Goal: Information Seeking & Learning: Learn about a topic

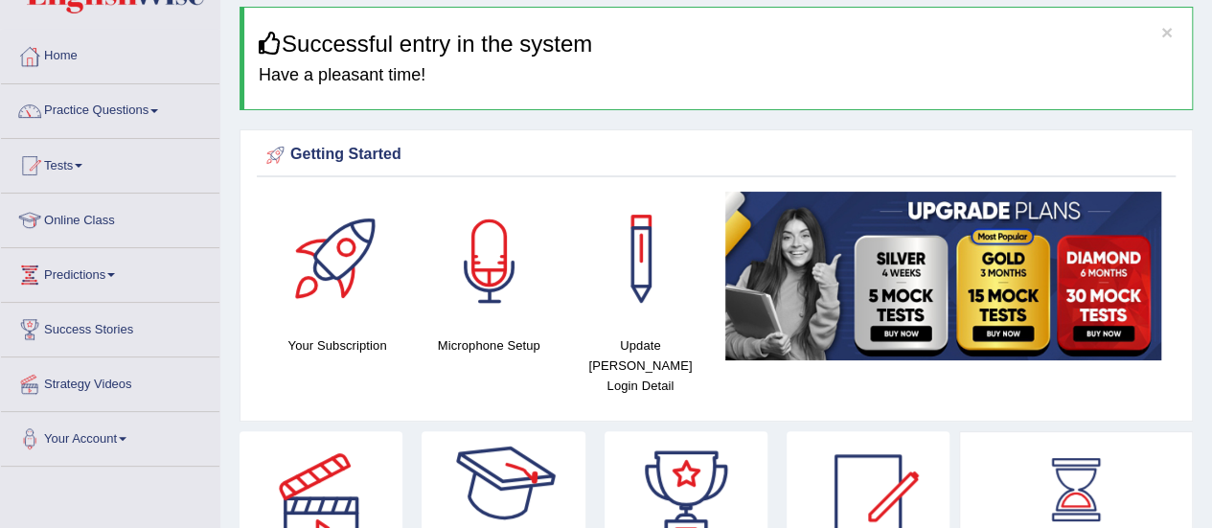
scroll to position [14, 0]
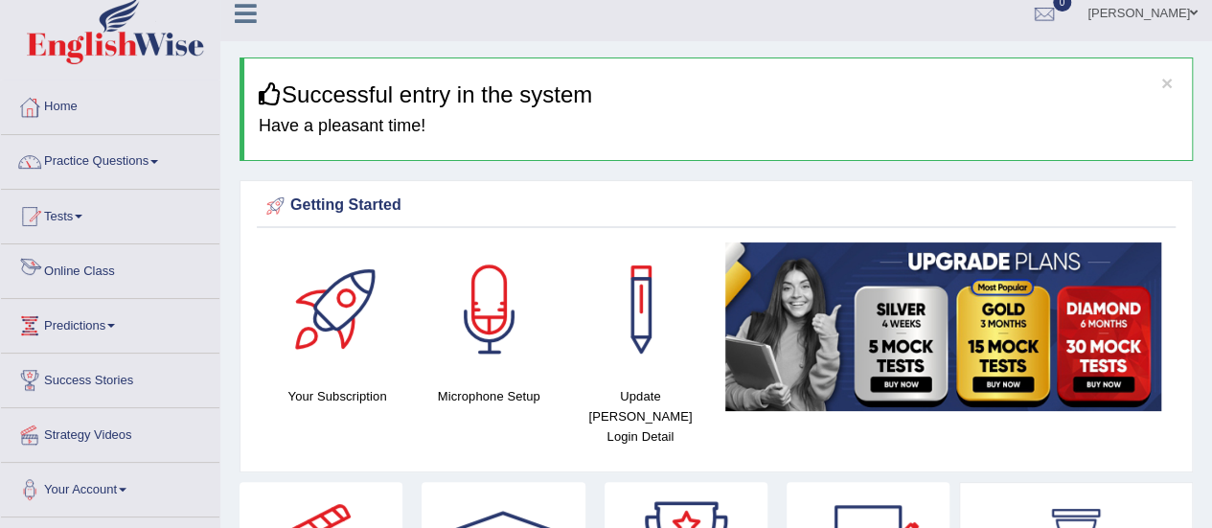
click at [113, 263] on link "Online Class" at bounding box center [110, 268] width 218 height 48
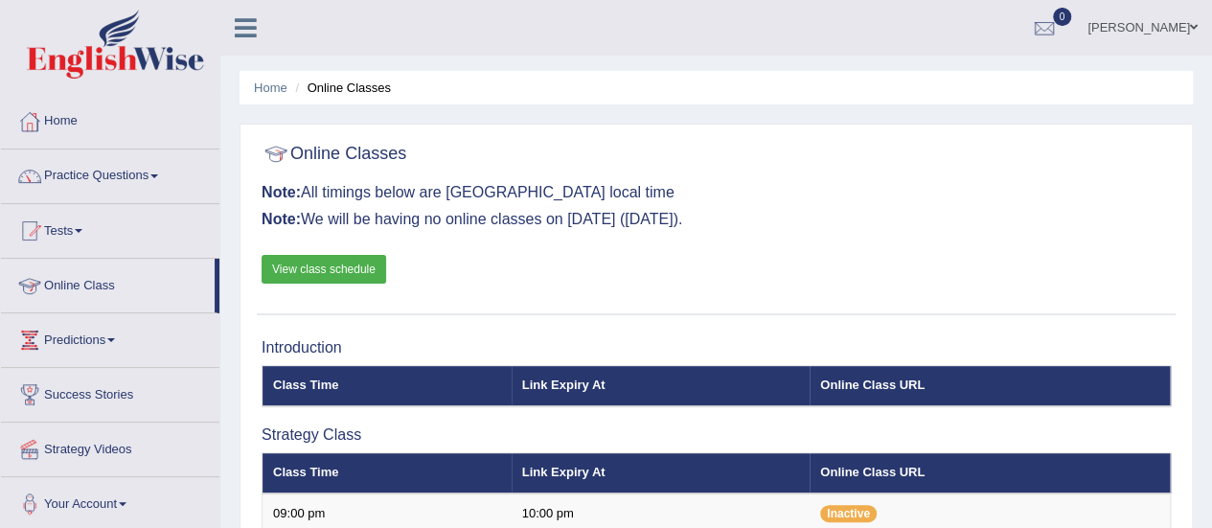
click at [292, 264] on link "View class schedule" at bounding box center [323, 269] width 125 height 29
click at [163, 167] on link "Practice Questions" at bounding box center [110, 173] width 218 height 48
click at [172, 179] on link "Practice Questions" at bounding box center [110, 173] width 218 height 48
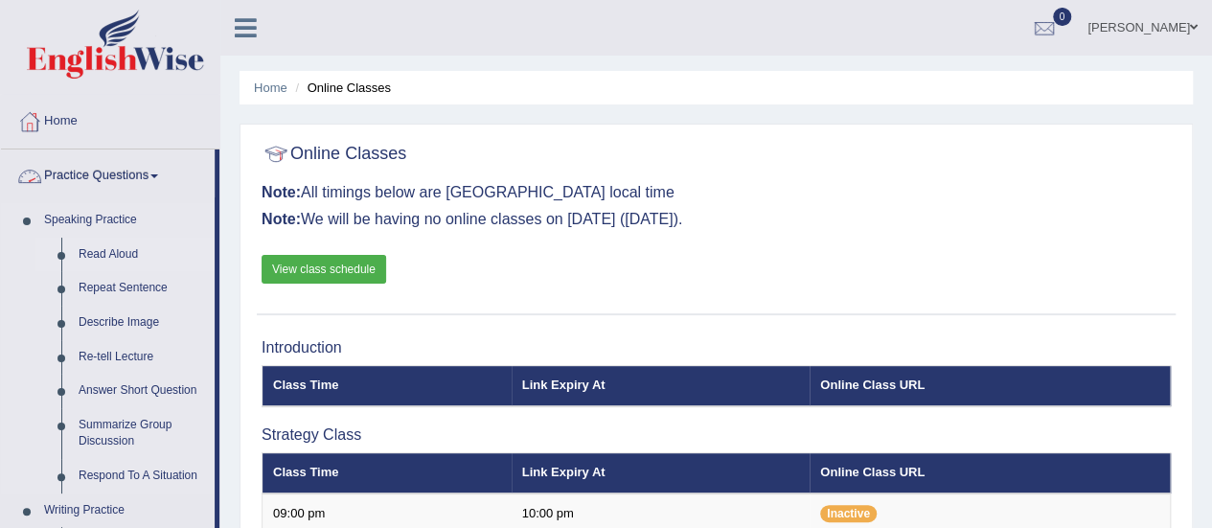
click at [121, 244] on link "Read Aloud" at bounding box center [142, 255] width 145 height 34
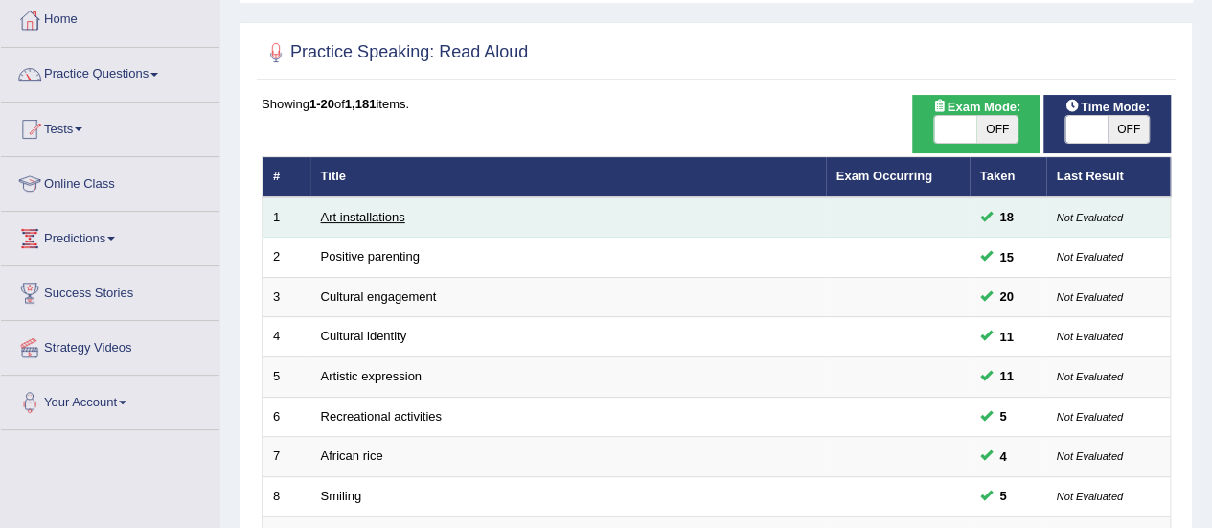
scroll to position [60, 0]
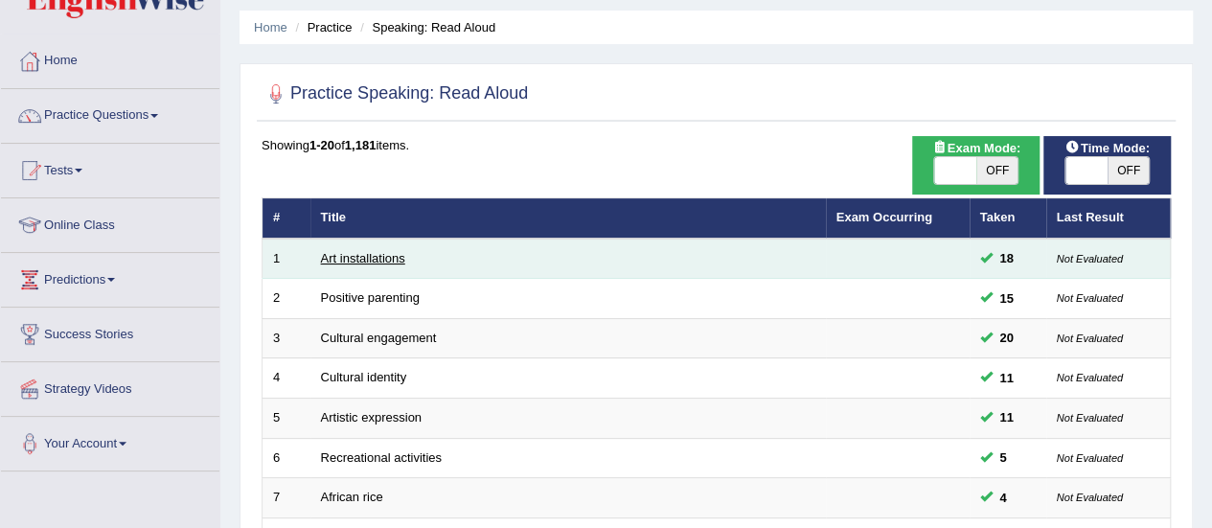
click at [352, 256] on link "Art installations" at bounding box center [363, 258] width 84 height 14
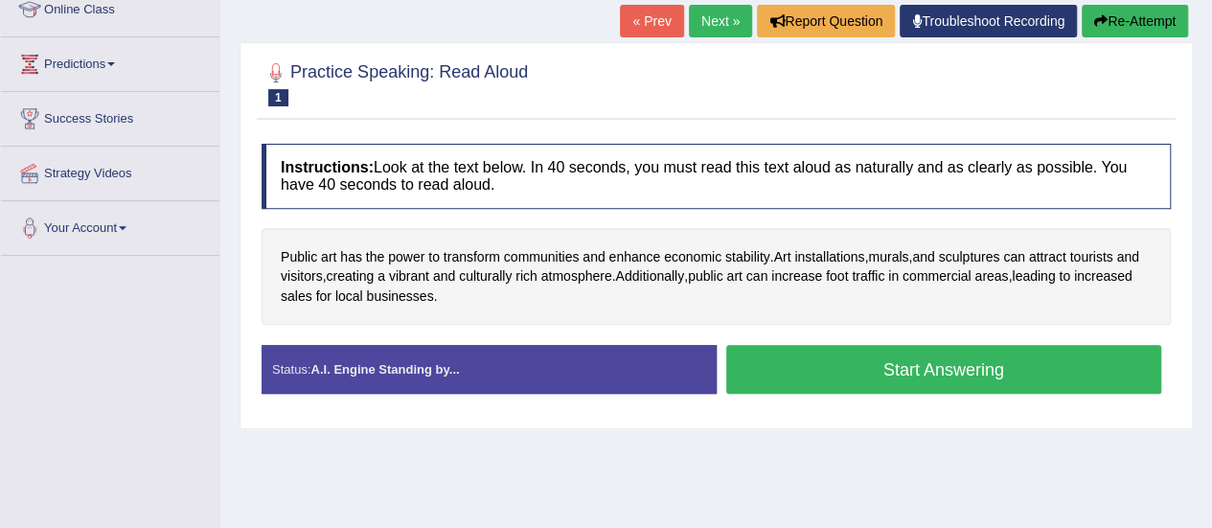
scroll to position [258, 0]
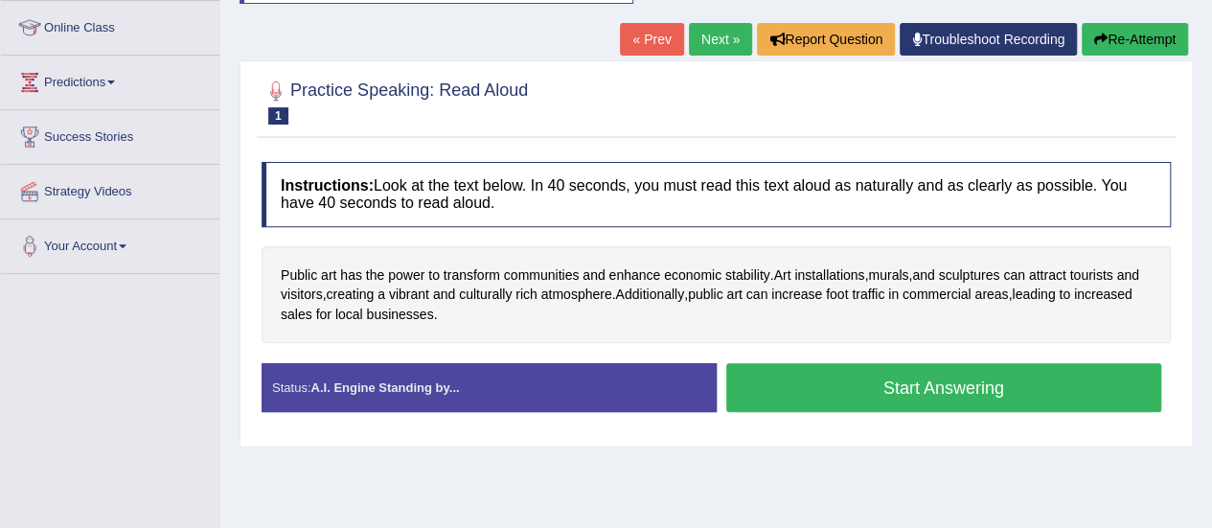
click at [820, 381] on button "Start Answering" at bounding box center [944, 387] width 436 height 49
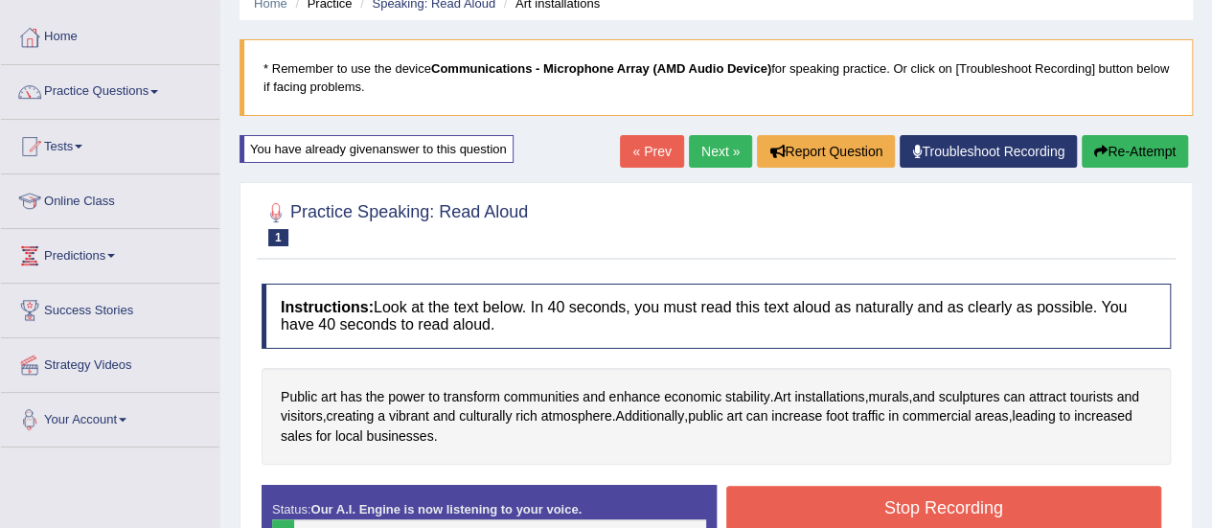
scroll to position [66, 0]
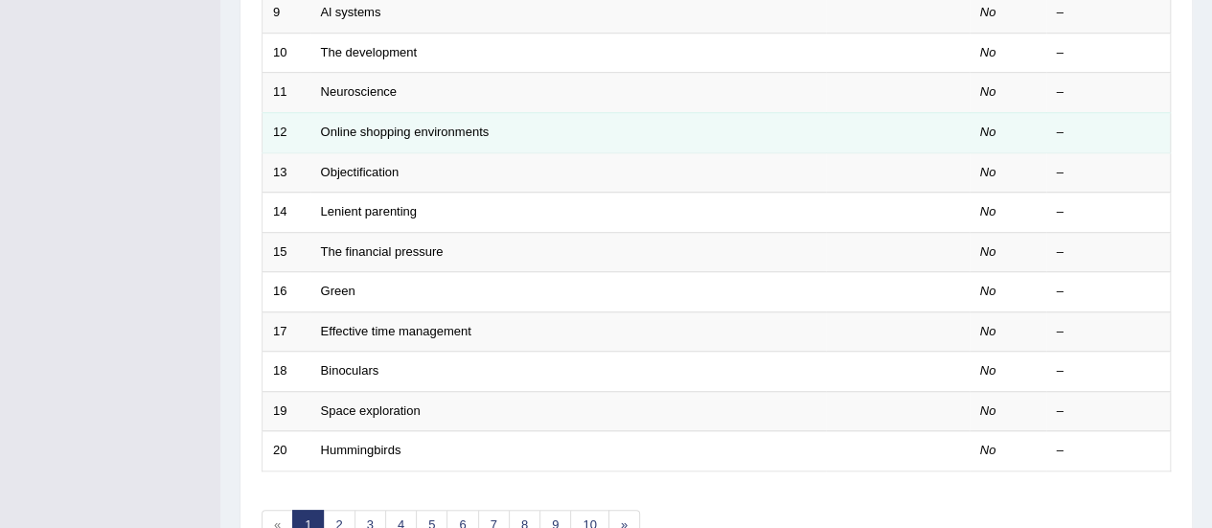
scroll to position [731, 0]
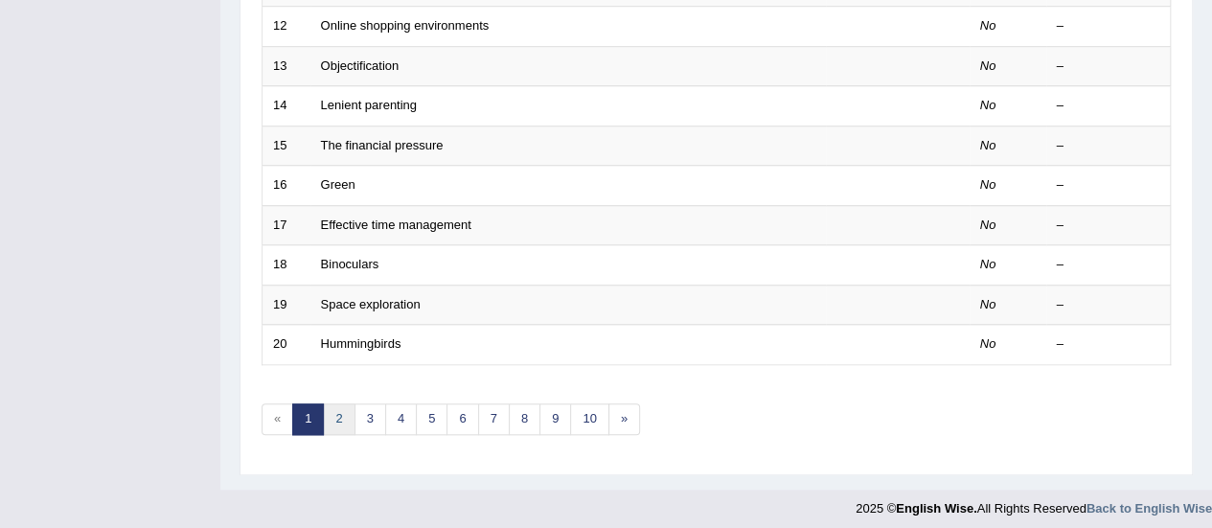
click at [331, 408] on link "2" at bounding box center [339, 419] width 32 height 32
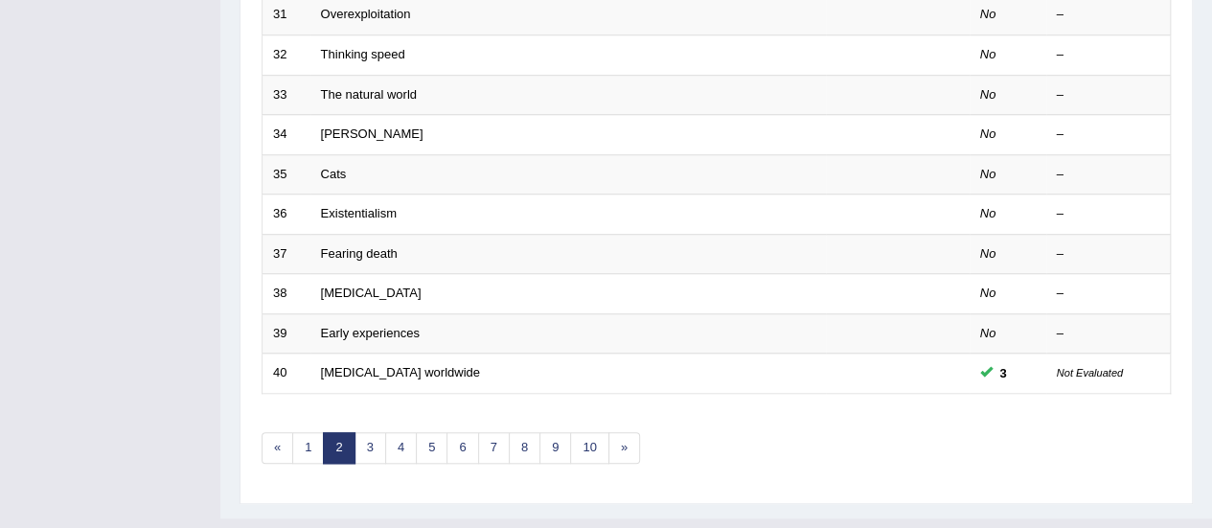
scroll to position [731, 0]
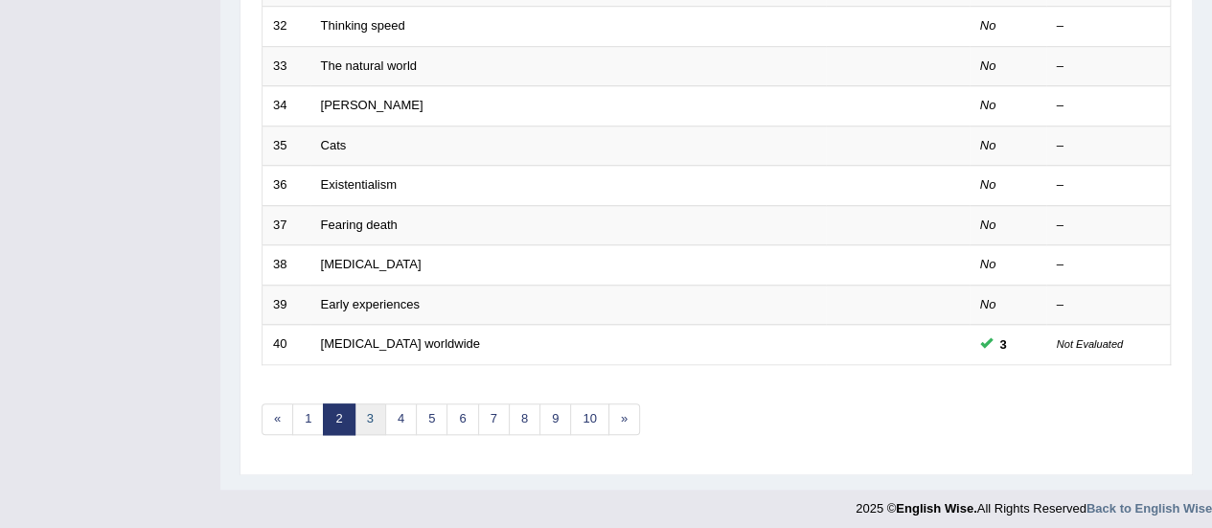
click at [357, 407] on link "3" at bounding box center [370, 419] width 32 height 32
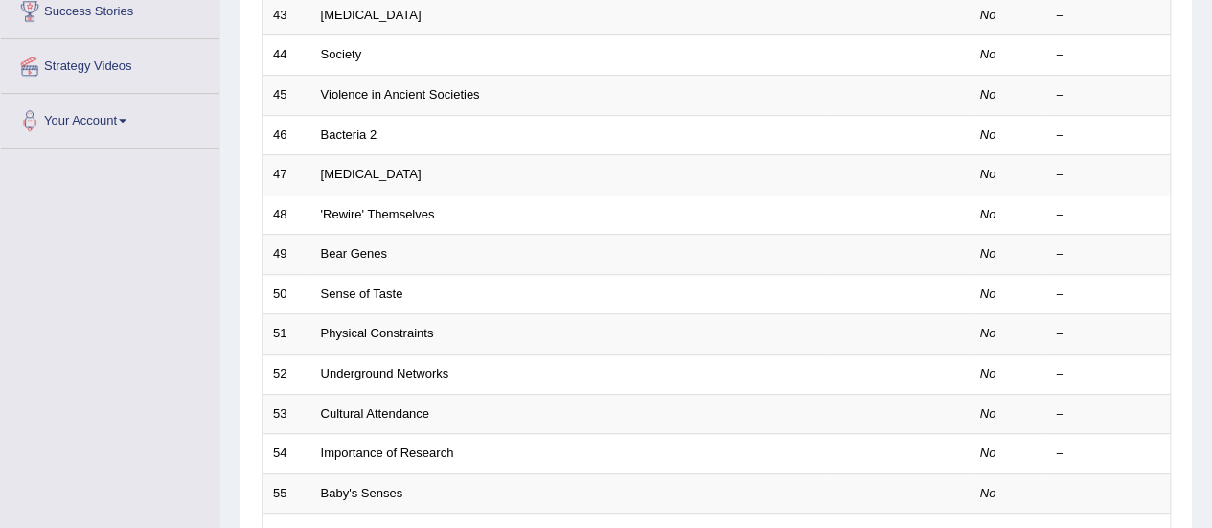
scroll to position [670, 0]
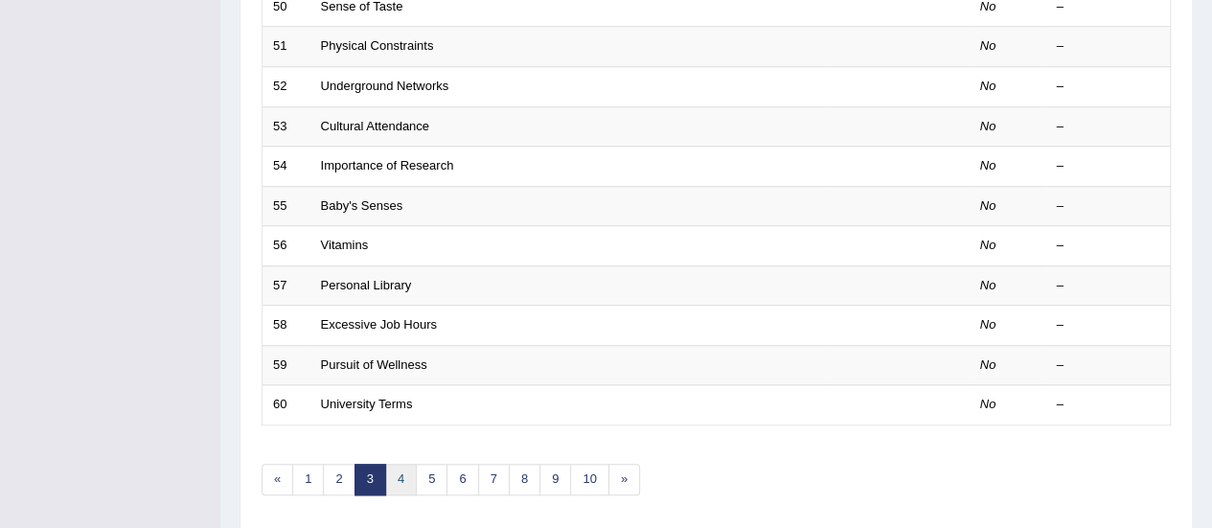
click at [397, 464] on link "4" at bounding box center [401, 480] width 32 height 32
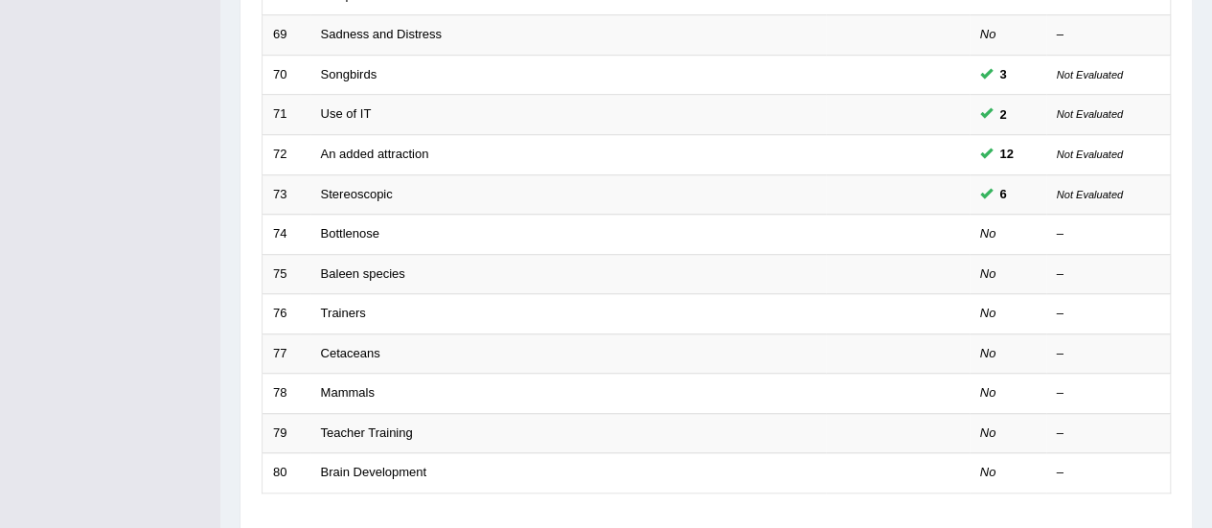
scroll to position [731, 0]
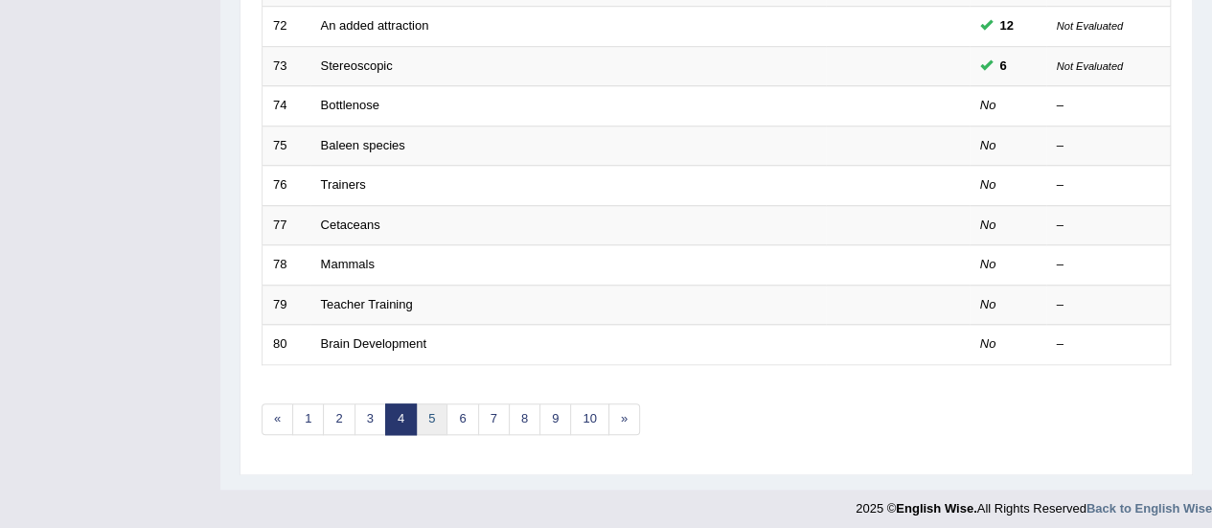
click at [439, 415] on link "5" at bounding box center [432, 419] width 32 height 32
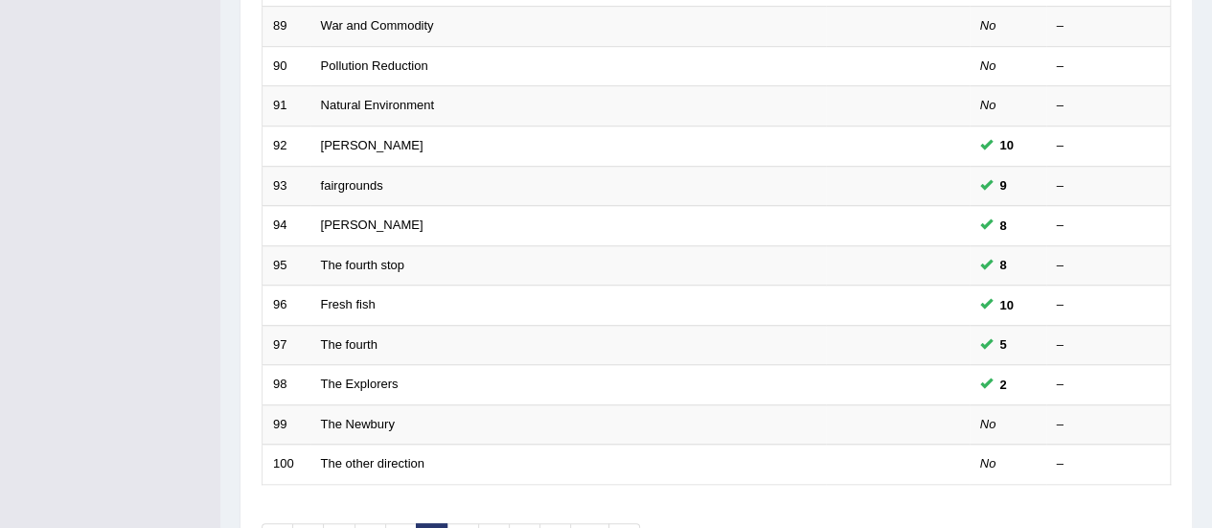
scroll to position [731, 0]
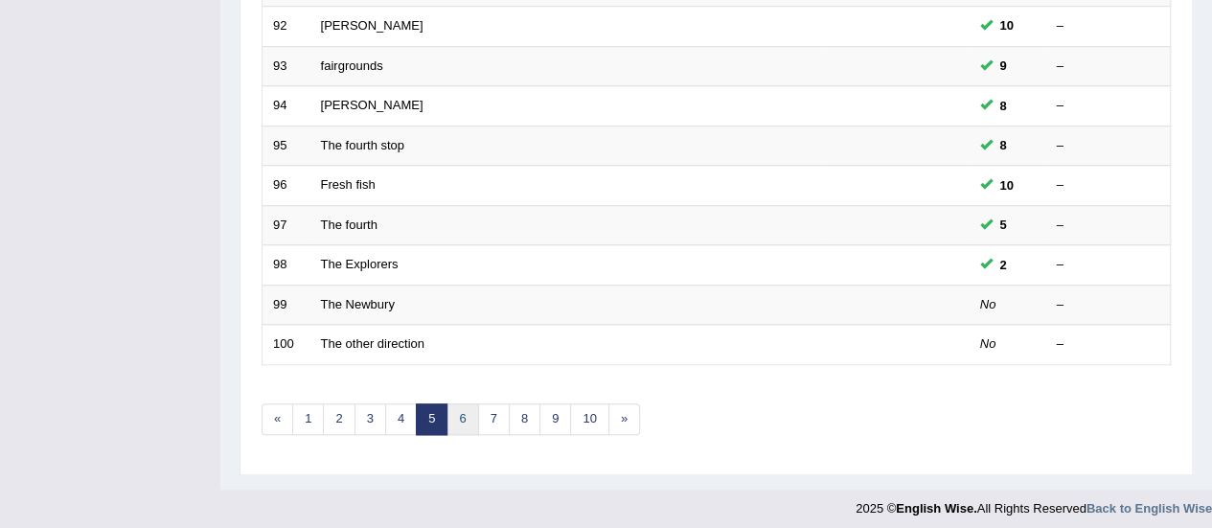
click at [459, 403] on link "6" at bounding box center [462, 419] width 32 height 32
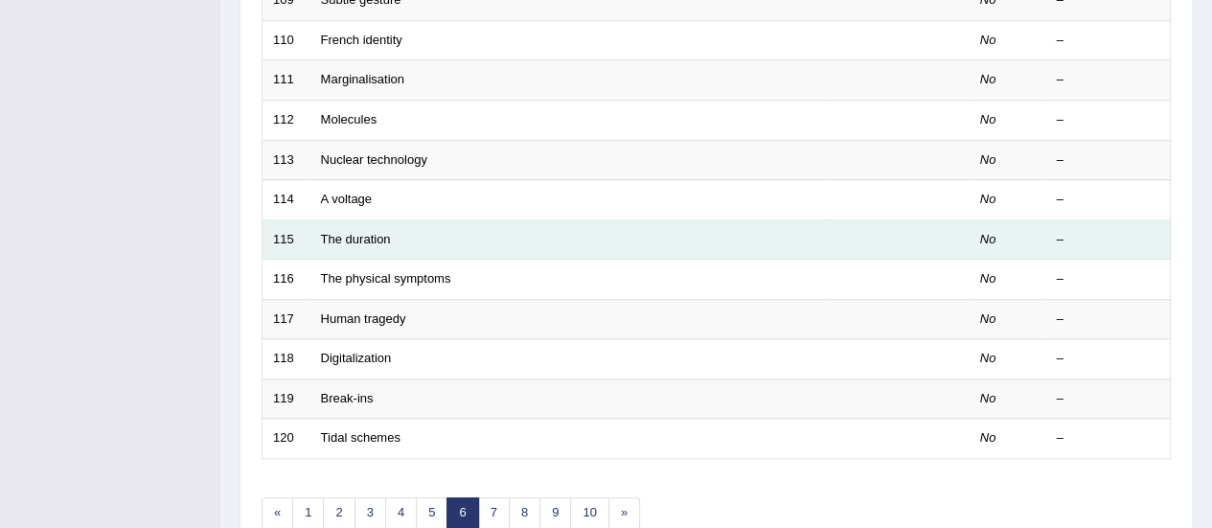
scroll to position [731, 0]
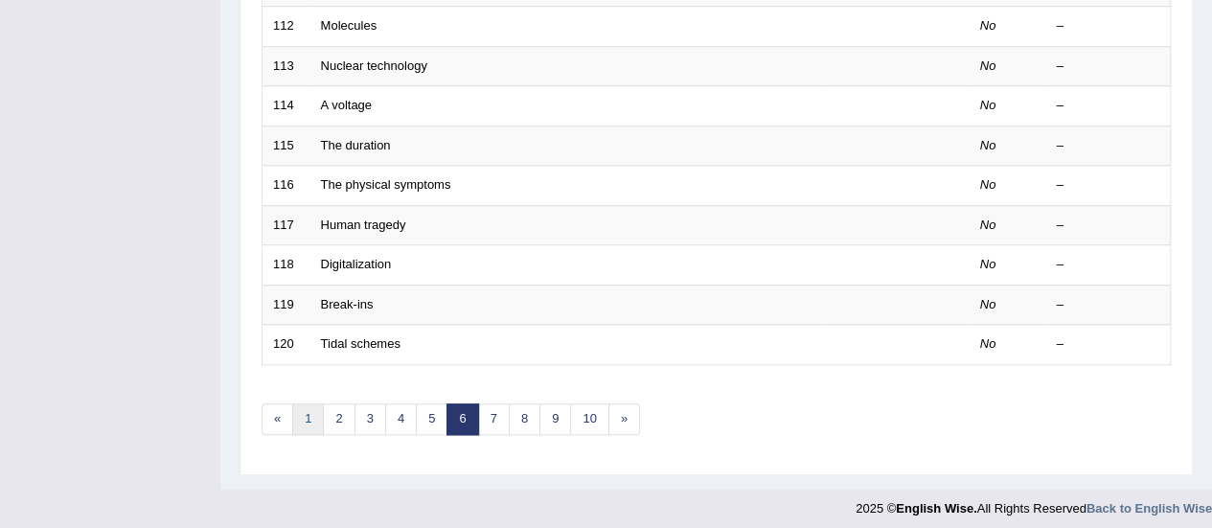
click at [303, 407] on link "1" at bounding box center [308, 419] width 32 height 32
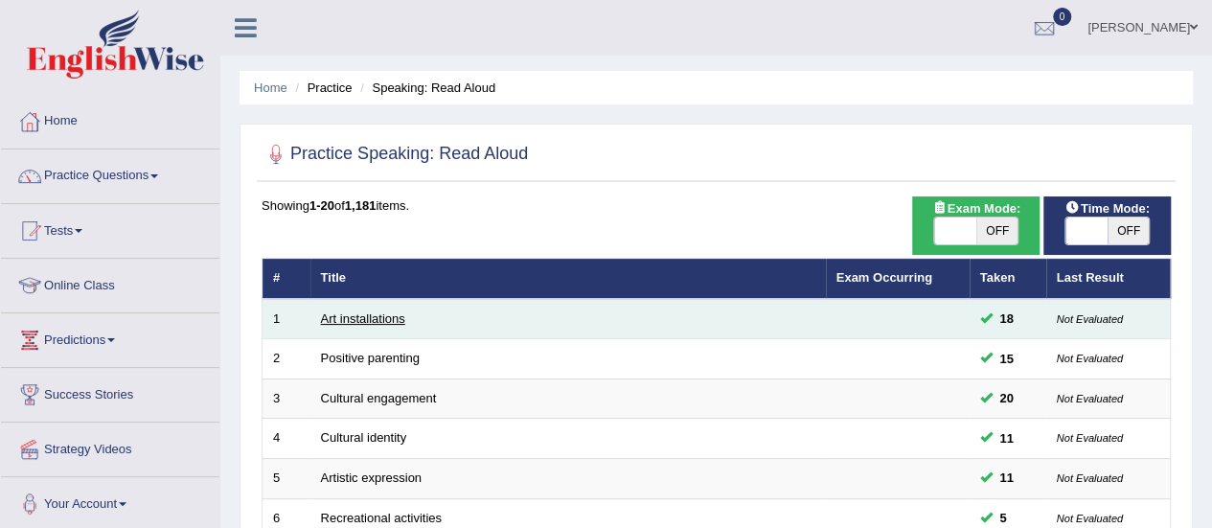
click at [384, 313] on link "Art installations" at bounding box center [363, 318] width 84 height 14
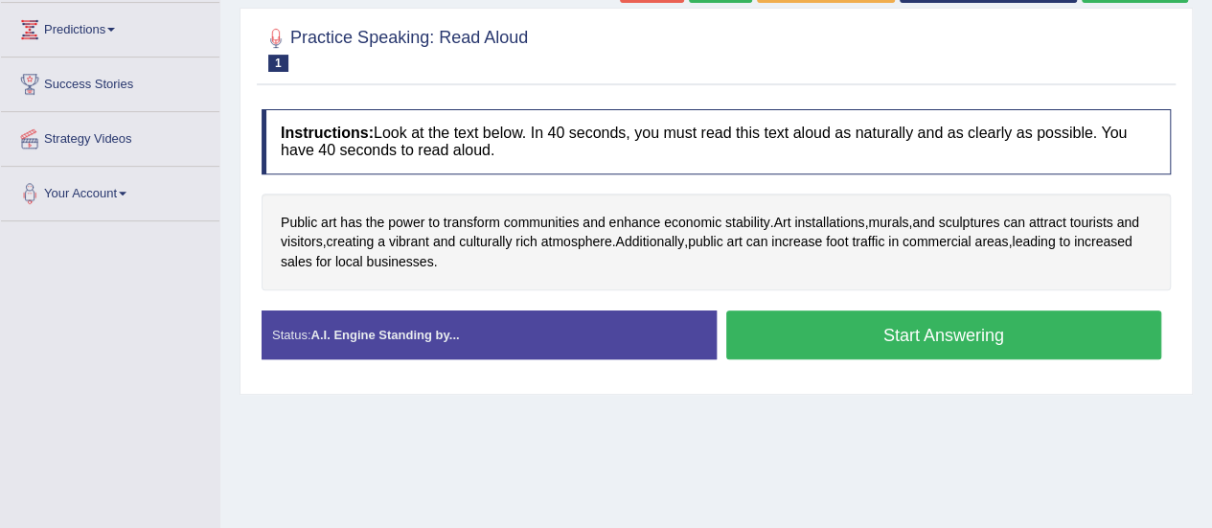
scroll to position [383, 0]
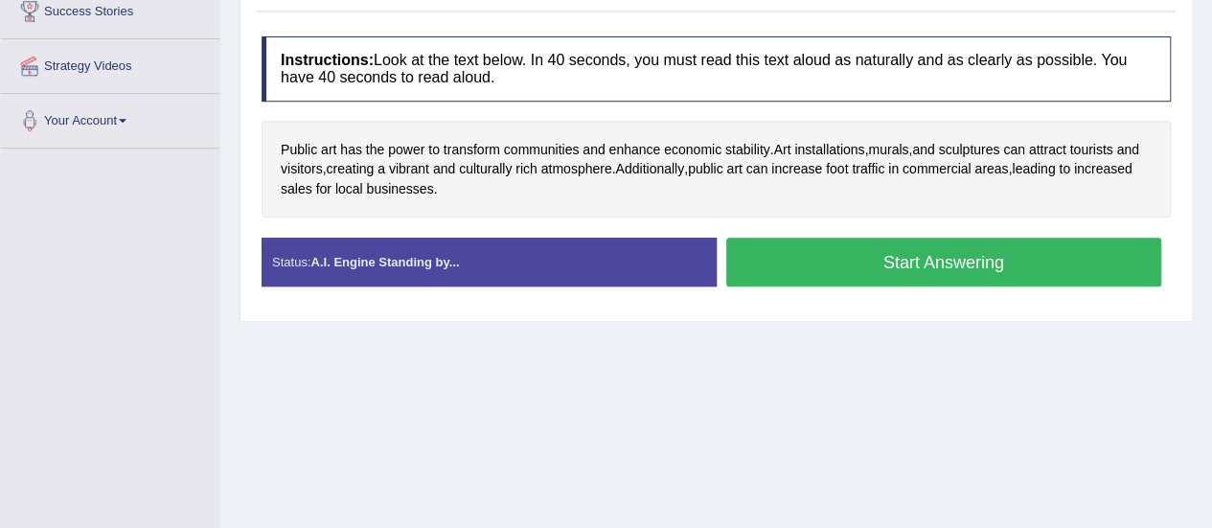
click at [809, 257] on button "Start Answering" at bounding box center [944, 262] width 436 height 49
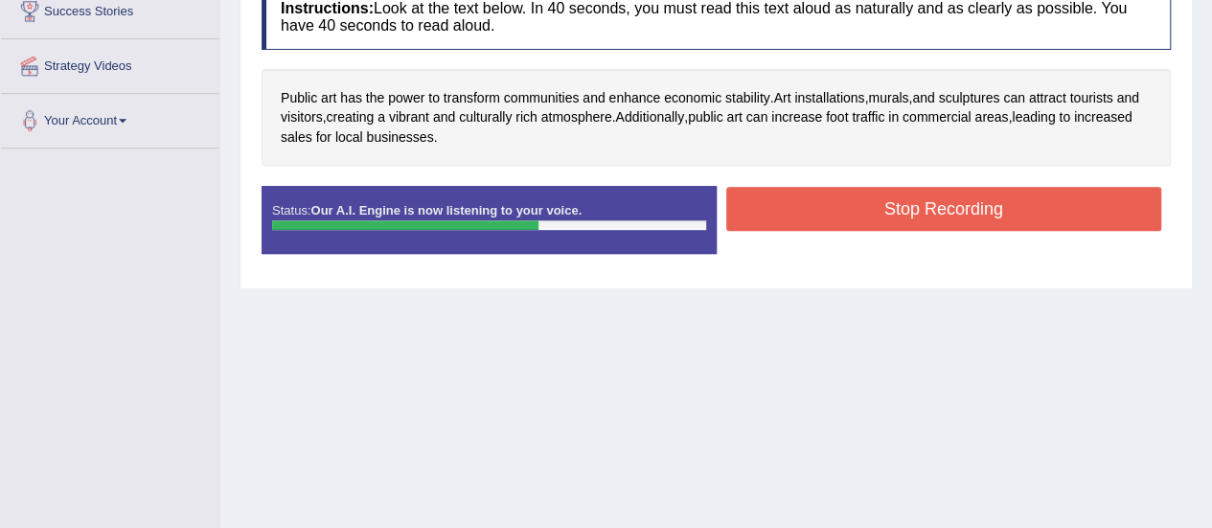
click at [805, 199] on button "Stop Recording" at bounding box center [944, 209] width 436 height 44
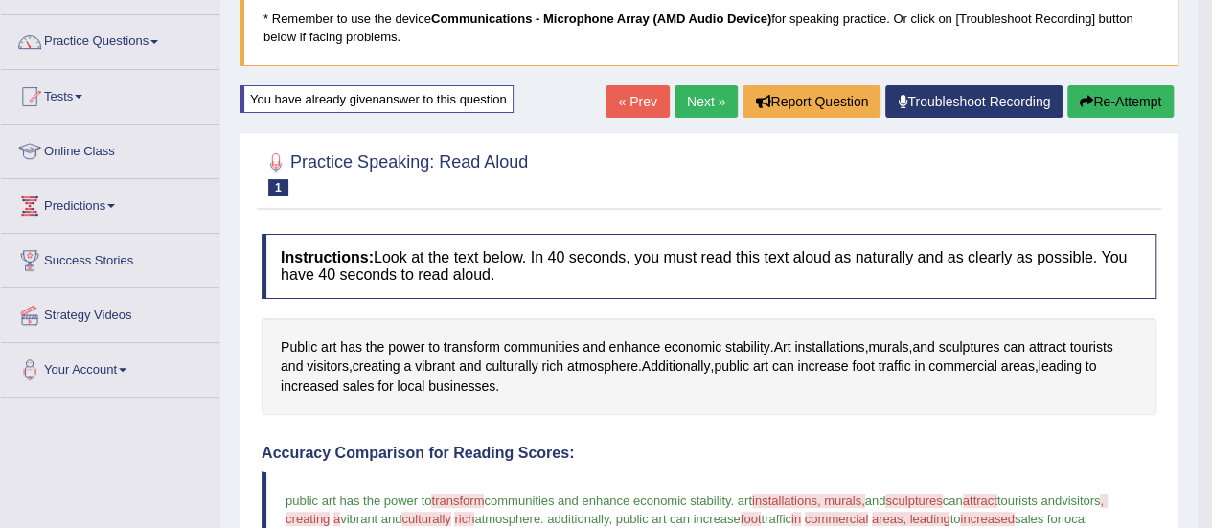
scroll to position [96, 0]
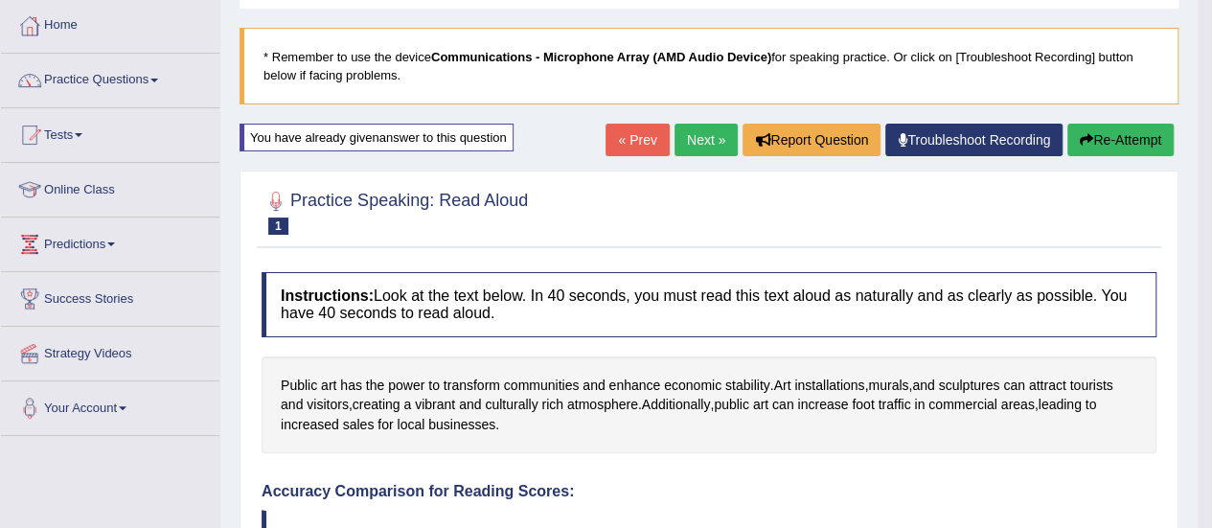
click at [1101, 126] on button "Re-Attempt" at bounding box center [1120, 140] width 106 height 33
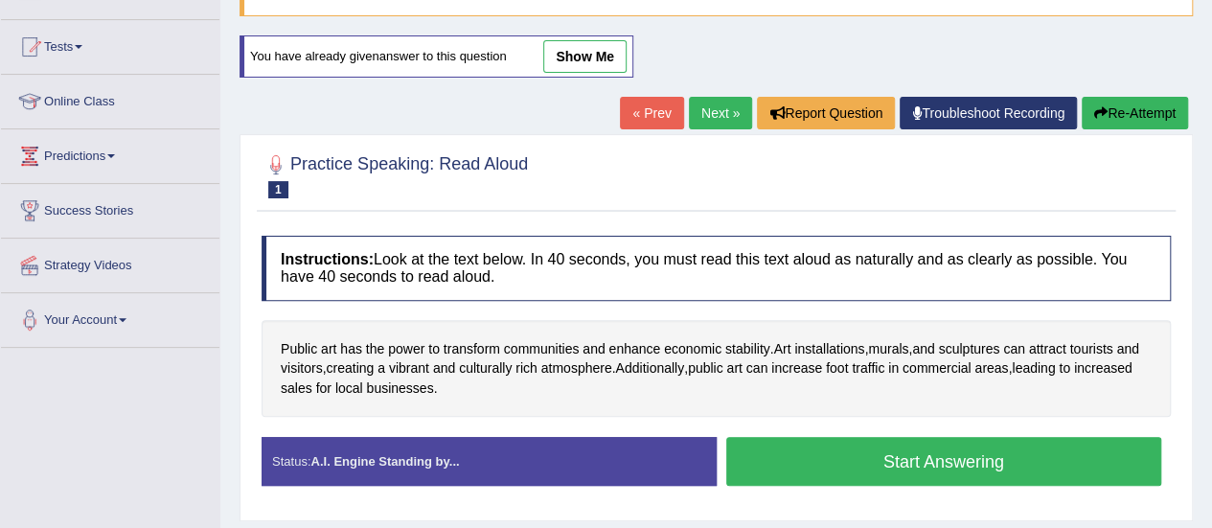
scroll to position [287, 0]
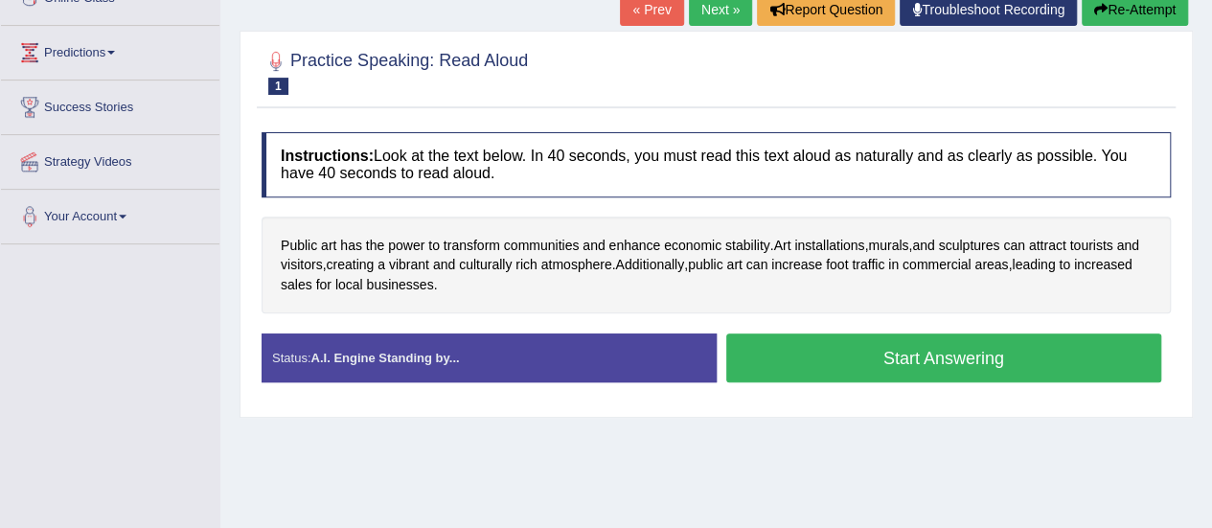
click at [909, 344] on button "Start Answering" at bounding box center [944, 357] width 436 height 49
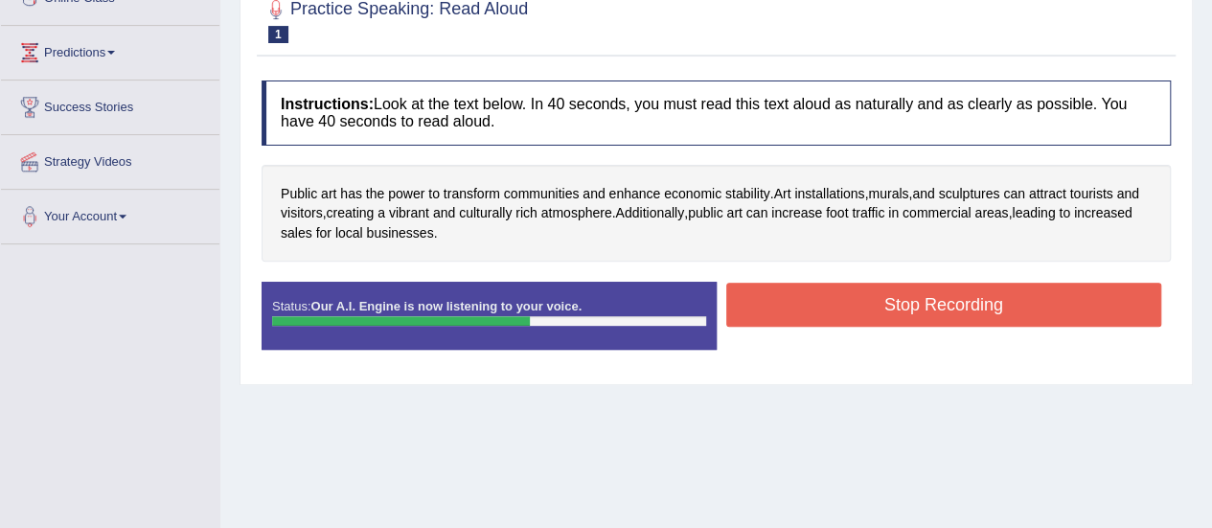
click at [934, 311] on button "Stop Recording" at bounding box center [944, 305] width 436 height 44
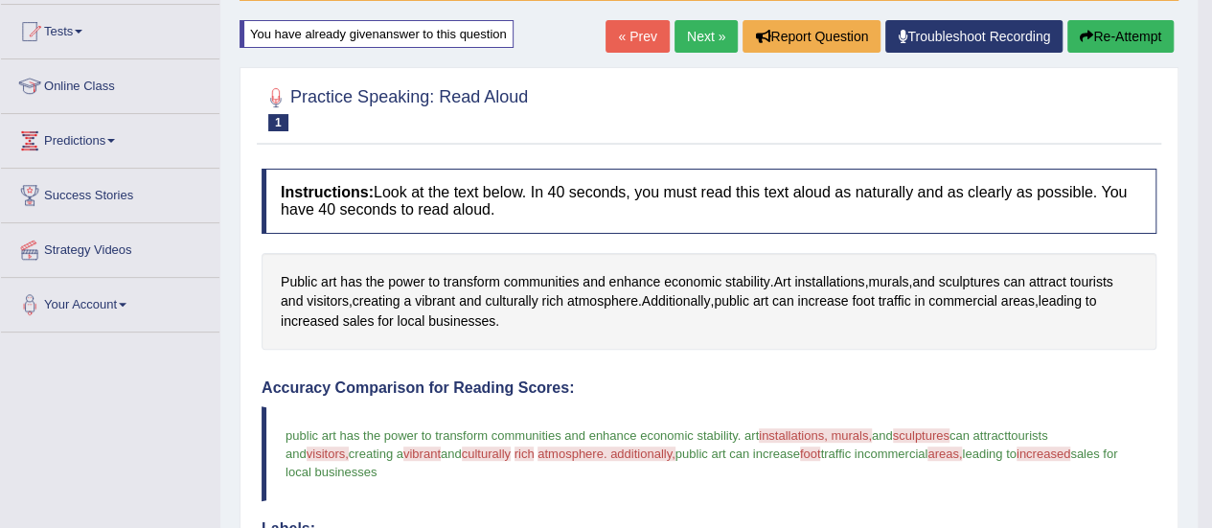
scroll to position [36, 0]
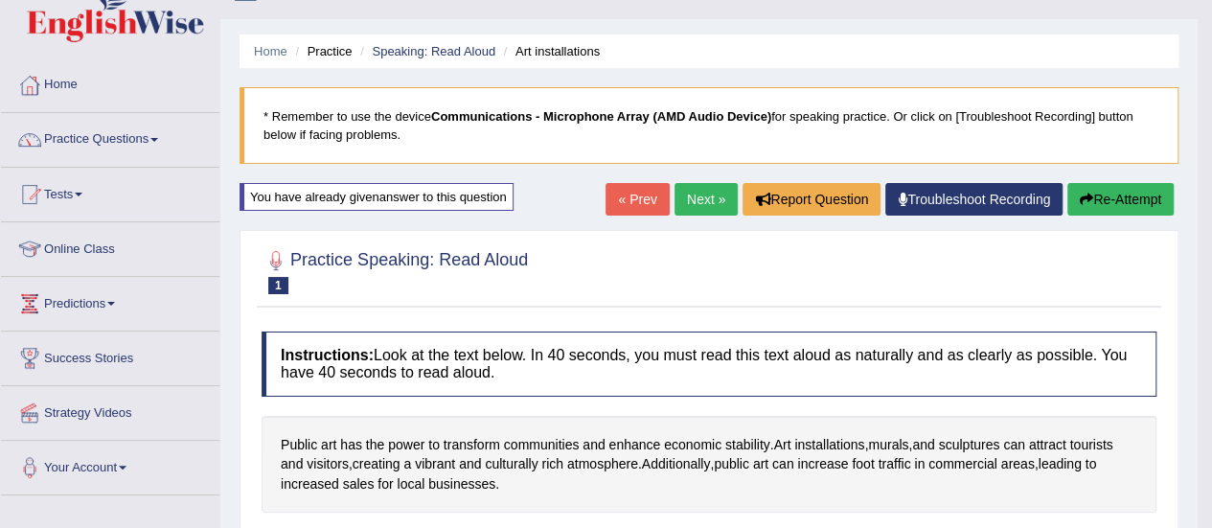
click at [707, 204] on link "Next »" at bounding box center [705, 199] width 63 height 33
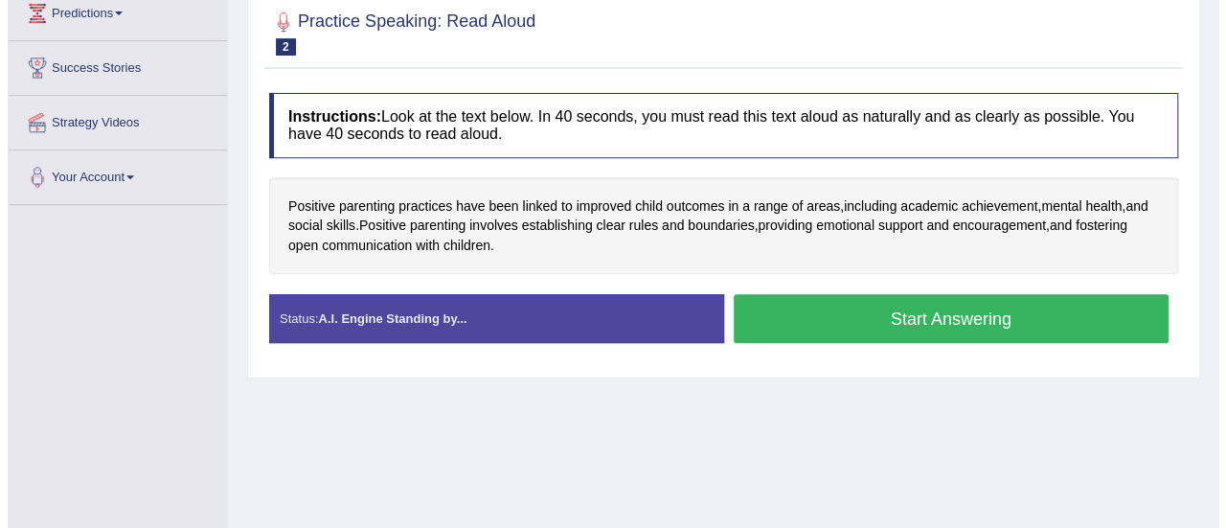
scroll to position [383, 0]
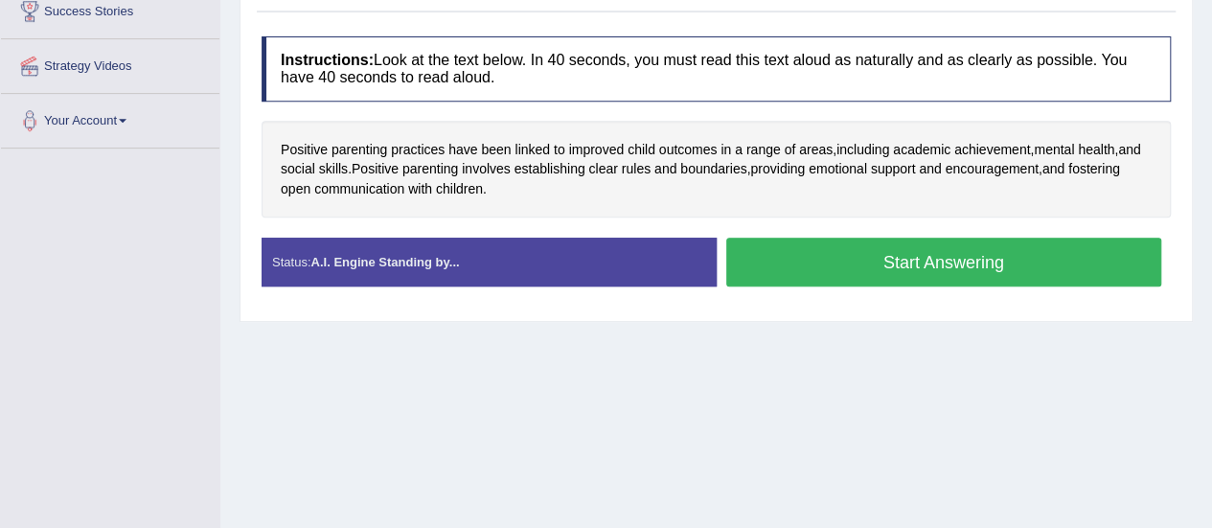
click at [795, 261] on button "Start Answering" at bounding box center [944, 262] width 436 height 49
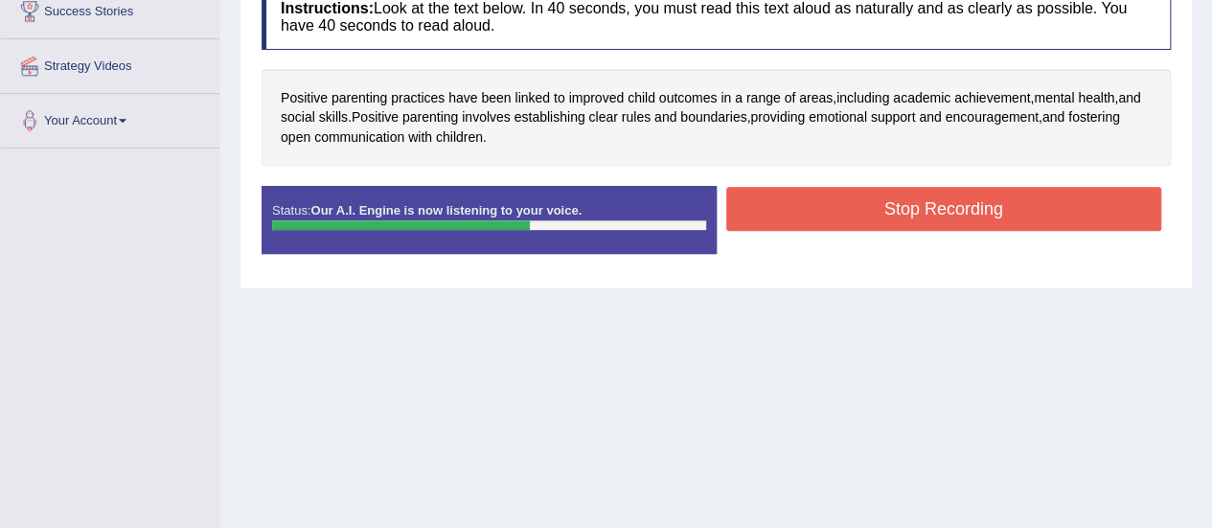
click at [750, 220] on button "Stop Recording" at bounding box center [944, 209] width 436 height 44
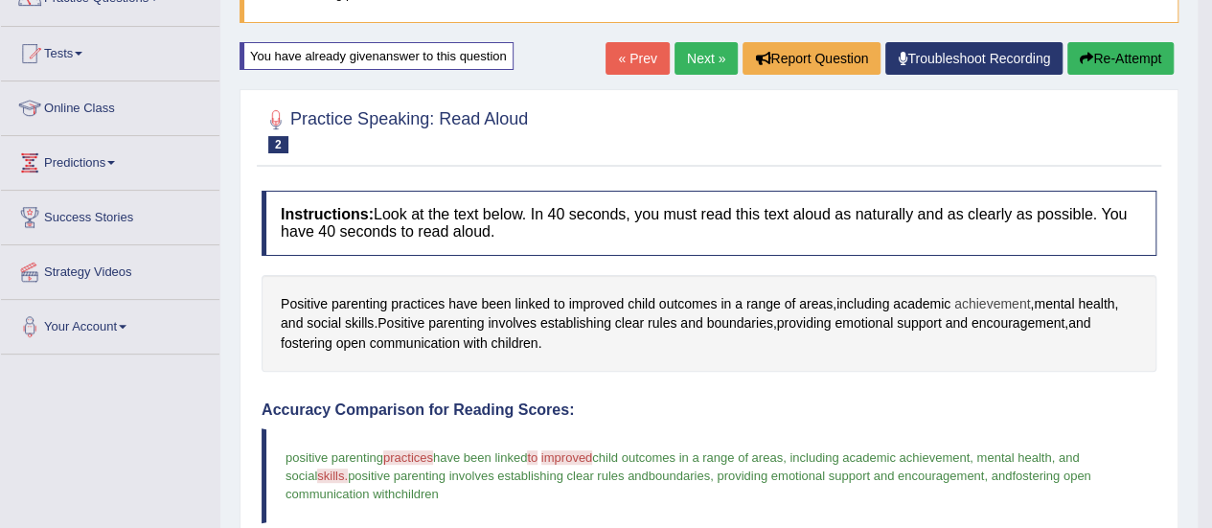
scroll to position [132, 0]
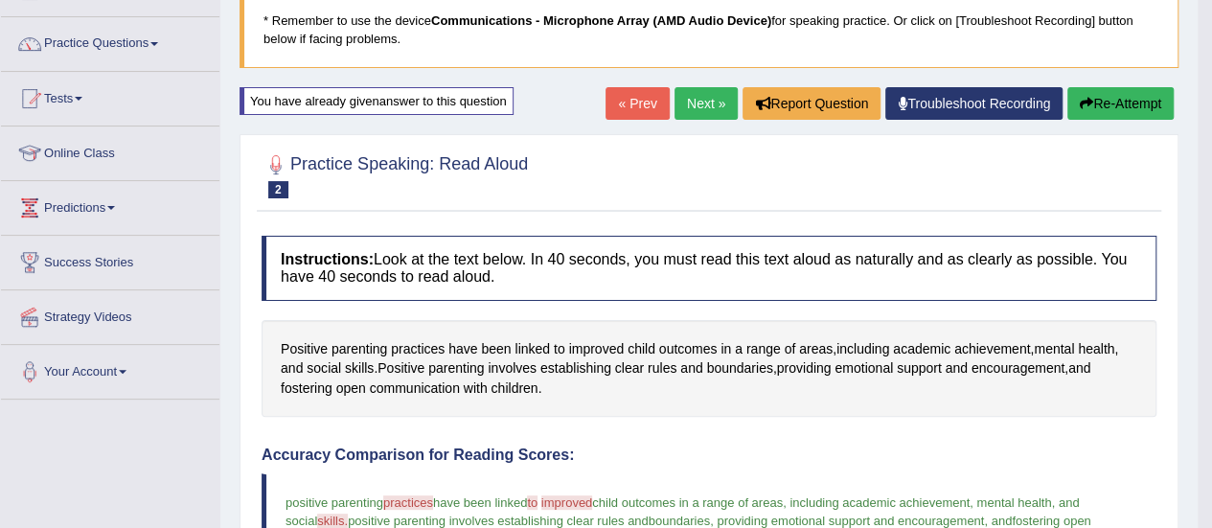
click at [698, 102] on link "Next »" at bounding box center [705, 103] width 63 height 33
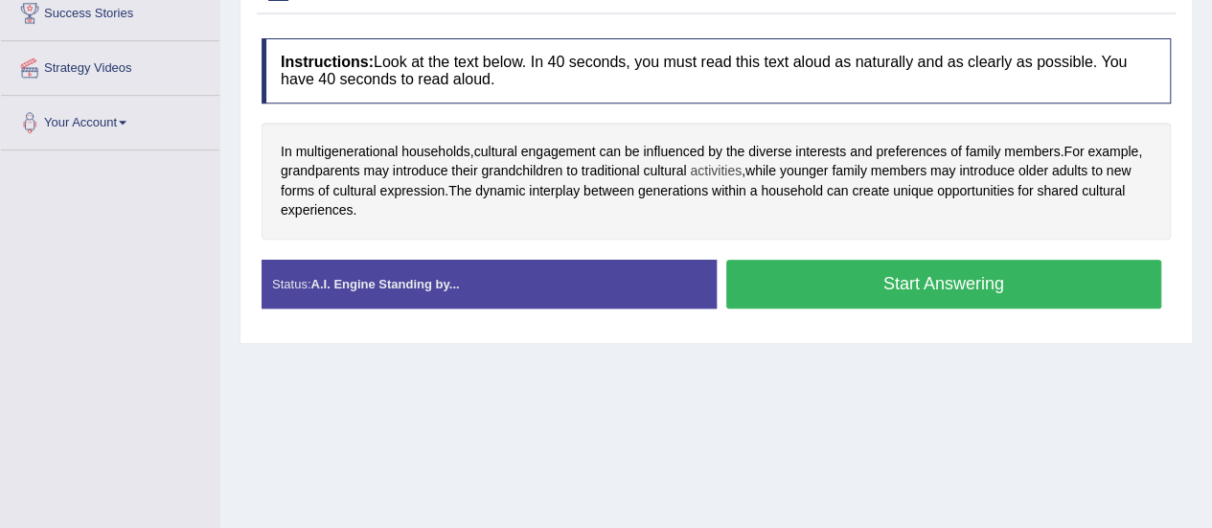
scroll to position [381, 0]
click at [849, 284] on button "Start Answering" at bounding box center [944, 284] width 436 height 49
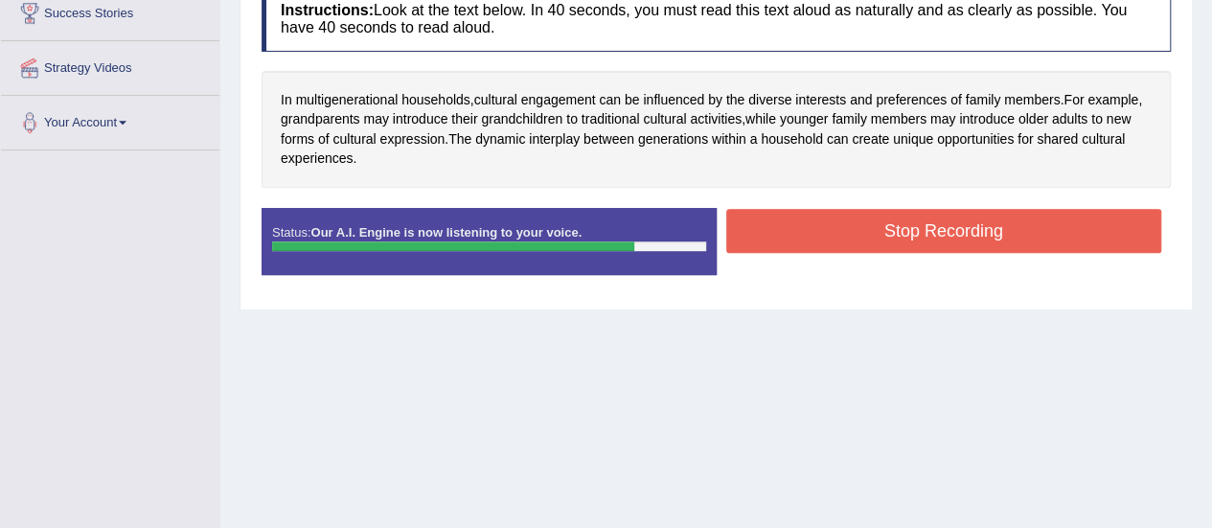
click at [827, 238] on button "Stop Recording" at bounding box center [944, 231] width 436 height 44
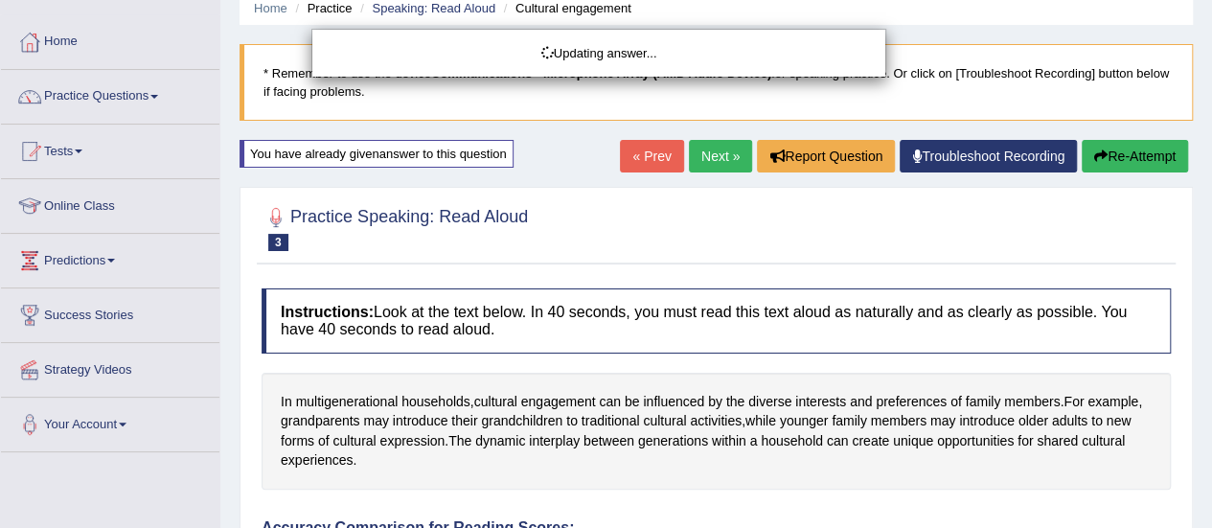
scroll to position [79, 0]
click at [1139, 163] on div "Updating answer..." at bounding box center [606, 264] width 1212 height 528
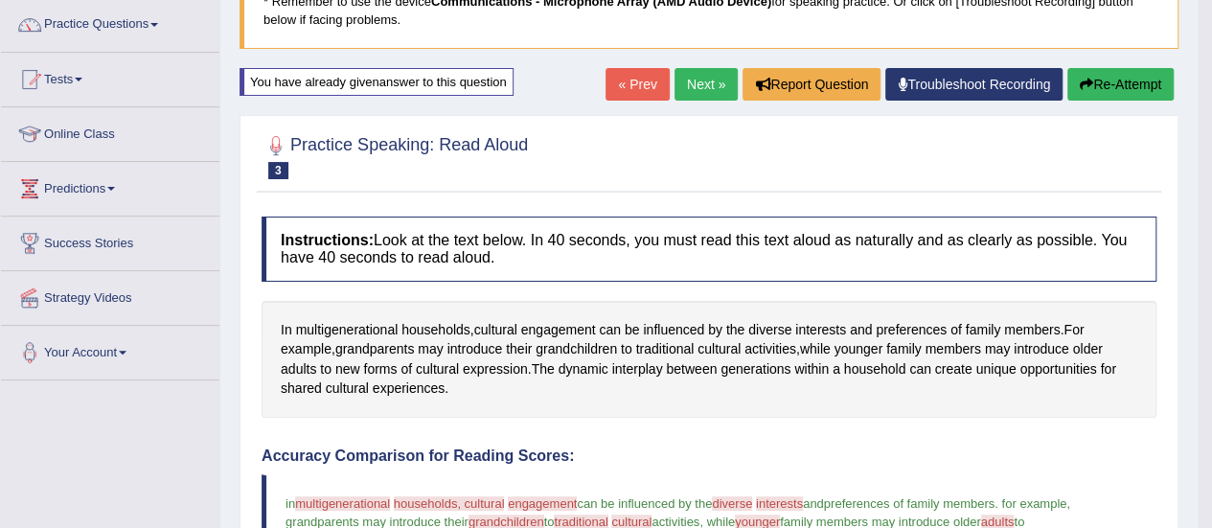
scroll to position [56, 0]
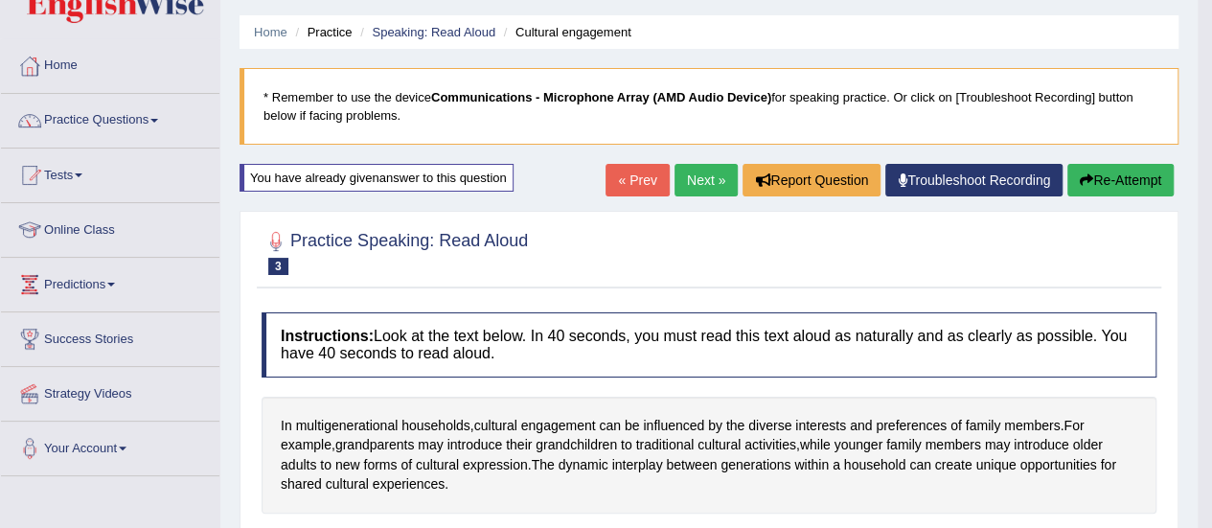
click at [1152, 168] on button "Re-Attempt" at bounding box center [1120, 180] width 106 height 33
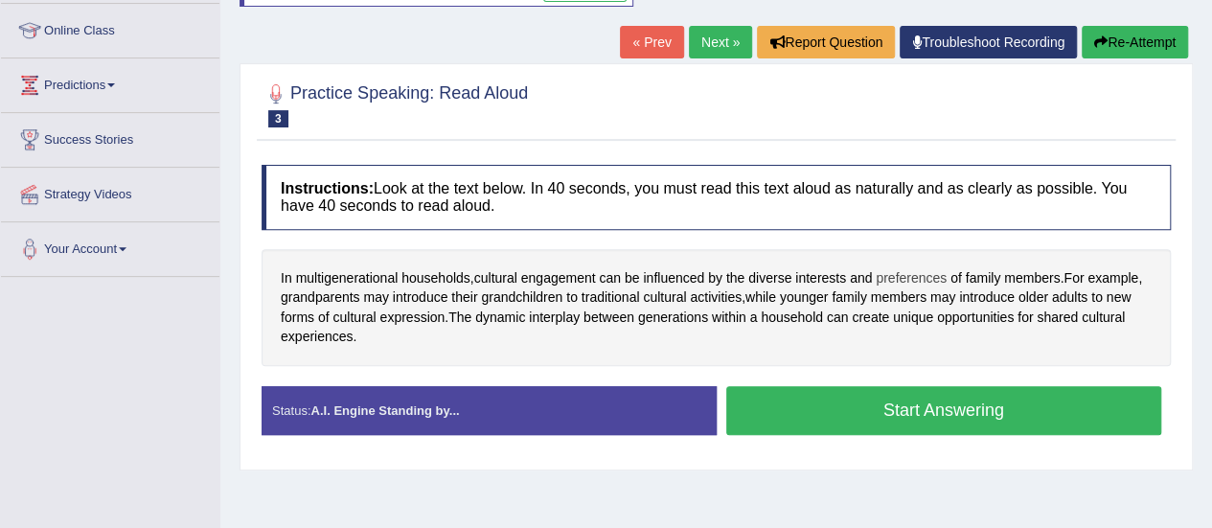
scroll to position [247, 0]
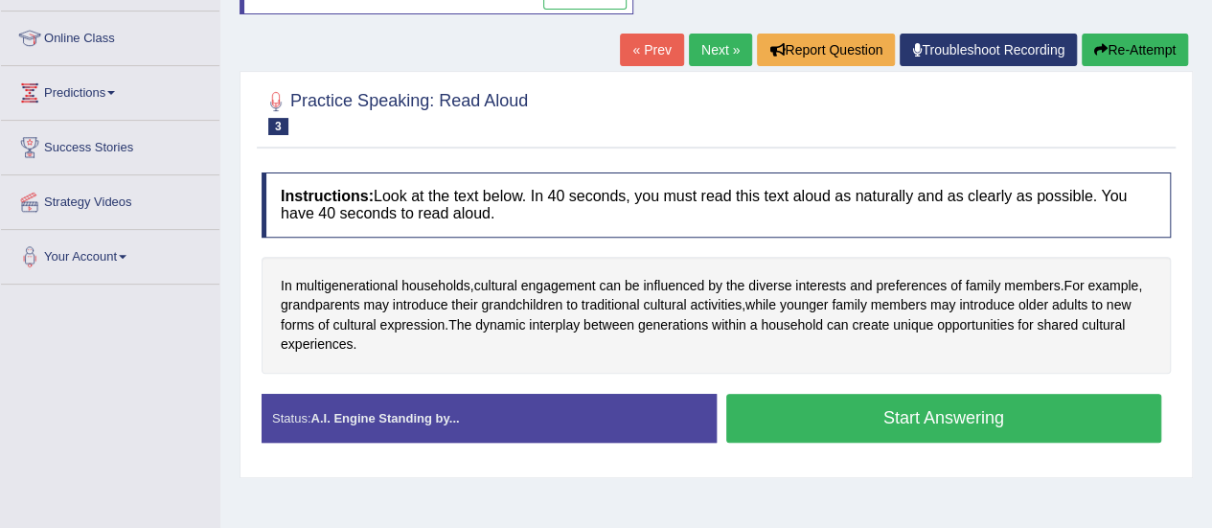
click at [864, 401] on button "Start Answering" at bounding box center [944, 418] width 436 height 49
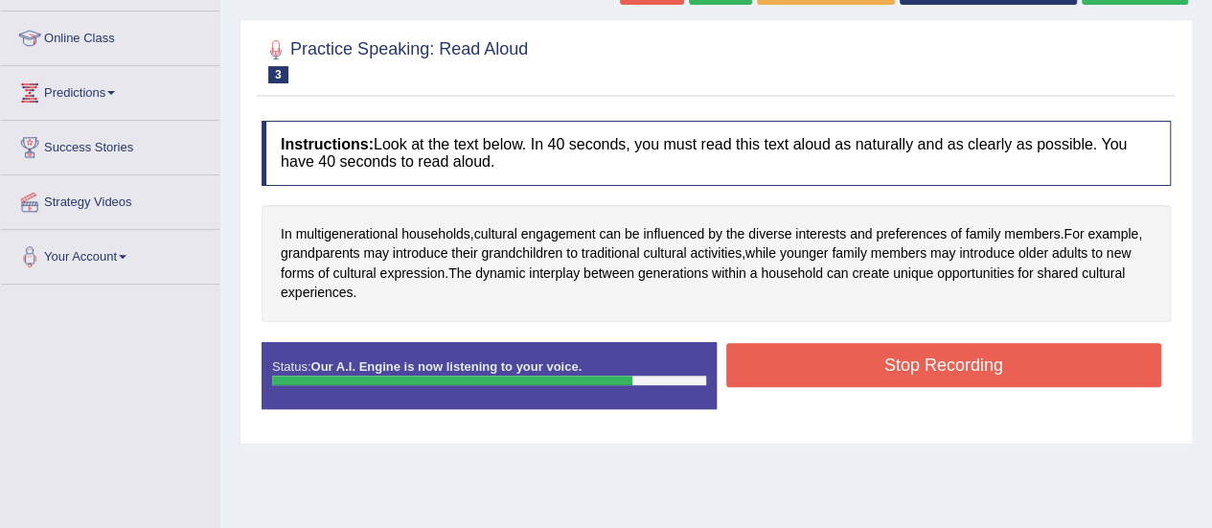
click at [843, 352] on button "Stop Recording" at bounding box center [944, 365] width 436 height 44
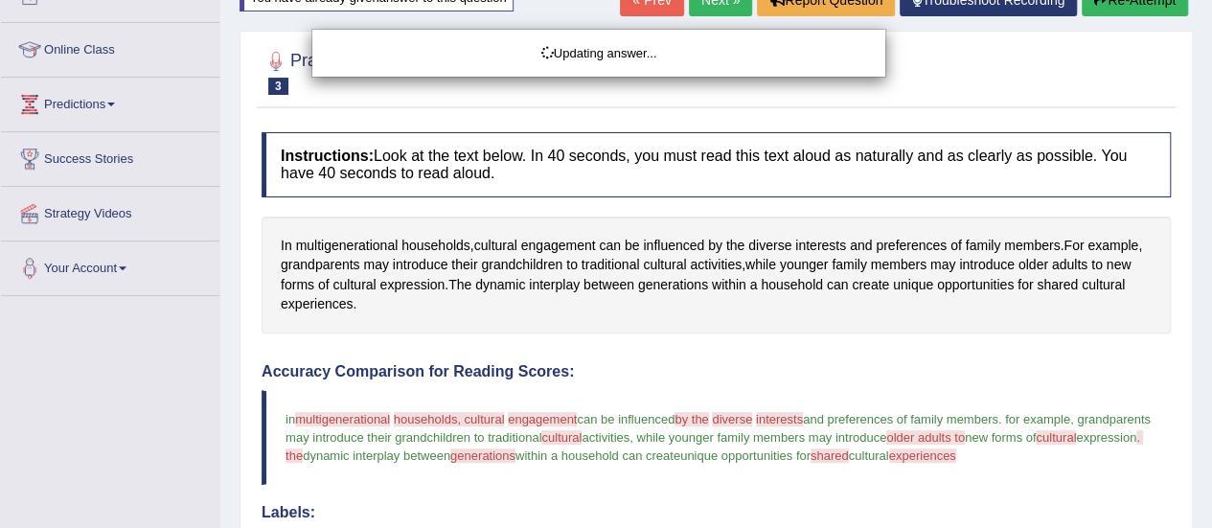
scroll to position [56, 0]
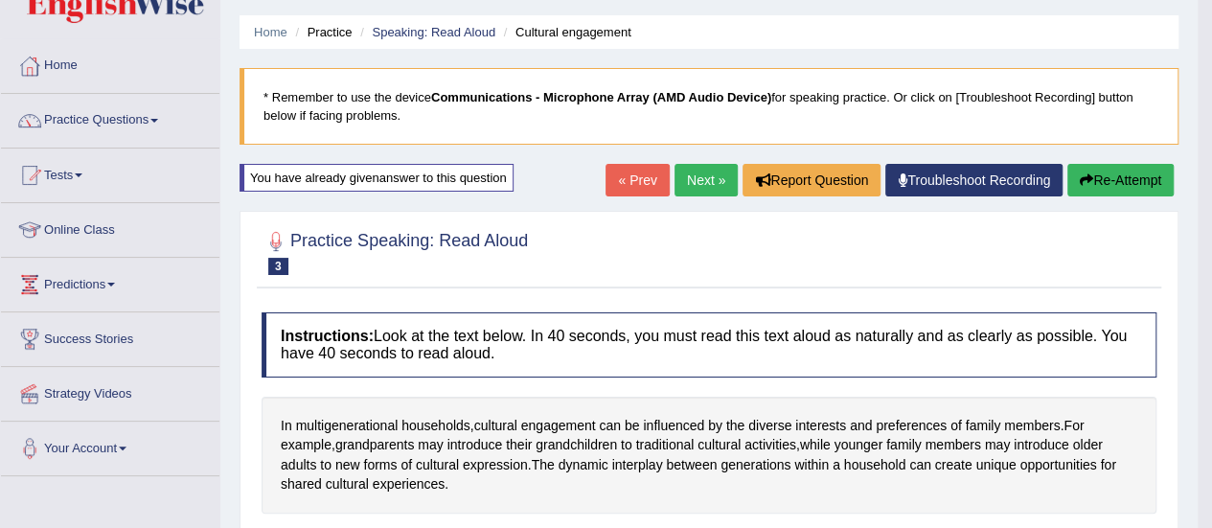
click at [715, 171] on link "Next »" at bounding box center [705, 180] width 63 height 33
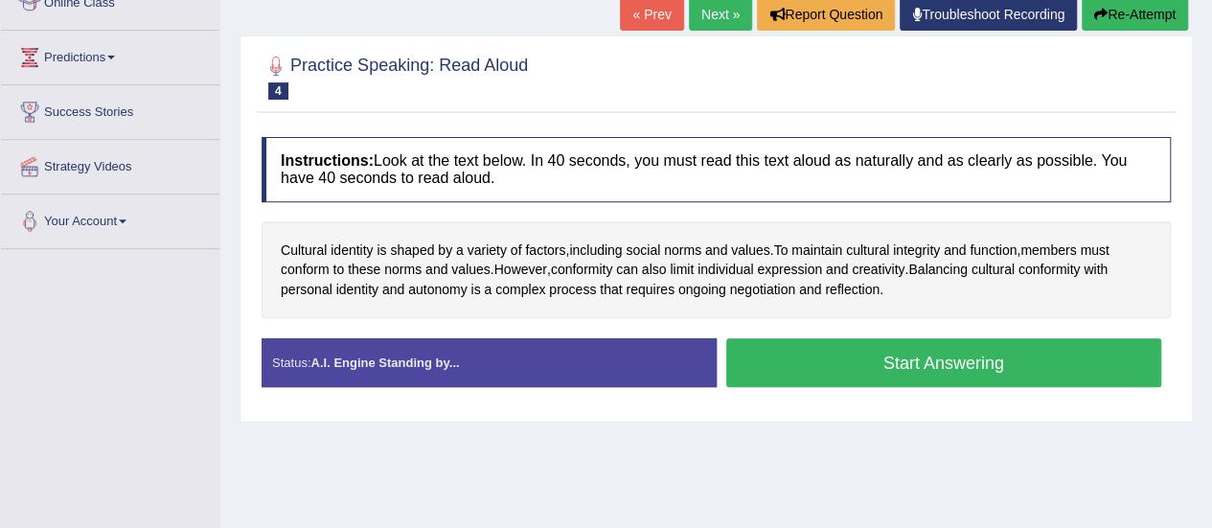
scroll to position [287, 0]
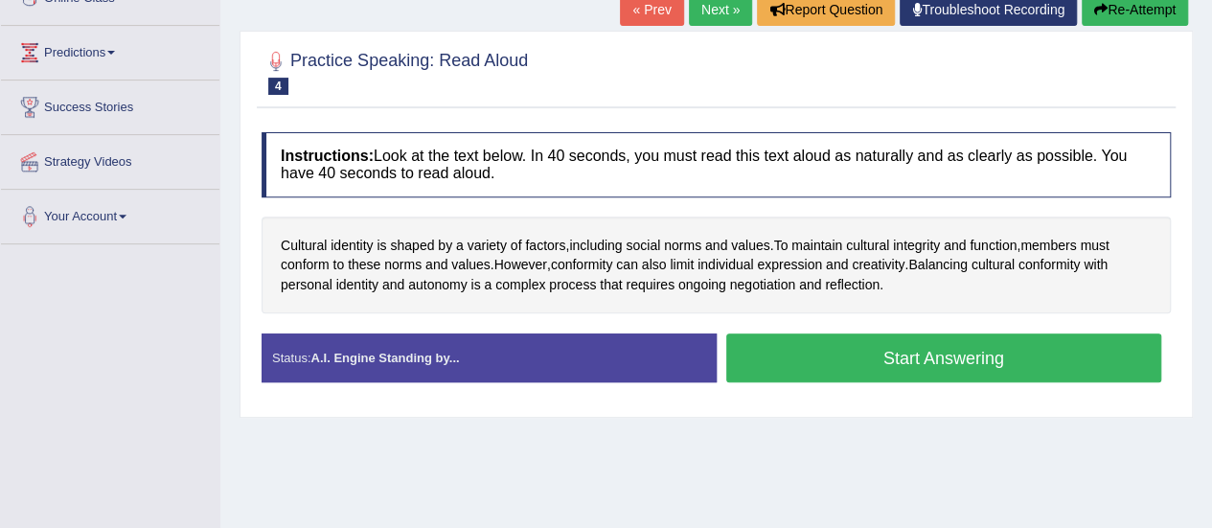
click at [786, 349] on button "Start Answering" at bounding box center [944, 357] width 436 height 49
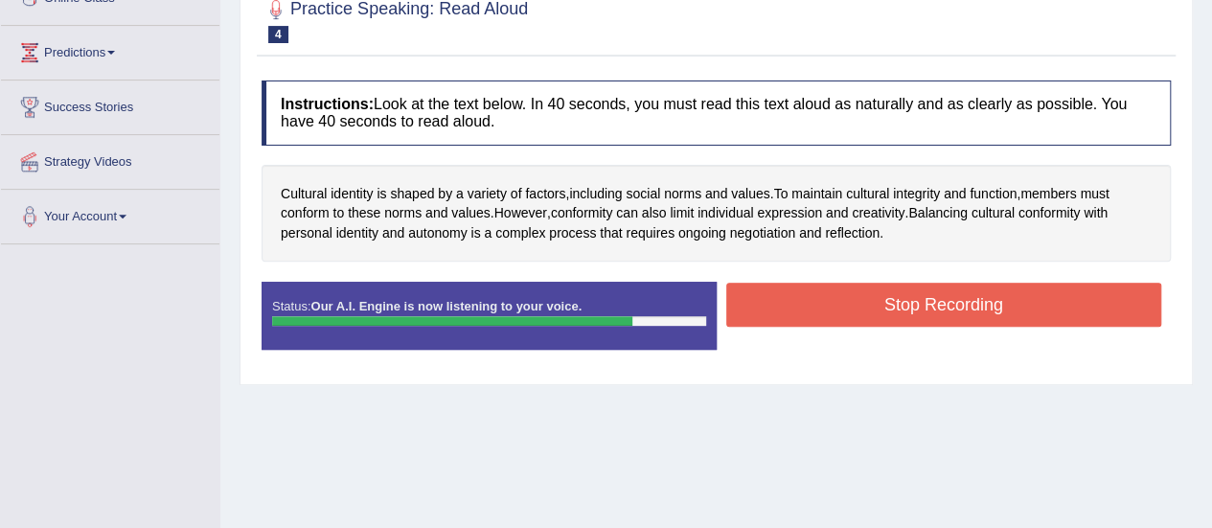
click at [782, 309] on button "Stop Recording" at bounding box center [944, 305] width 436 height 44
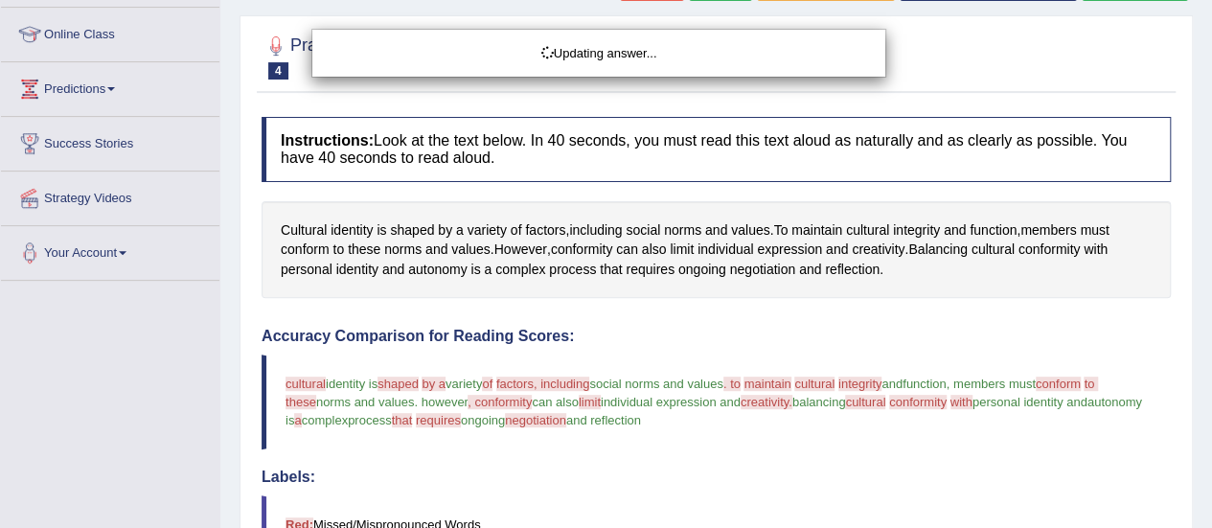
scroll to position [0, 0]
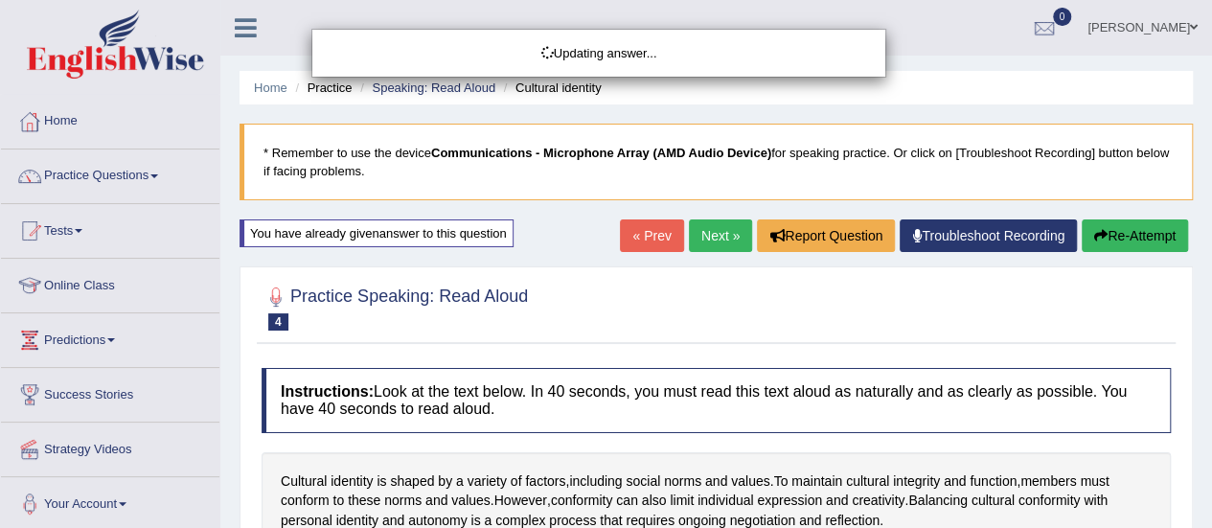
click at [1148, 229] on div "Updating answer..." at bounding box center [606, 264] width 1212 height 528
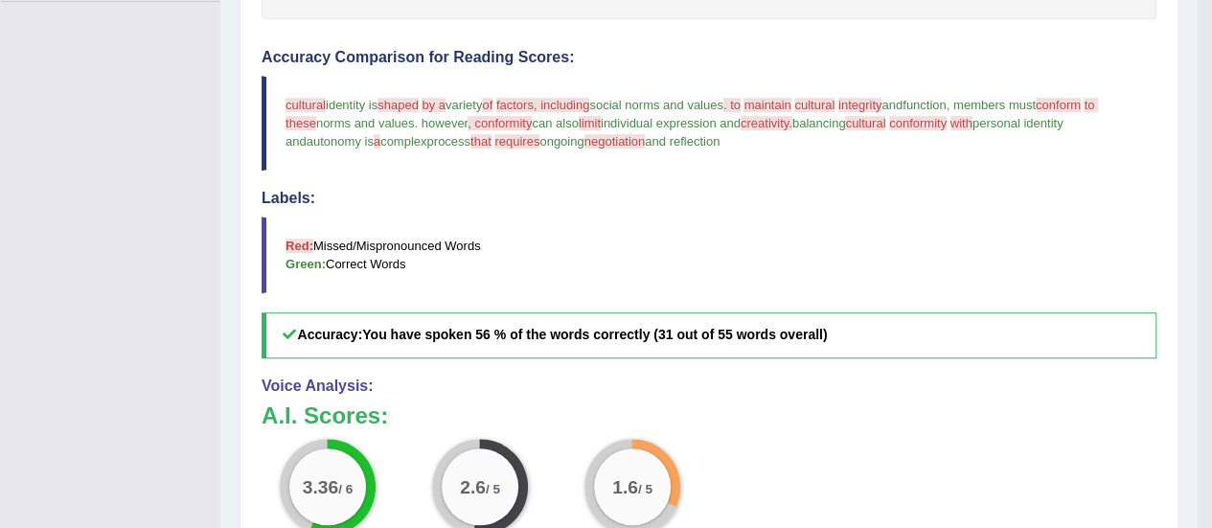
scroll to position [96, 0]
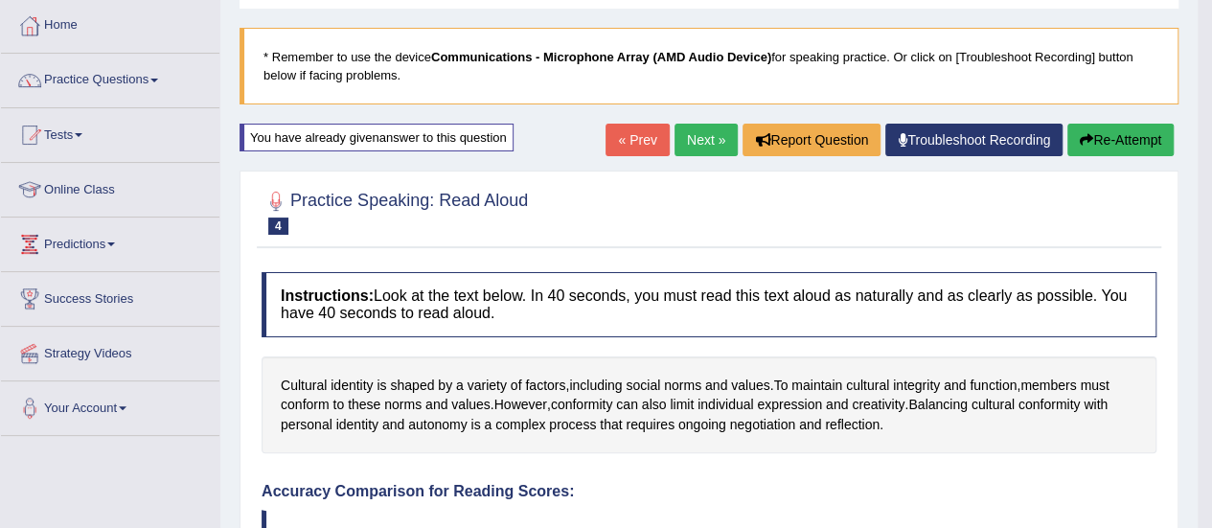
click at [1107, 147] on button "Re-Attempt" at bounding box center [1120, 140] width 106 height 33
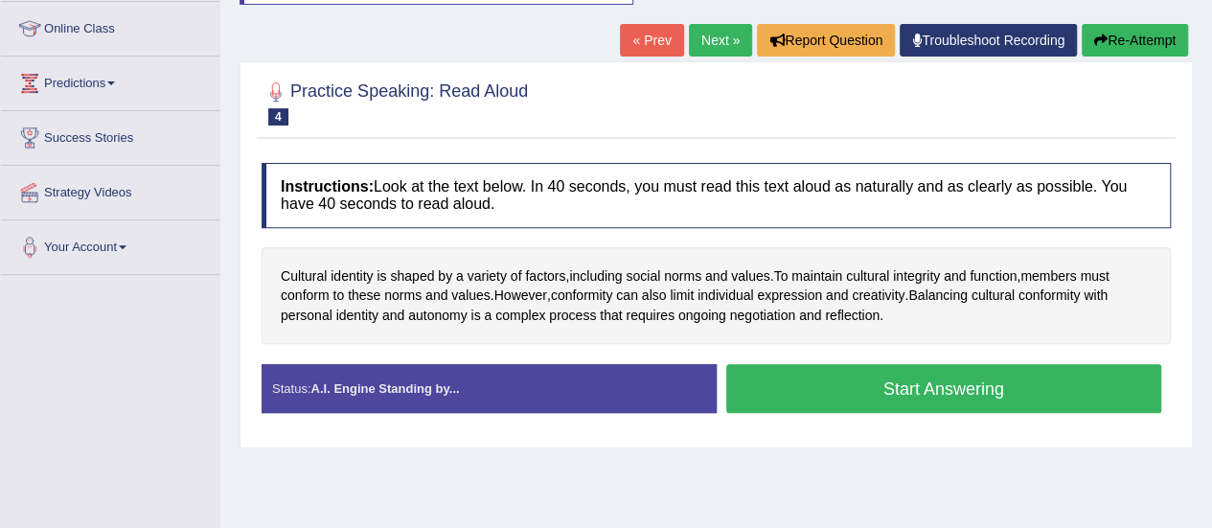
scroll to position [383, 0]
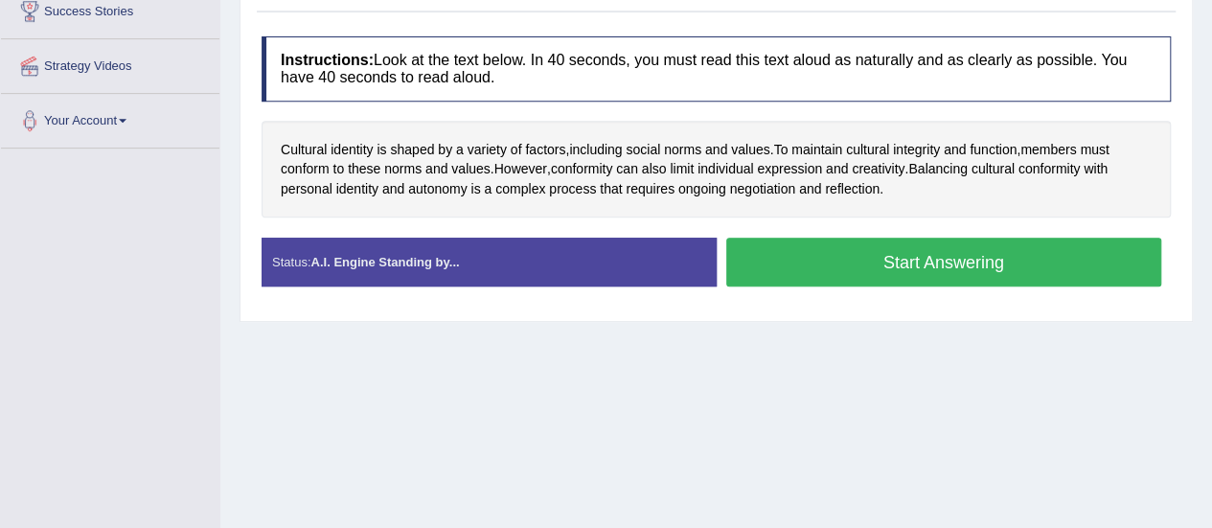
click at [1014, 254] on button "Start Answering" at bounding box center [944, 262] width 436 height 49
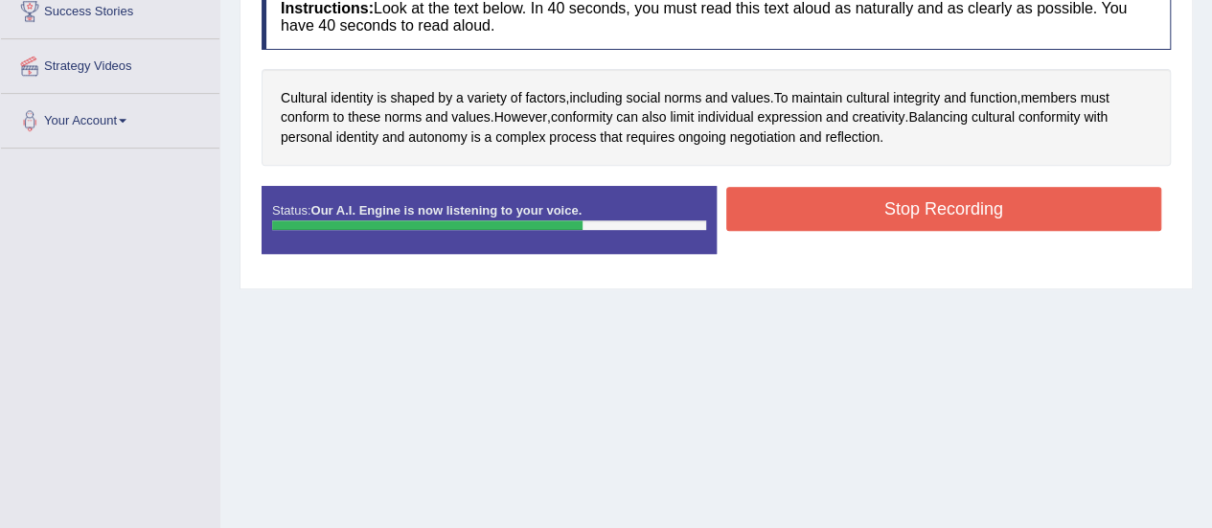
click at [910, 198] on button "Stop Recording" at bounding box center [944, 209] width 436 height 44
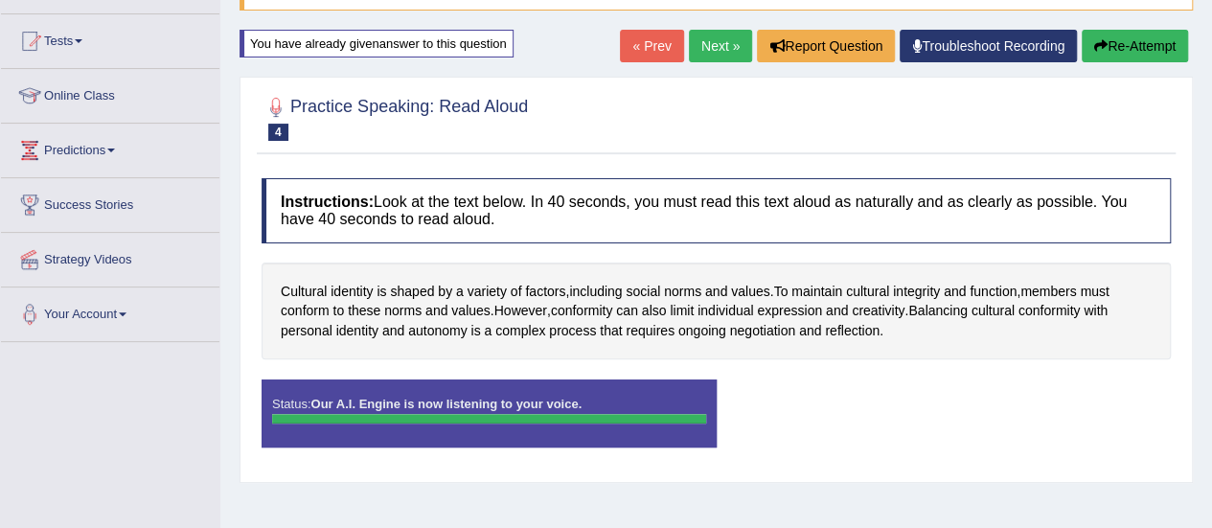
scroll to position [192, 0]
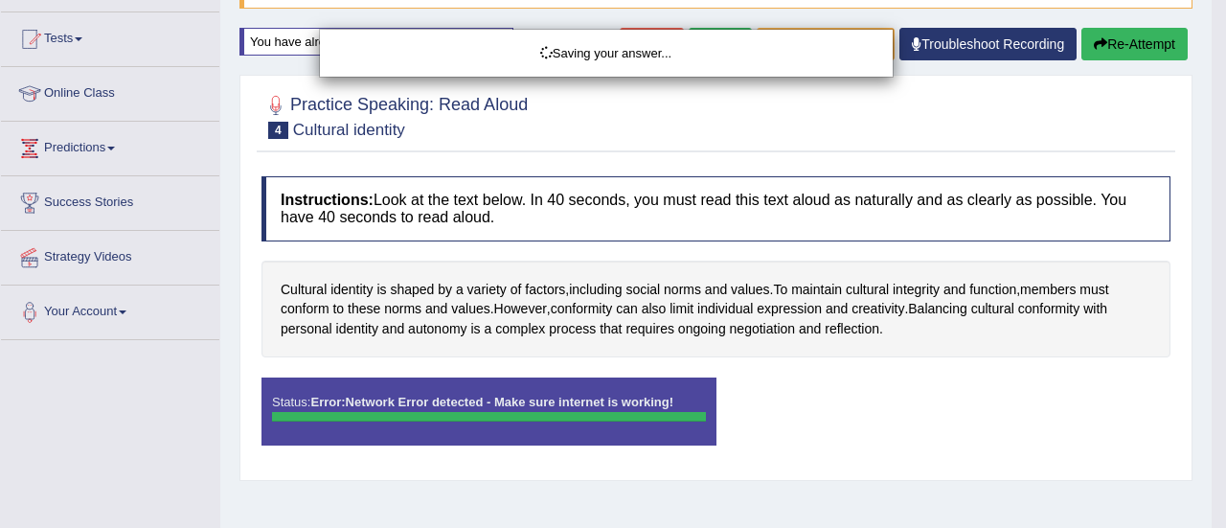
click at [1155, 37] on div "Saving your answer..." at bounding box center [613, 264] width 1226 height 528
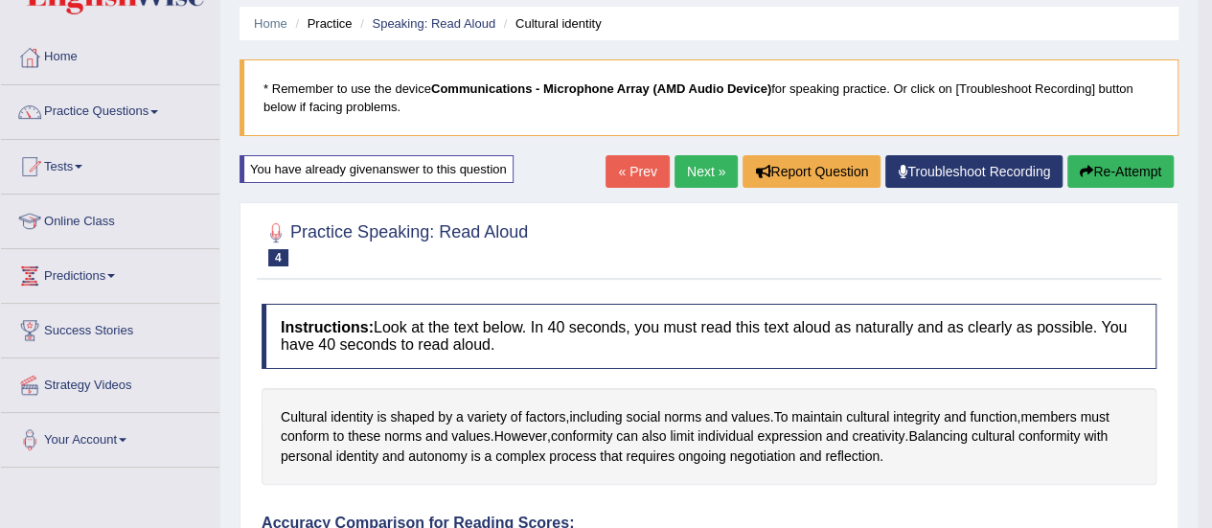
scroll to position [0, 0]
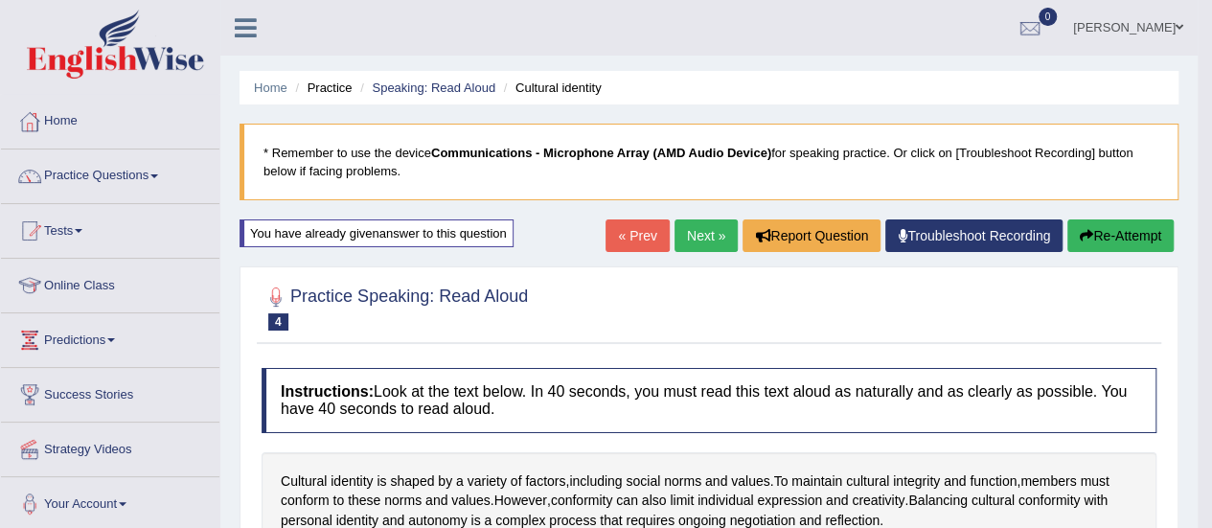
click at [1080, 229] on icon "button" at bounding box center [1085, 235] width 13 height 13
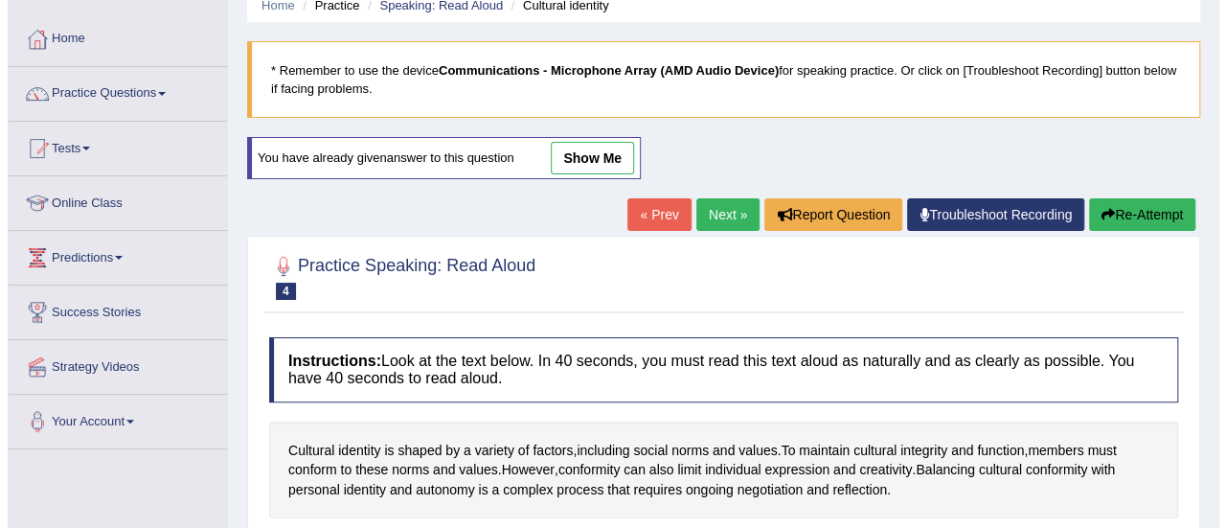
scroll to position [383, 0]
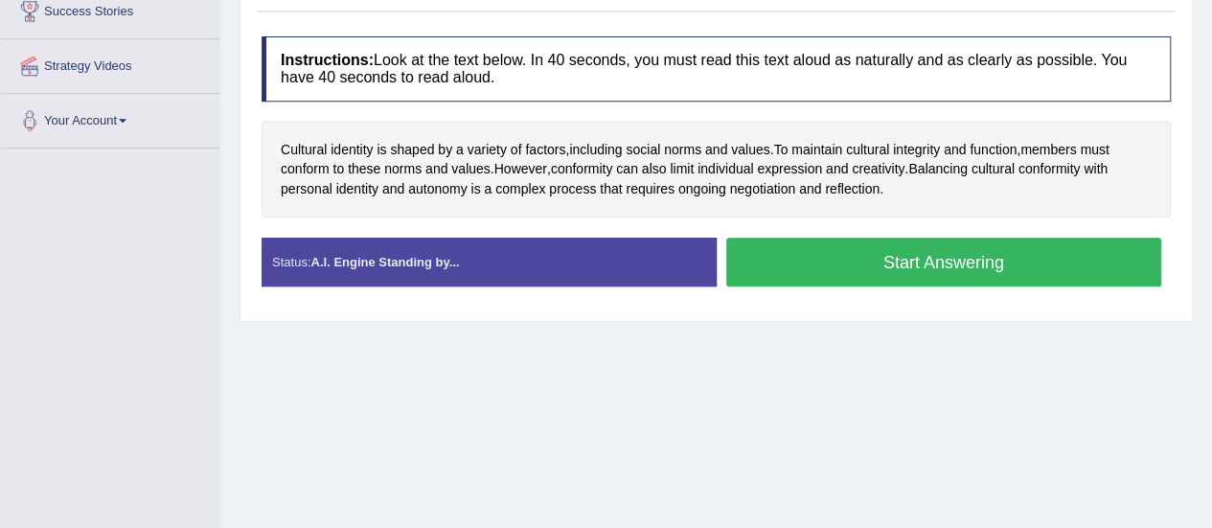
click at [965, 249] on button "Start Answering" at bounding box center [944, 262] width 436 height 49
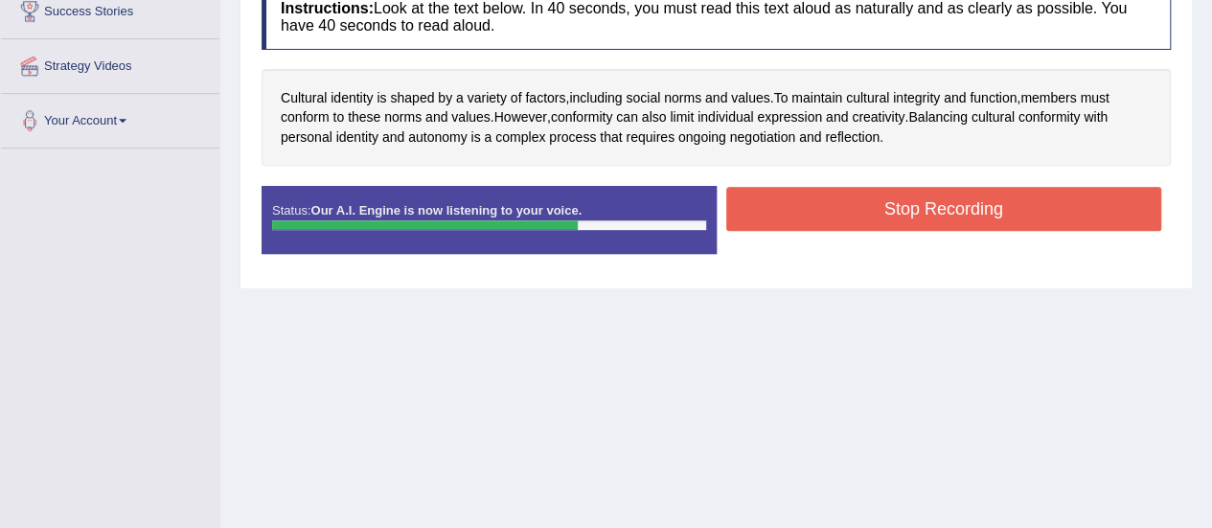
click at [939, 210] on button "Stop Recording" at bounding box center [944, 209] width 436 height 44
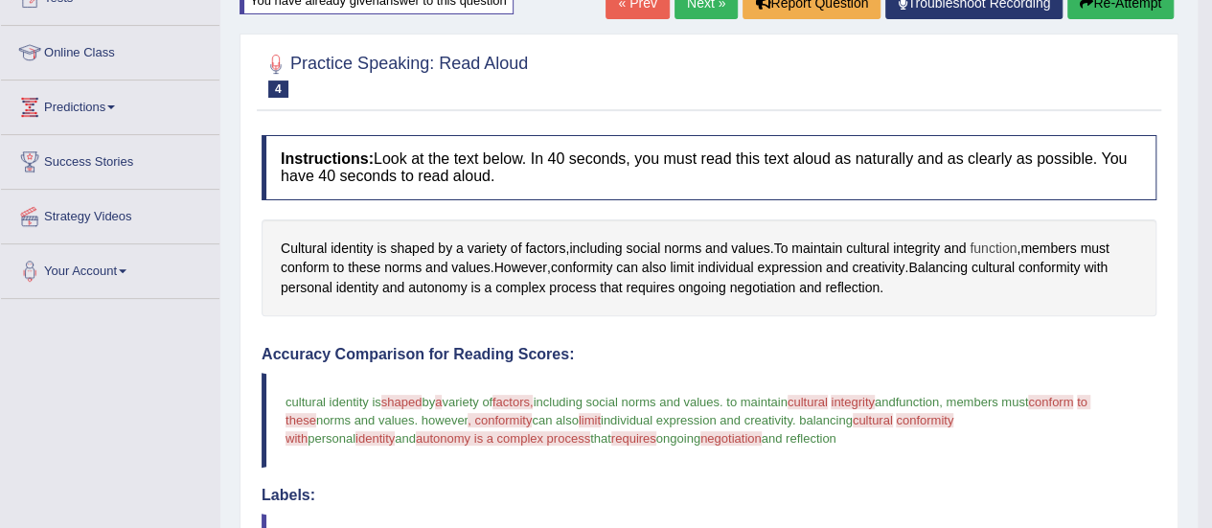
scroll to position [192, 0]
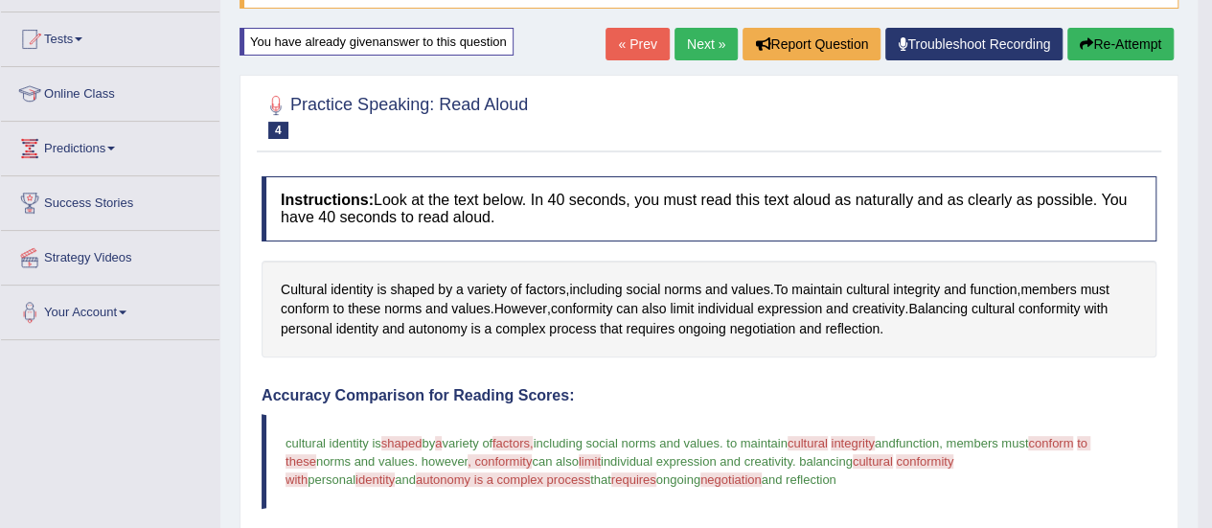
click at [1111, 53] on button "Re-Attempt" at bounding box center [1120, 44] width 106 height 33
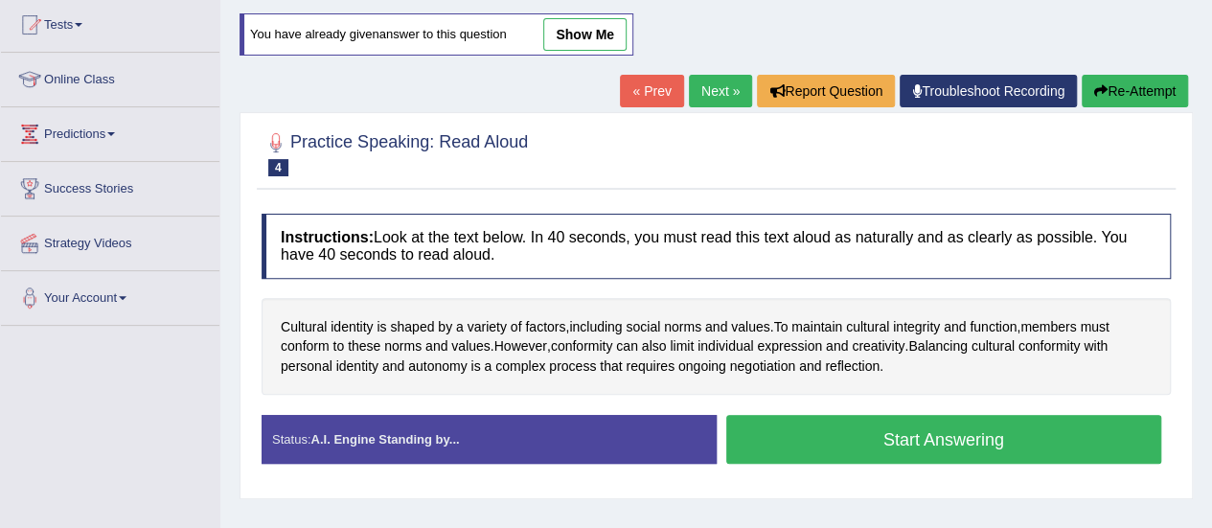
scroll to position [287, 0]
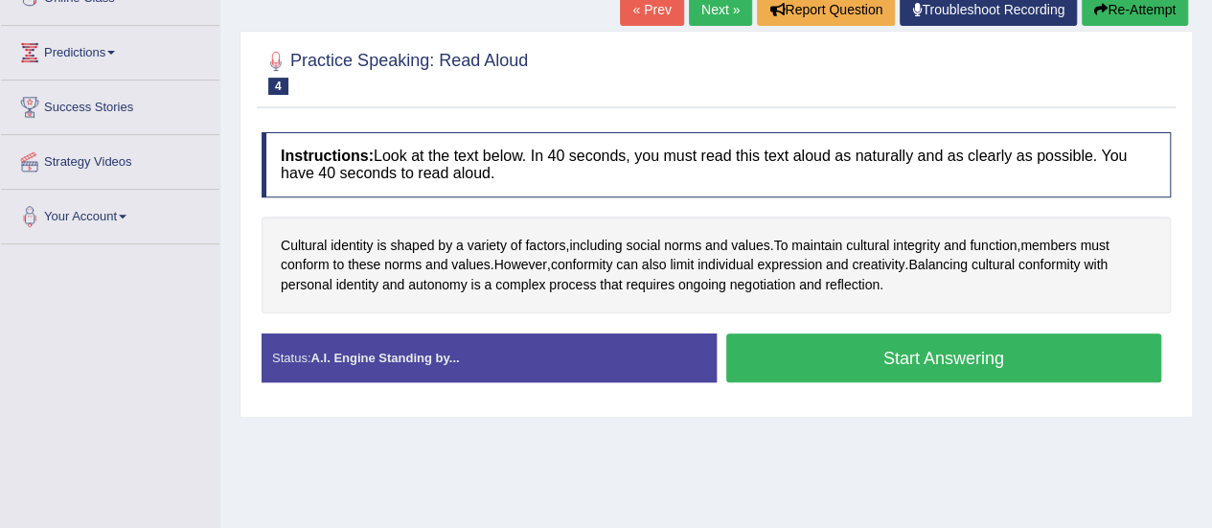
click at [780, 340] on button "Start Answering" at bounding box center [944, 357] width 436 height 49
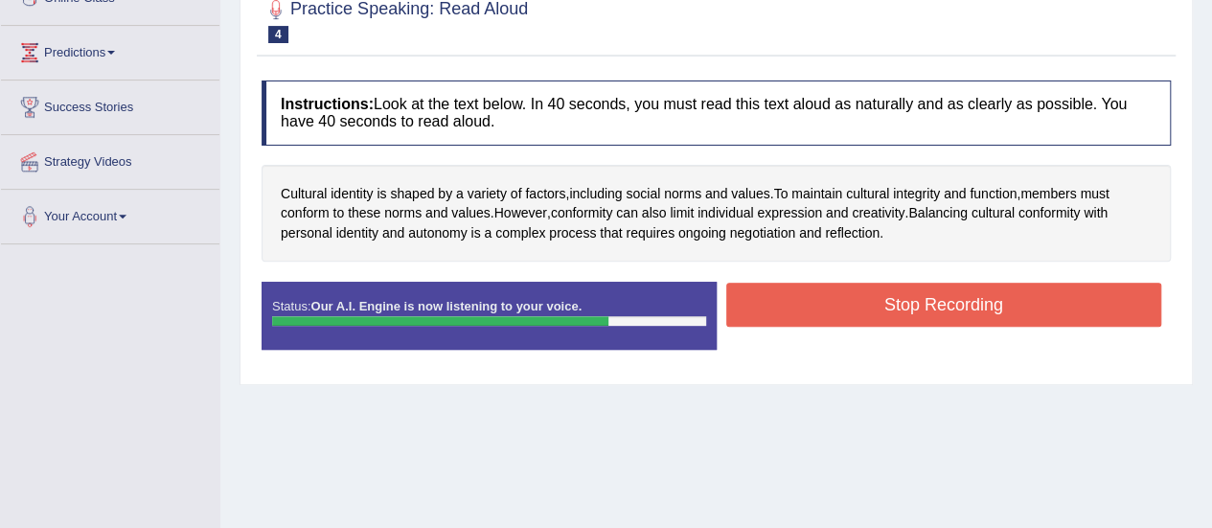
click at [824, 300] on button "Stop Recording" at bounding box center [944, 305] width 436 height 44
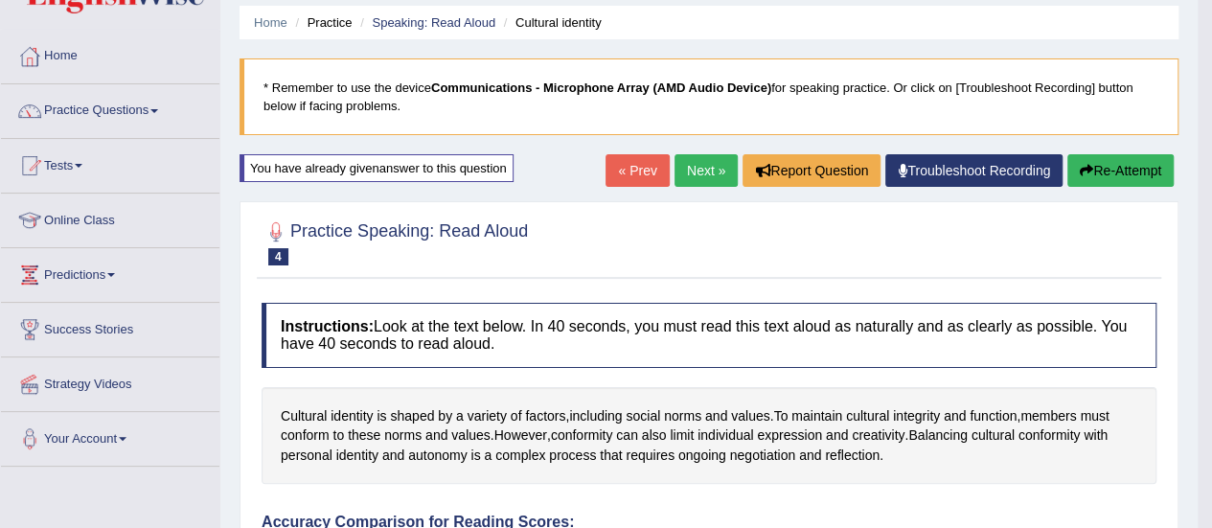
scroll to position [0, 0]
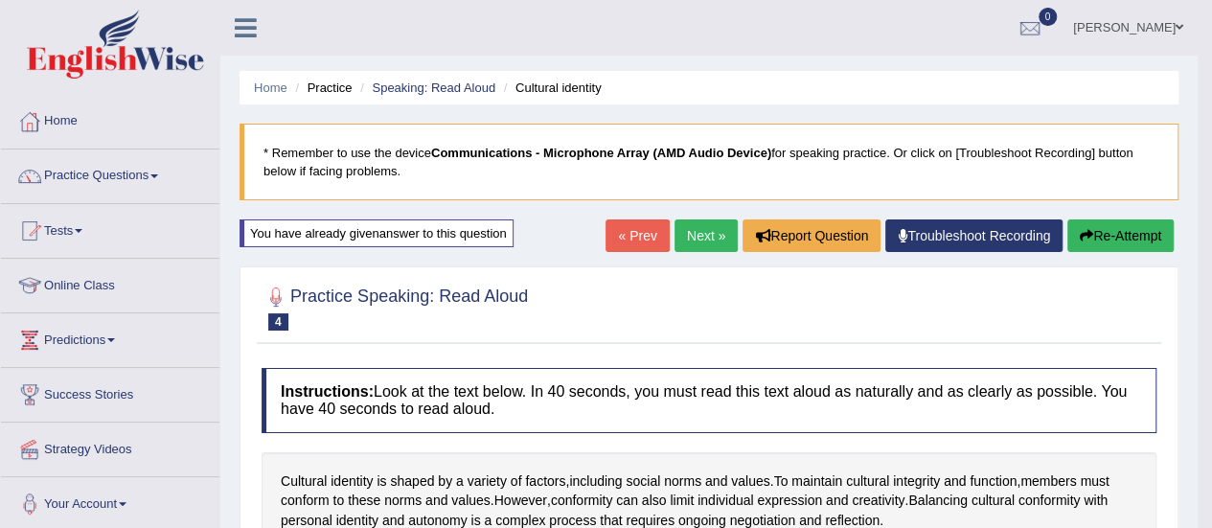
click at [710, 235] on link "Next »" at bounding box center [705, 235] width 63 height 33
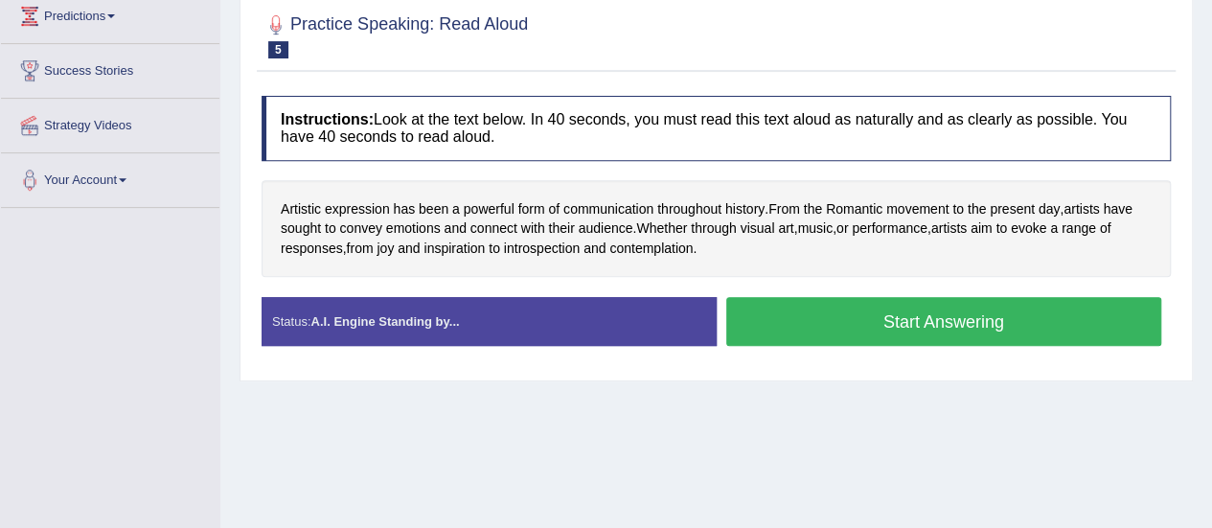
scroll to position [285, 0]
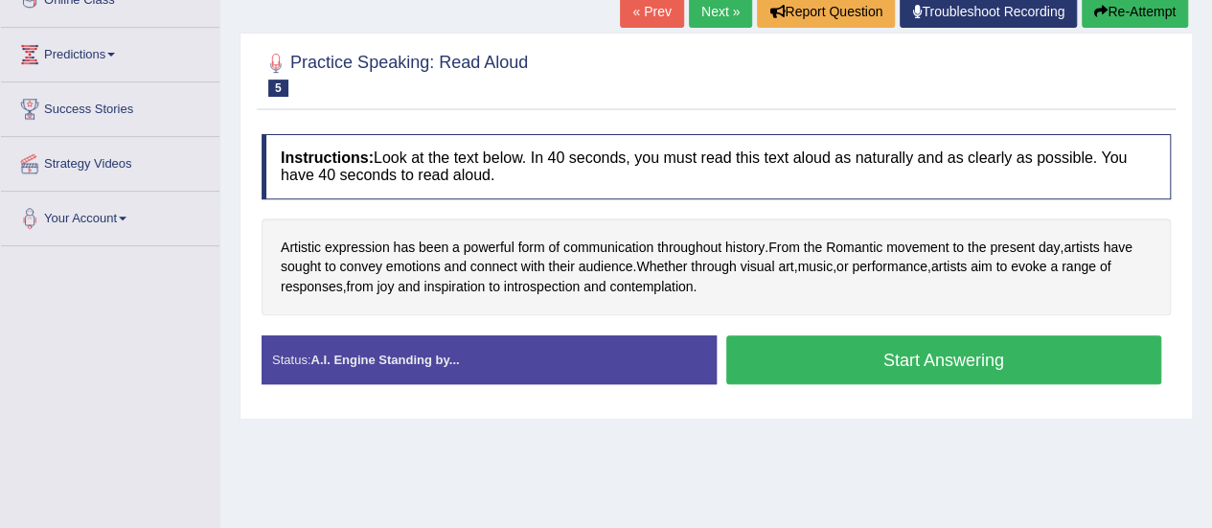
click at [810, 342] on button "Start Answering" at bounding box center [944, 359] width 436 height 49
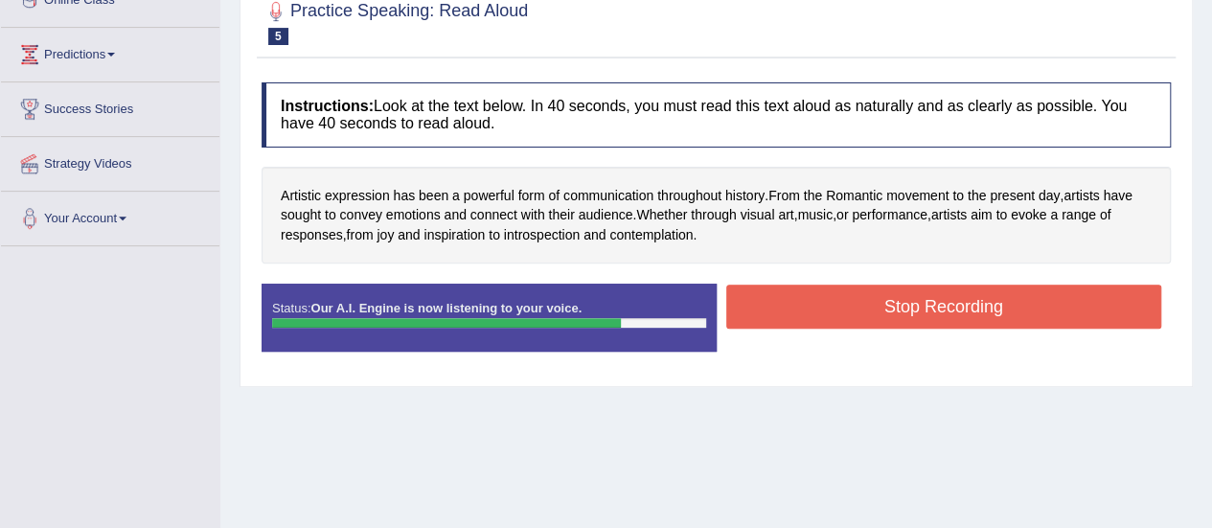
click at [818, 315] on button "Stop Recording" at bounding box center [944, 306] width 436 height 44
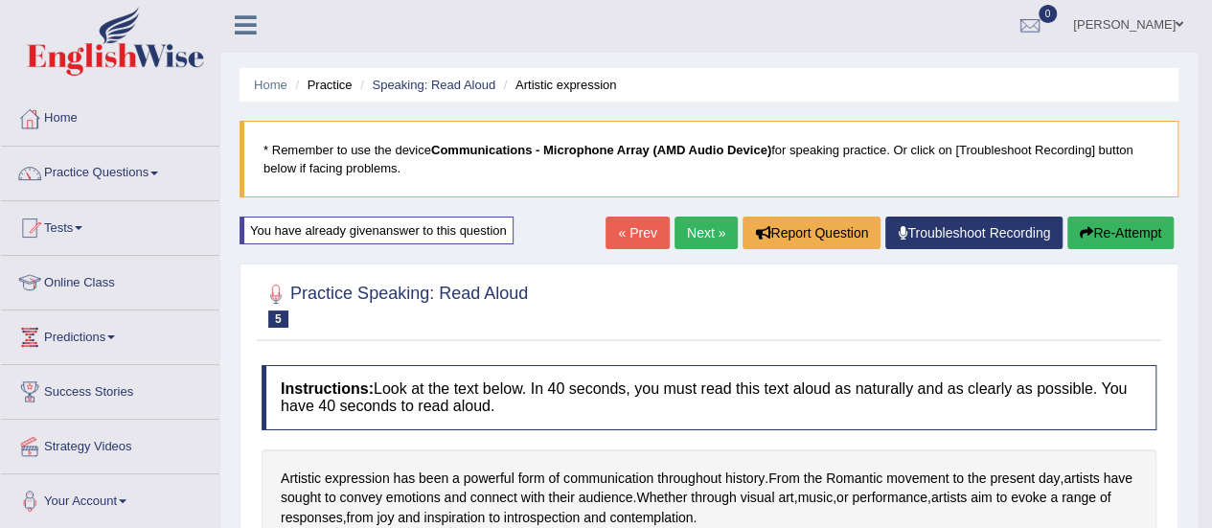
scroll to position [0, 0]
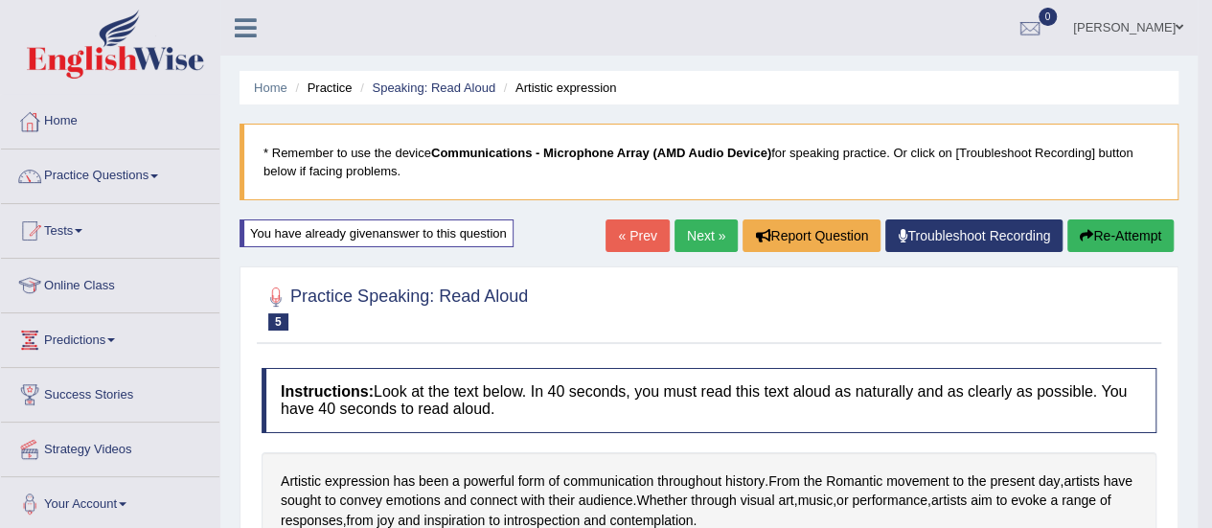
click at [720, 241] on link "Next »" at bounding box center [705, 235] width 63 height 33
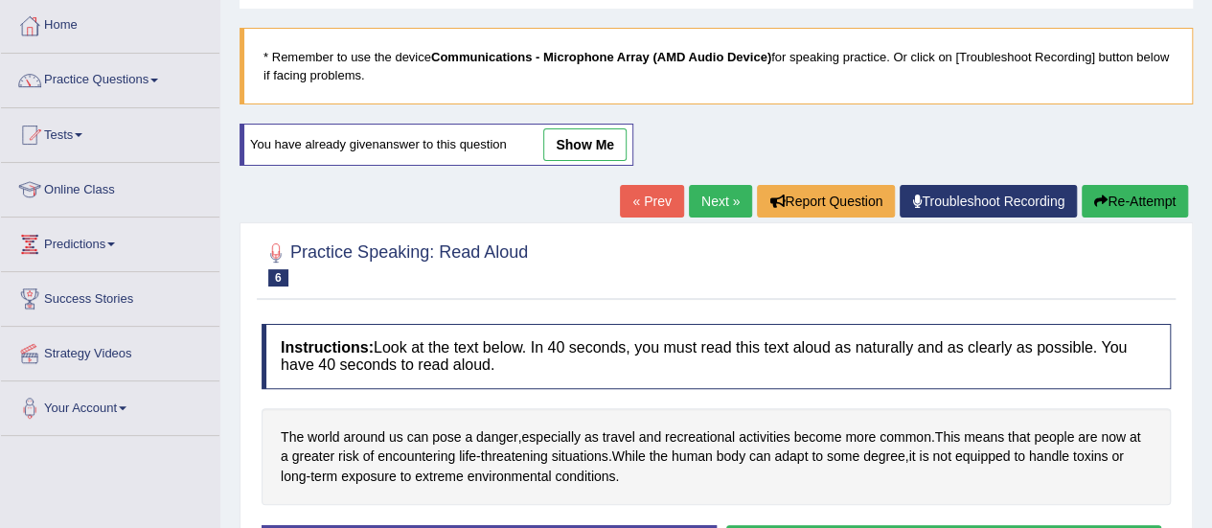
scroll to position [94, 0]
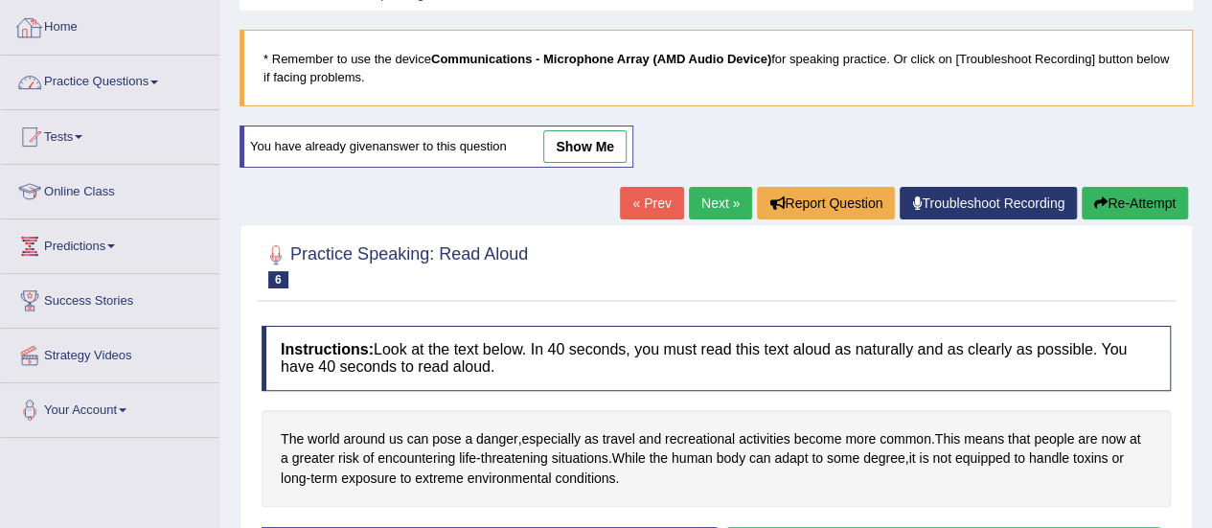
click at [116, 77] on link "Practice Questions" at bounding box center [110, 80] width 218 height 48
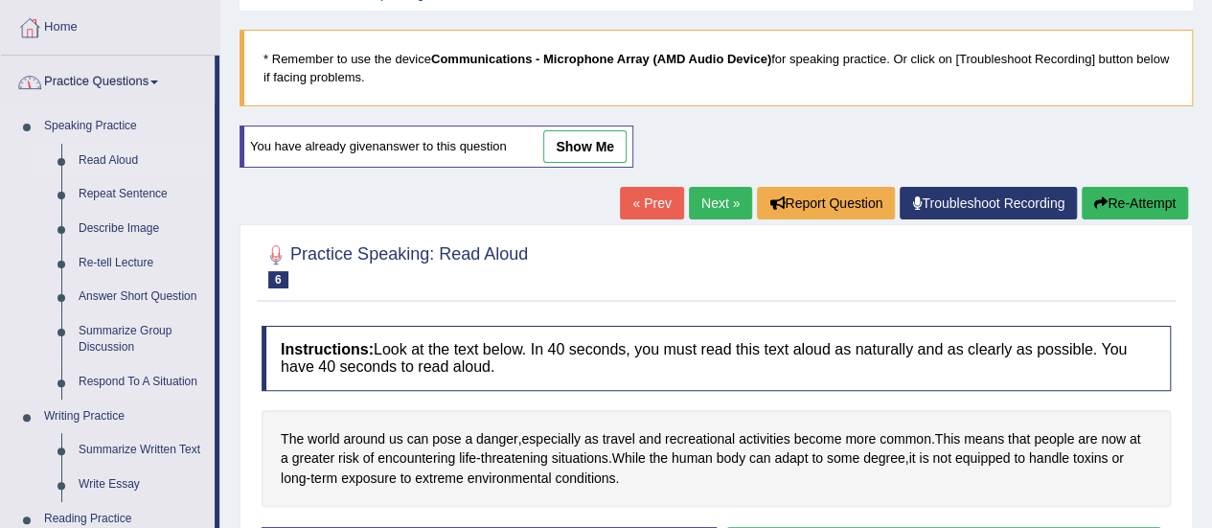
click at [122, 156] on link "Read Aloud" at bounding box center [142, 161] width 145 height 34
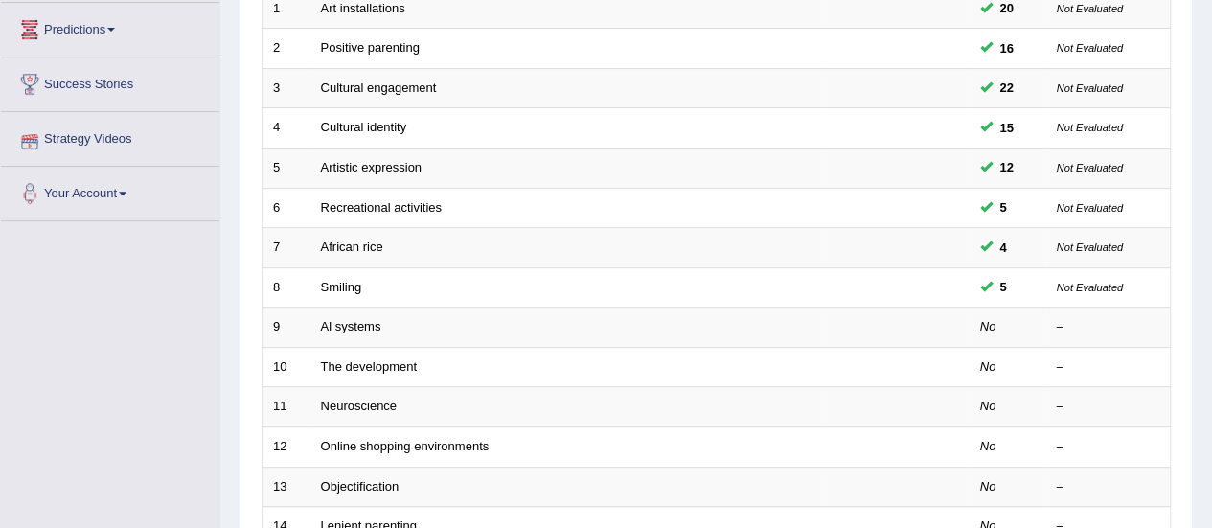
scroll to position [348, 0]
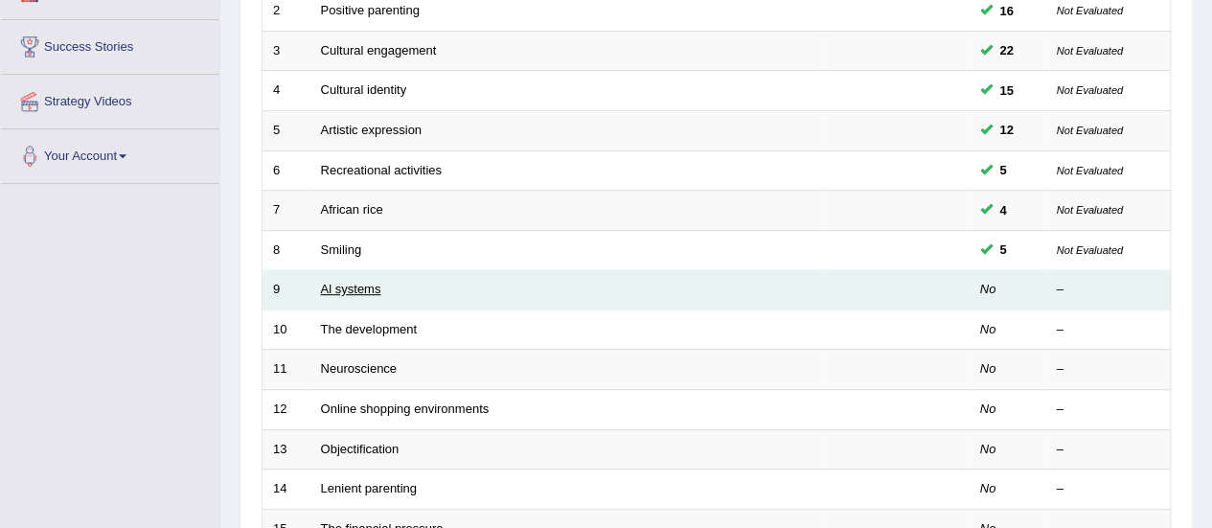
click at [348, 282] on link "Al systems" at bounding box center [351, 289] width 60 height 14
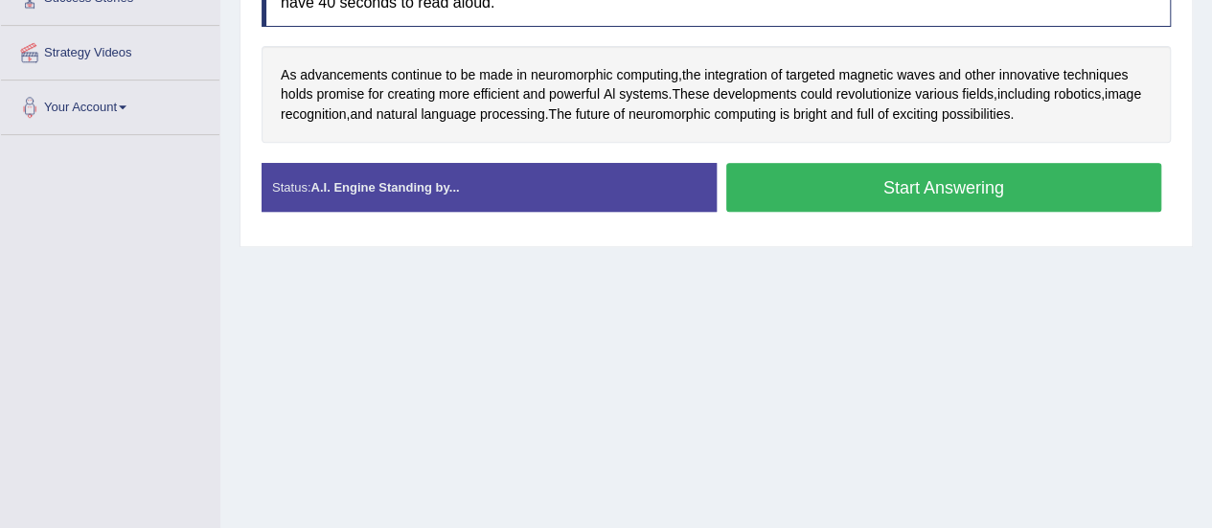
scroll to position [285, 0]
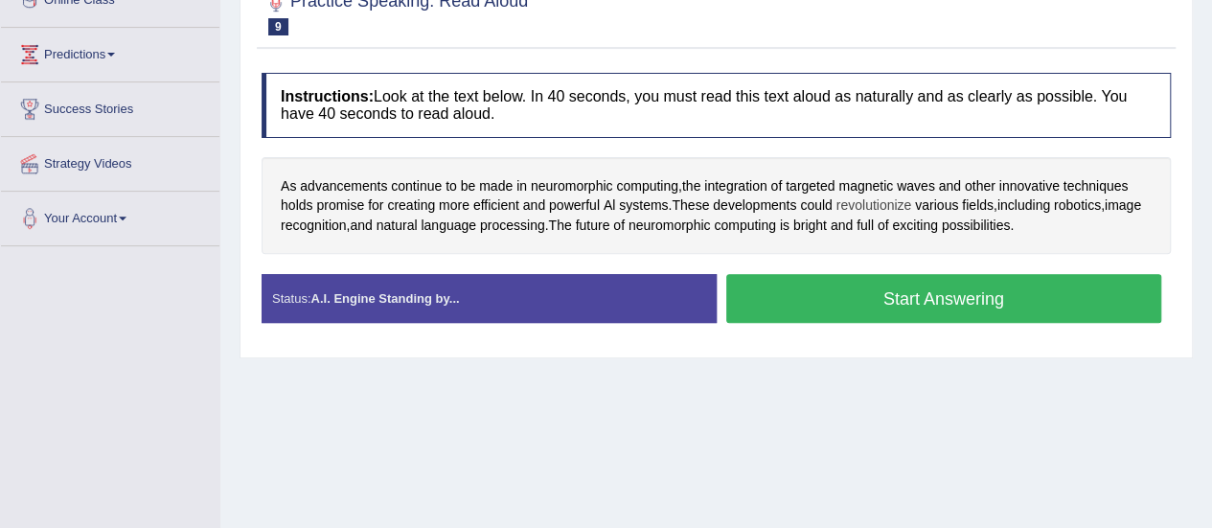
click at [878, 204] on span "revolutionize" at bounding box center [874, 205] width 76 height 20
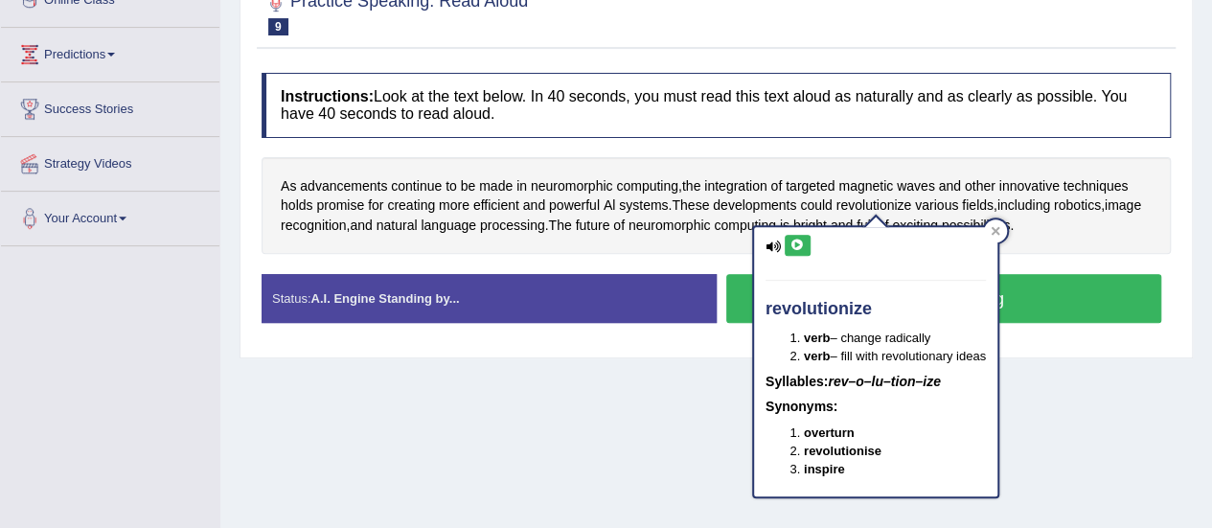
click at [800, 242] on icon at bounding box center [797, 244] width 14 height 11
click at [772, 242] on icon at bounding box center [772, 246] width 15 height 12
click at [791, 241] on icon at bounding box center [797, 244] width 14 height 11
click at [801, 241] on icon at bounding box center [797, 244] width 14 height 11
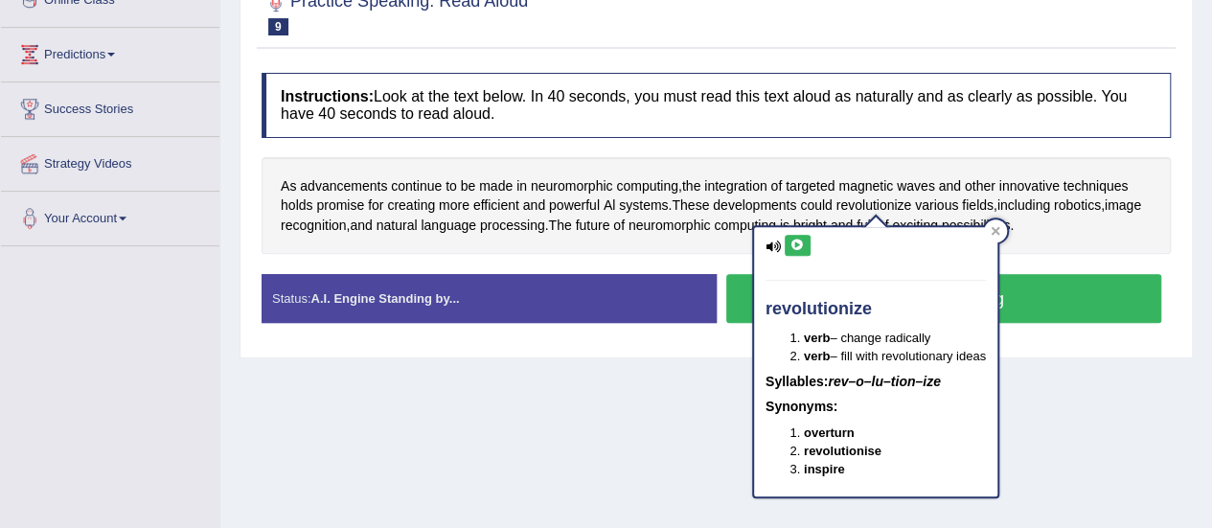
click at [796, 240] on icon at bounding box center [797, 244] width 14 height 11
click at [772, 244] on icon at bounding box center [772, 246] width 15 height 12
click at [795, 239] on icon at bounding box center [797, 244] width 14 height 11
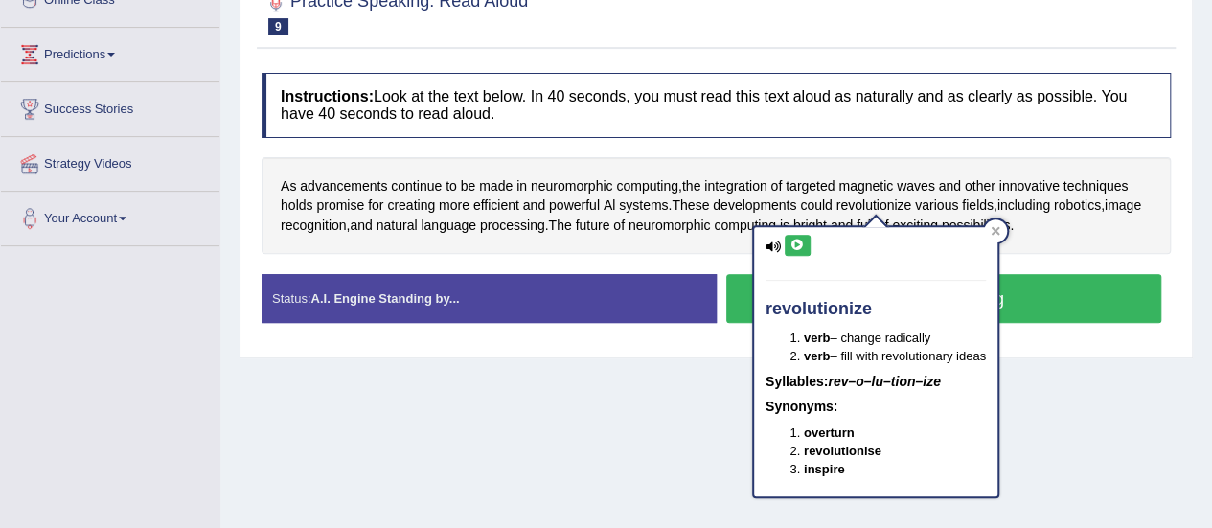
click at [1072, 366] on div "Home Practice Speaking: Read Aloud Al systems * Remember to use the device Comm…" at bounding box center [715, 194] width 991 height 958
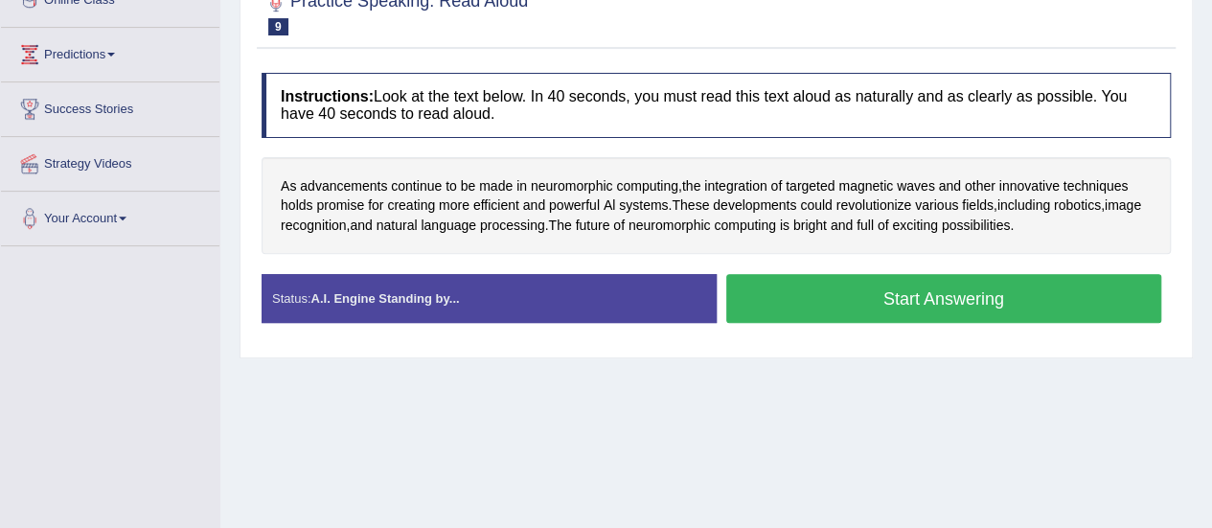
click at [872, 315] on button "Start Answering" at bounding box center [944, 298] width 436 height 49
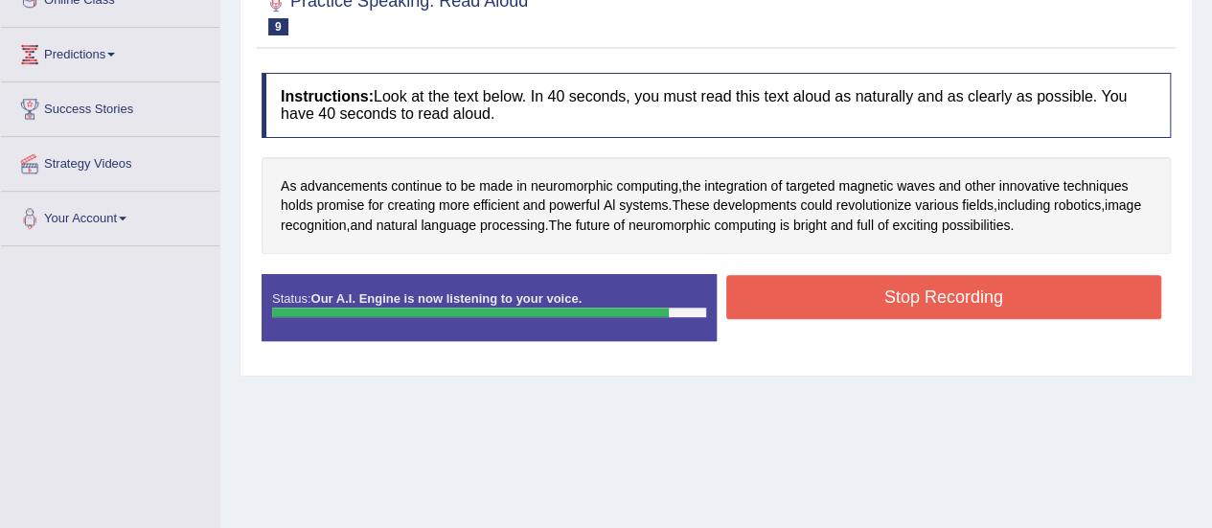
click at [902, 294] on button "Stop Recording" at bounding box center [944, 297] width 436 height 44
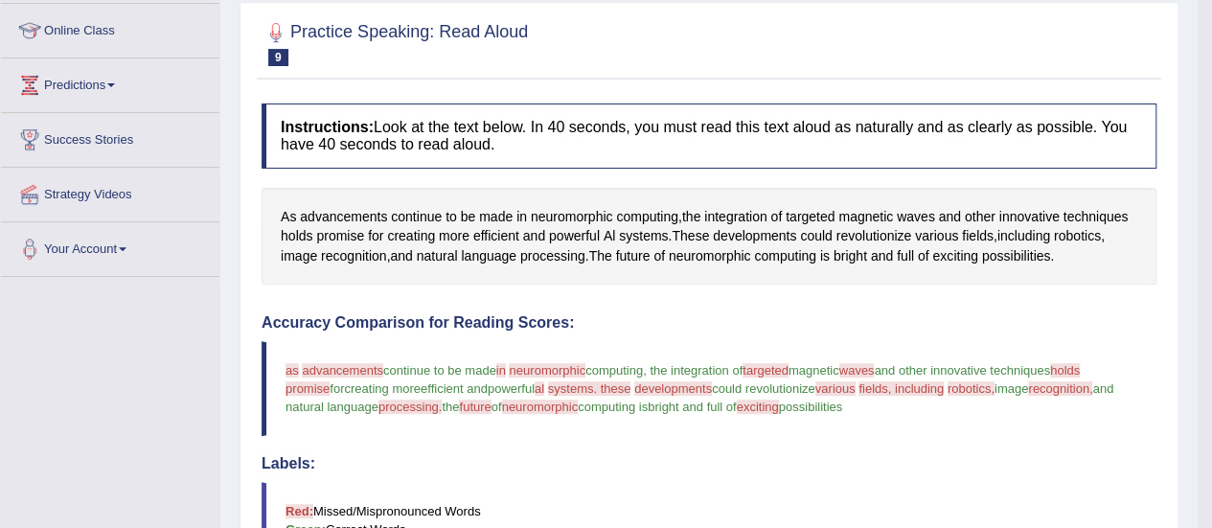
scroll to position [50, 0]
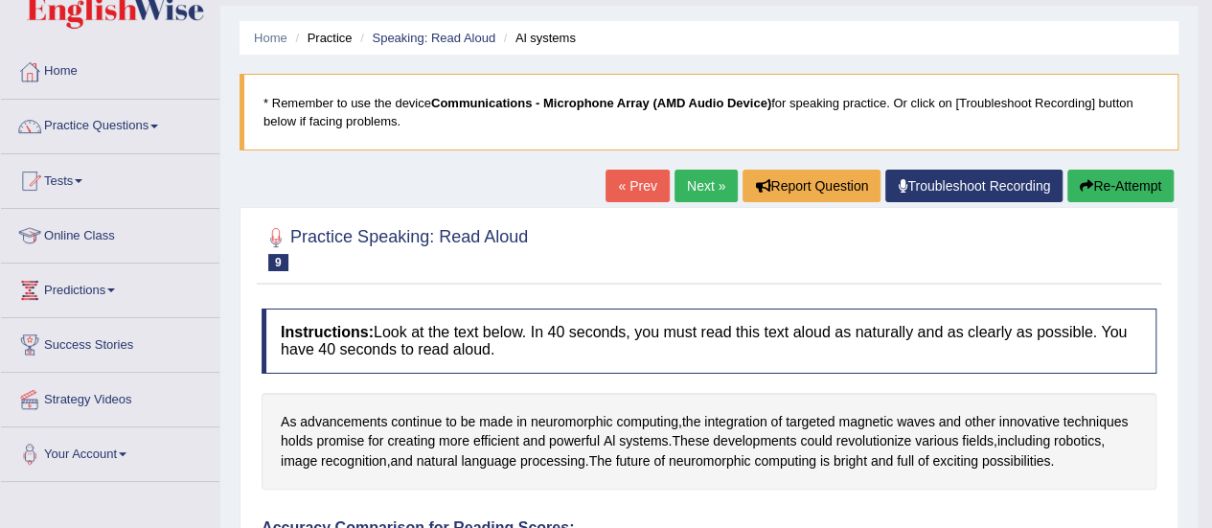
click at [1105, 183] on button "Re-Attempt" at bounding box center [1120, 186] width 106 height 33
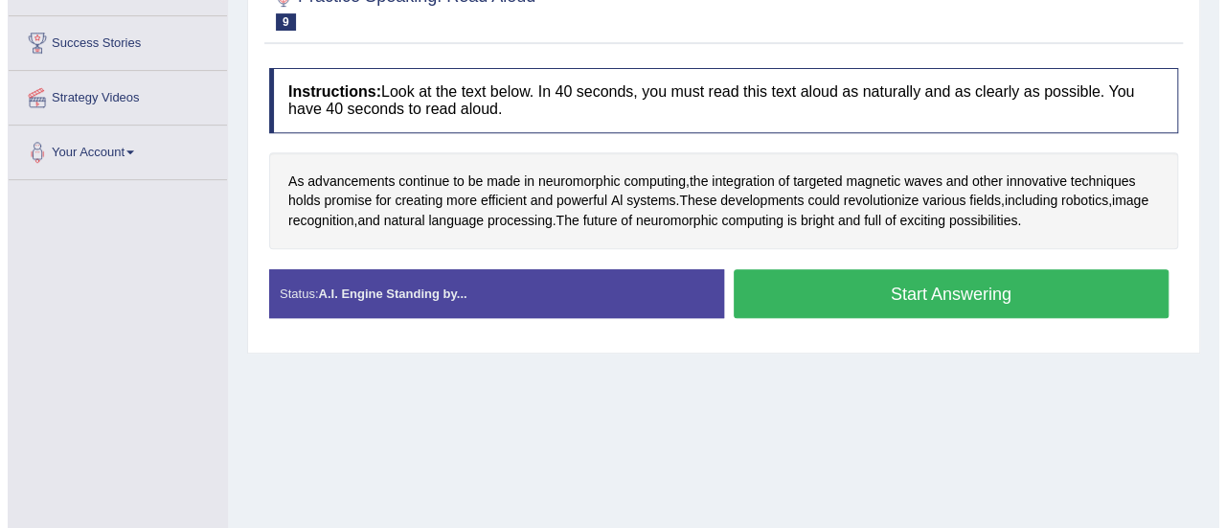
scroll to position [381, 0]
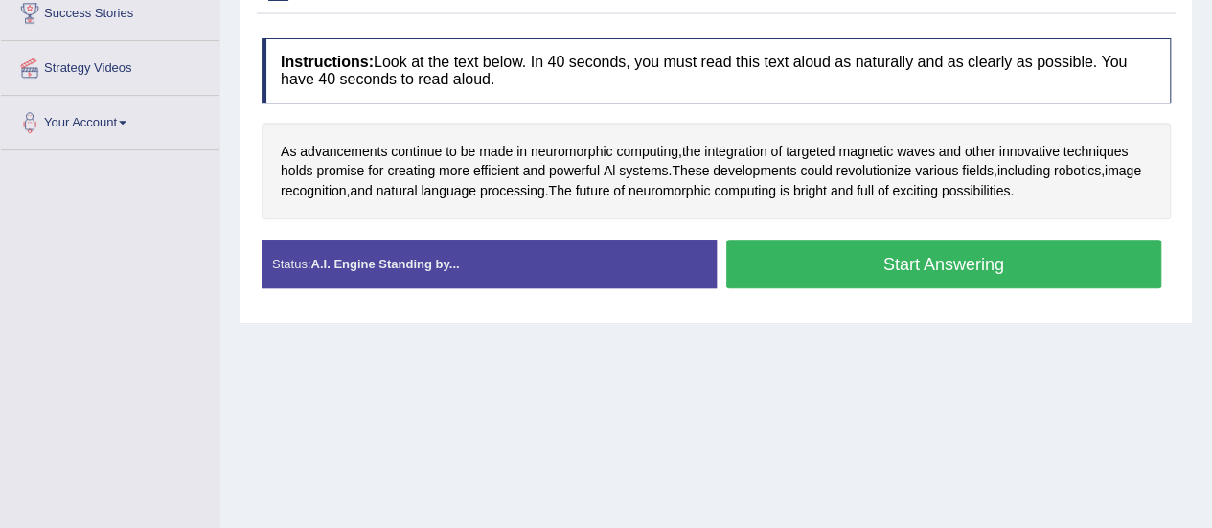
click at [908, 269] on button "Start Answering" at bounding box center [944, 263] width 436 height 49
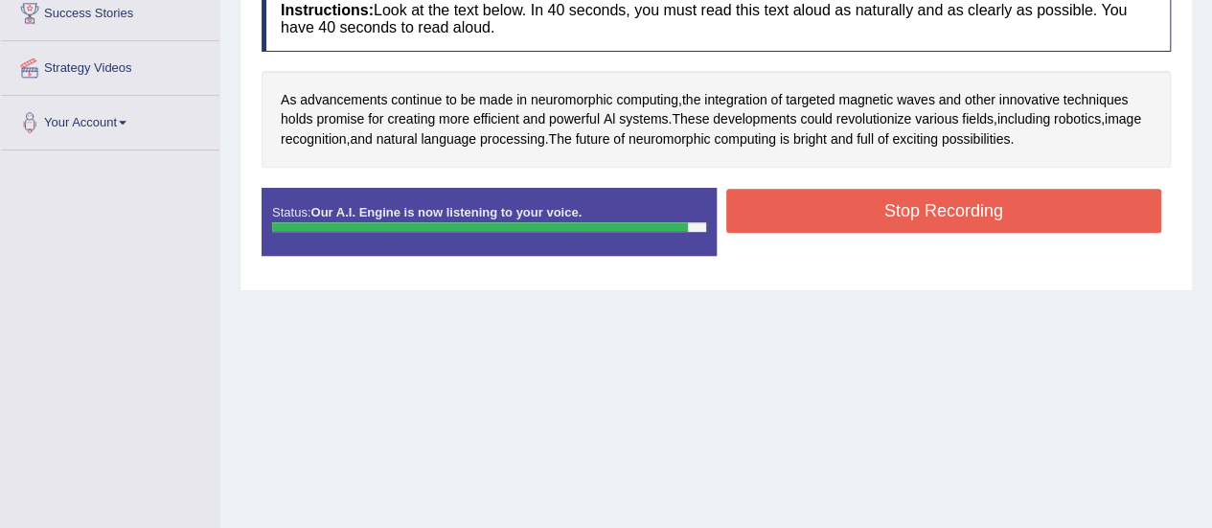
click at [890, 217] on button "Stop Recording" at bounding box center [944, 211] width 436 height 44
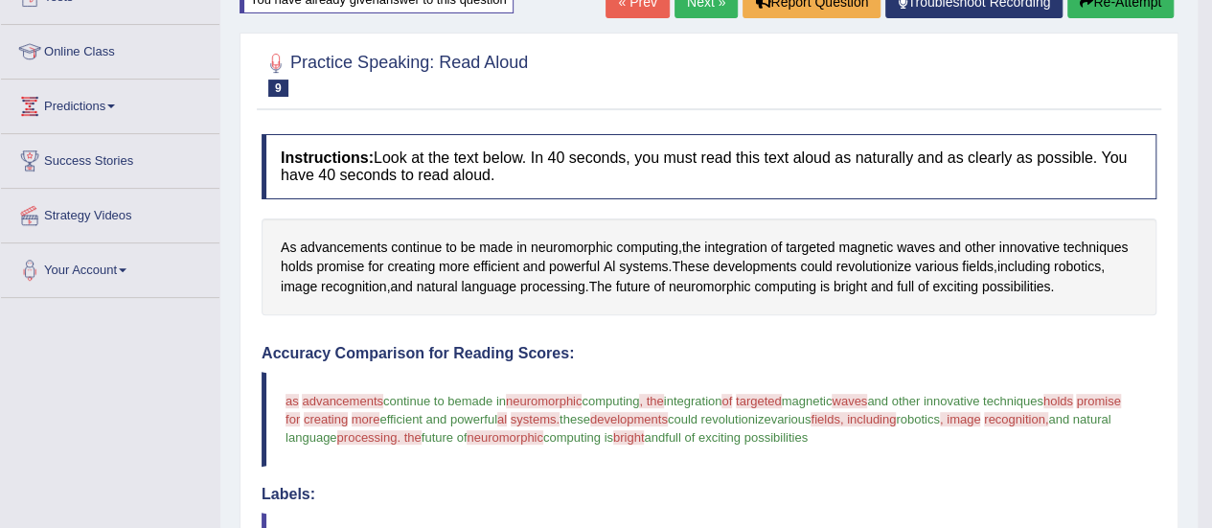
scroll to position [190, 0]
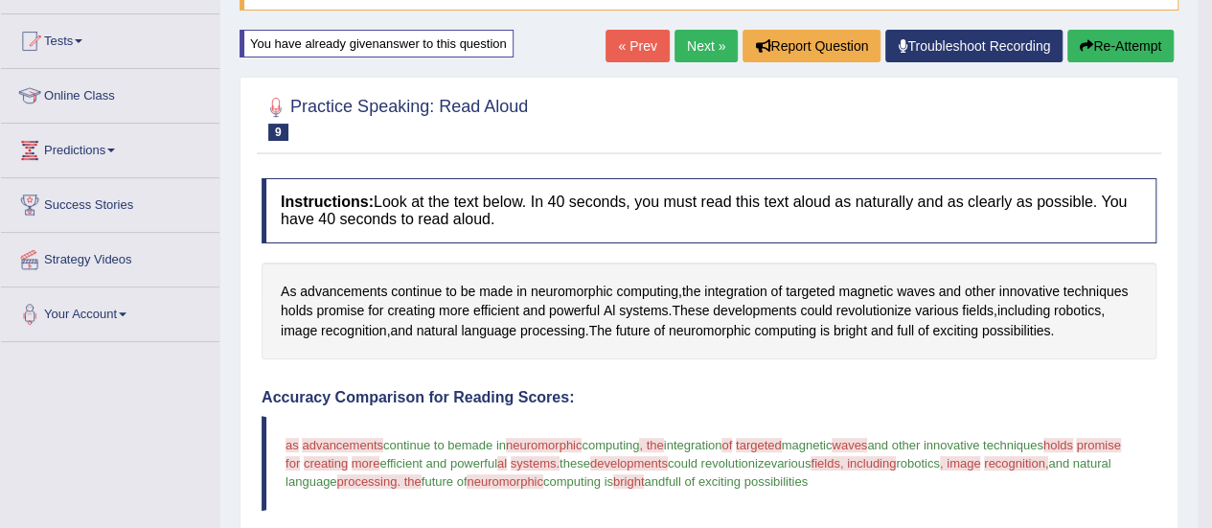
click at [1116, 37] on button "Re-Attempt" at bounding box center [1120, 46] width 106 height 33
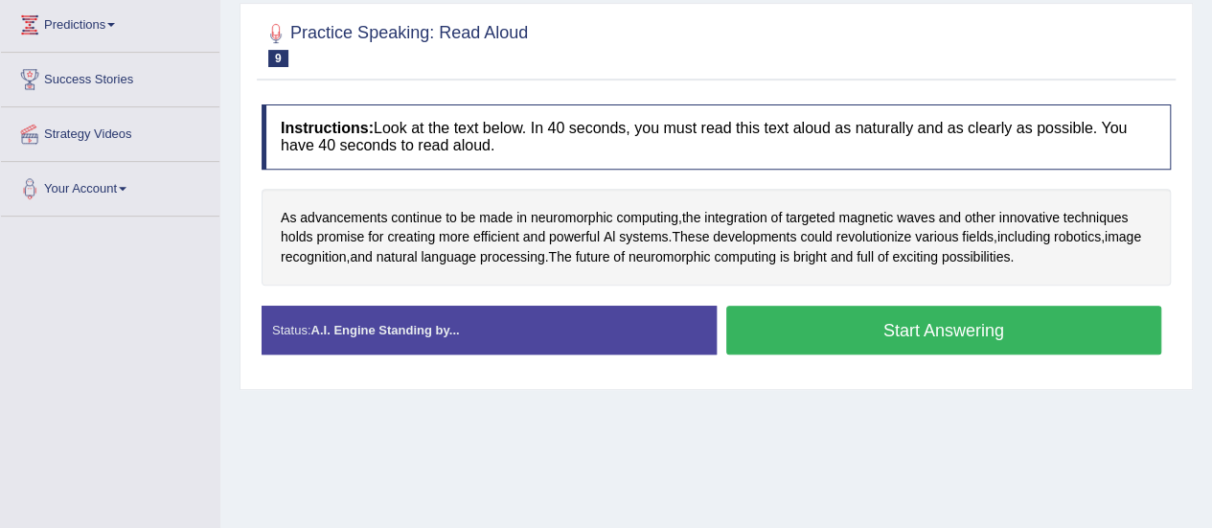
scroll to position [285, 0]
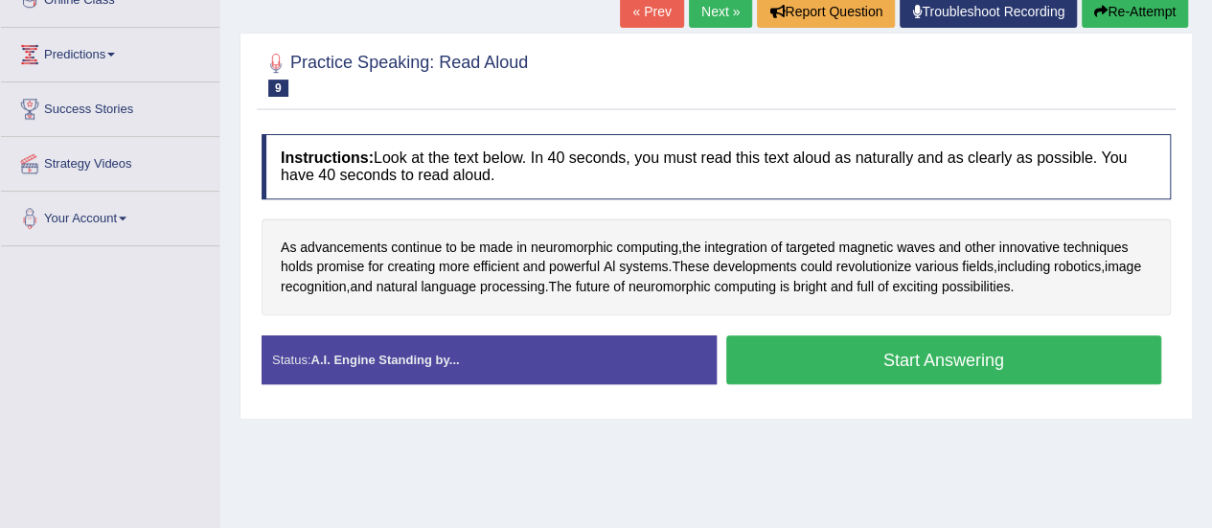
click at [862, 350] on button "Start Answering" at bounding box center [944, 359] width 436 height 49
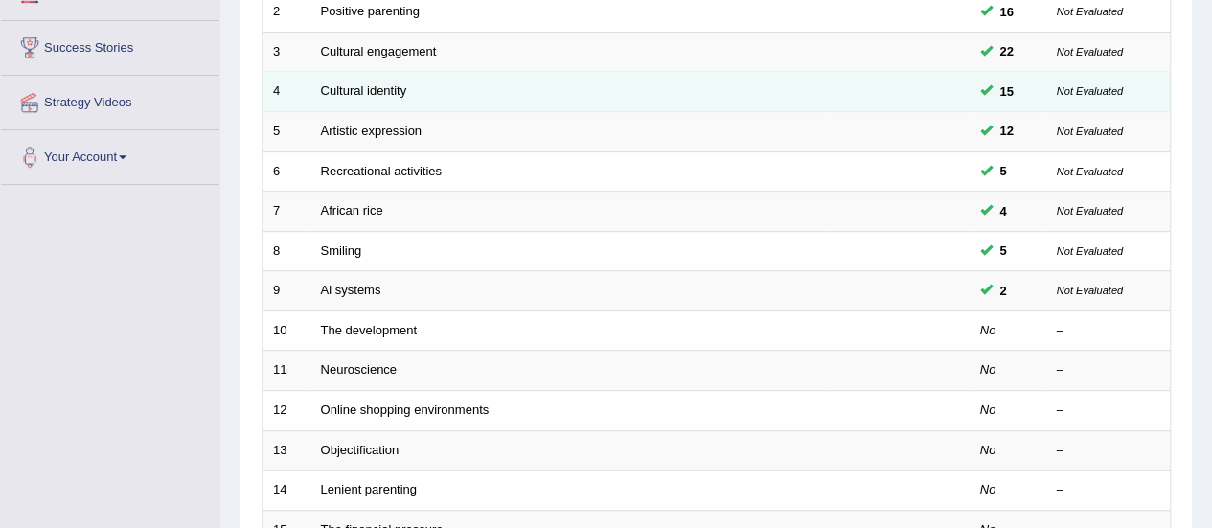
scroll to position [348, 0]
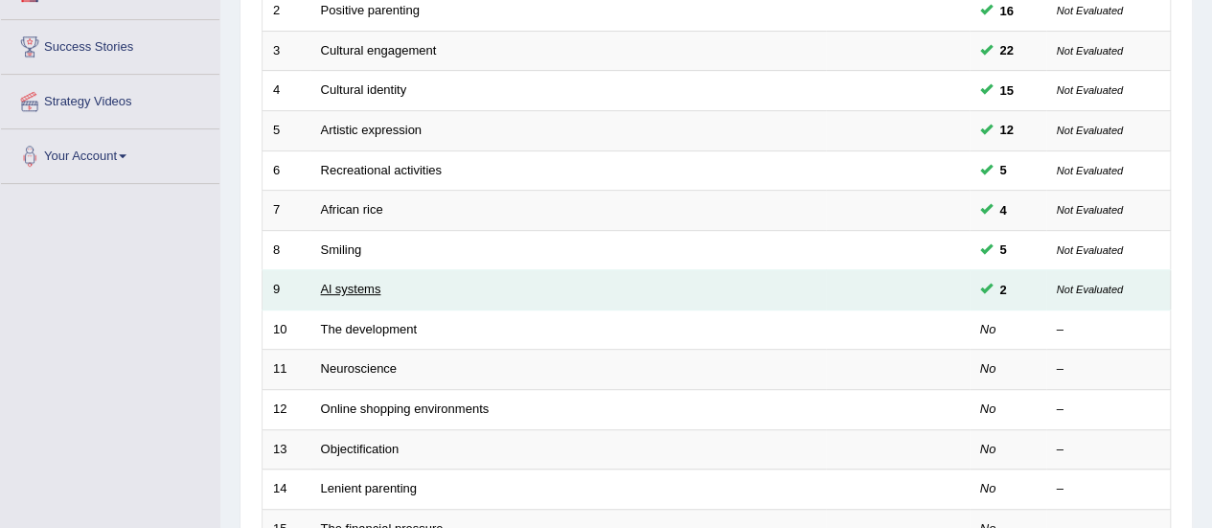
click at [334, 282] on link "Al systems" at bounding box center [351, 289] width 60 height 14
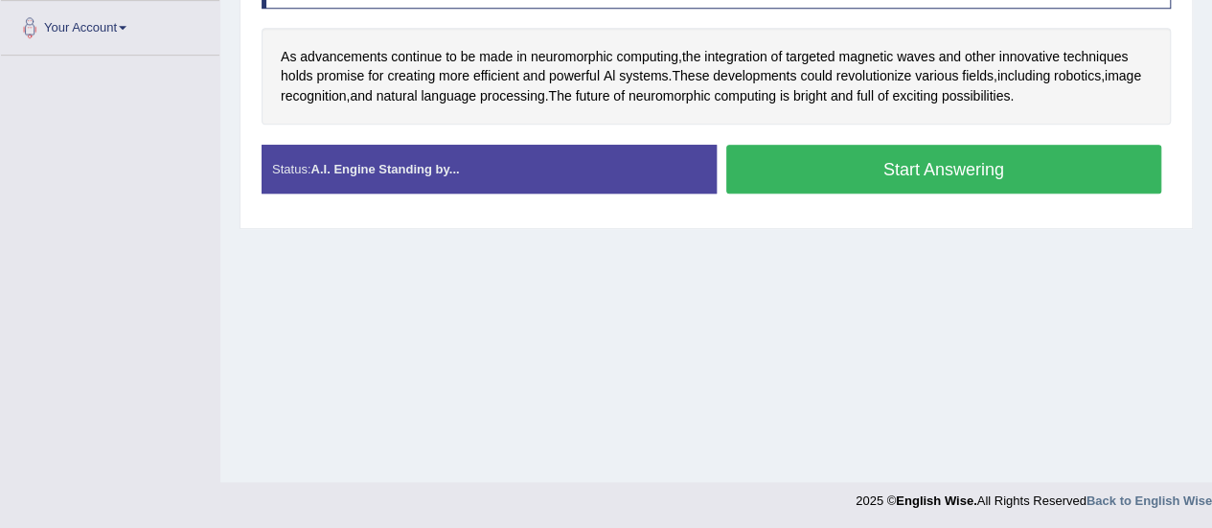
scroll to position [477, 0]
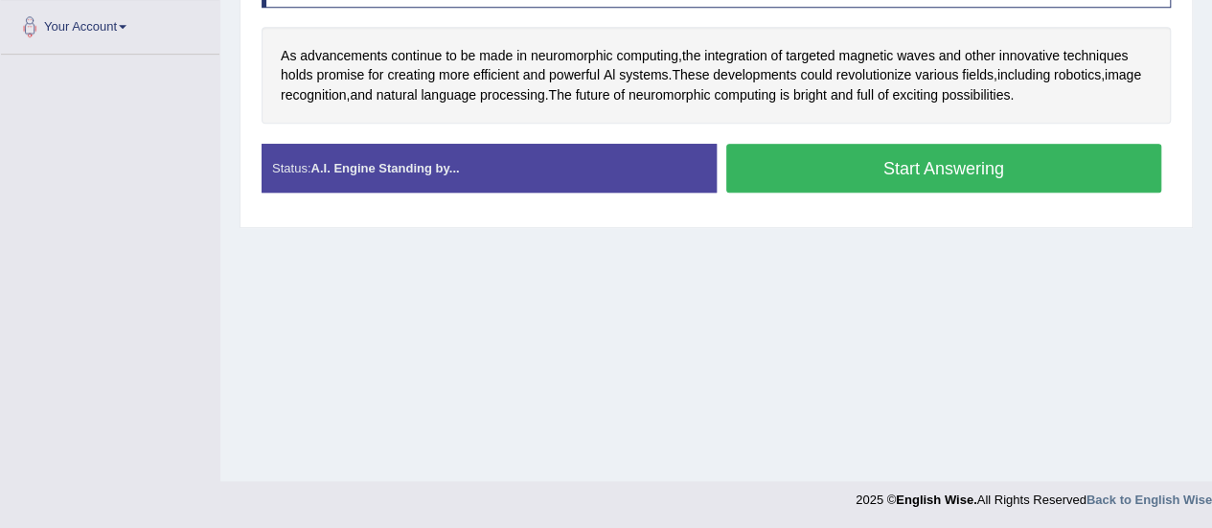
click at [843, 168] on button "Start Answering" at bounding box center [944, 168] width 436 height 49
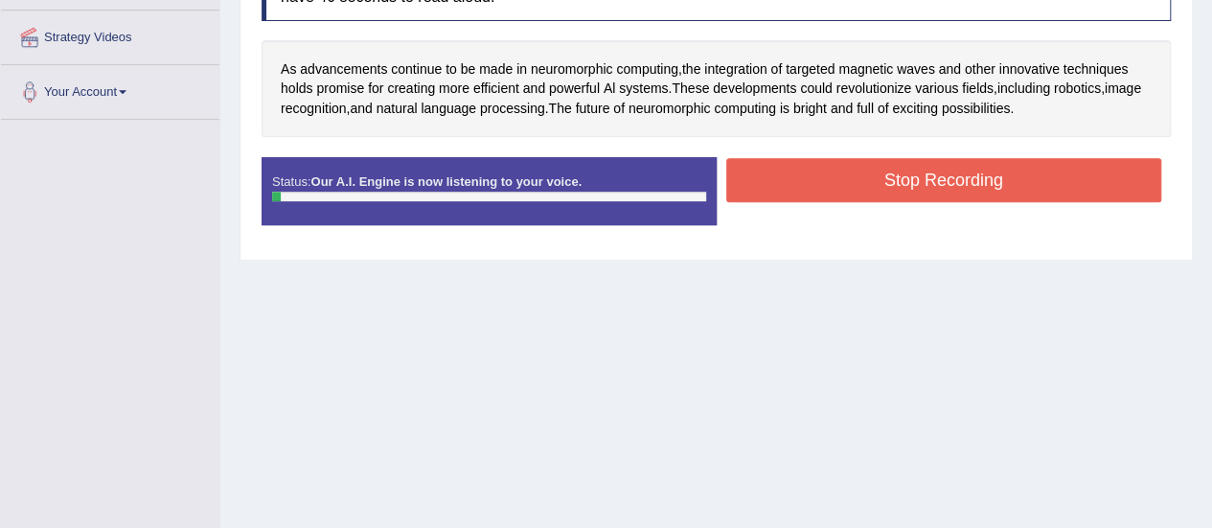
scroll to position [381, 0]
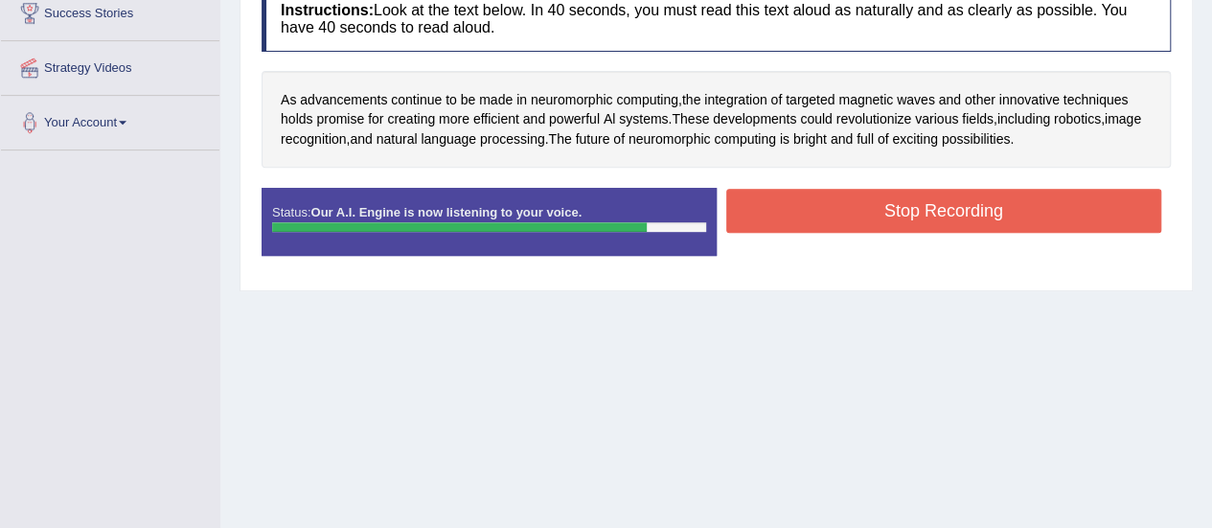
click at [818, 198] on button "Stop Recording" at bounding box center [944, 211] width 436 height 44
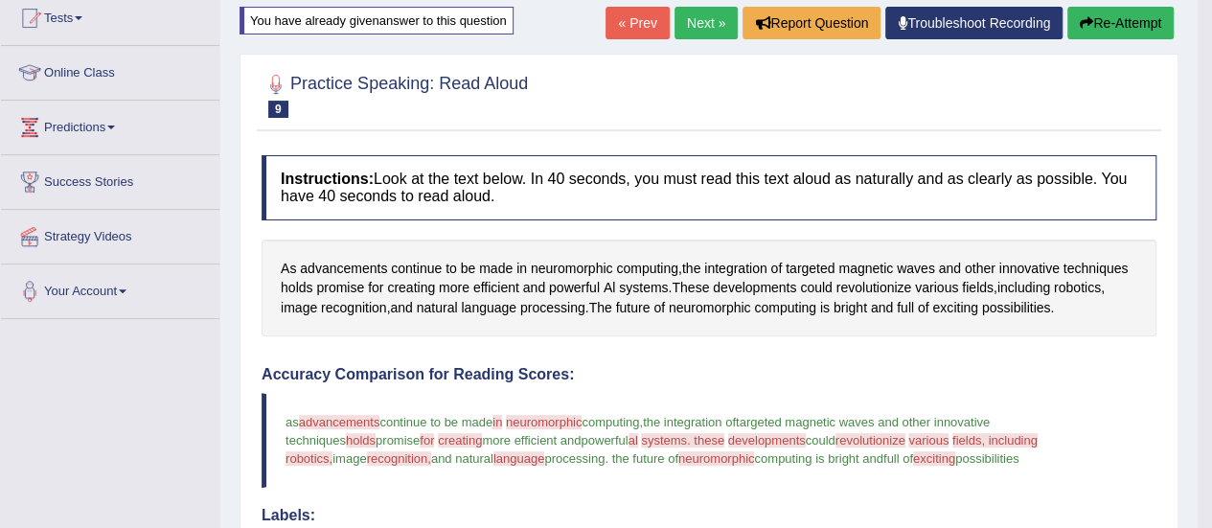
scroll to position [155, 0]
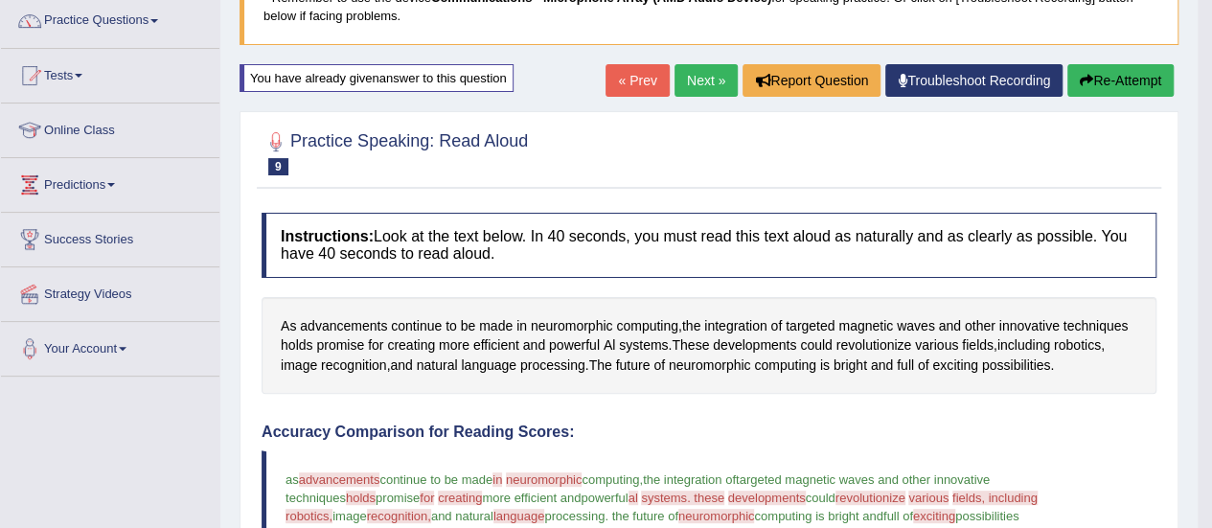
click at [692, 84] on link "Next »" at bounding box center [705, 80] width 63 height 33
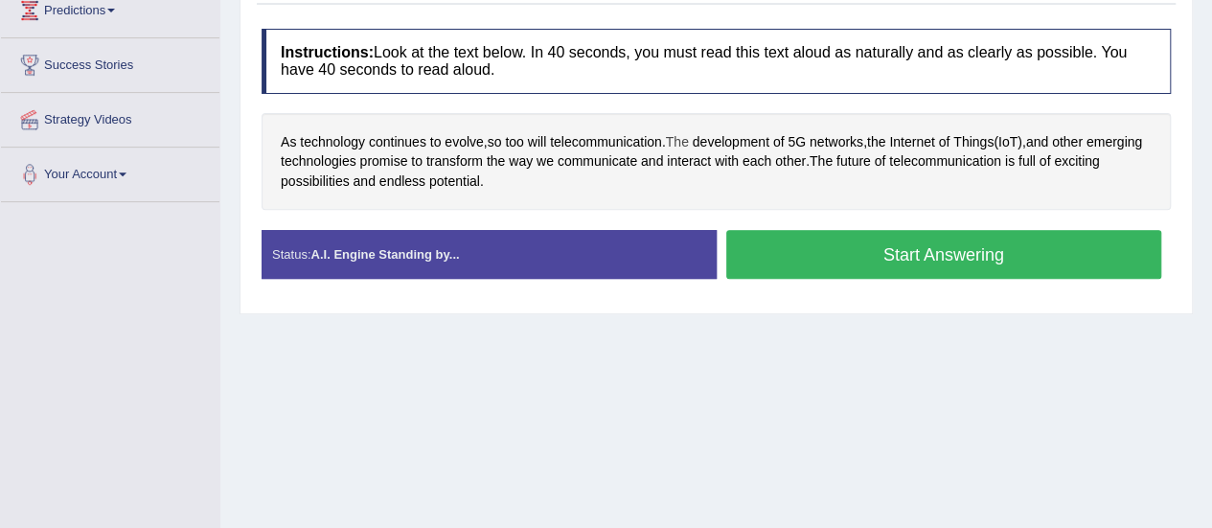
scroll to position [287, 0]
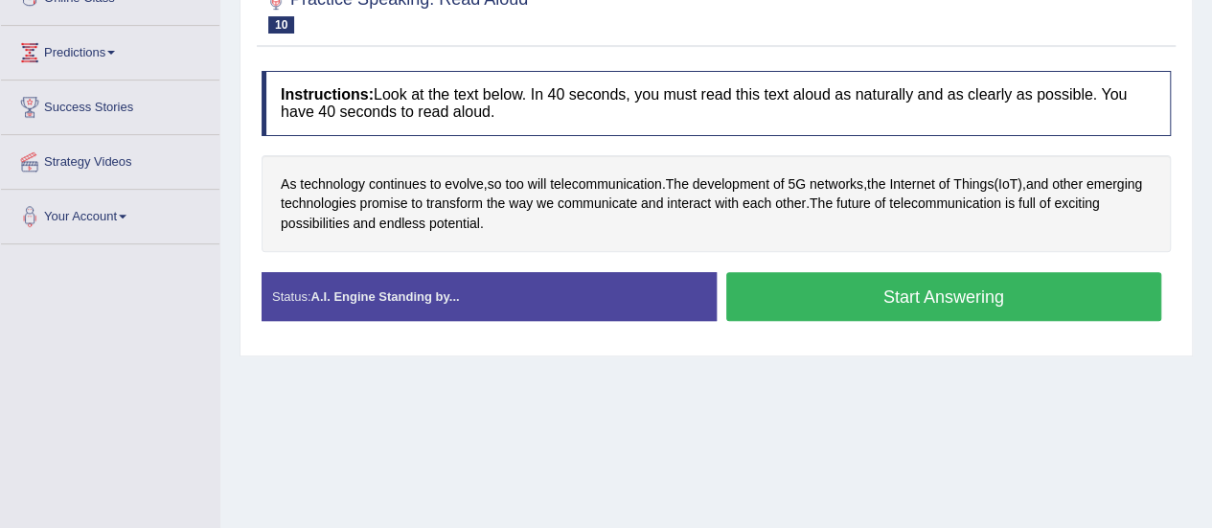
click at [750, 306] on button "Start Answering" at bounding box center [944, 296] width 436 height 49
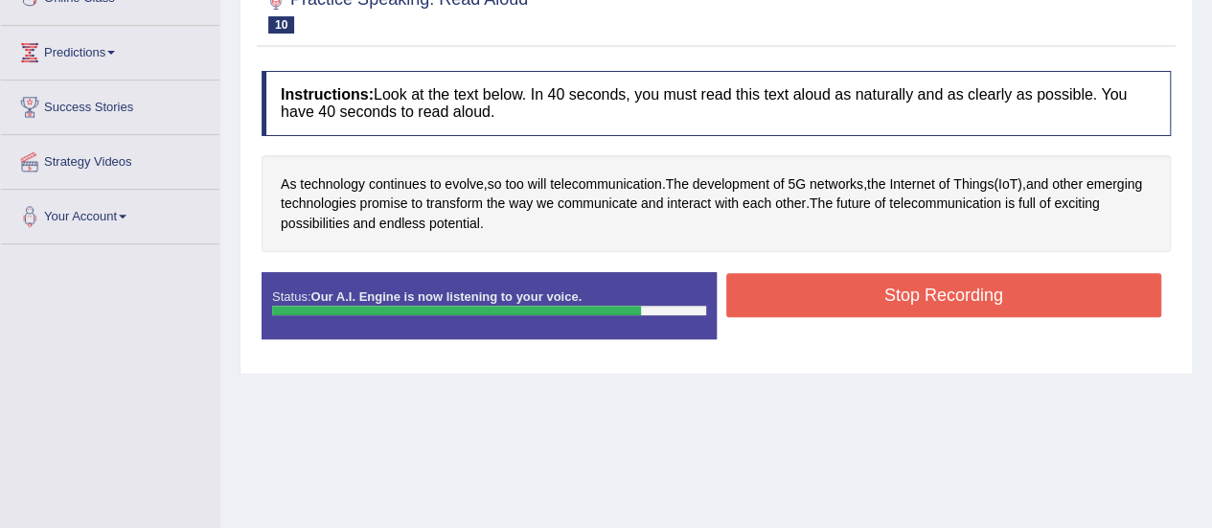
click at [762, 292] on button "Stop Recording" at bounding box center [944, 295] width 436 height 44
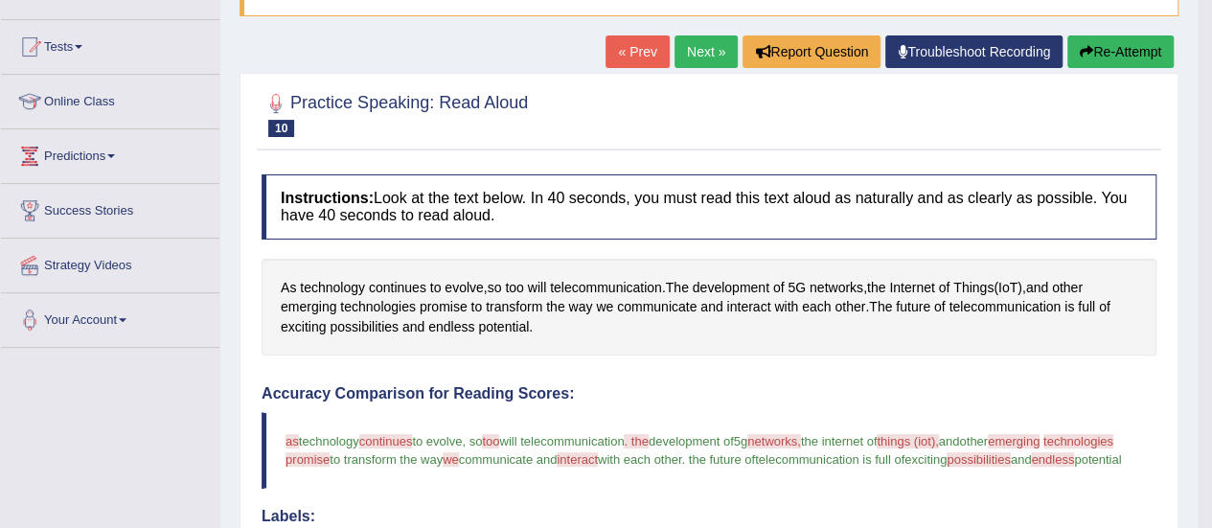
scroll to position [50, 0]
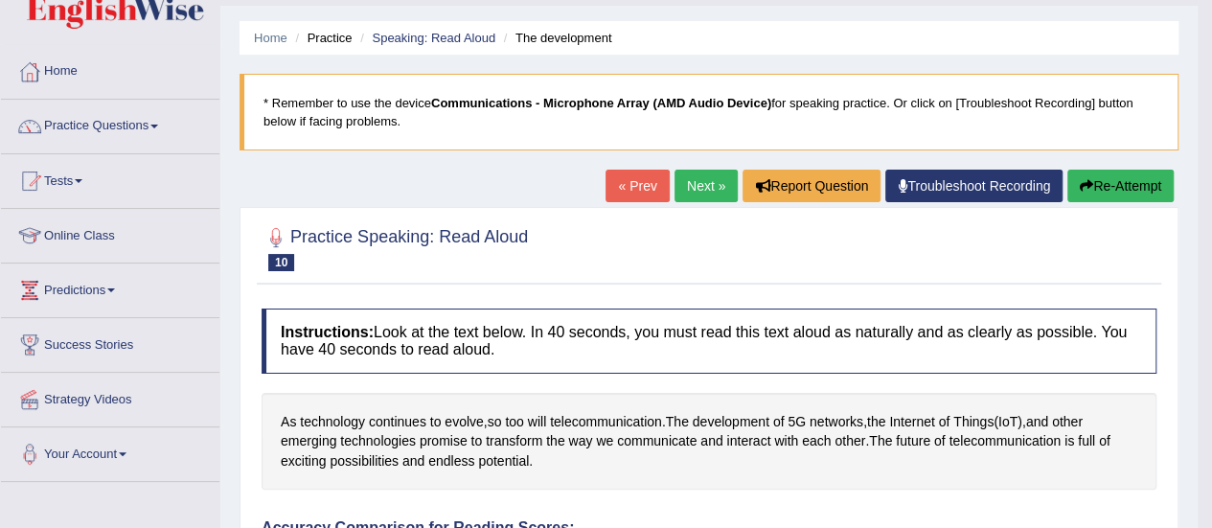
click at [1096, 185] on button "Re-Attempt" at bounding box center [1120, 186] width 106 height 33
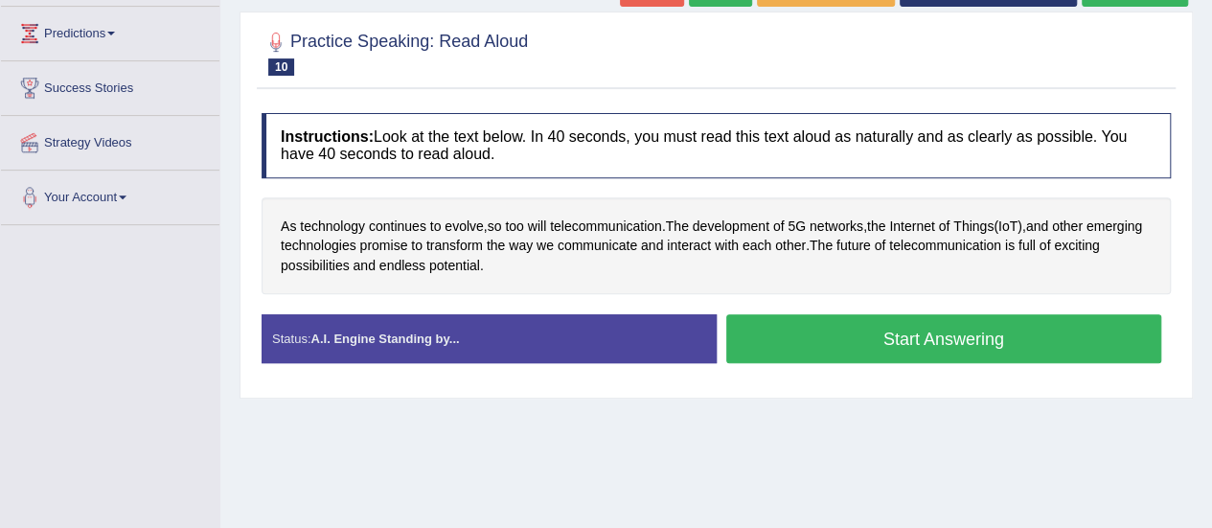
scroll to position [337, 0]
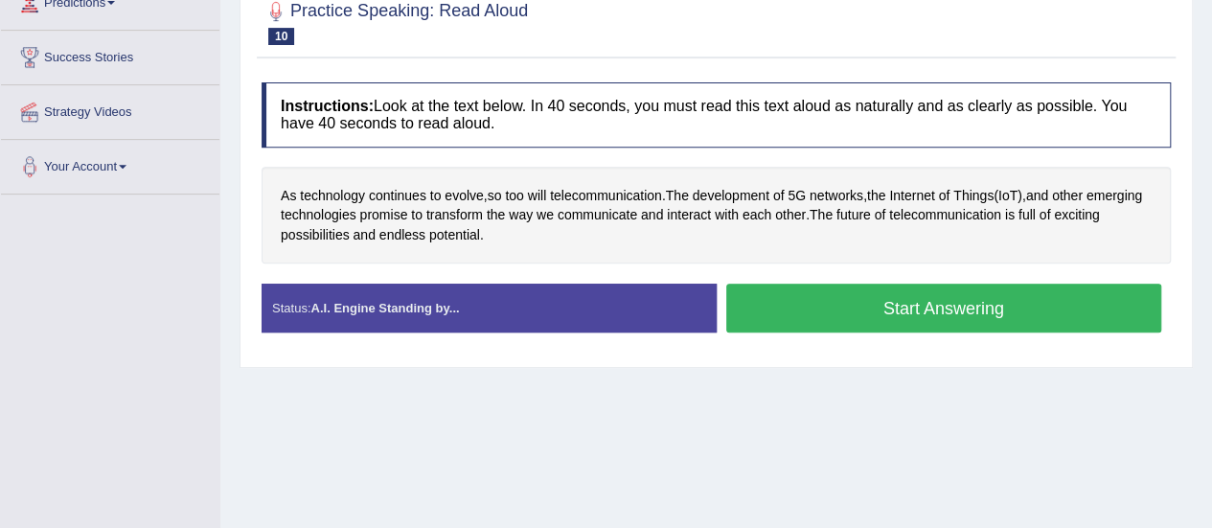
click at [879, 298] on button "Start Answering" at bounding box center [944, 308] width 436 height 49
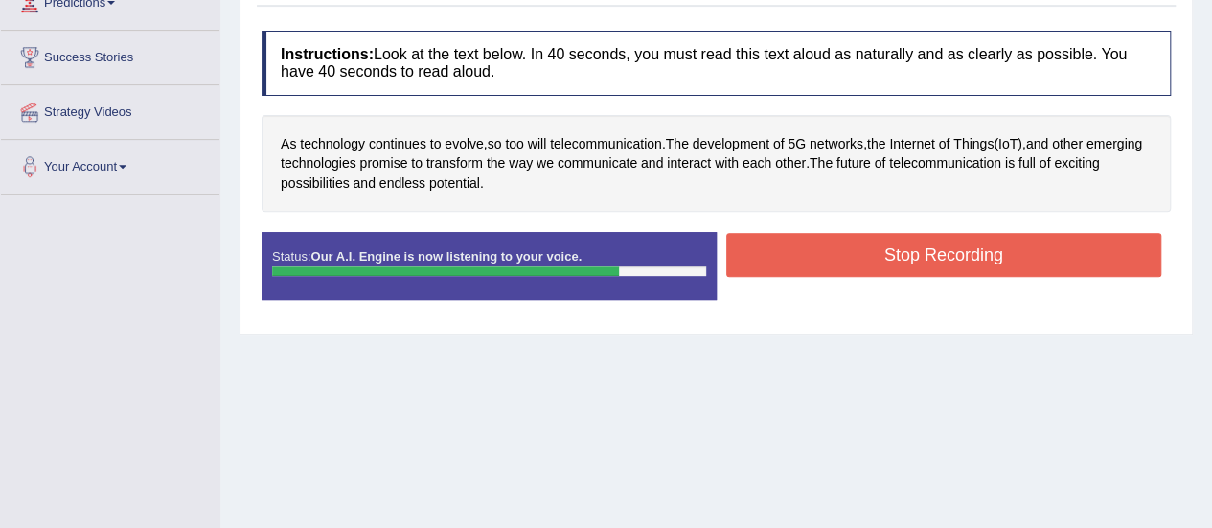
click at [805, 251] on button "Stop Recording" at bounding box center [944, 255] width 436 height 44
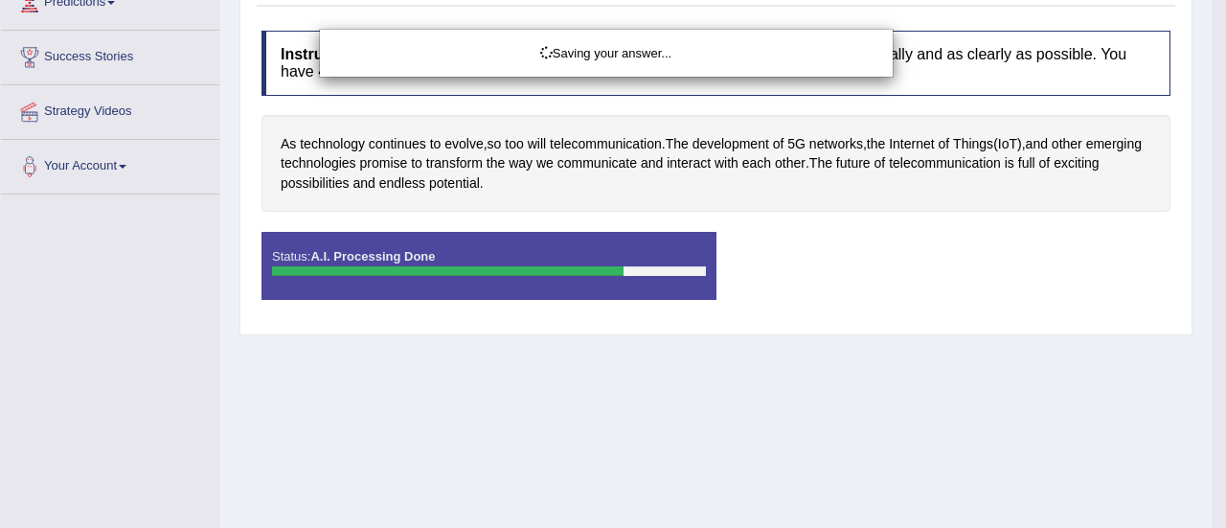
click at [512, 185] on div "Saving your answer..." at bounding box center [613, 264] width 1226 height 528
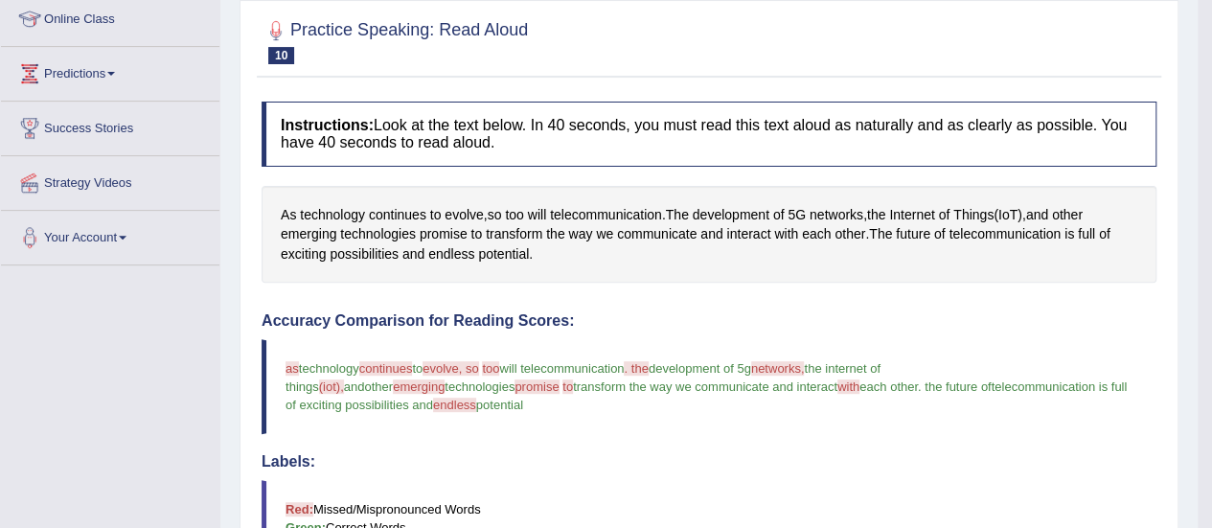
scroll to position [36, 0]
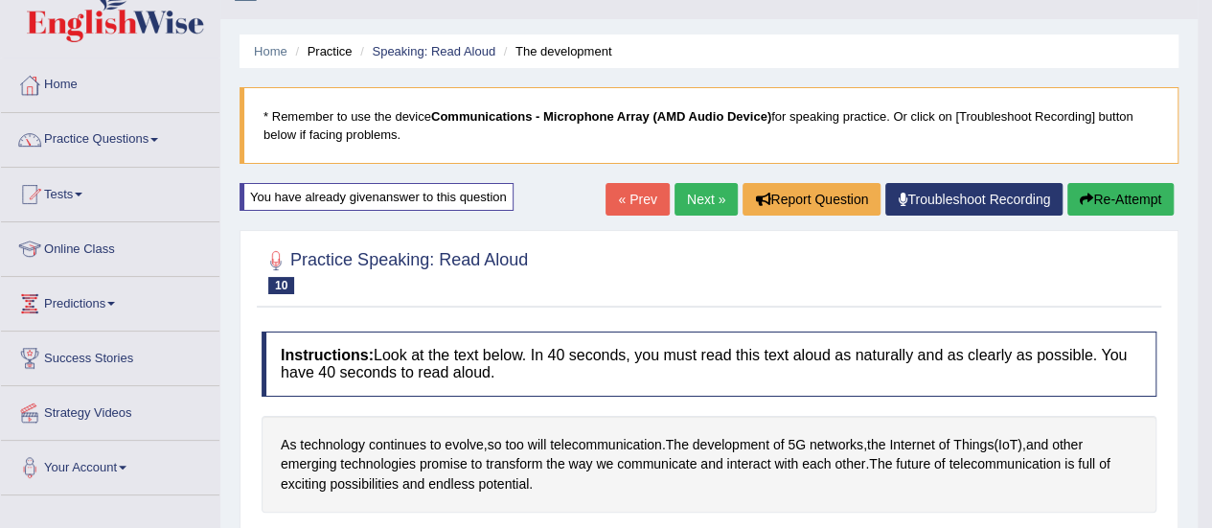
click at [680, 191] on link "Next »" at bounding box center [705, 199] width 63 height 33
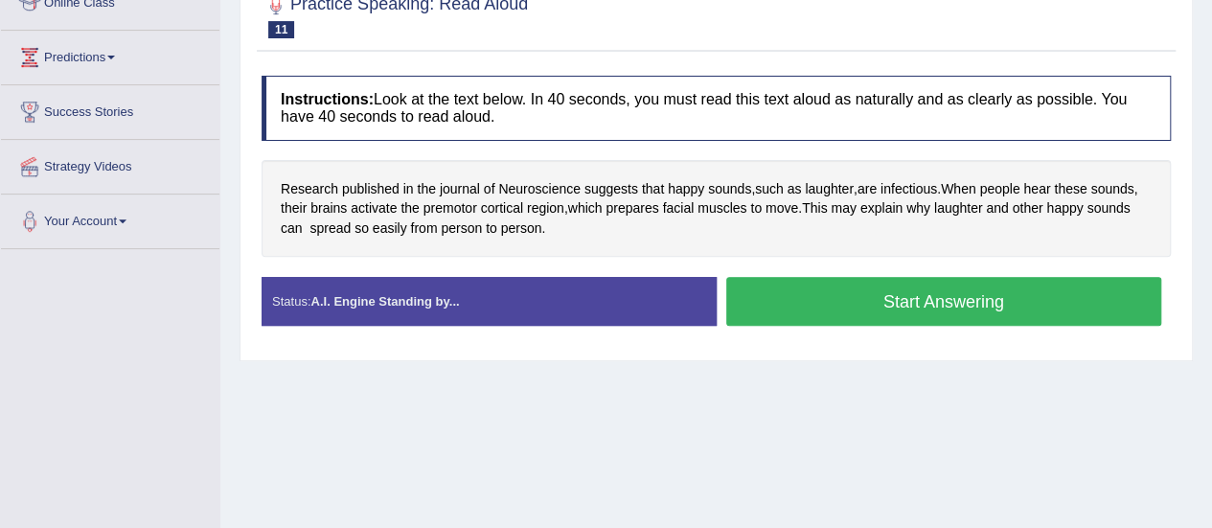
scroll to position [287, 0]
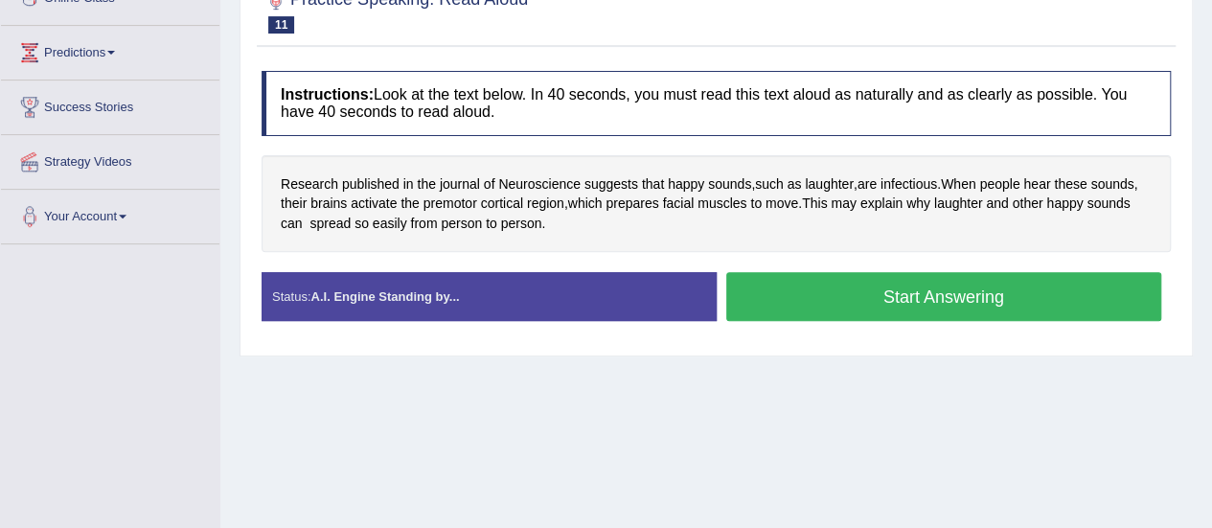
click at [823, 298] on button "Start Answering" at bounding box center [944, 296] width 436 height 49
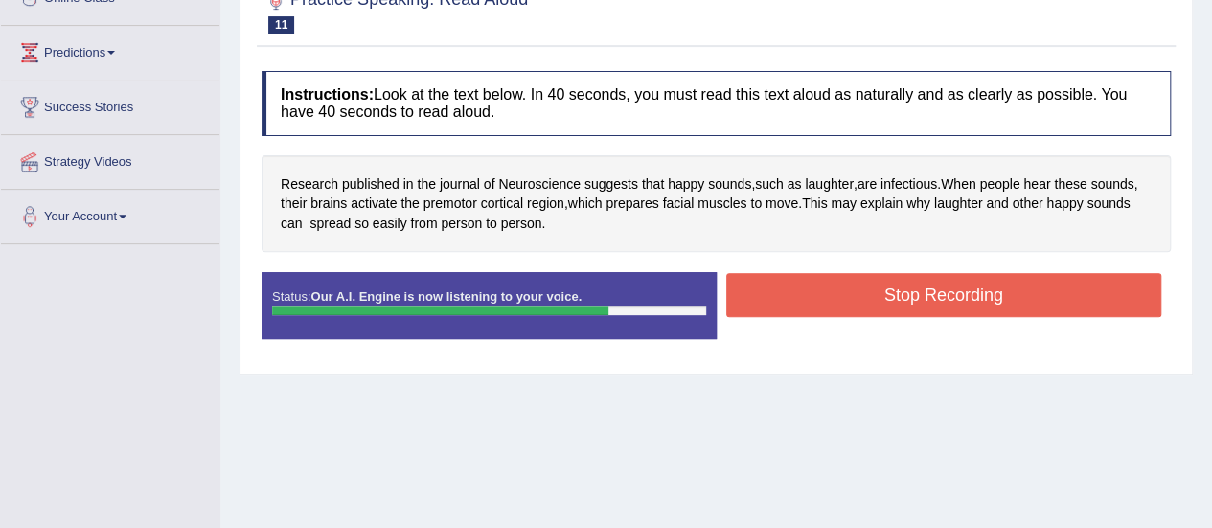
click at [823, 298] on button "Stop Recording" at bounding box center [944, 295] width 436 height 44
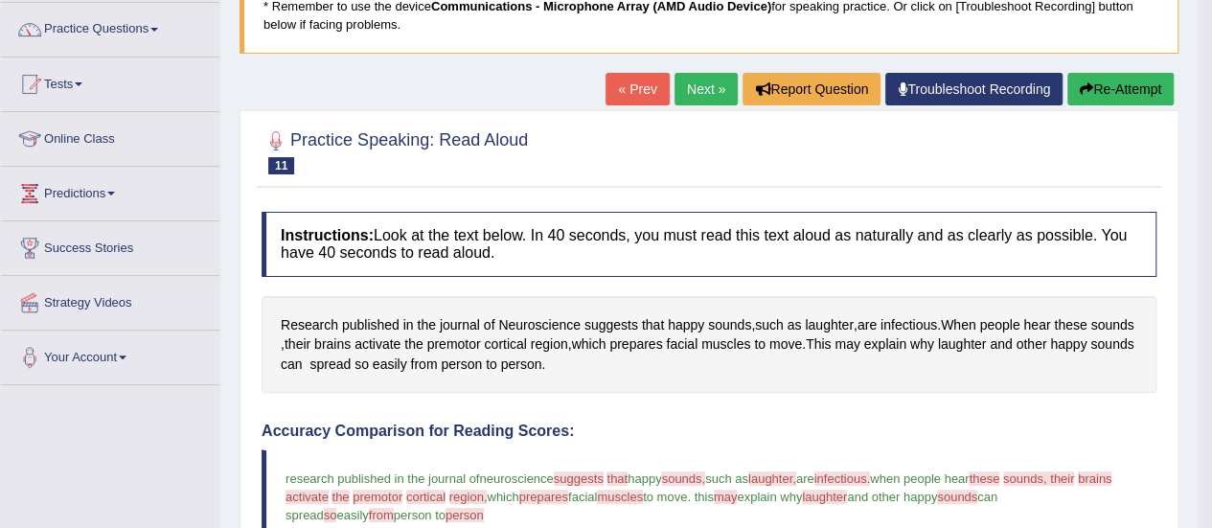
scroll to position [146, 0]
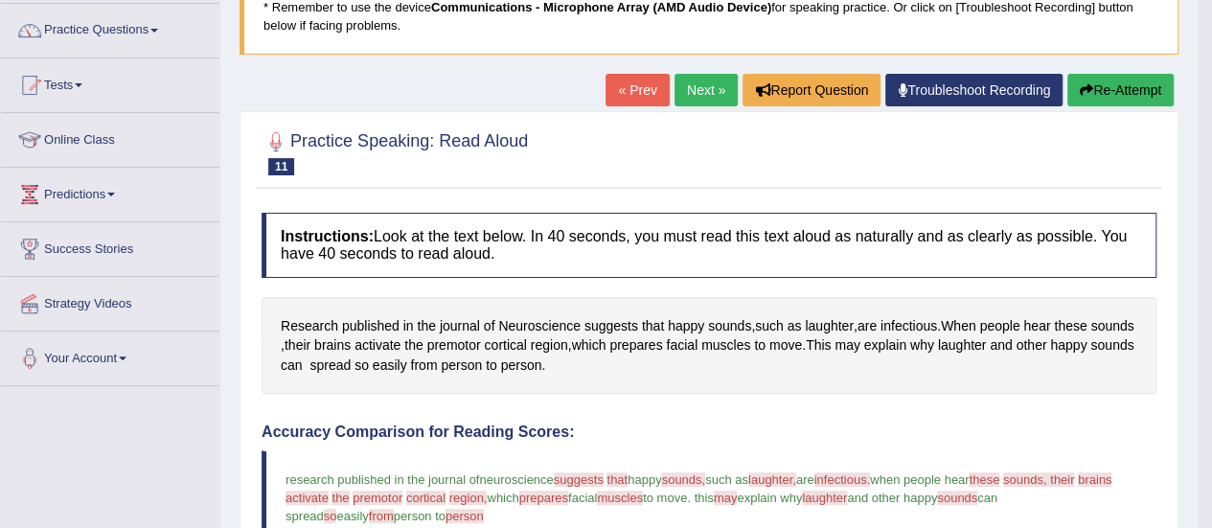
click at [1080, 87] on icon "button" at bounding box center [1085, 89] width 13 height 13
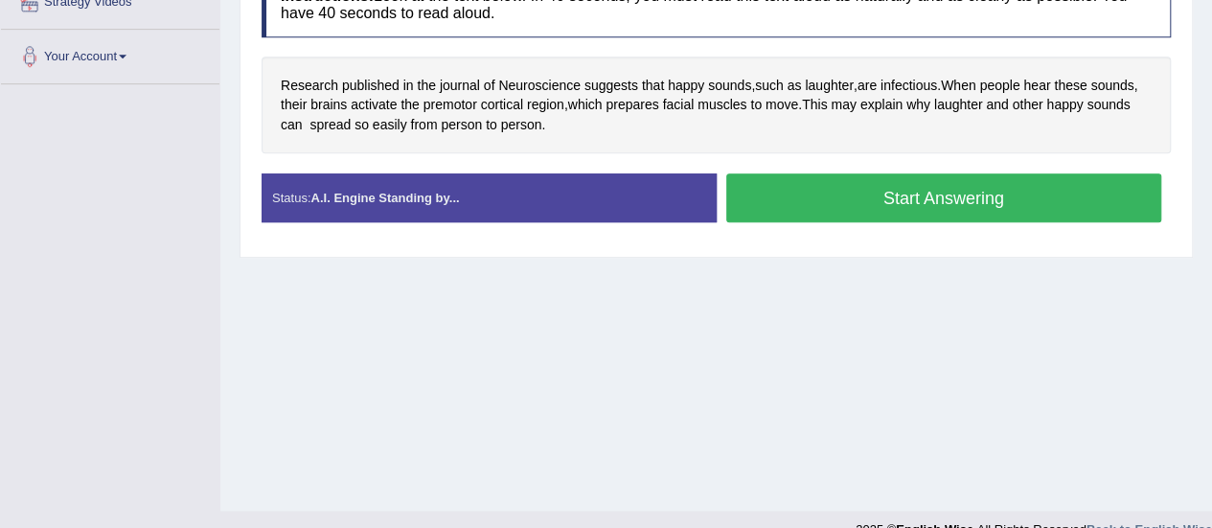
scroll to position [447, 0]
click at [898, 214] on button "Start Answering" at bounding box center [944, 197] width 436 height 49
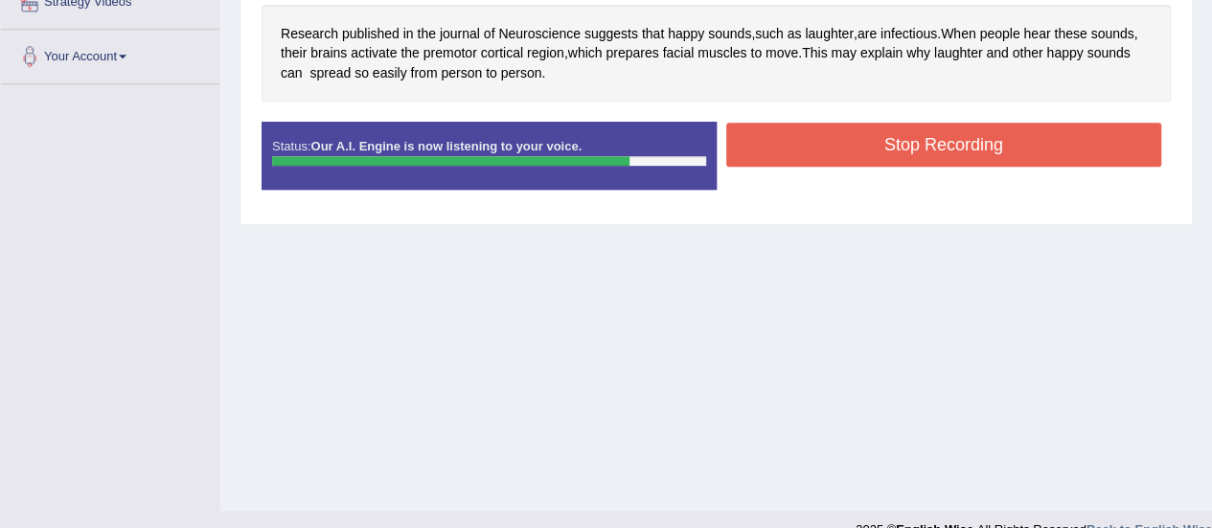
click at [869, 157] on button "Stop Recording" at bounding box center [944, 145] width 436 height 44
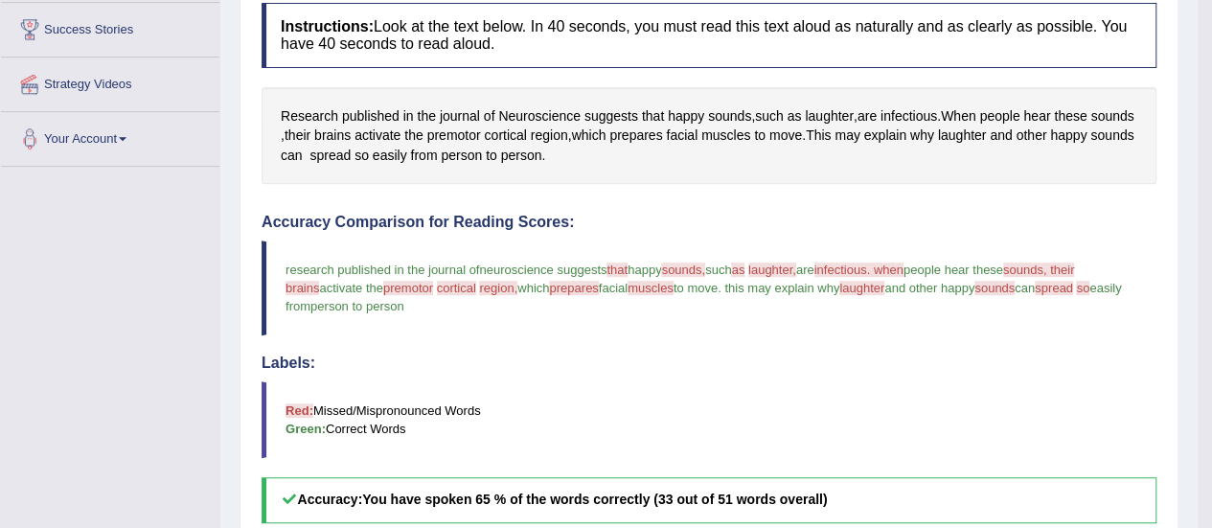
scroll to position [352, 0]
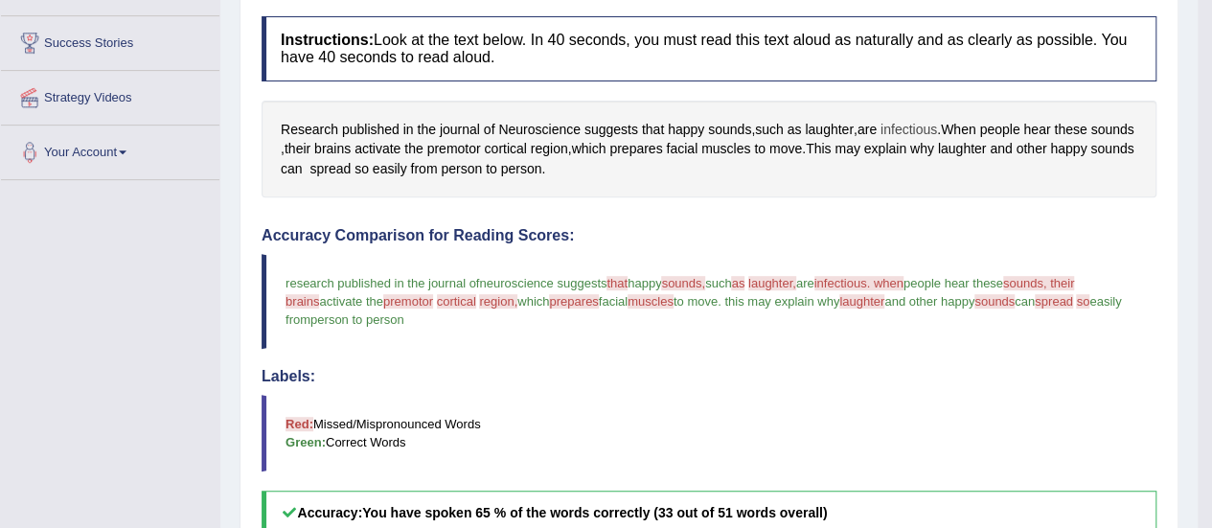
click at [917, 129] on span "infectious" at bounding box center [908, 130] width 57 height 20
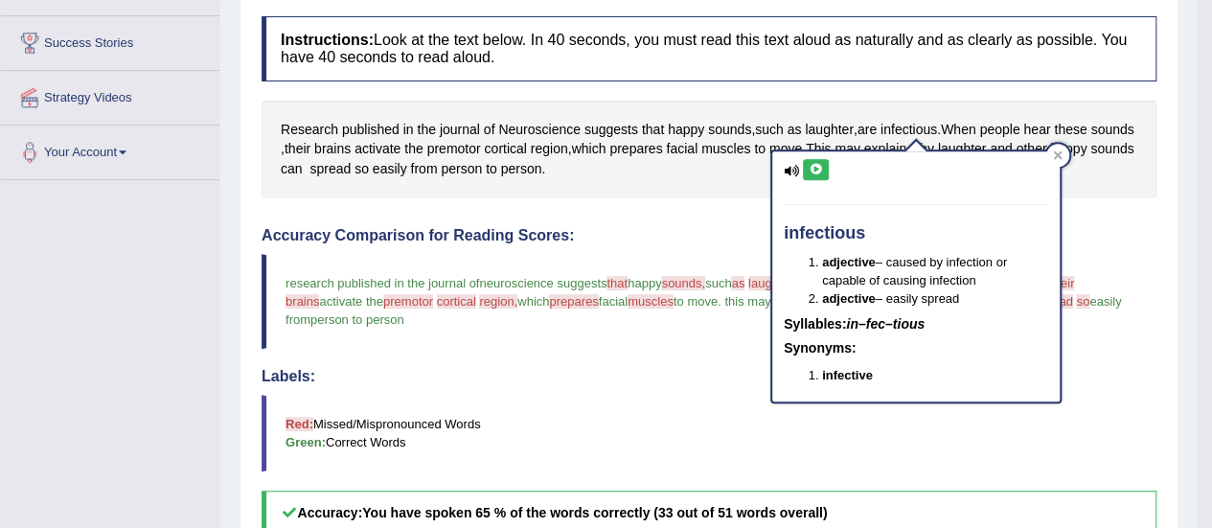
click at [805, 164] on button at bounding box center [816, 169] width 26 height 21
click at [816, 164] on icon at bounding box center [815, 169] width 14 height 11
click at [817, 164] on icon at bounding box center [815, 169] width 14 height 11
click at [1113, 179] on div "Research published in the journal of Neuroscience suggests that happy sounds , …" at bounding box center [708, 150] width 895 height 98
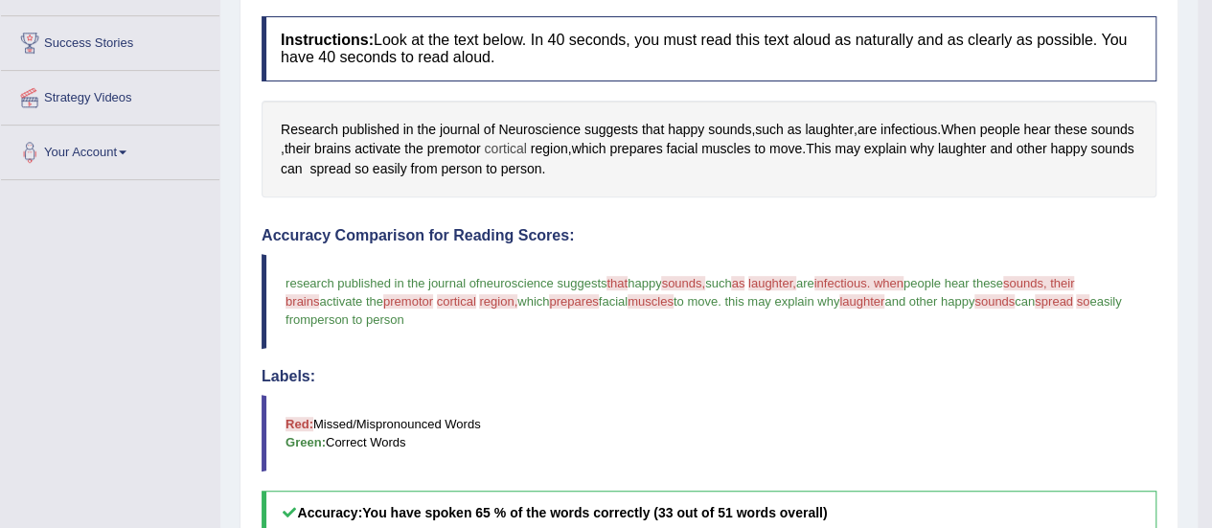
click at [526, 148] on span "cortical" at bounding box center [505, 149] width 42 height 20
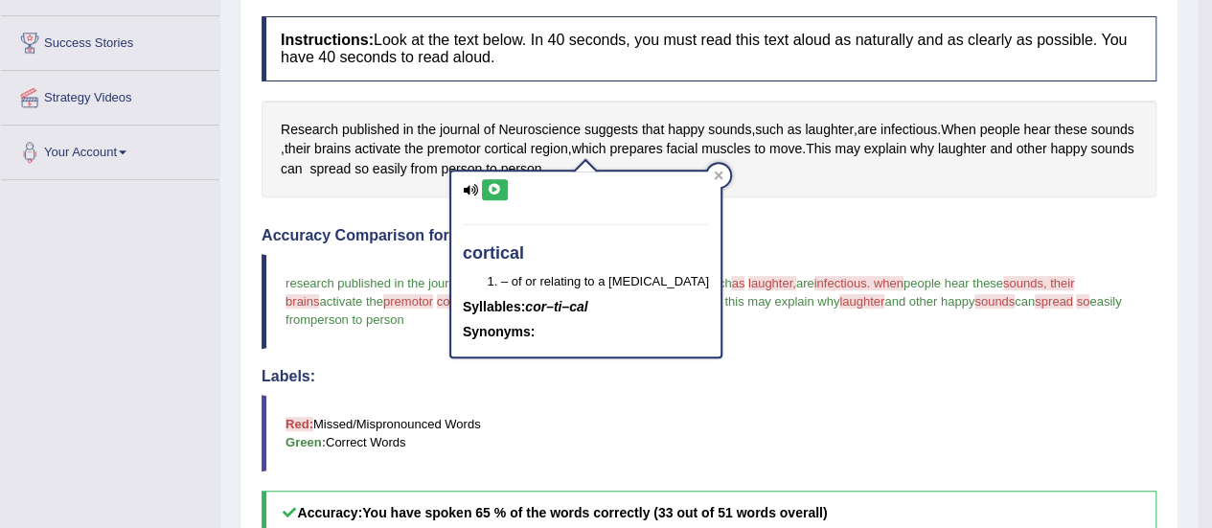
click at [500, 185] on icon at bounding box center [495, 189] width 14 height 11
click at [497, 189] on icon at bounding box center [495, 189] width 14 height 11
click at [496, 187] on icon at bounding box center [495, 189] width 14 height 11
click at [568, 150] on span "region" at bounding box center [549, 149] width 37 height 20
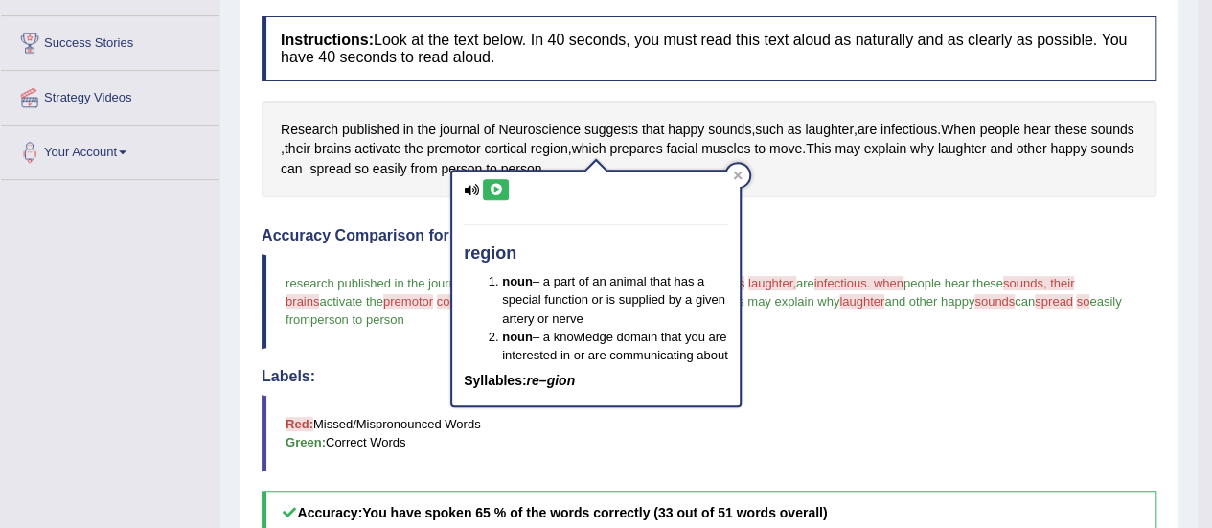
click at [500, 184] on icon at bounding box center [495, 189] width 14 height 11
click at [494, 188] on icon at bounding box center [495, 189] width 14 height 11
click at [797, 161] on div "Research published in the journal of Neuroscience suggests that happy sounds , …" at bounding box center [708, 150] width 895 height 98
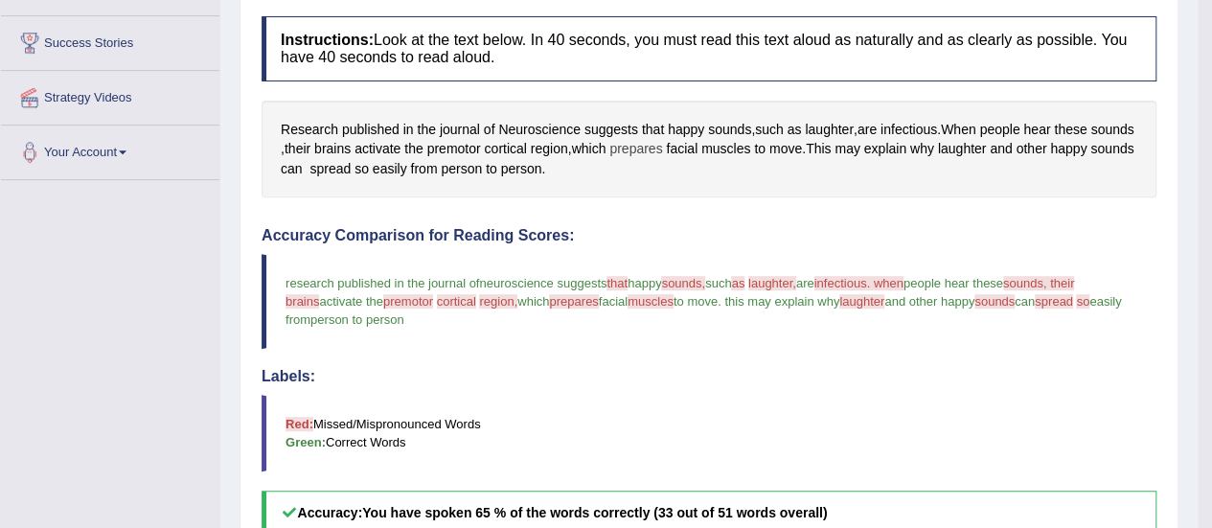
click at [662, 151] on span "prepares" at bounding box center [635, 149] width 53 height 20
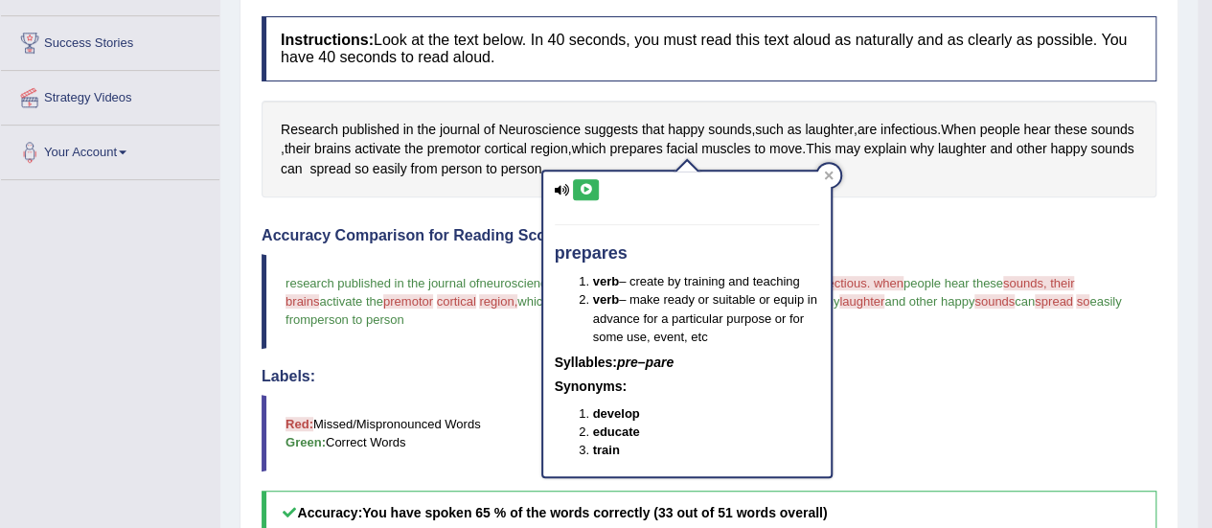
click at [588, 184] on icon at bounding box center [586, 189] width 14 height 11
click at [1004, 235] on h4 "Accuracy Comparison for Reading Scores:" at bounding box center [708, 235] width 895 height 17
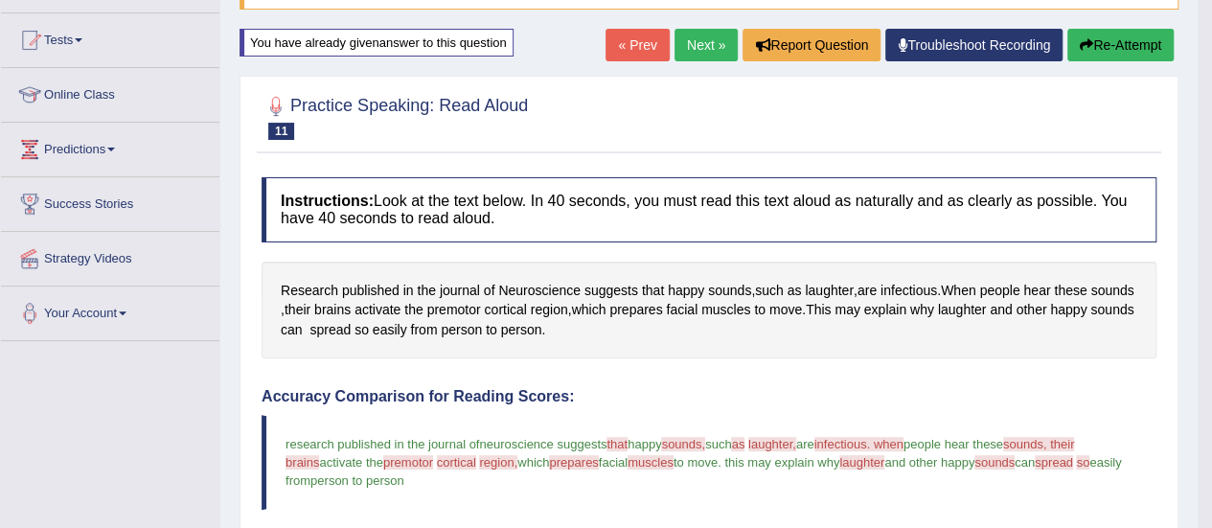
scroll to position [160, 0]
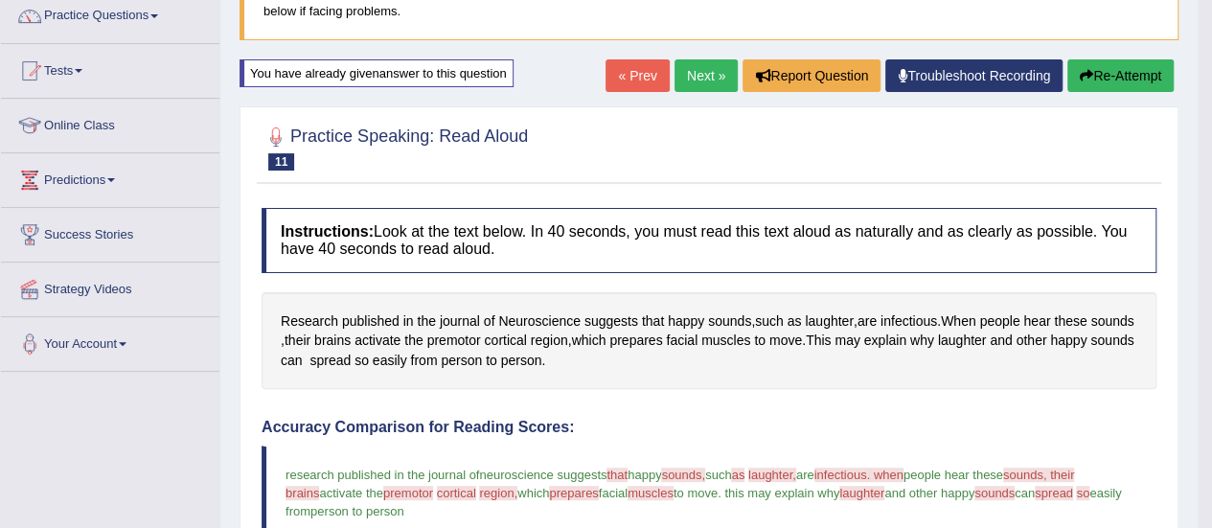
click at [1094, 72] on button "Re-Attempt" at bounding box center [1120, 75] width 106 height 33
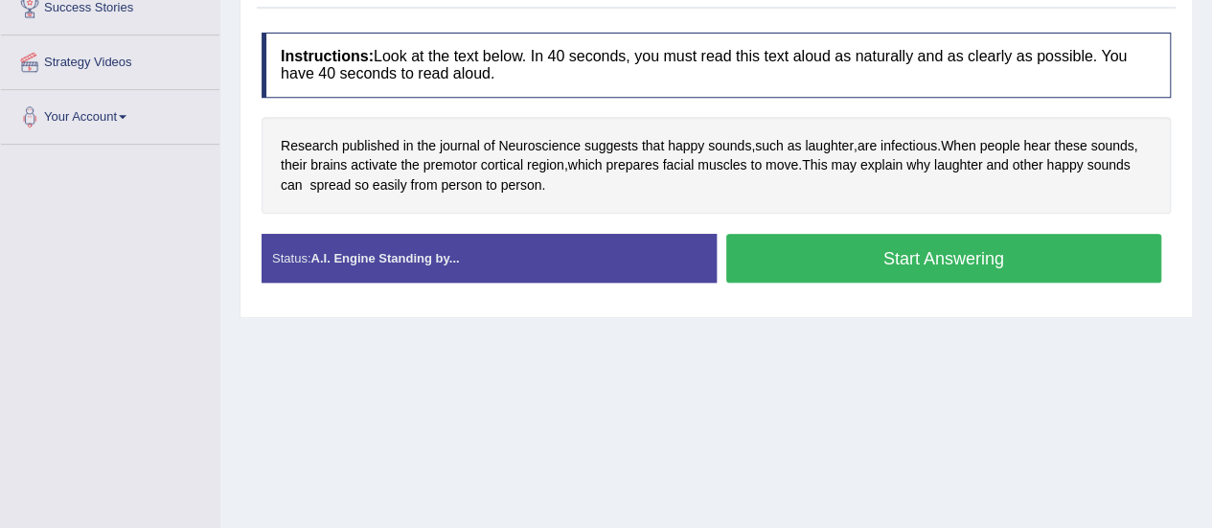
scroll to position [357, 0]
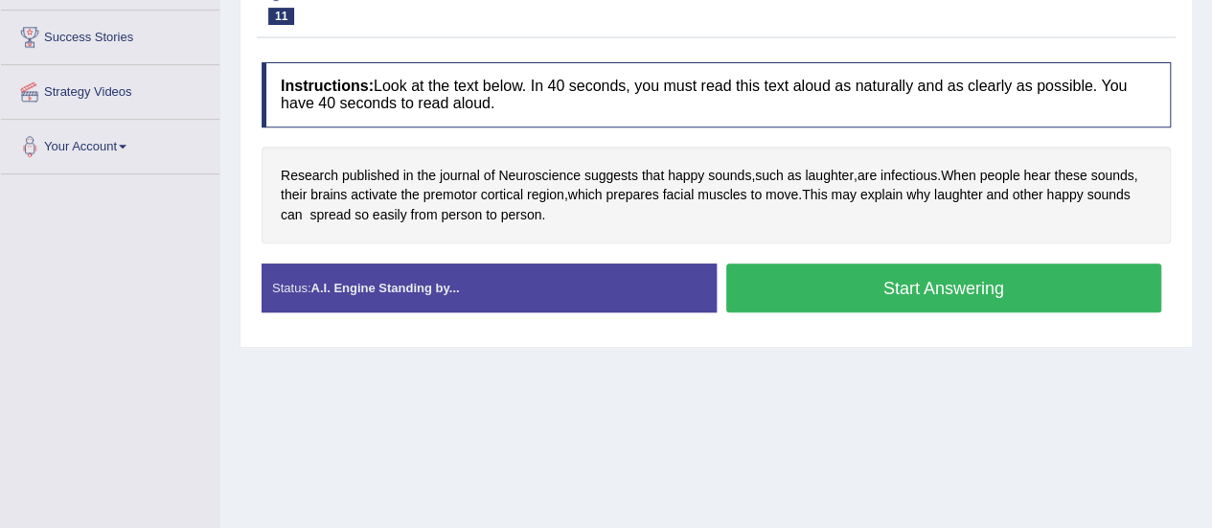
click at [816, 269] on button "Start Answering" at bounding box center [944, 287] width 436 height 49
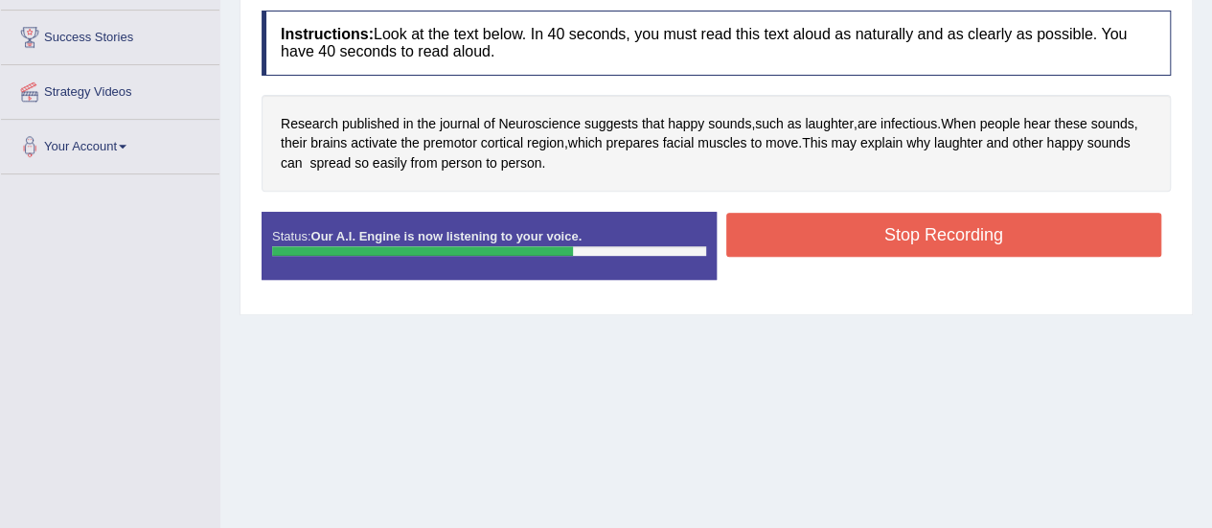
click at [814, 249] on button "Stop Recording" at bounding box center [944, 235] width 436 height 44
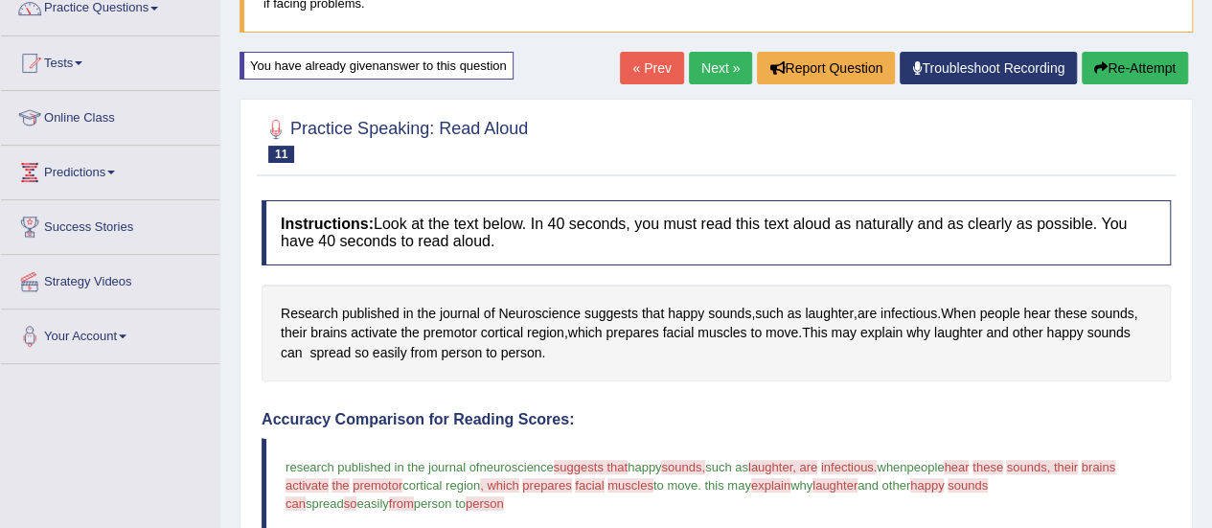
scroll to position [59, 0]
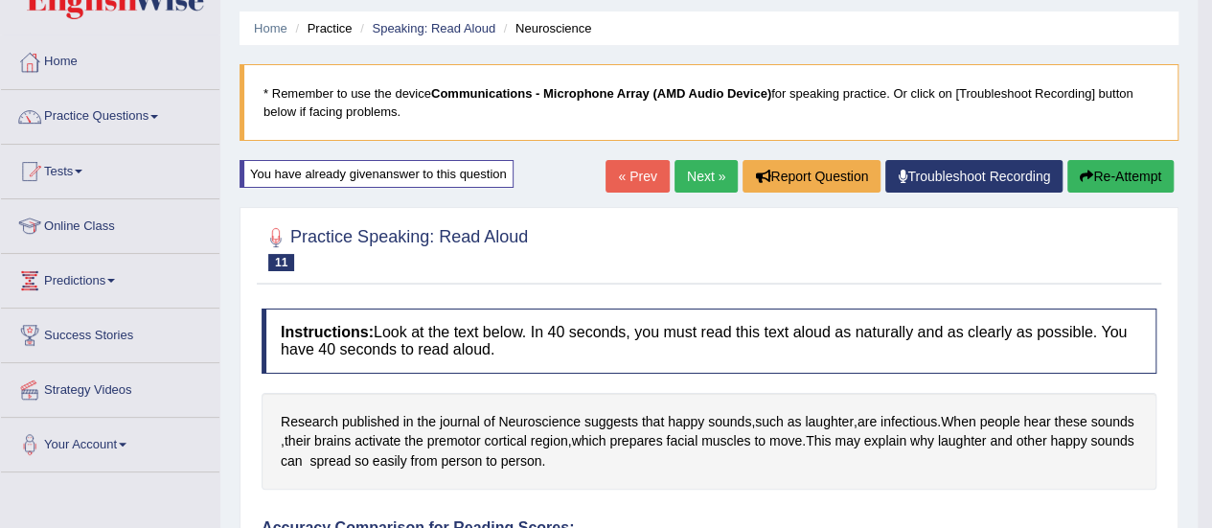
click at [1141, 166] on button "Re-Attempt" at bounding box center [1120, 176] width 106 height 33
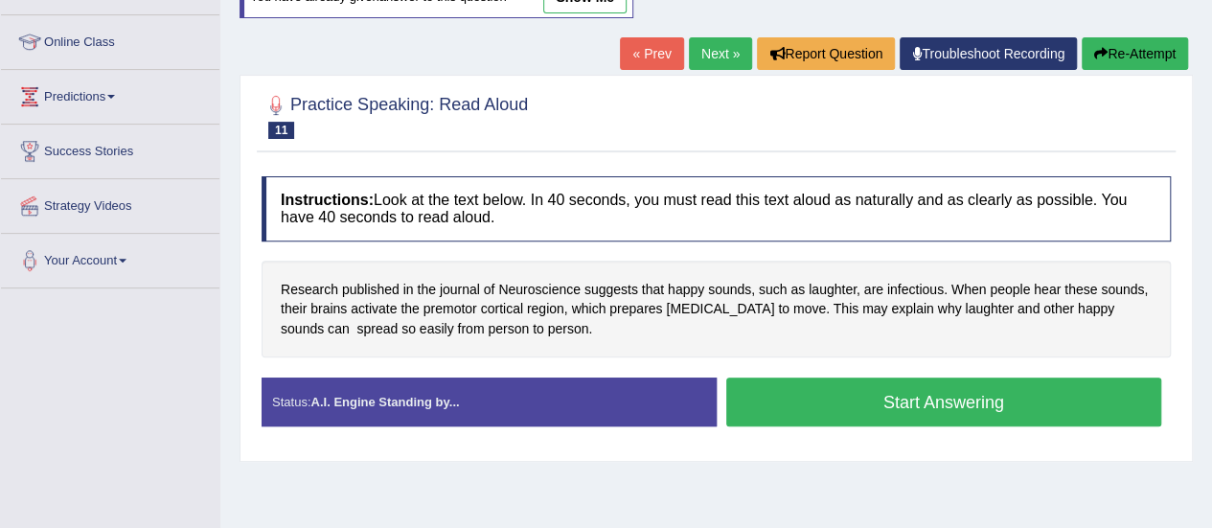
scroll to position [251, 0]
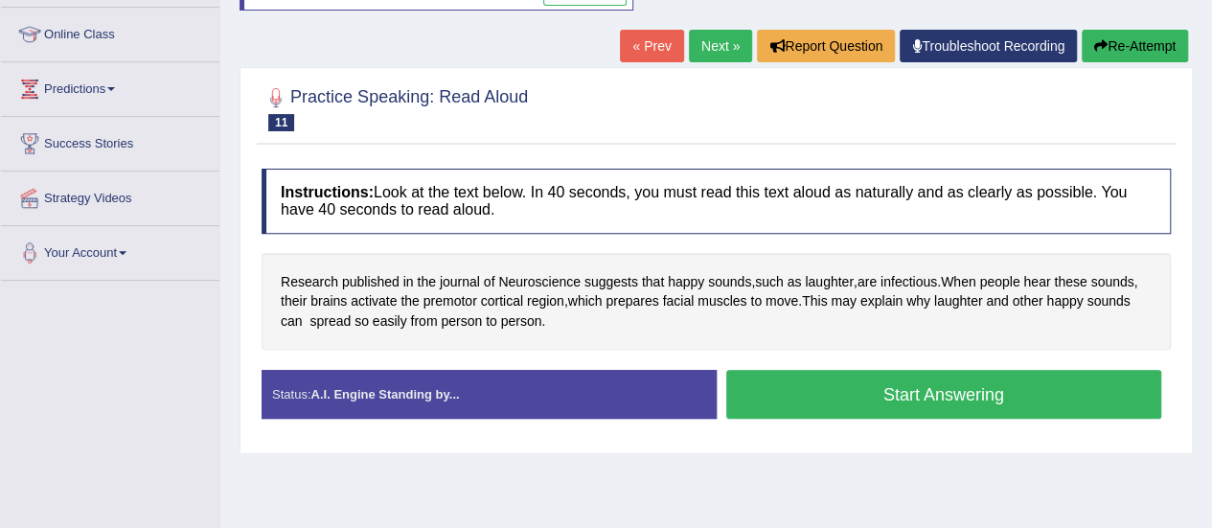
click at [997, 386] on button "Start Answering" at bounding box center [944, 394] width 436 height 49
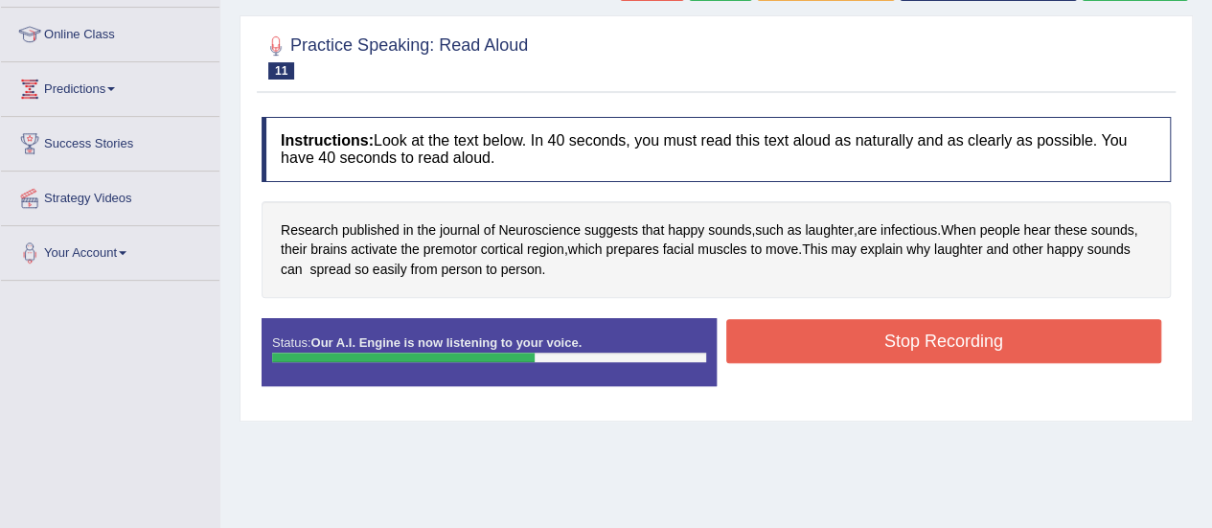
click at [977, 338] on button "Stop Recording" at bounding box center [944, 341] width 436 height 44
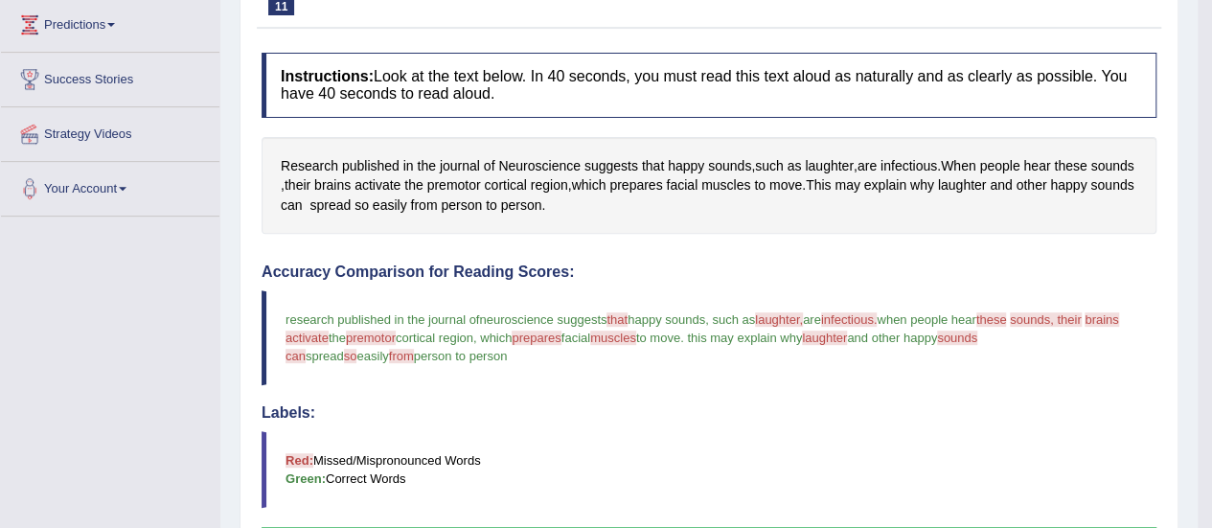
scroll to position [155, 0]
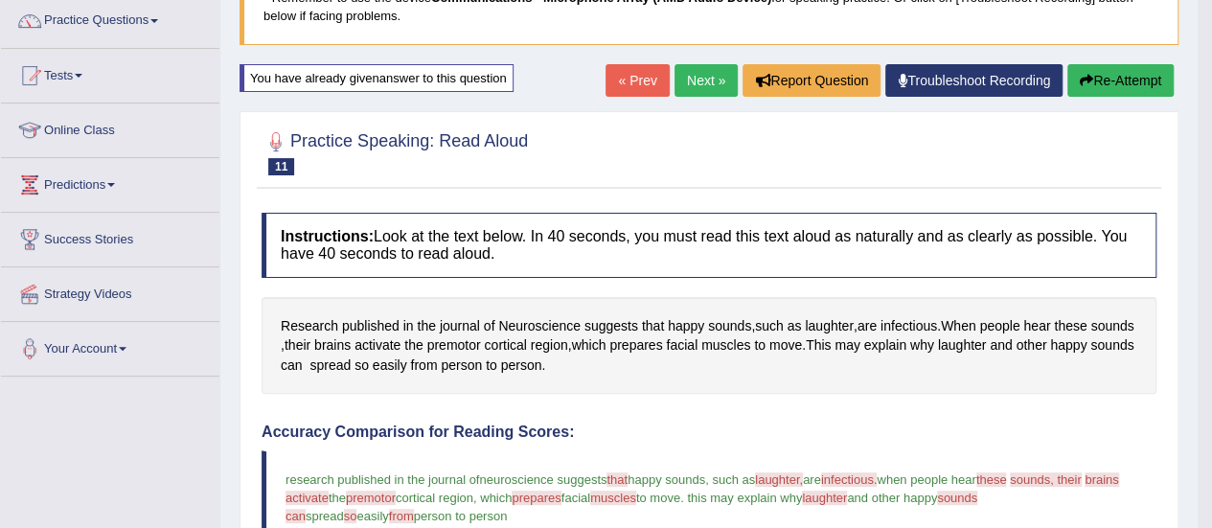
click at [686, 91] on link "Next »" at bounding box center [705, 80] width 63 height 33
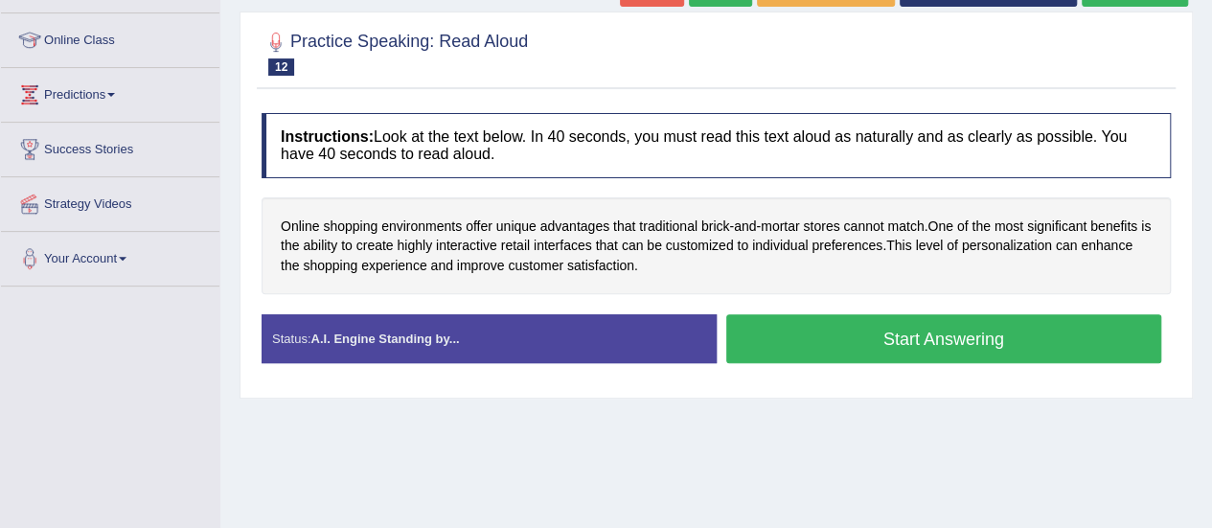
scroll to position [383, 0]
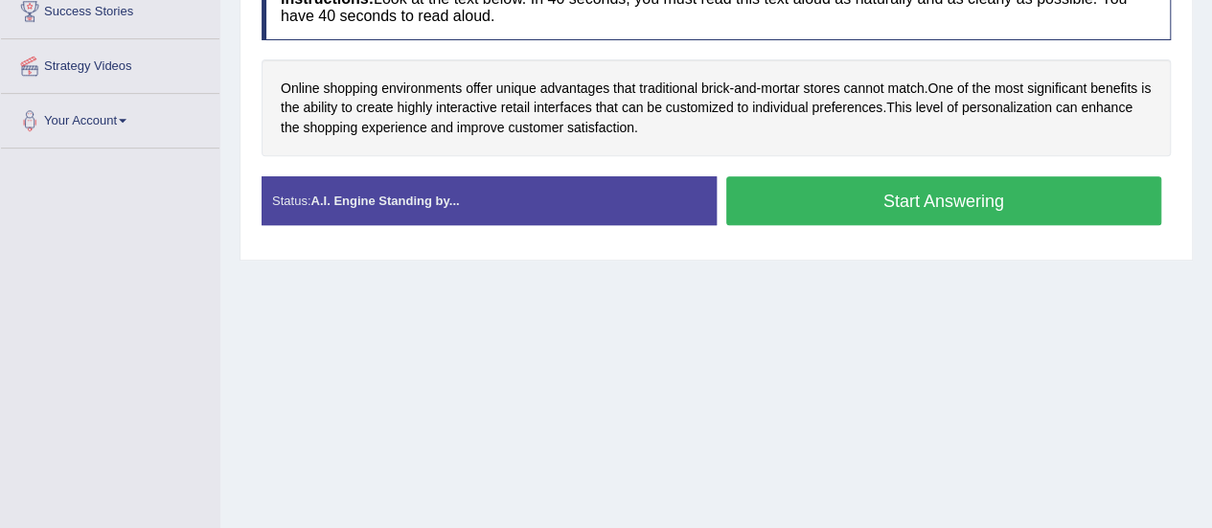
click at [753, 204] on button "Start Answering" at bounding box center [944, 200] width 436 height 49
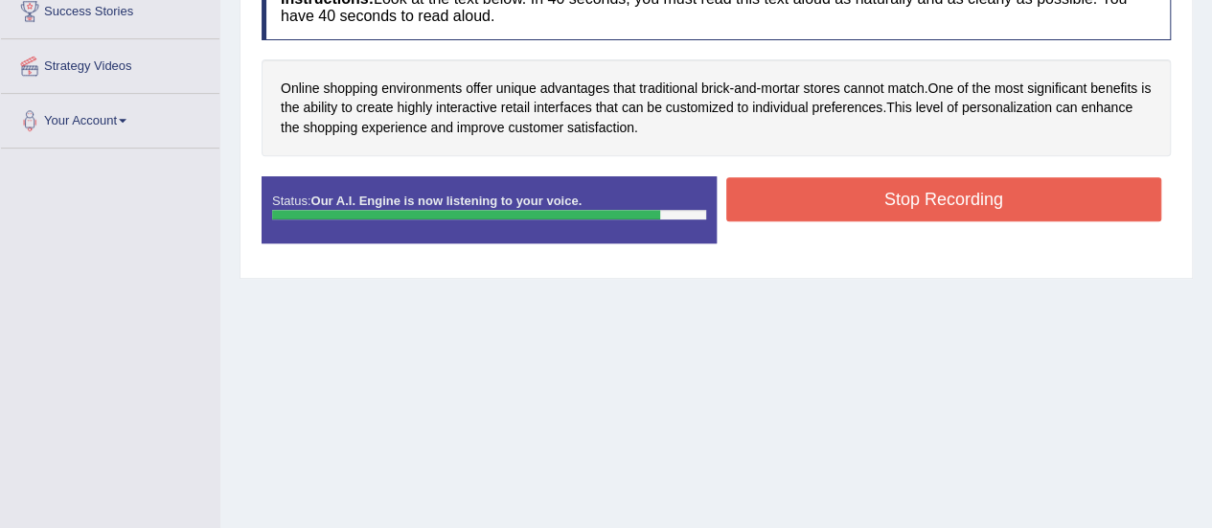
click at [933, 201] on button "Stop Recording" at bounding box center [944, 199] width 436 height 44
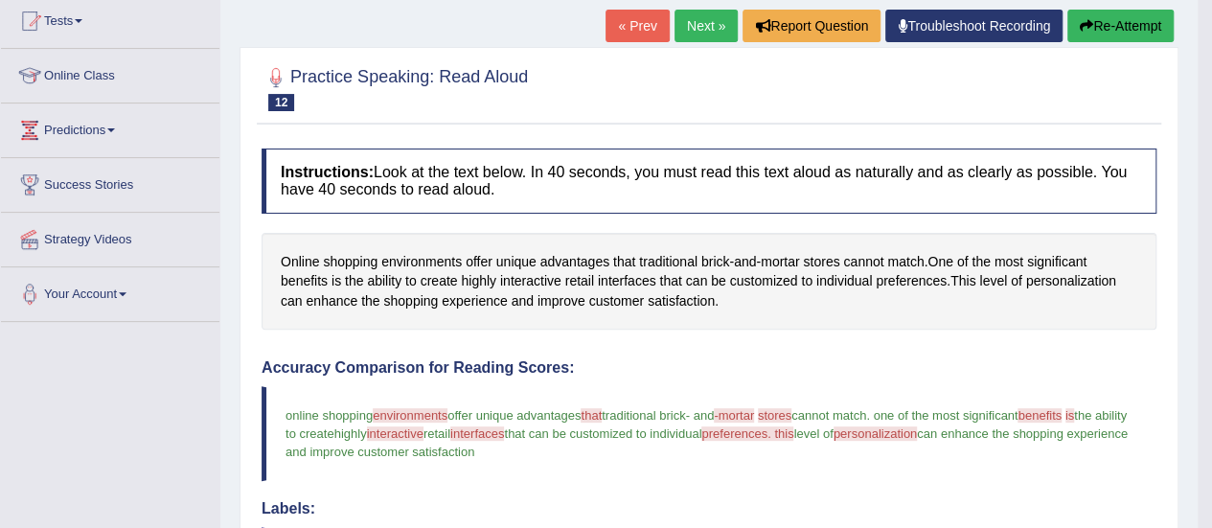
scroll to position [96, 0]
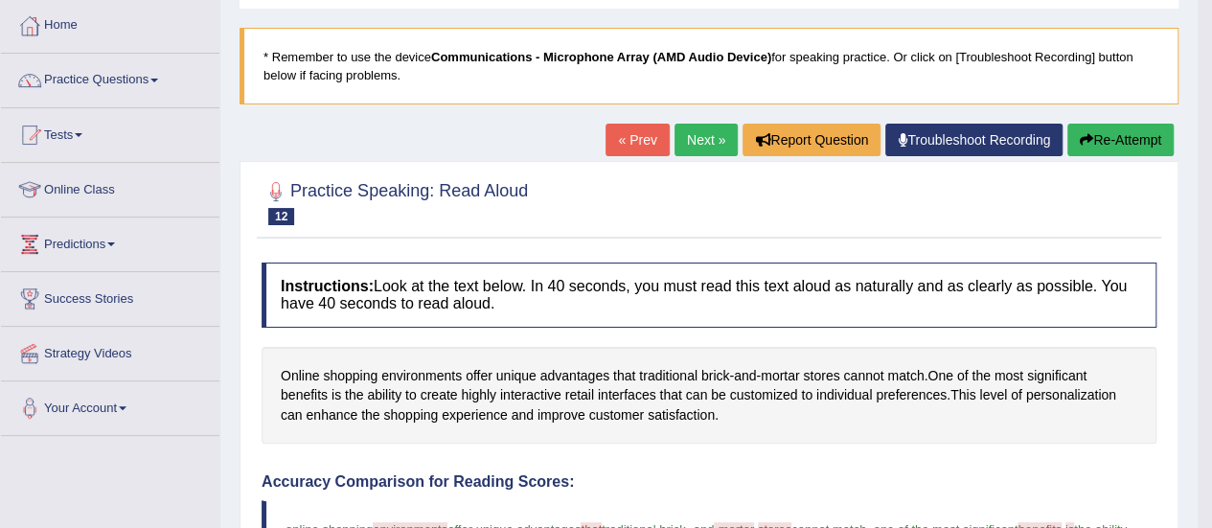
click at [1113, 139] on button "Re-Attempt" at bounding box center [1120, 140] width 106 height 33
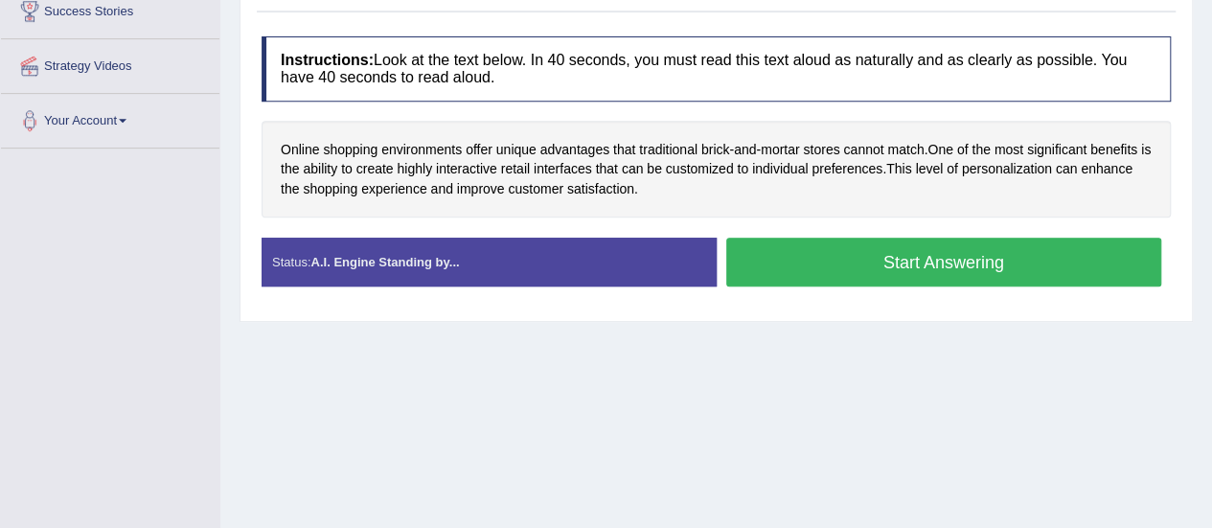
click at [893, 241] on button "Start Answering" at bounding box center [944, 262] width 436 height 49
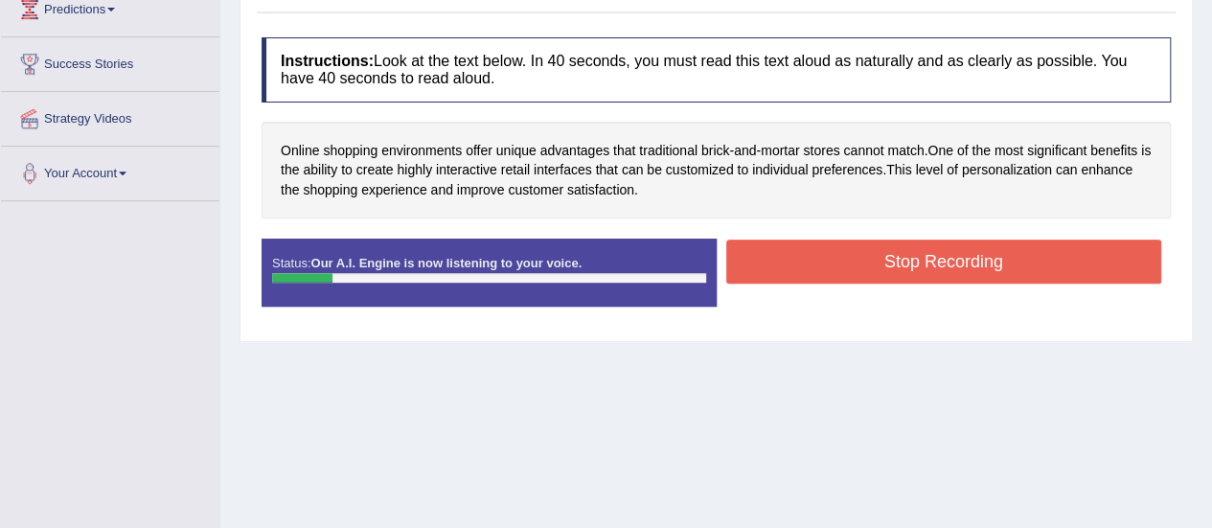
scroll to position [287, 0]
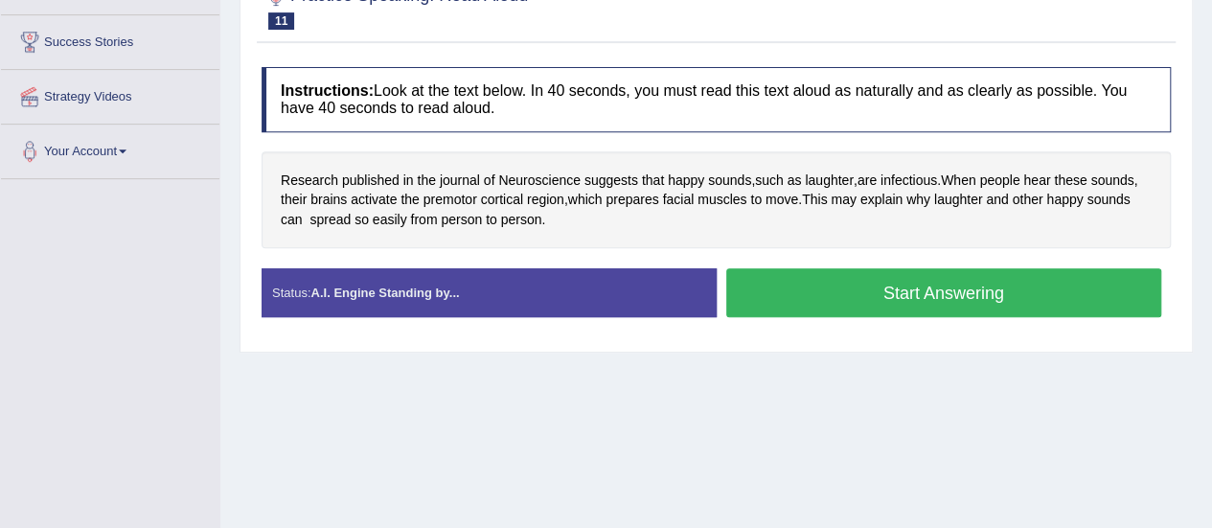
click at [801, 302] on button "Start Answering" at bounding box center [944, 292] width 436 height 49
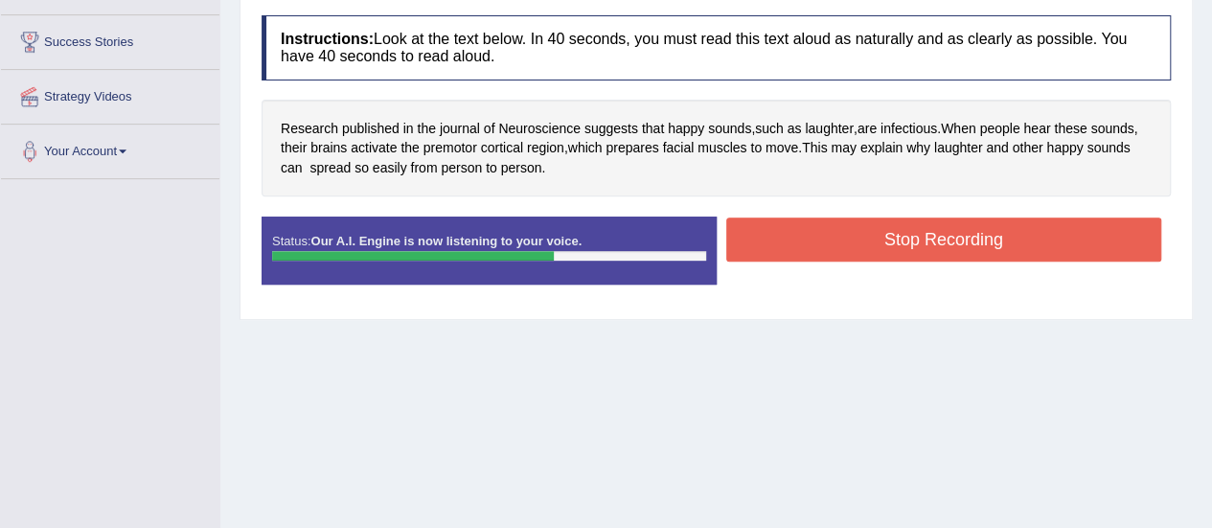
click at [810, 249] on button "Stop Recording" at bounding box center [944, 239] width 436 height 44
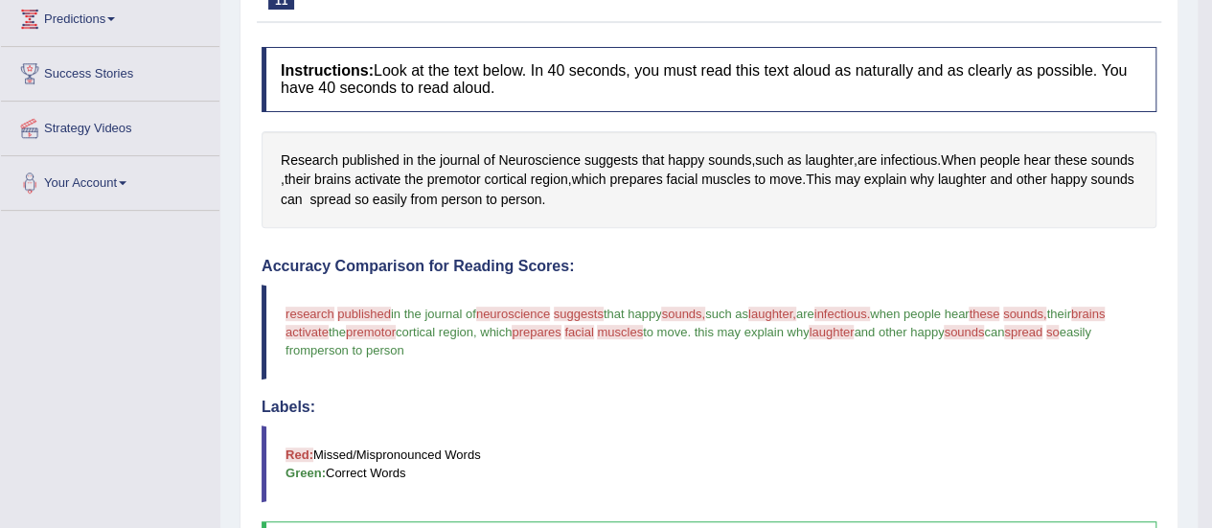
scroll to position [161, 0]
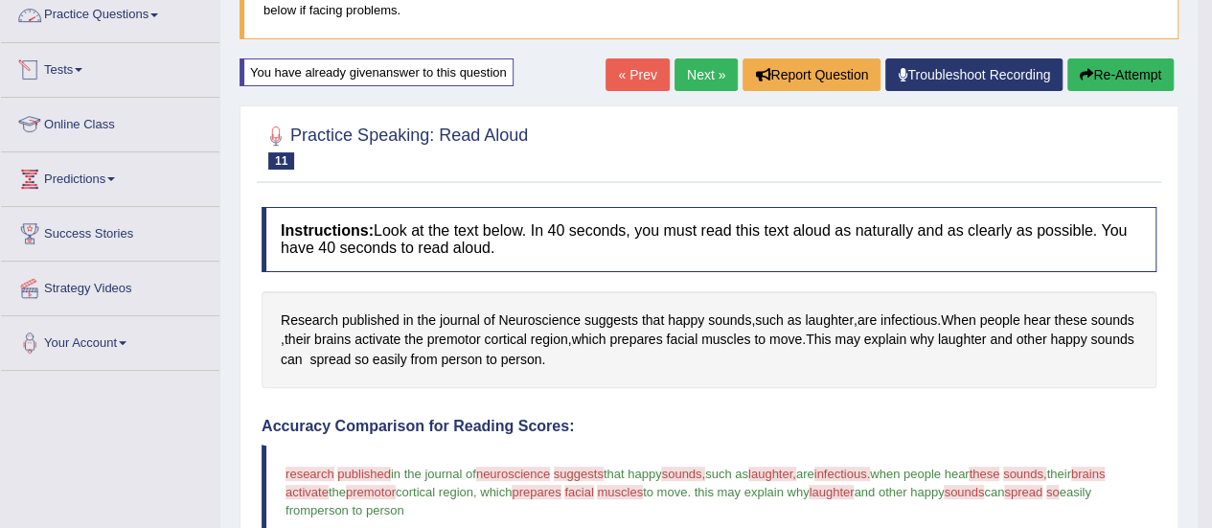
click at [138, 17] on link "Practice Questions" at bounding box center [110, 13] width 218 height 48
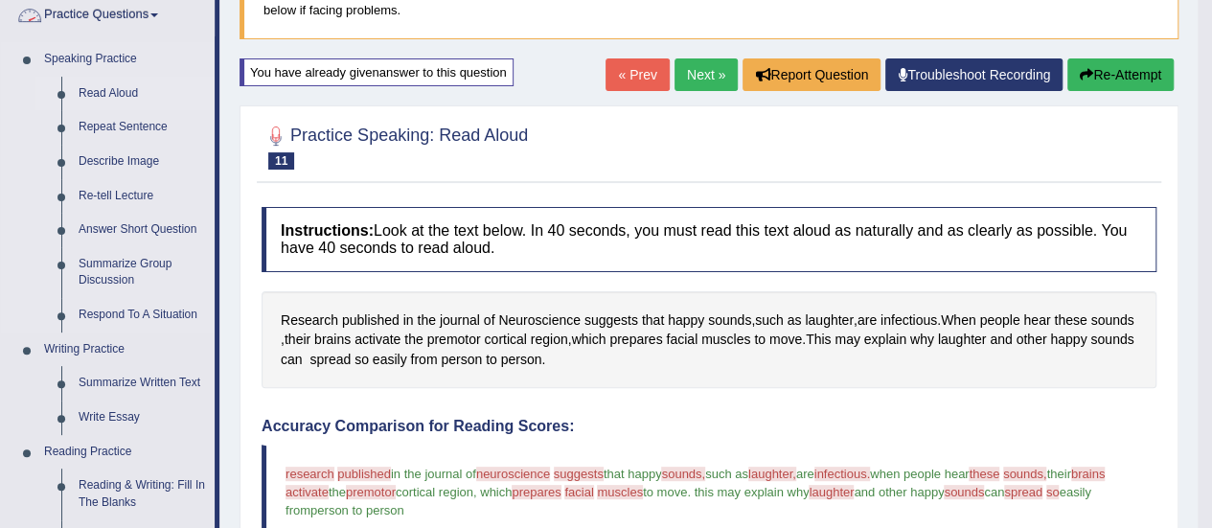
click at [129, 95] on link "Read Aloud" at bounding box center [142, 94] width 145 height 34
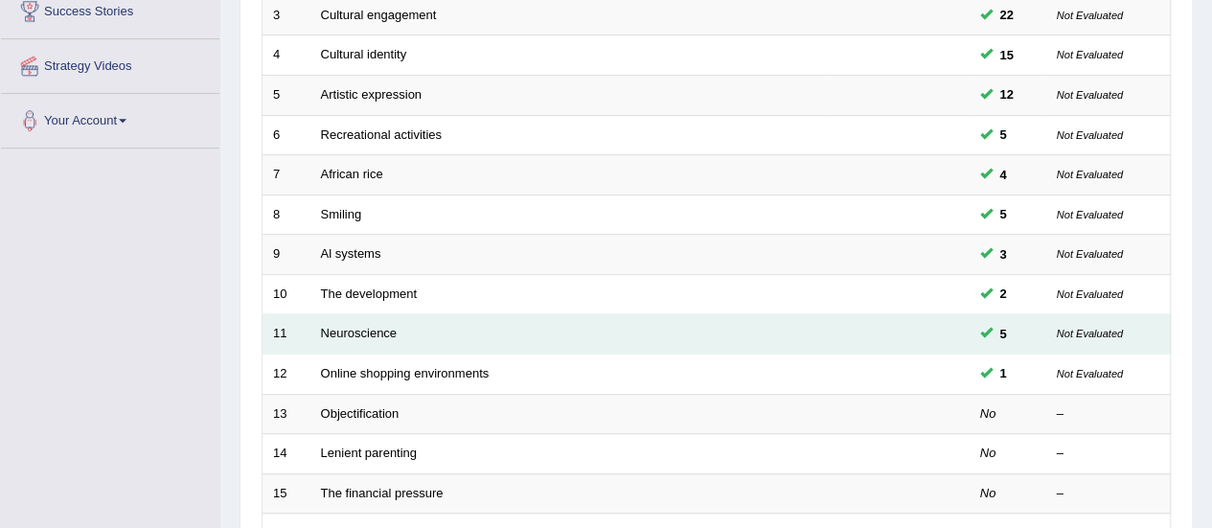
scroll to position [287, 0]
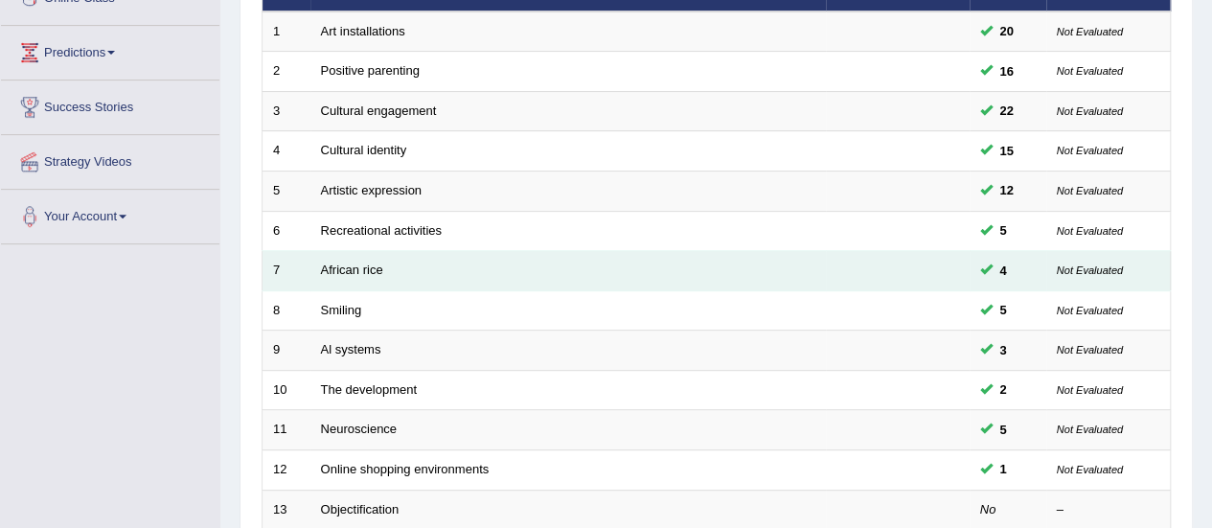
click at [351, 258] on td "African rice" at bounding box center [567, 271] width 515 height 40
click at [350, 264] on link "African rice" at bounding box center [352, 269] width 62 height 14
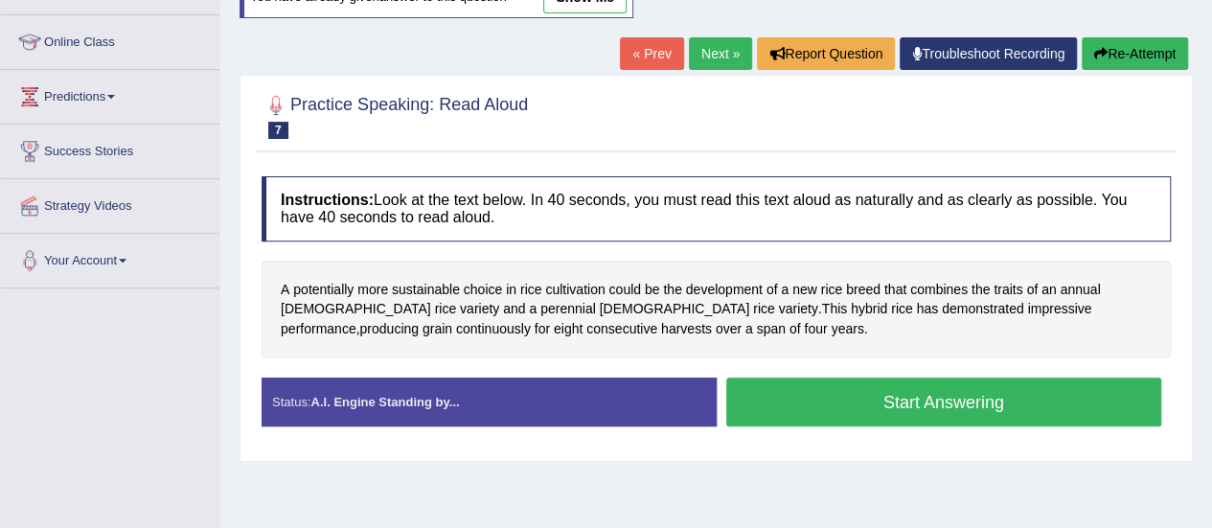
scroll to position [287, 0]
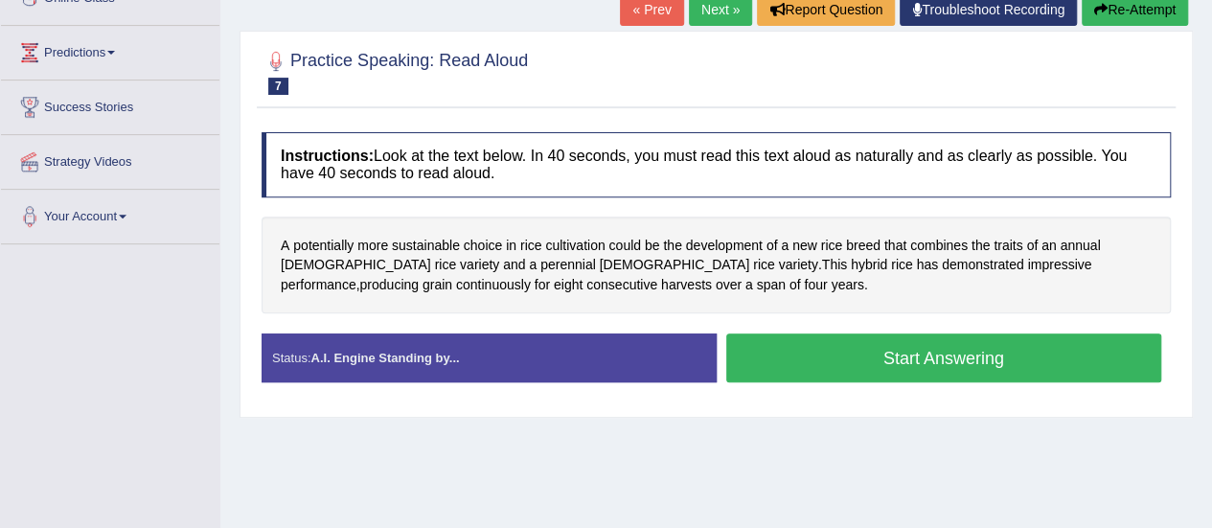
click at [841, 363] on button "Start Answering" at bounding box center [944, 357] width 436 height 49
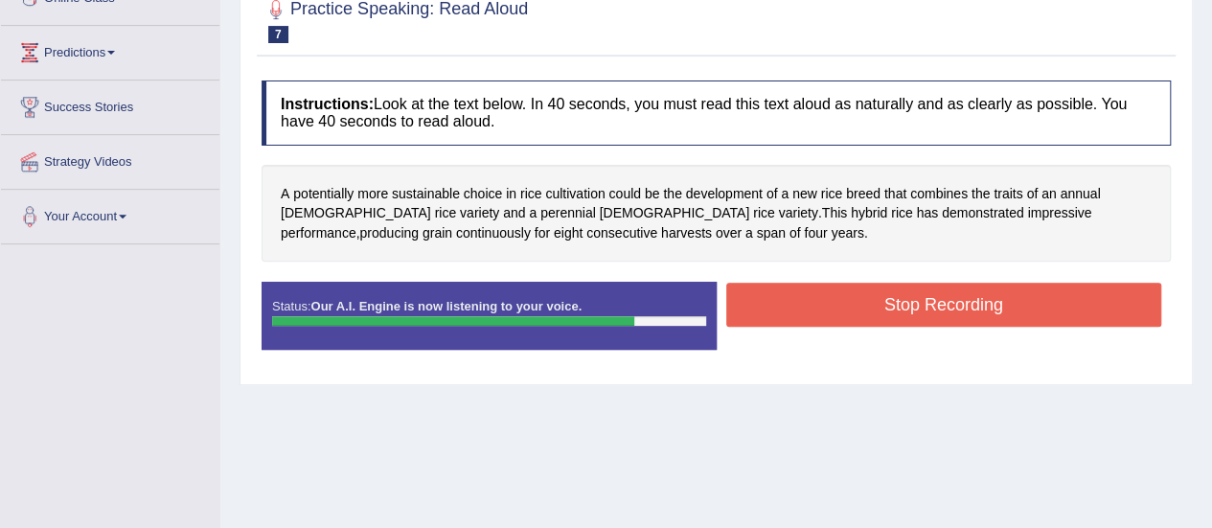
click at [782, 309] on button "Stop Recording" at bounding box center [944, 305] width 436 height 44
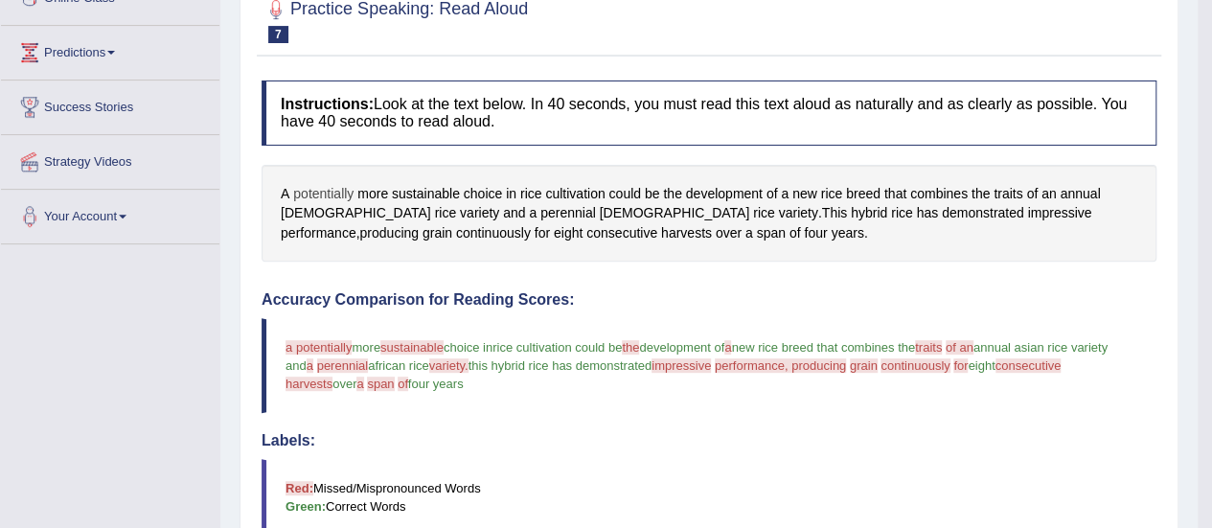
click at [326, 194] on span "potentially" at bounding box center [323, 194] width 60 height 20
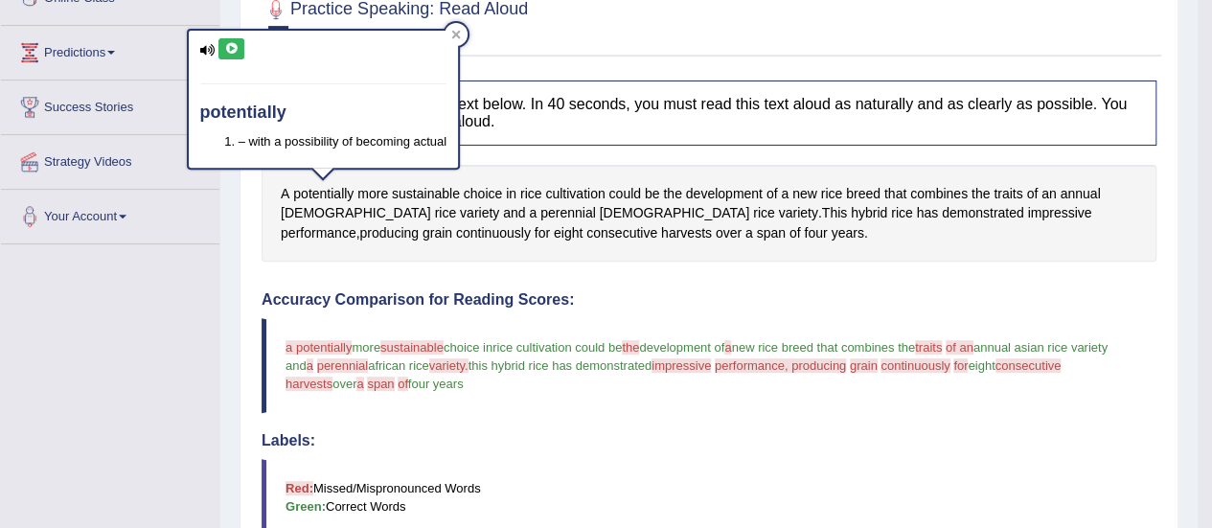
click at [230, 49] on icon at bounding box center [231, 48] width 14 height 11
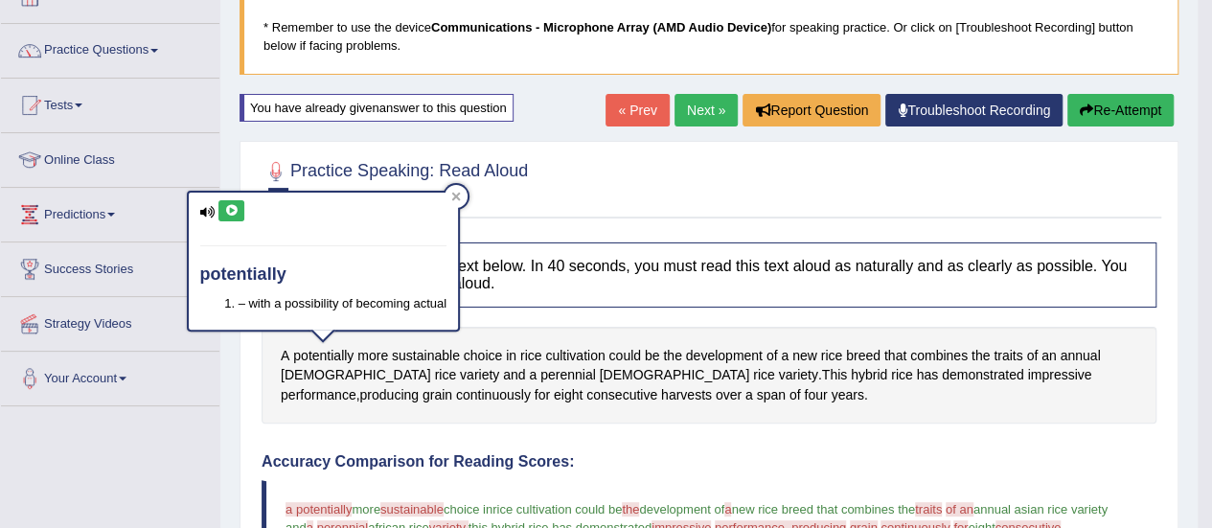
scroll to position [96, 0]
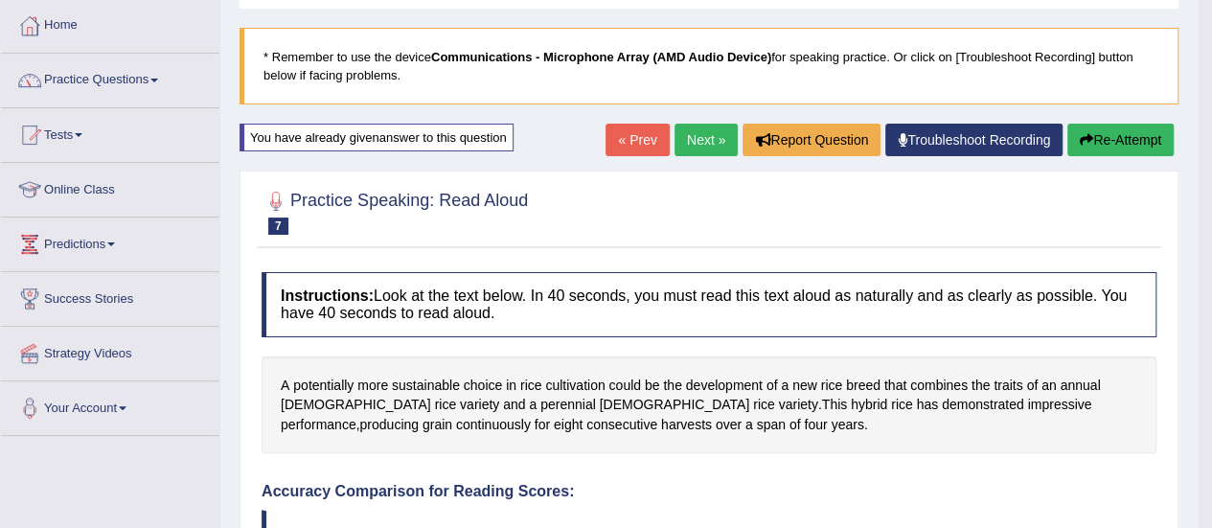
click at [1123, 148] on button "Re-Attempt" at bounding box center [1120, 140] width 106 height 33
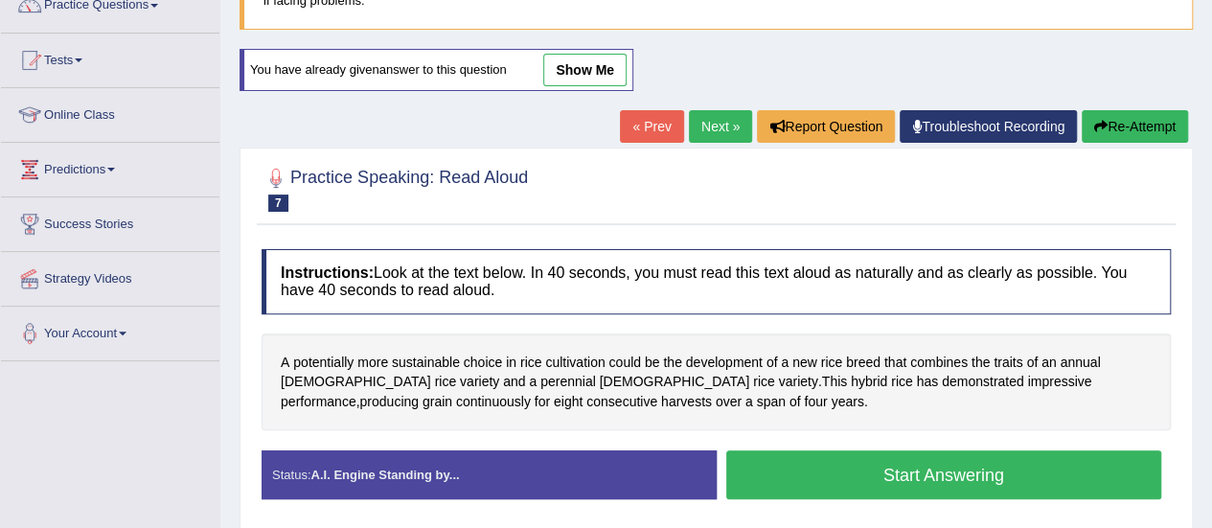
scroll to position [287, 0]
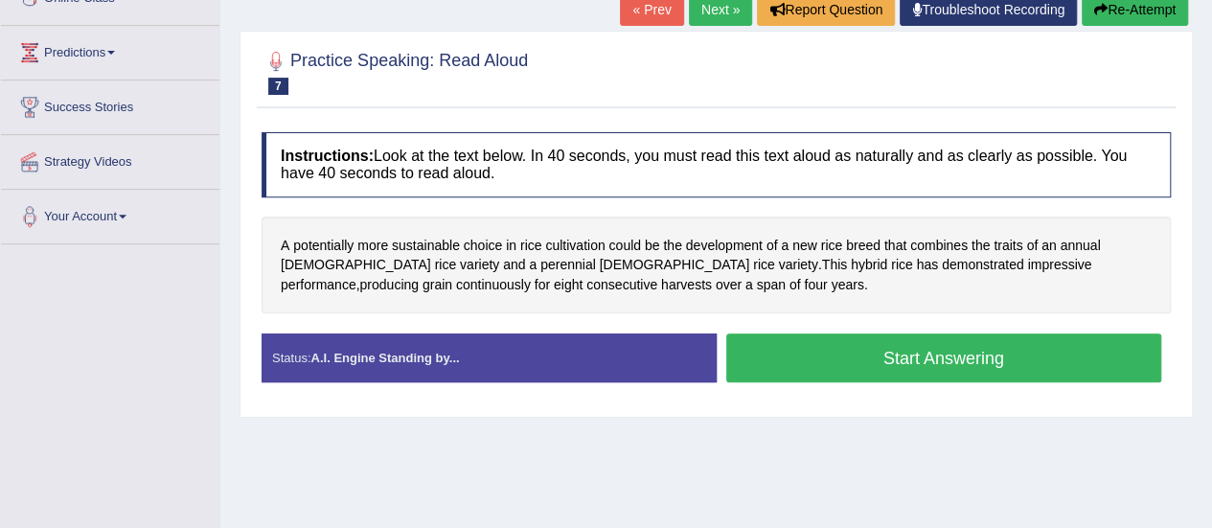
click at [851, 333] on button "Start Answering" at bounding box center [944, 357] width 436 height 49
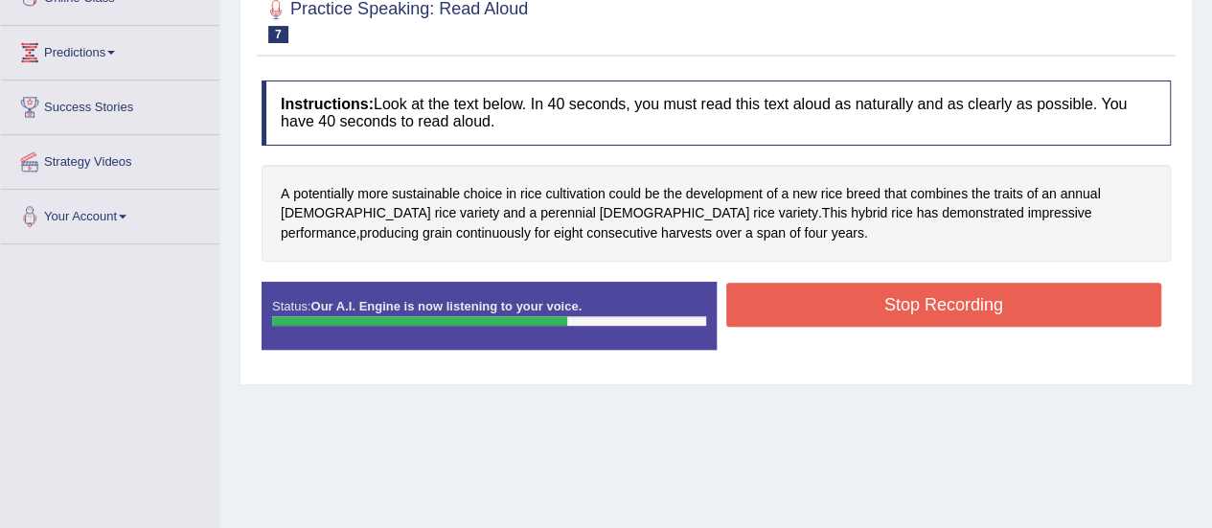
click at [833, 306] on button "Stop Recording" at bounding box center [944, 305] width 436 height 44
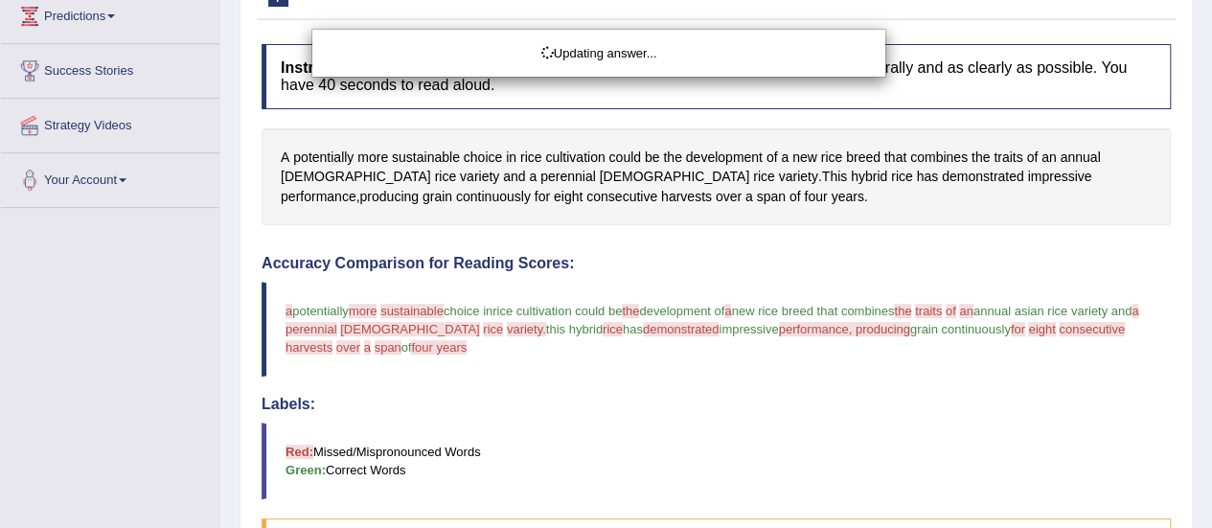
scroll to position [228, 0]
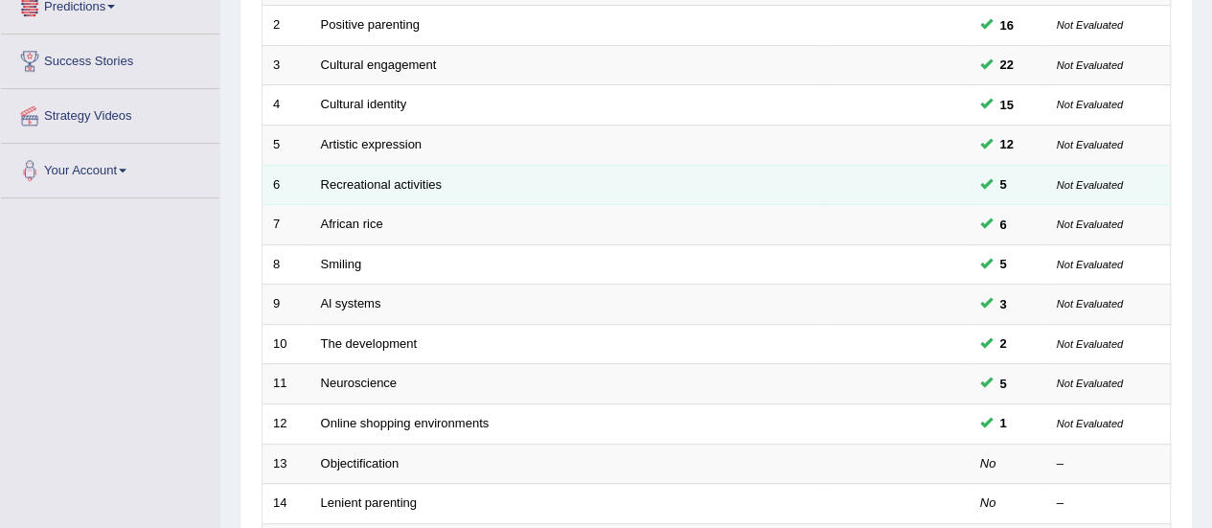
scroll to position [287, 0]
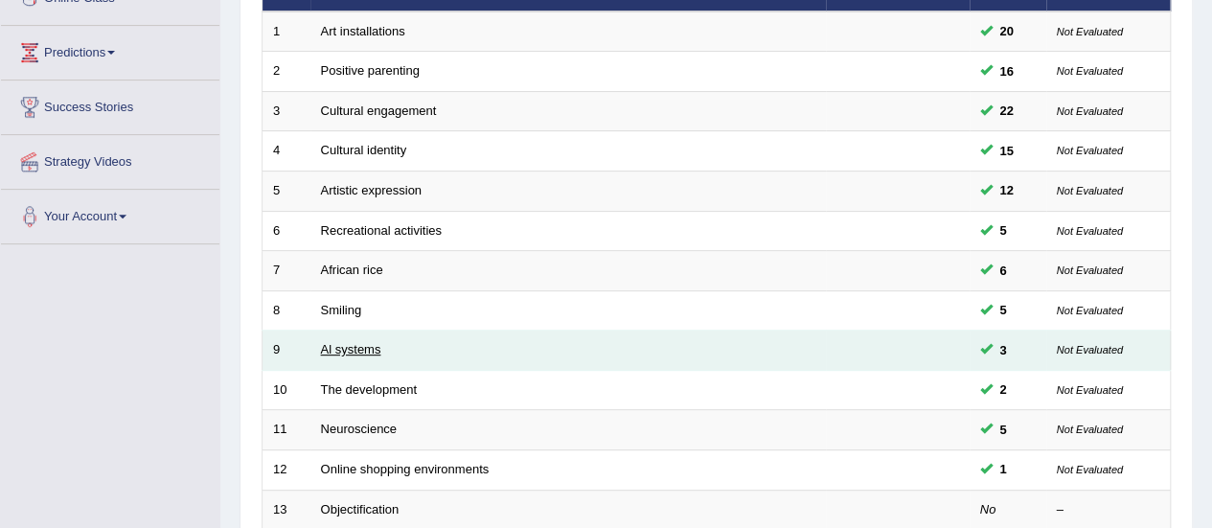
click at [328, 342] on link "Al systems" at bounding box center [351, 349] width 60 height 14
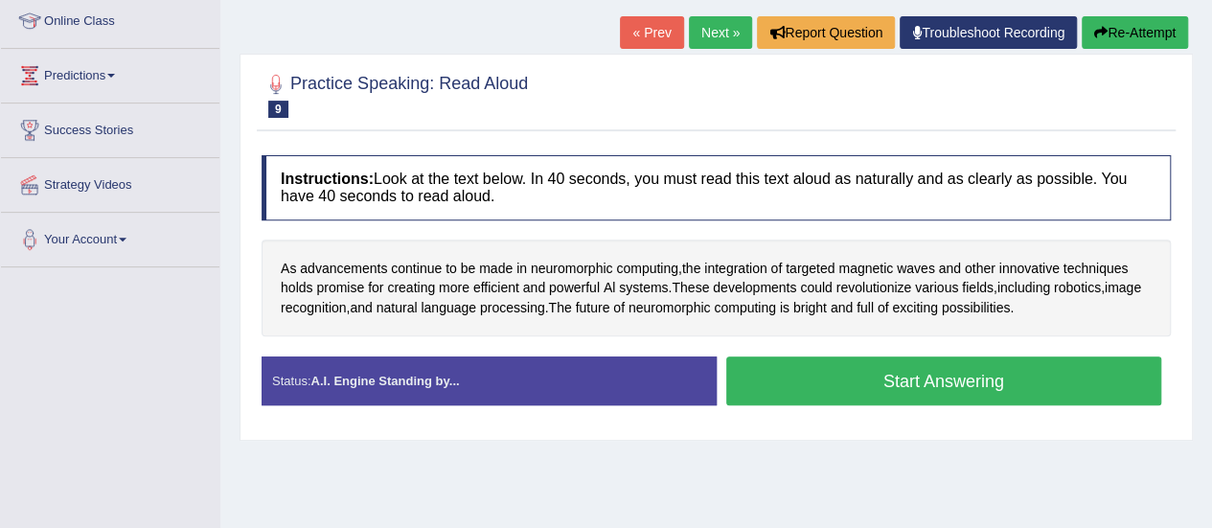
scroll to position [287, 0]
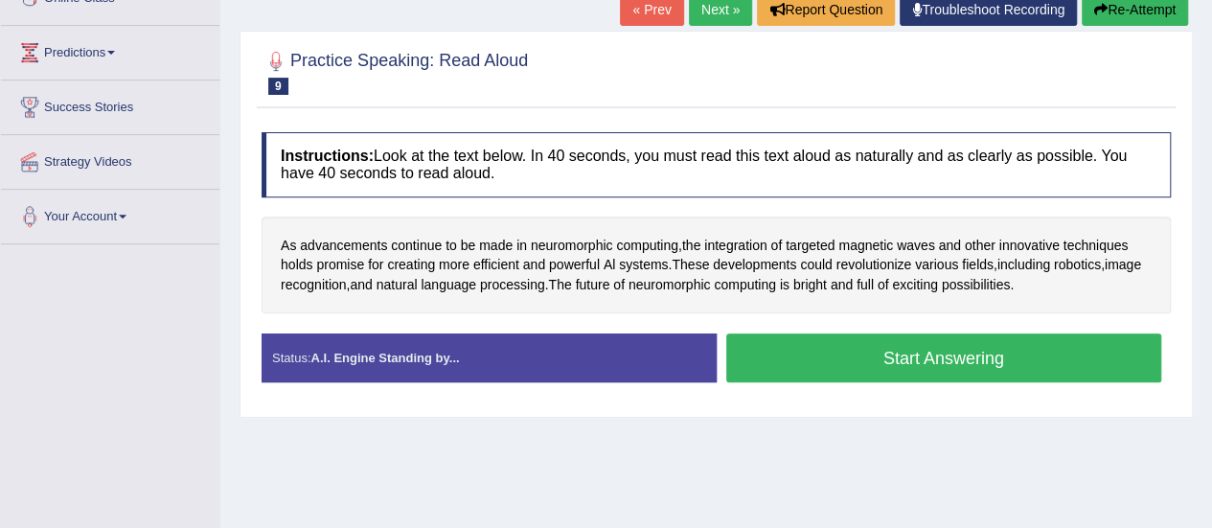
click at [808, 357] on button "Start Answering" at bounding box center [944, 357] width 436 height 49
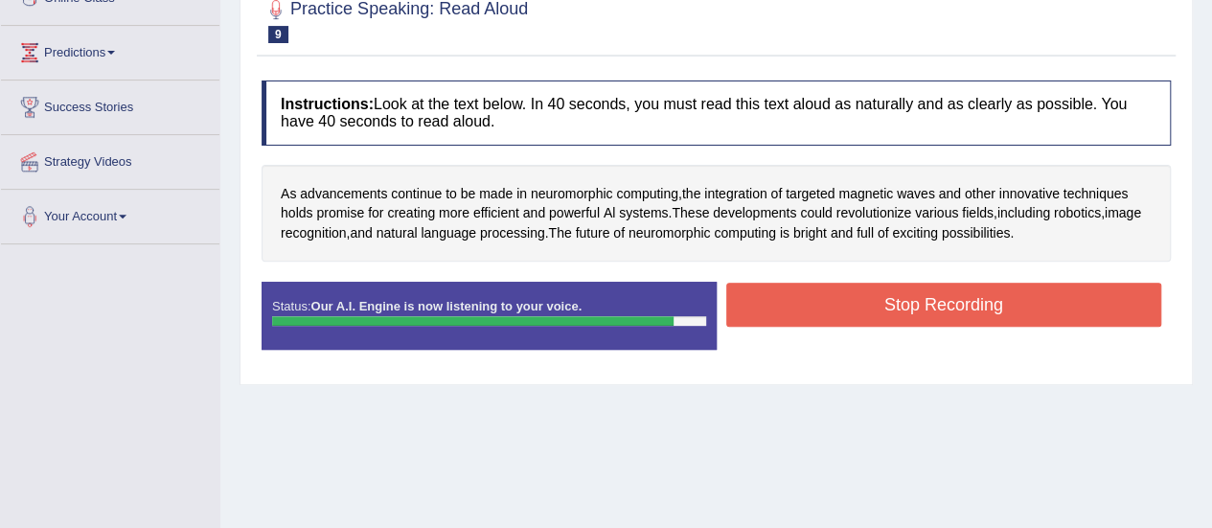
click at [828, 298] on button "Stop Recording" at bounding box center [944, 305] width 436 height 44
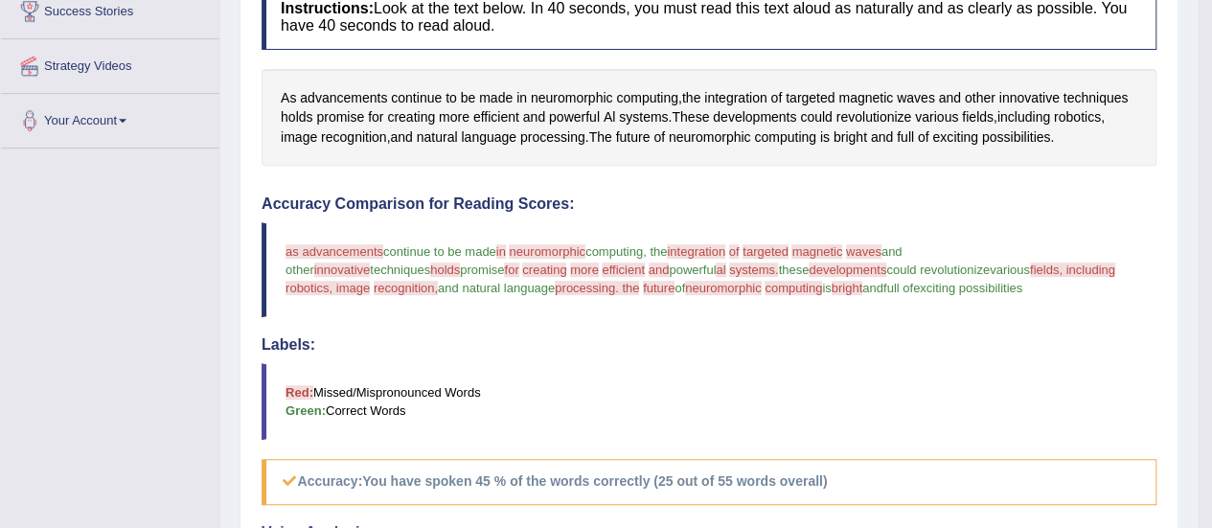
scroll to position [192, 0]
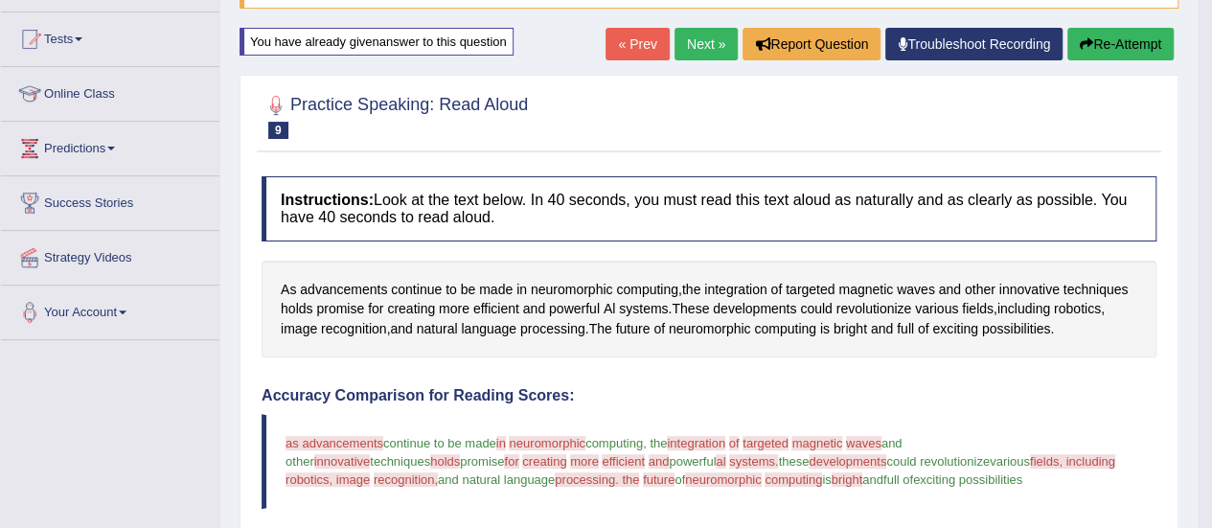
click at [1103, 24] on div "Home Practice Speaking: Read Aloud Al systems * Remember to use the device Comm…" at bounding box center [708, 452] width 977 height 1288
click at [1099, 33] on button "Re-Attempt" at bounding box center [1120, 44] width 106 height 33
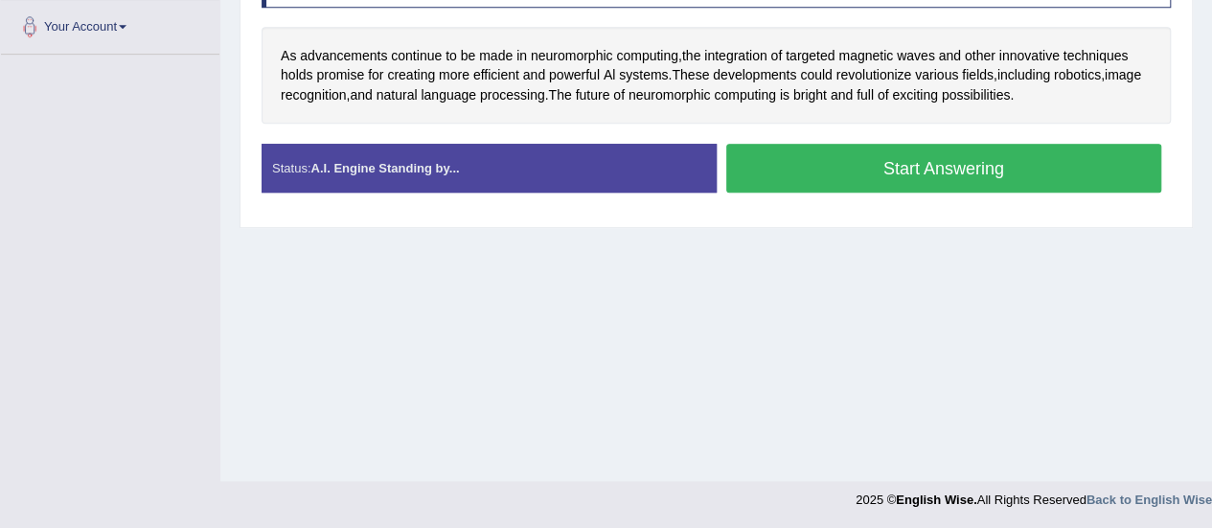
click at [916, 165] on button "Start Answering" at bounding box center [944, 168] width 436 height 49
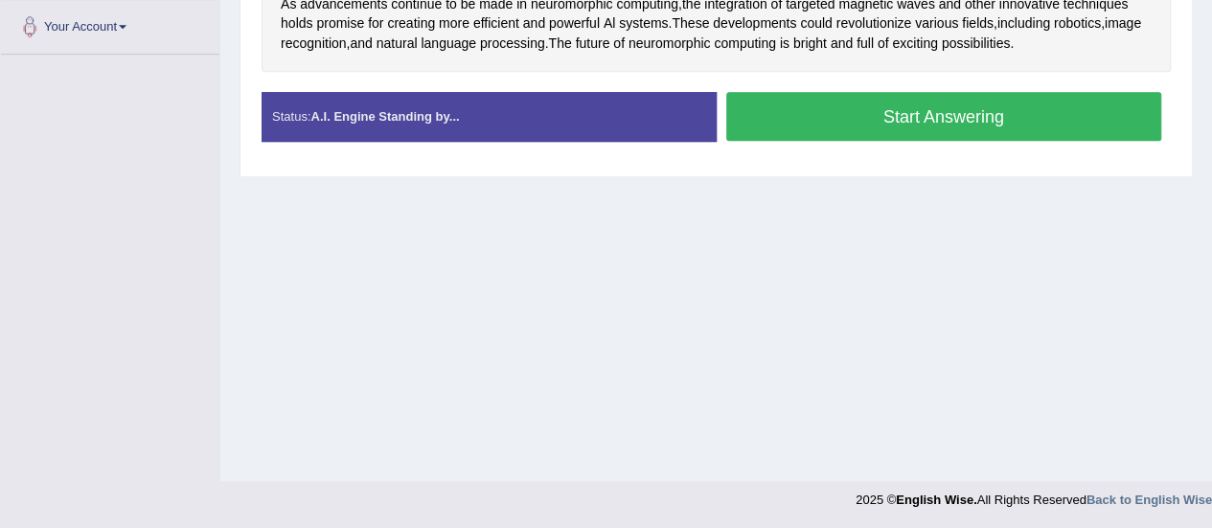
scroll to position [285, 0]
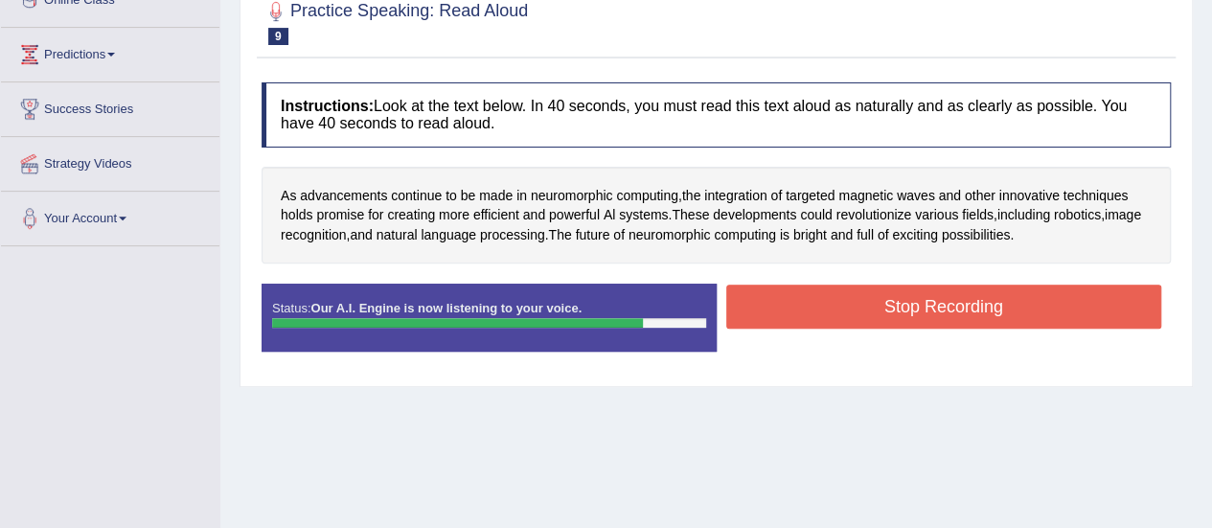
click at [974, 303] on button "Stop Recording" at bounding box center [944, 306] width 436 height 44
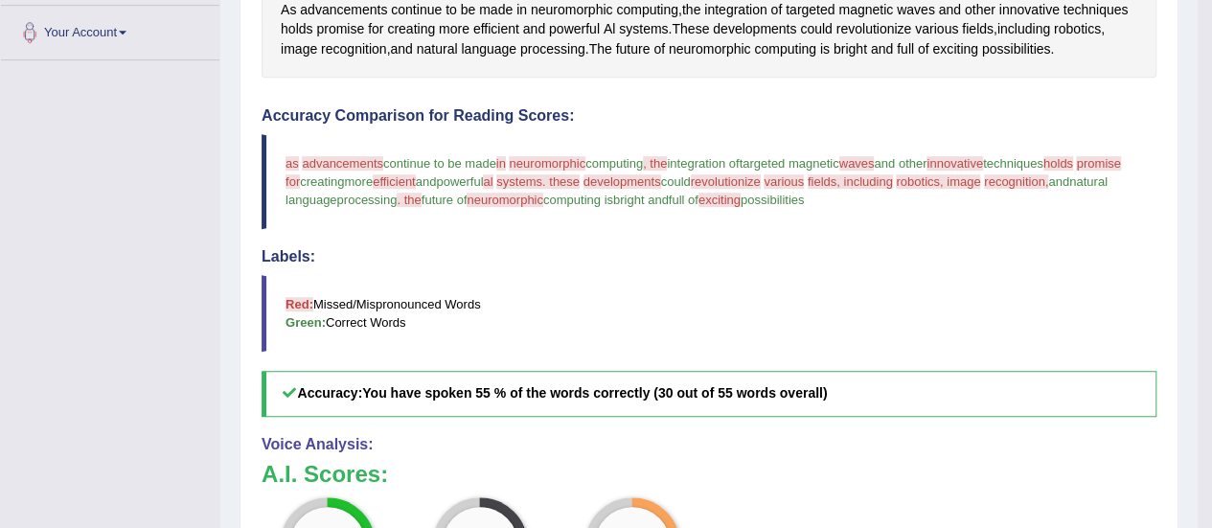
scroll to position [190, 0]
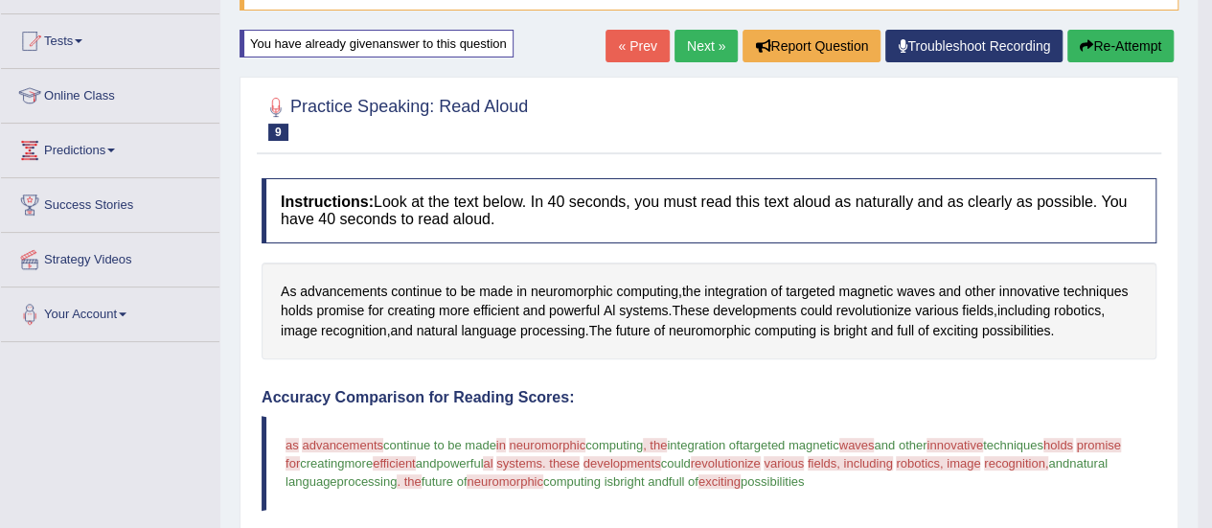
click at [1132, 34] on button "Re-Attempt" at bounding box center [1120, 46] width 106 height 33
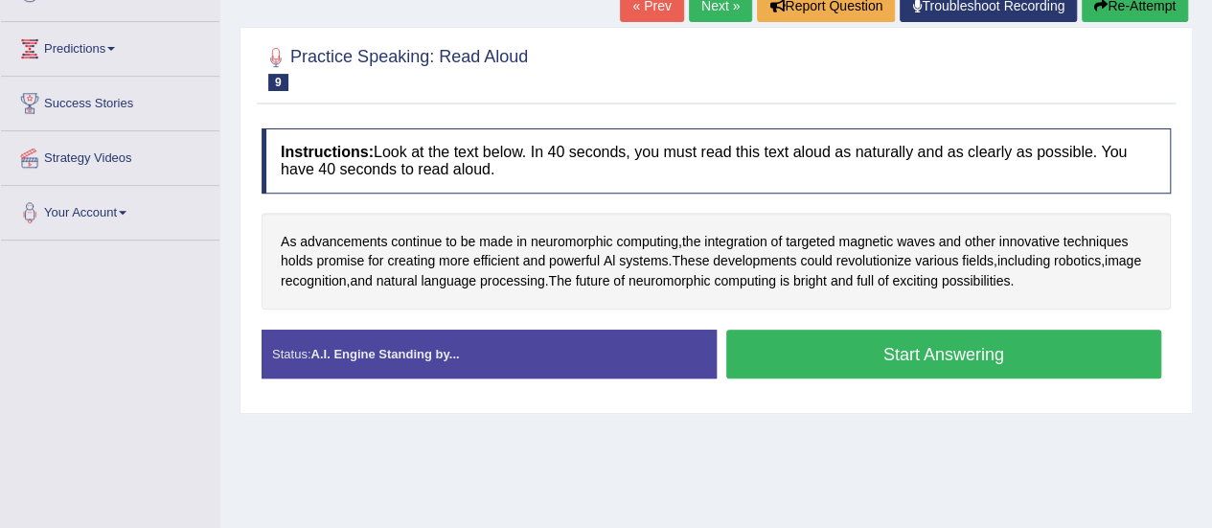
scroll to position [285, 0]
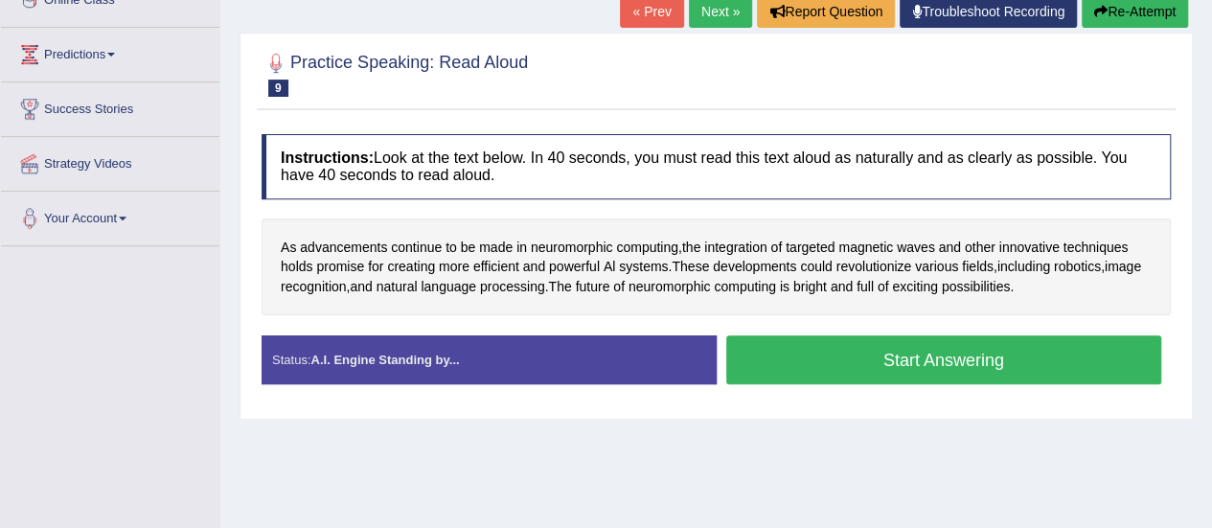
click at [793, 363] on button "Start Answering" at bounding box center [944, 359] width 436 height 49
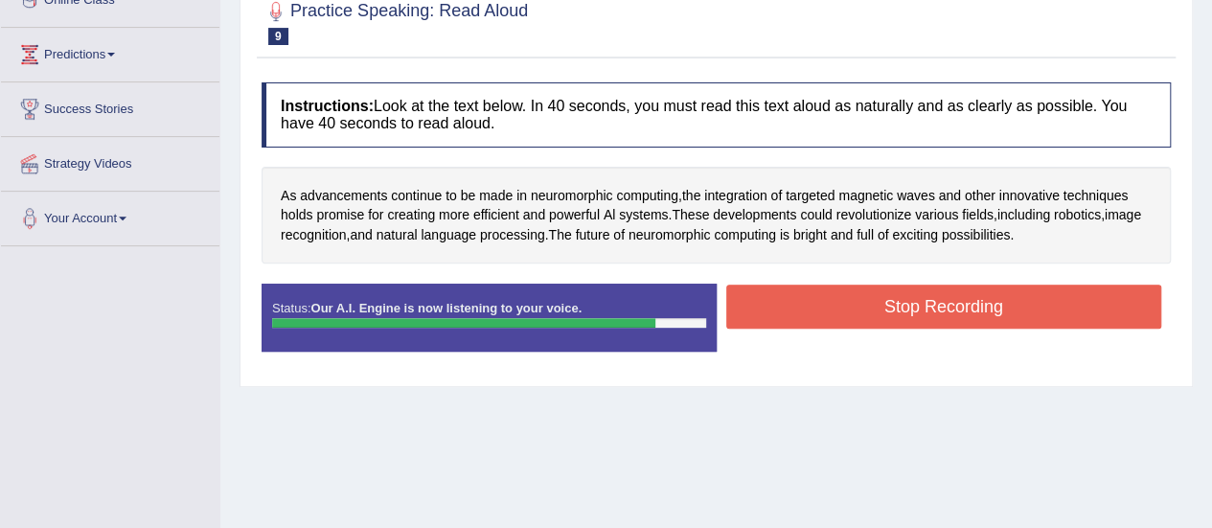
click at [816, 315] on button "Stop Recording" at bounding box center [944, 306] width 436 height 44
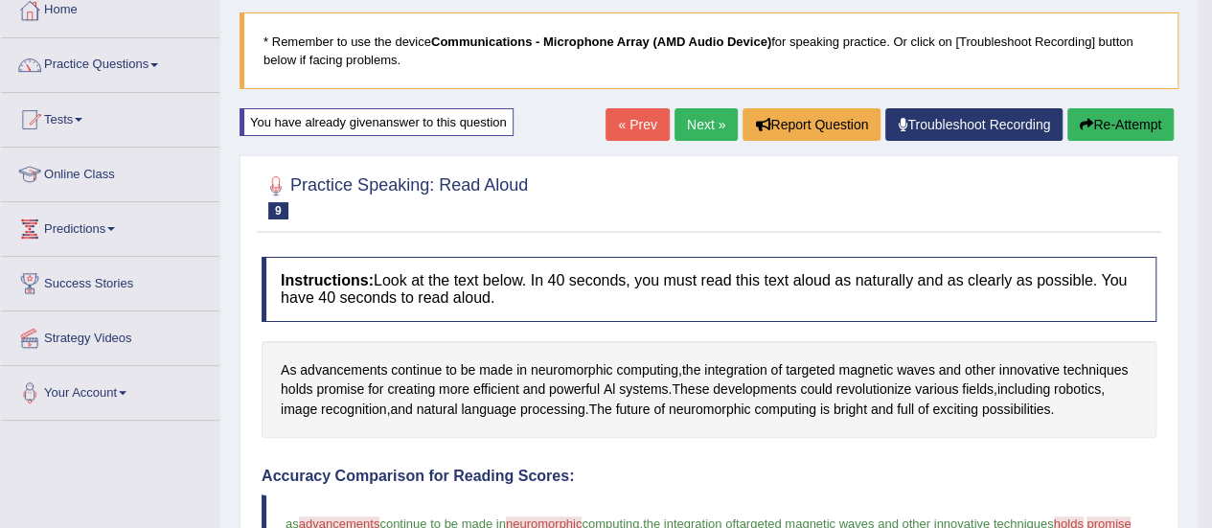
scroll to position [0, 0]
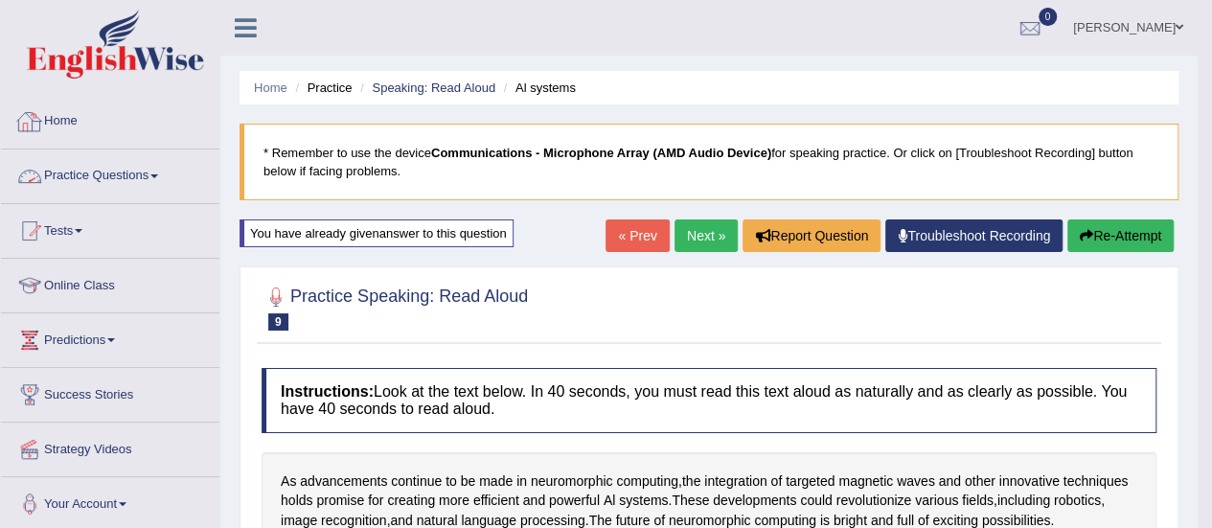
click at [136, 171] on link "Practice Questions" at bounding box center [110, 173] width 218 height 48
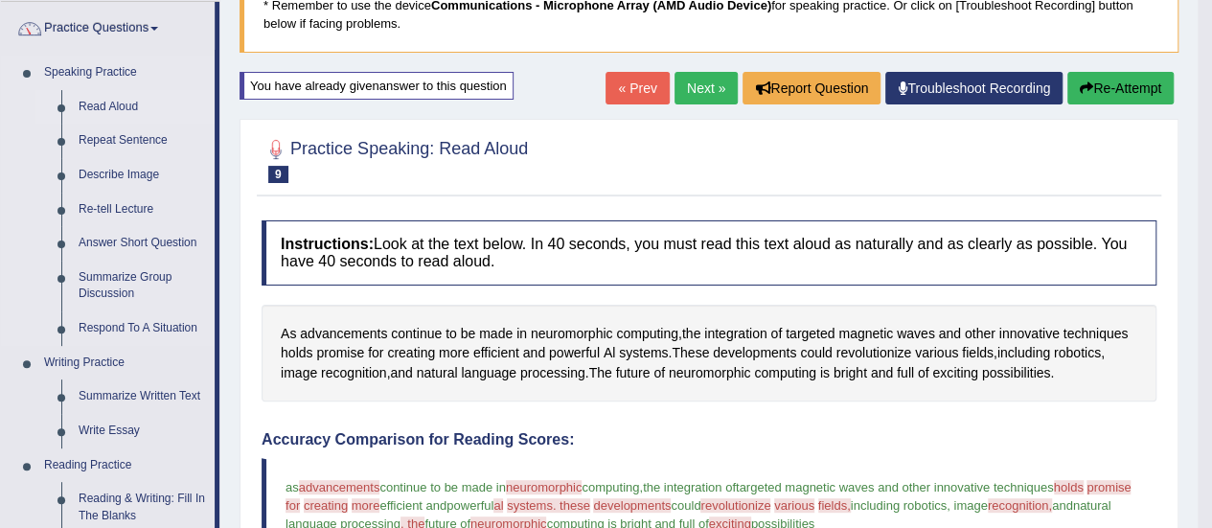
scroll to position [192, 0]
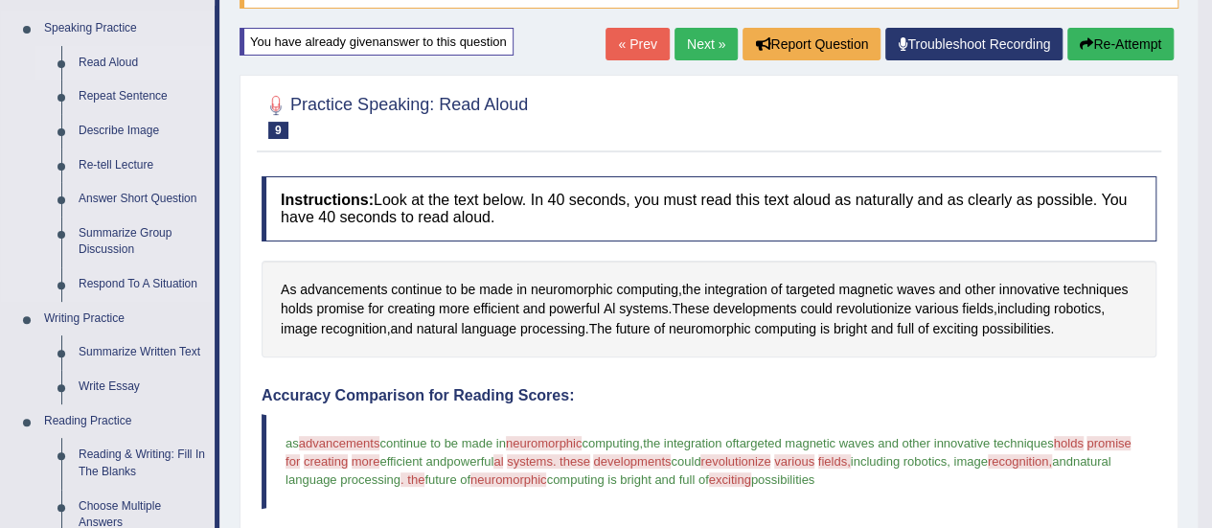
click at [125, 63] on link "Read Aloud" at bounding box center [142, 63] width 145 height 34
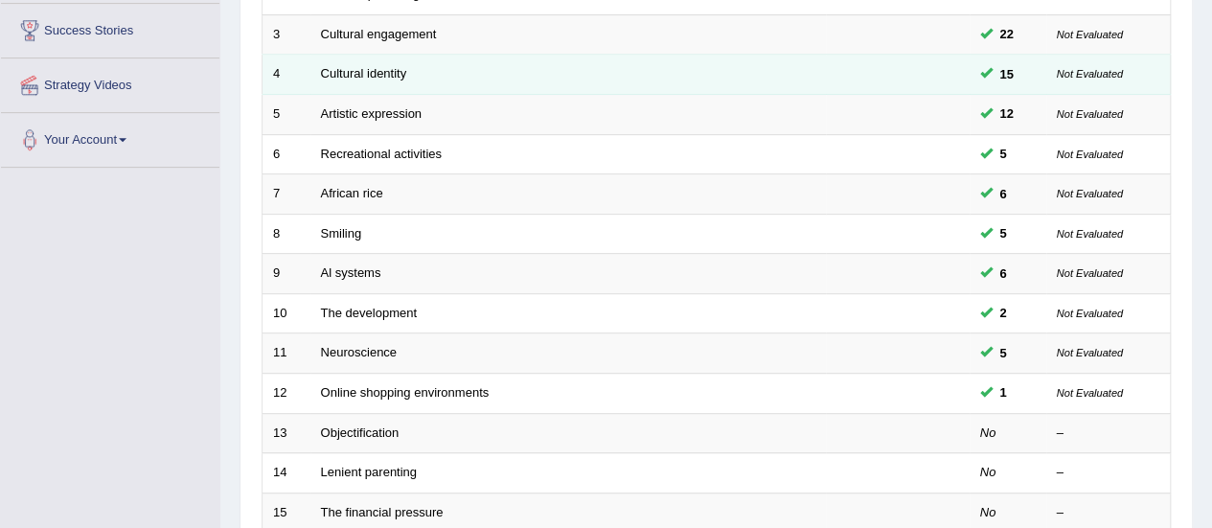
scroll to position [383, 0]
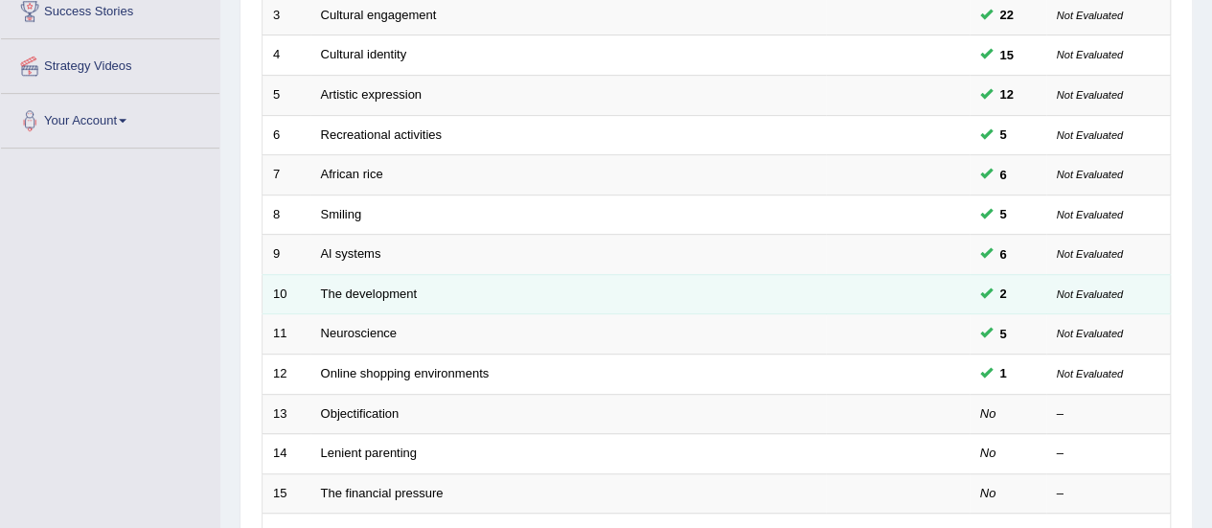
click at [395, 281] on td "The development" at bounding box center [567, 294] width 515 height 40
click at [395, 286] on link "The development" at bounding box center [369, 293] width 96 height 14
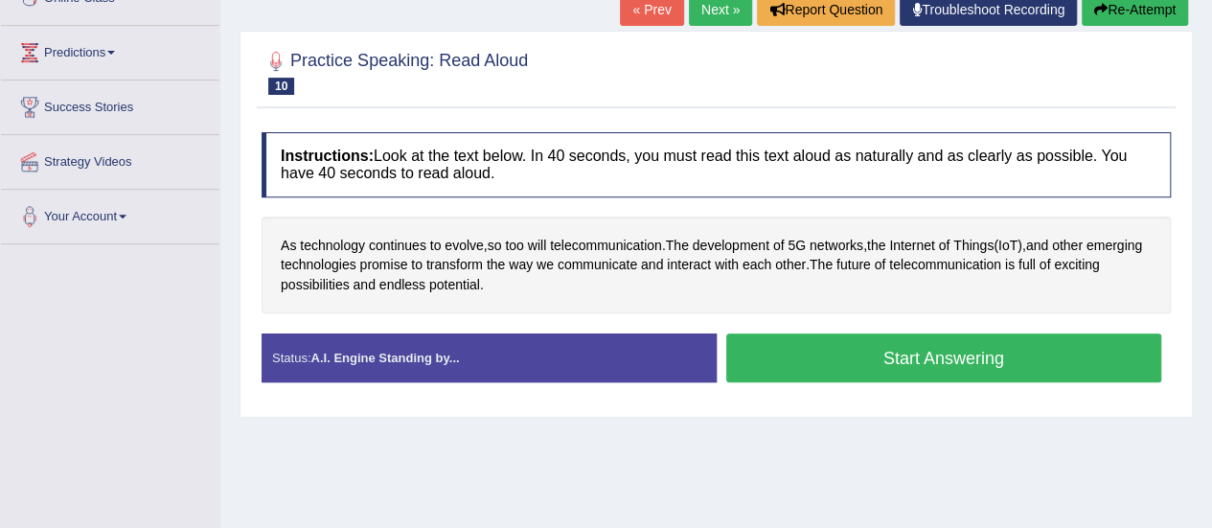
click at [782, 353] on button "Start Answering" at bounding box center [944, 357] width 436 height 49
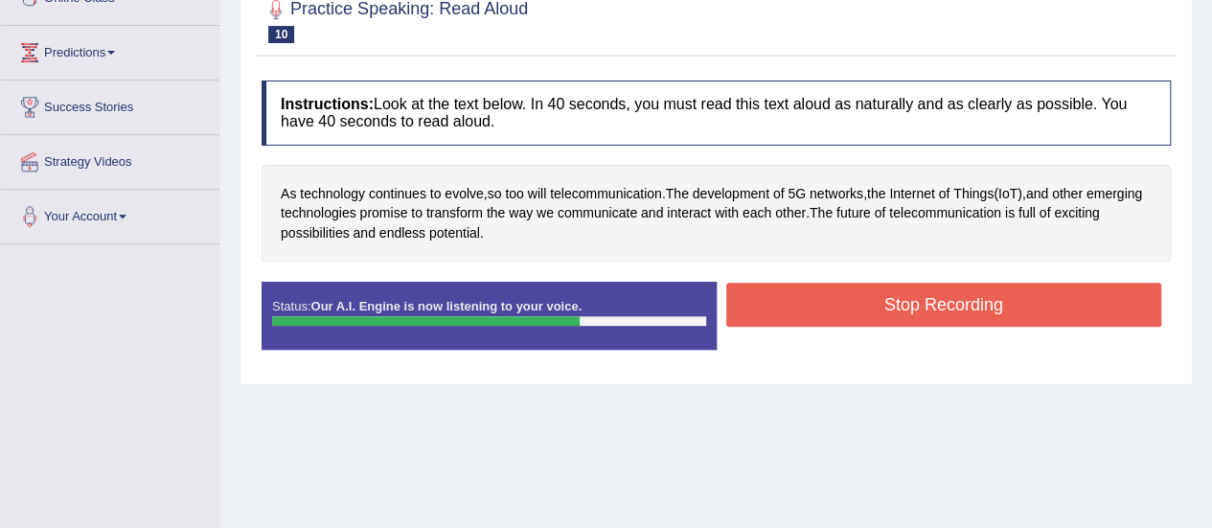
click at [793, 289] on button "Stop Recording" at bounding box center [944, 305] width 436 height 44
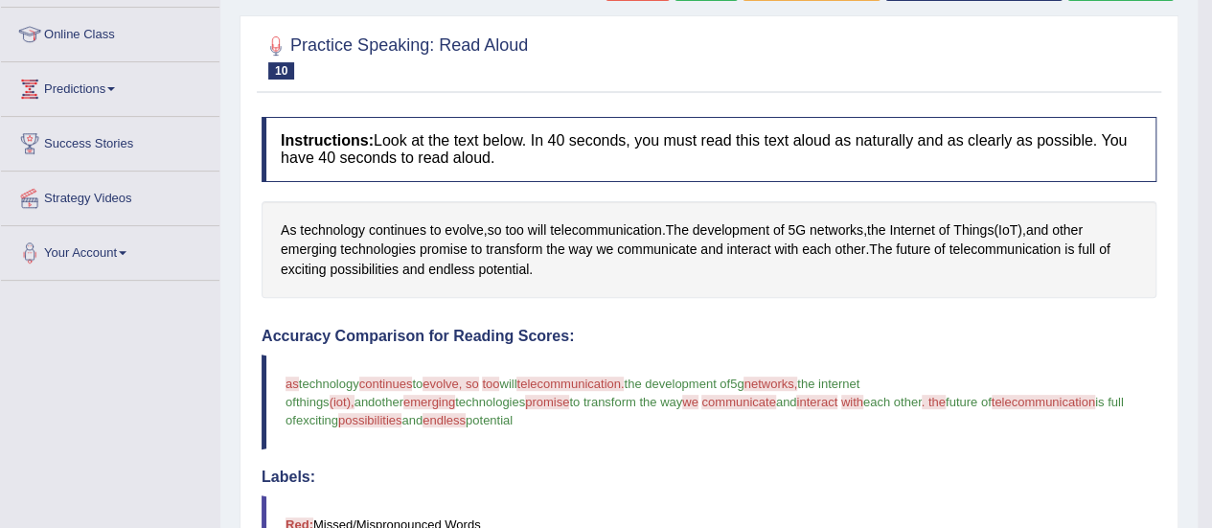
scroll to position [59, 0]
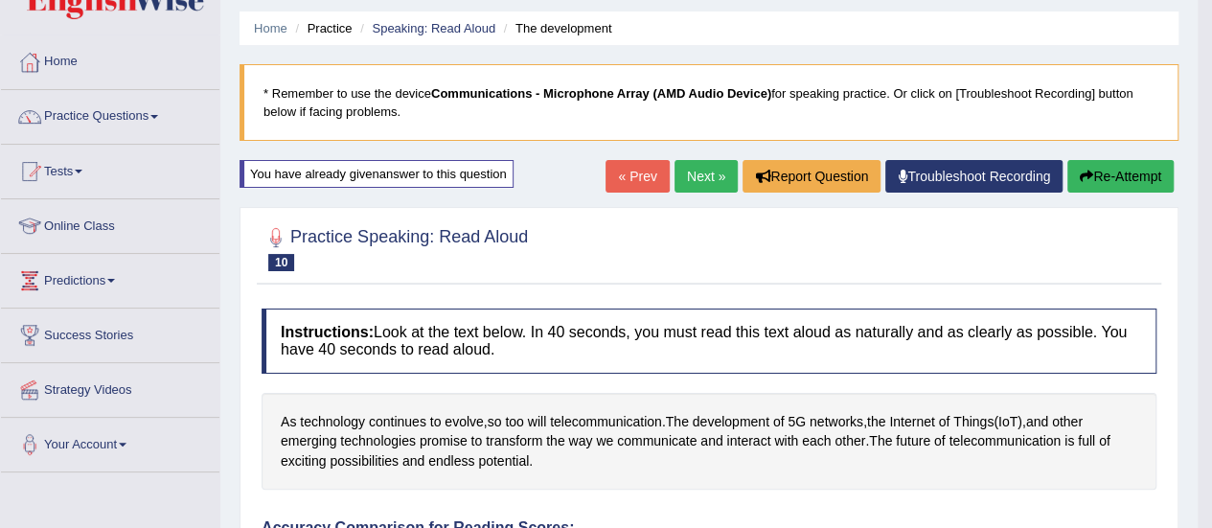
click at [1079, 179] on icon "button" at bounding box center [1085, 176] width 13 height 13
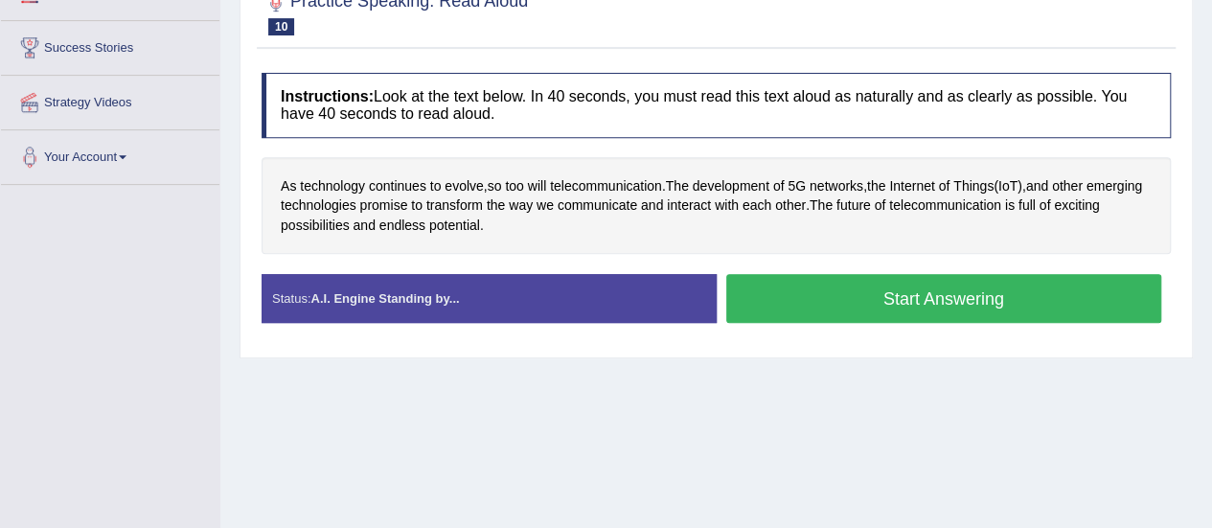
click at [1019, 286] on button "Start Answering" at bounding box center [944, 298] width 436 height 49
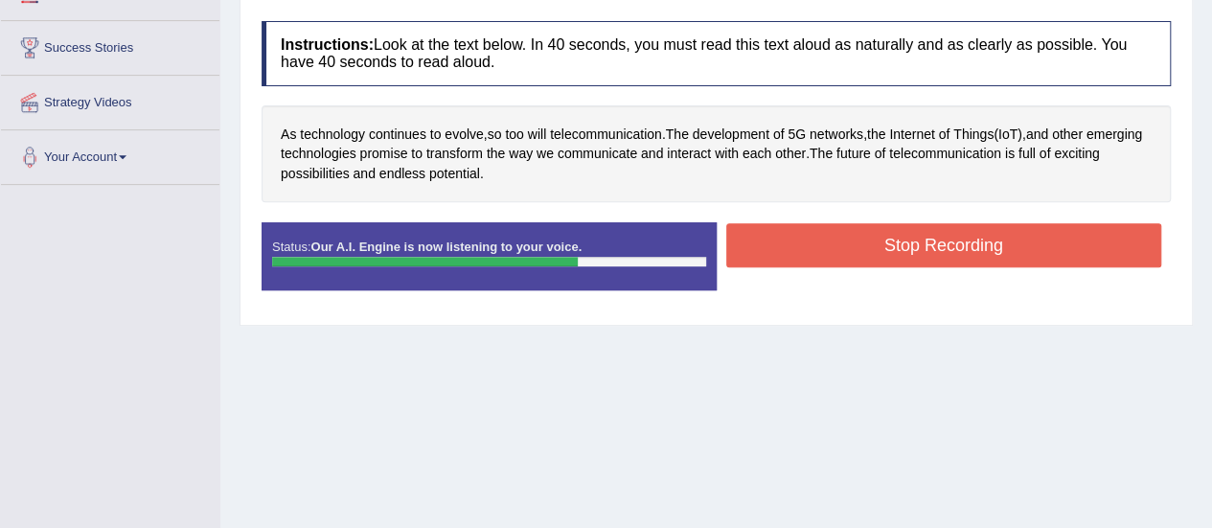
click at [828, 225] on button "Stop Recording" at bounding box center [944, 245] width 436 height 44
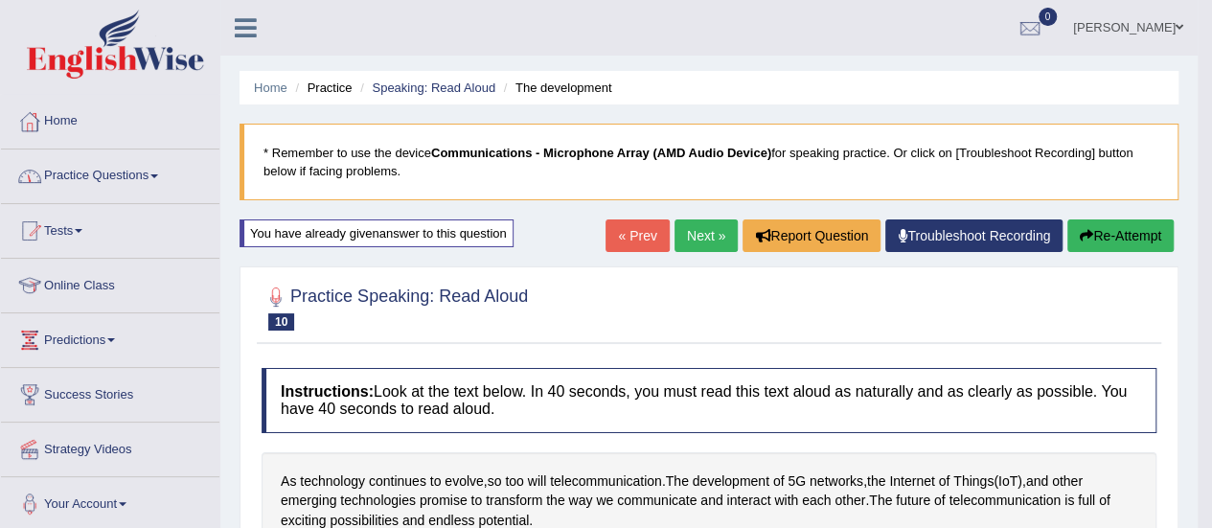
click at [80, 170] on link "Practice Questions" at bounding box center [110, 173] width 218 height 48
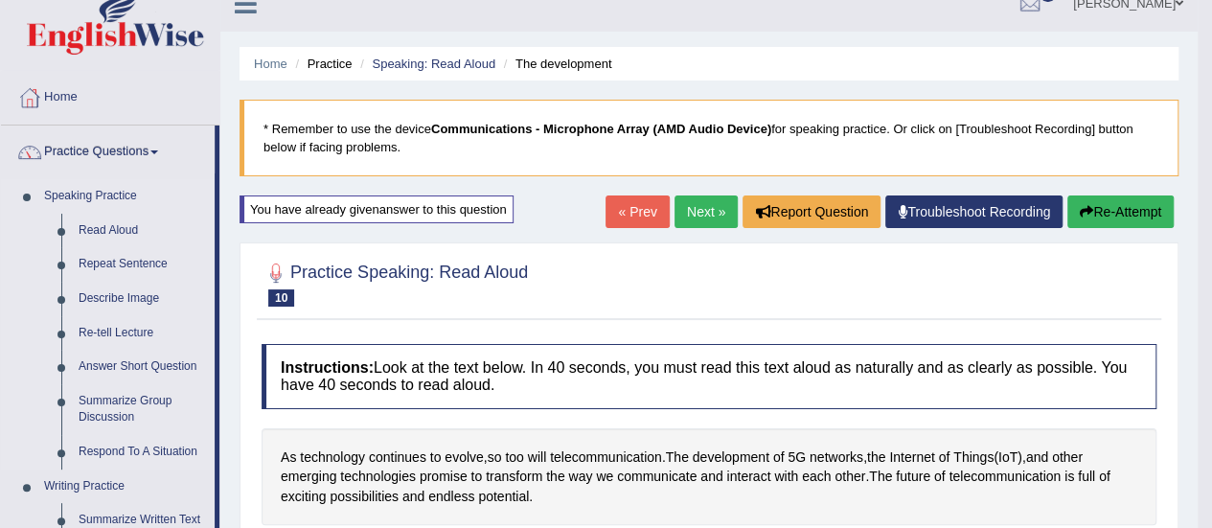
scroll to position [96, 0]
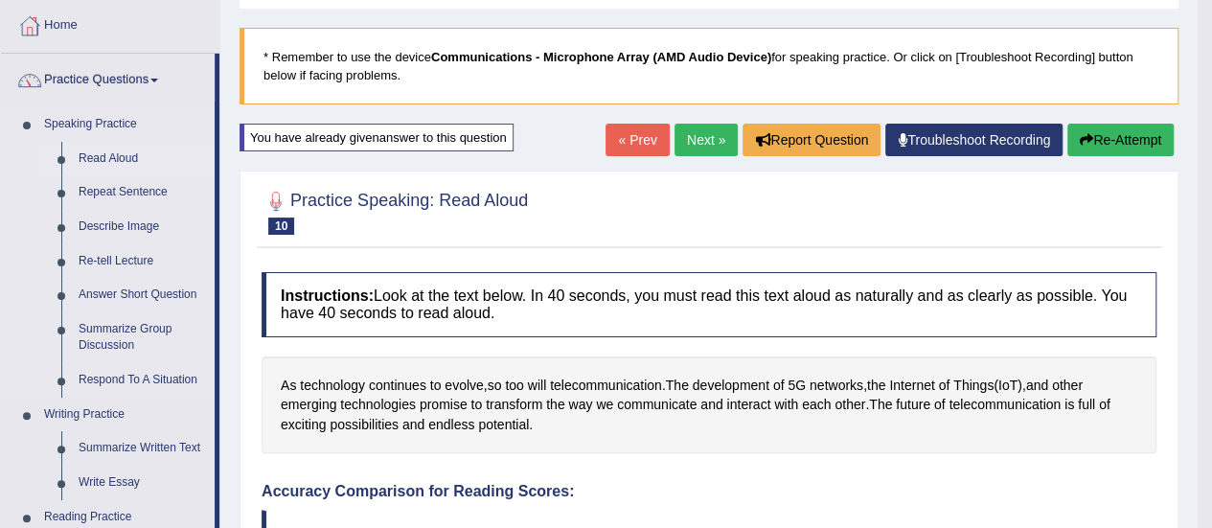
click at [95, 162] on link "Read Aloud" at bounding box center [142, 159] width 145 height 34
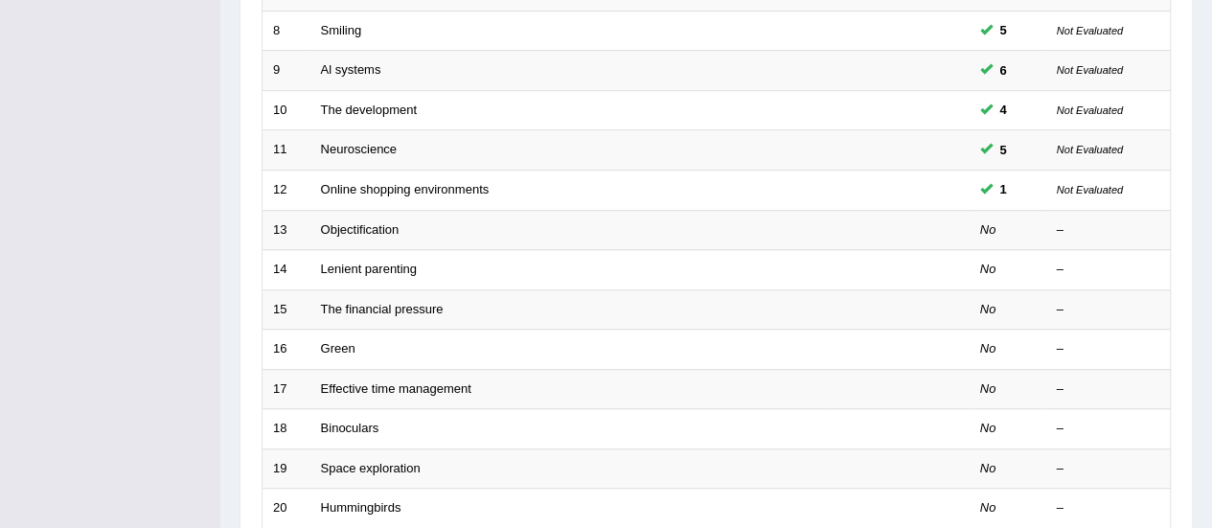
scroll to position [575, 0]
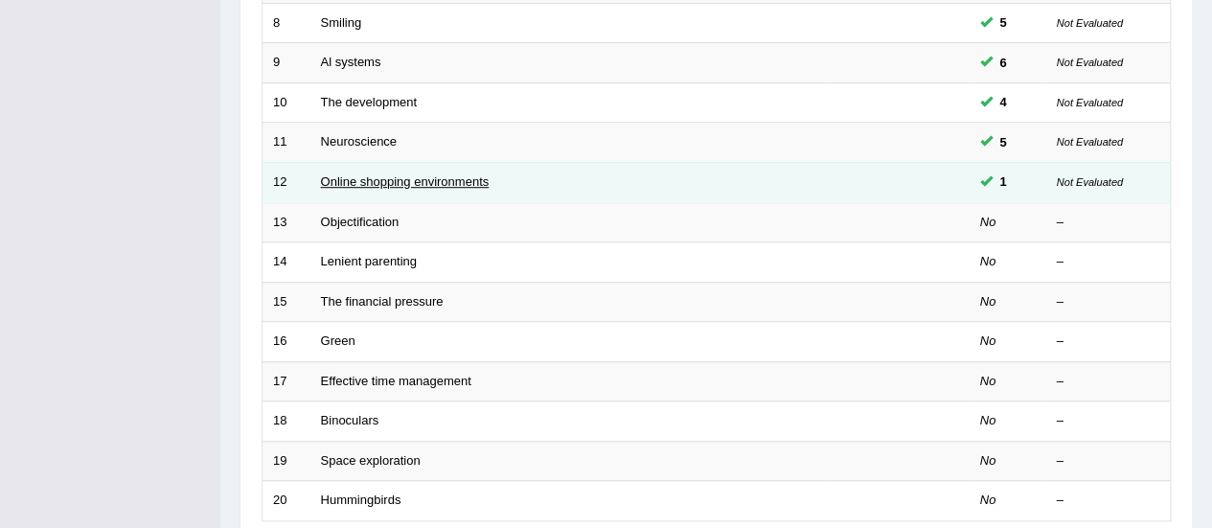
click at [357, 176] on link "Online shopping environments" at bounding box center [405, 181] width 169 height 14
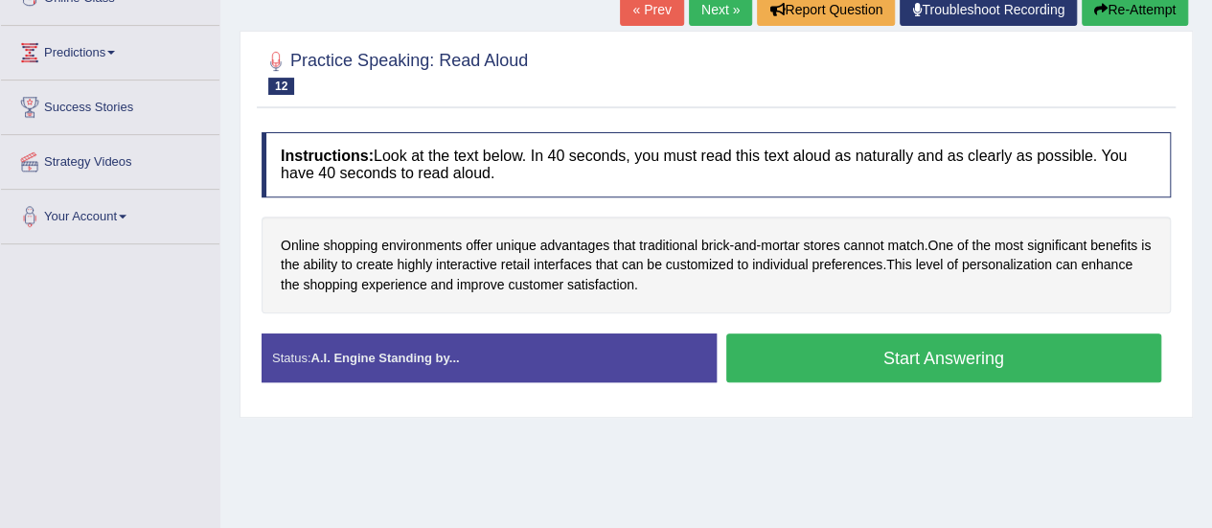
click at [876, 333] on button "Start Answering" at bounding box center [944, 357] width 436 height 49
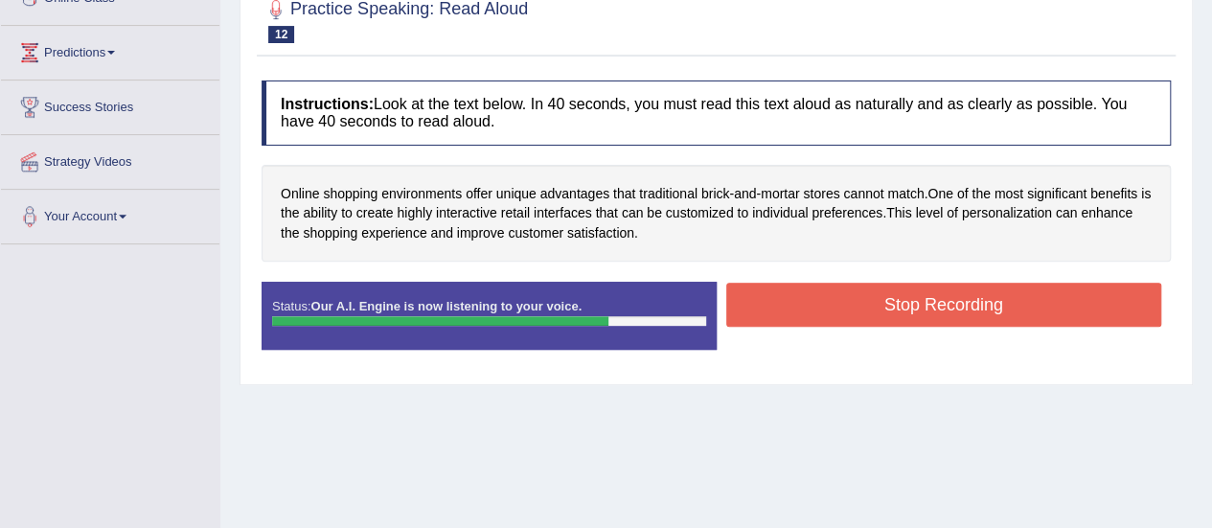
click at [822, 298] on button "Stop Recording" at bounding box center [944, 305] width 436 height 44
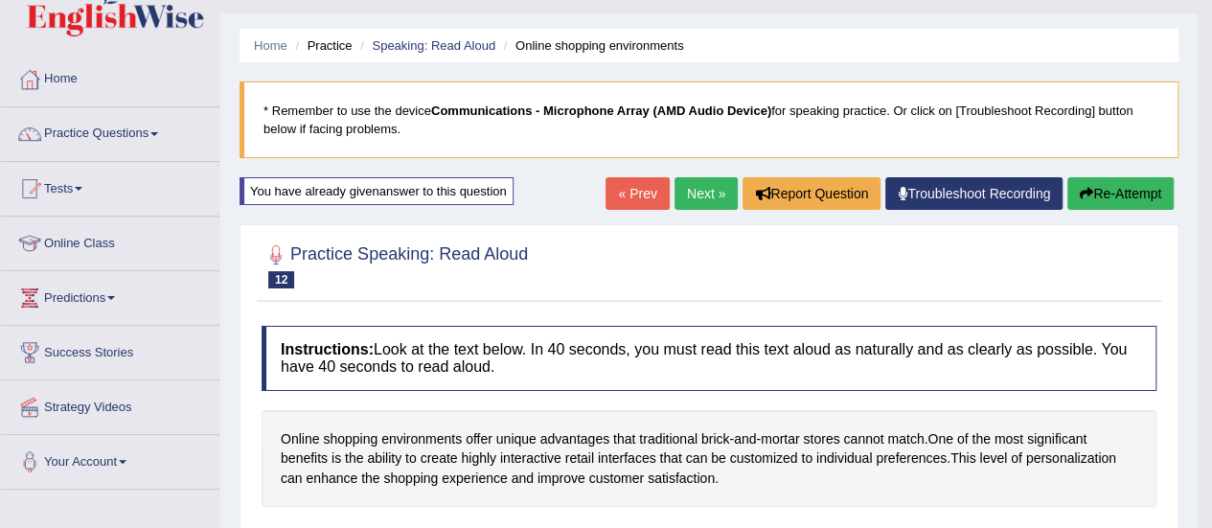
scroll to position [36, 0]
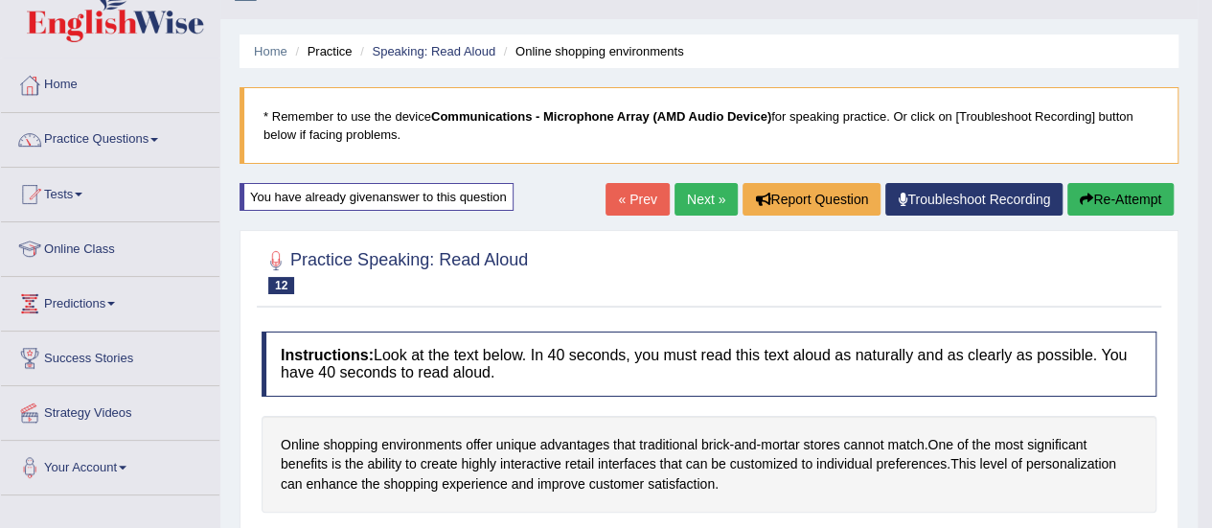
click at [1130, 193] on button "Re-Attempt" at bounding box center [1120, 199] width 106 height 33
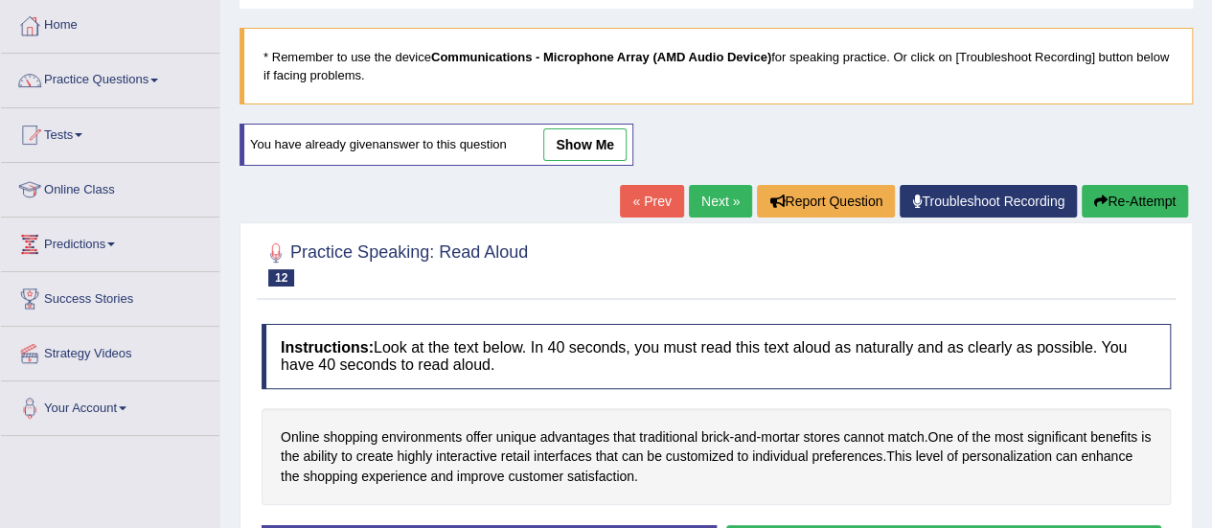
scroll to position [94, 0]
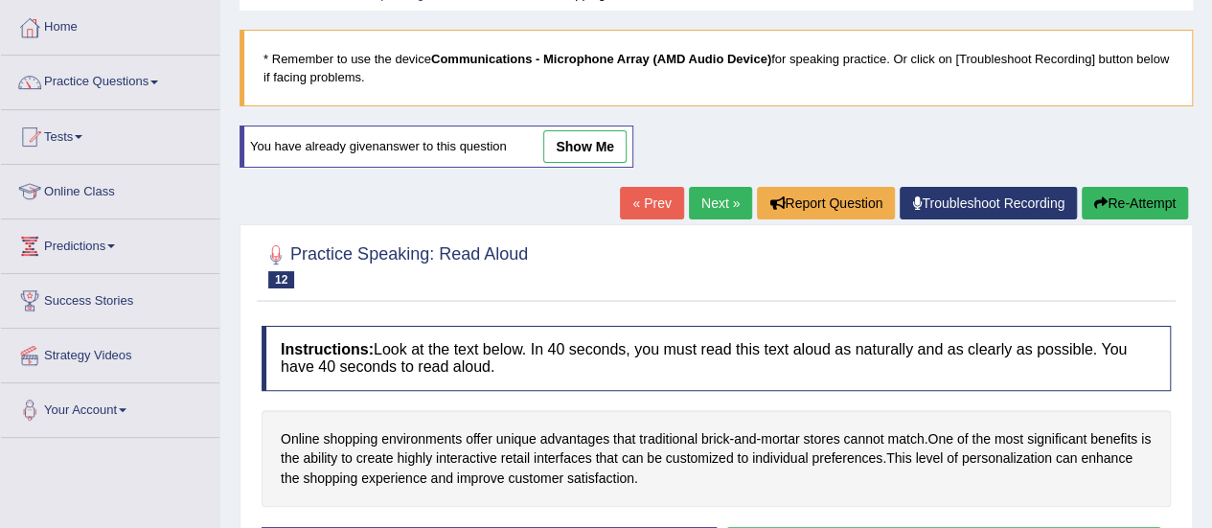
click at [724, 204] on link "Next »" at bounding box center [720, 203] width 63 height 33
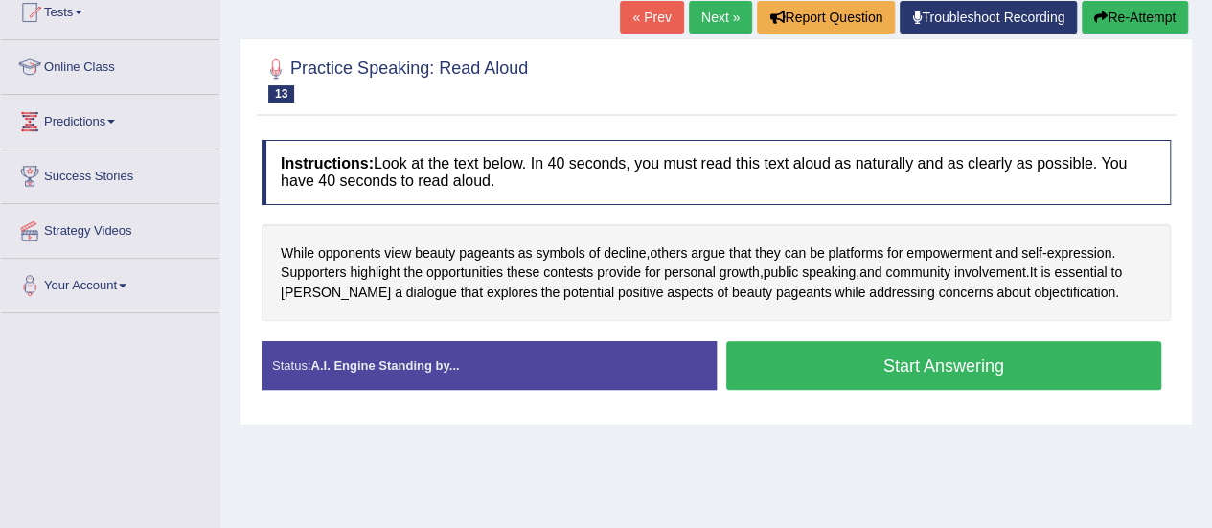
scroll to position [287, 0]
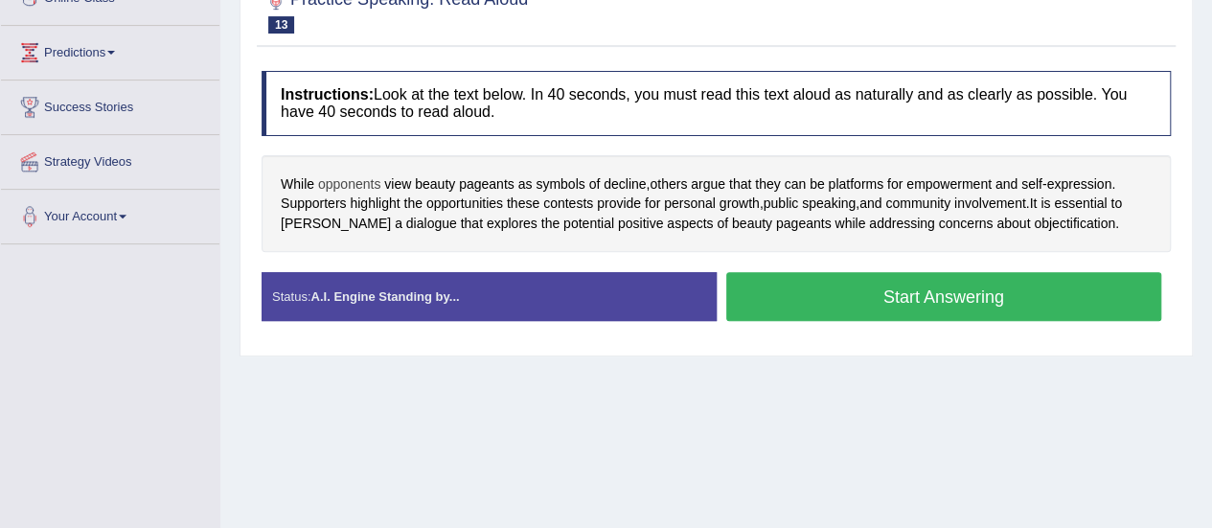
click at [344, 181] on span "opponents" at bounding box center [349, 184] width 62 height 20
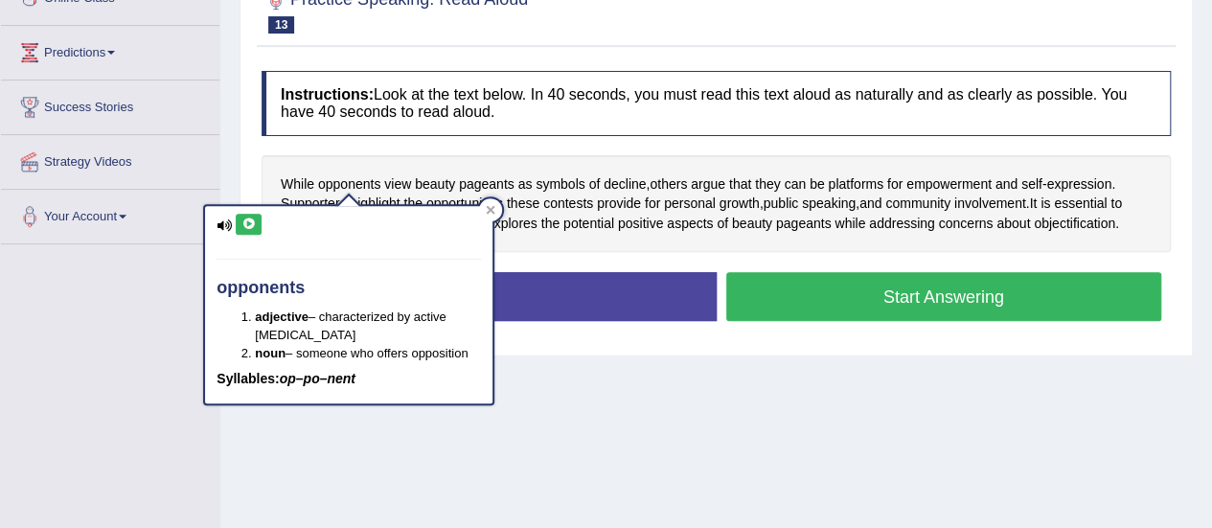
click at [244, 230] on button at bounding box center [249, 224] width 26 height 21
click at [253, 215] on button at bounding box center [249, 224] width 26 height 21
click at [251, 223] on icon at bounding box center [248, 223] width 14 height 11
click at [711, 185] on span "argue" at bounding box center [708, 184] width 34 height 20
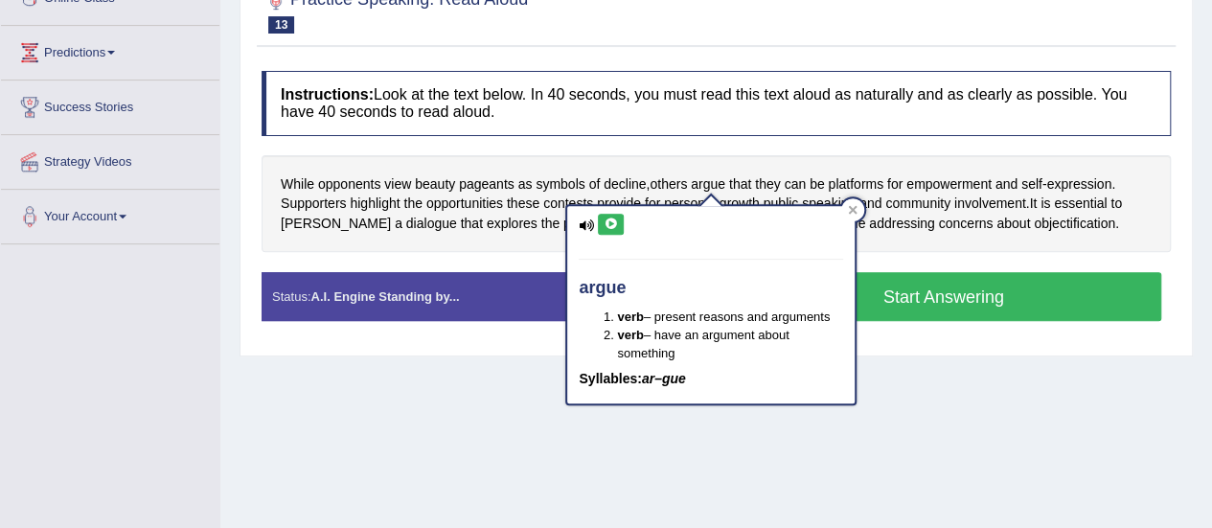
click at [609, 227] on icon at bounding box center [610, 223] width 14 height 11
click at [612, 219] on icon at bounding box center [610, 223] width 14 height 11
click at [996, 397] on div "Home Practice Speaking: Read Aloud Objectification * Remember to use the device…" at bounding box center [715, 192] width 991 height 958
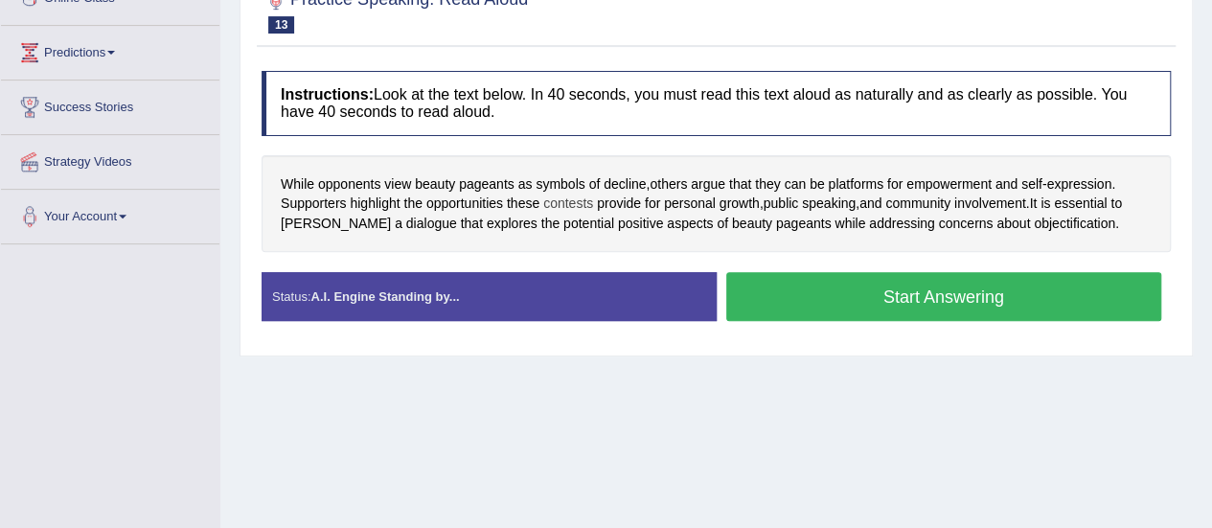
click at [575, 196] on span "contests" at bounding box center [568, 203] width 50 height 20
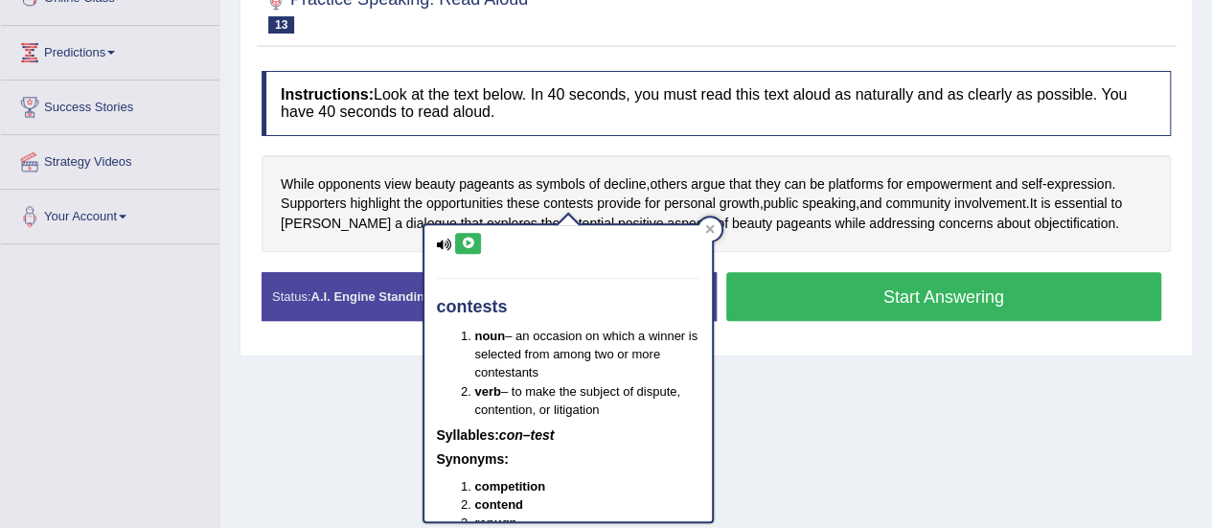
click at [471, 242] on icon at bounding box center [468, 243] width 14 height 11
click at [469, 242] on icon at bounding box center [468, 243] width 14 height 11
click at [779, 367] on div "Home Practice Speaking: Read Aloud Objectification * Remember to use the device…" at bounding box center [715, 192] width 991 height 958
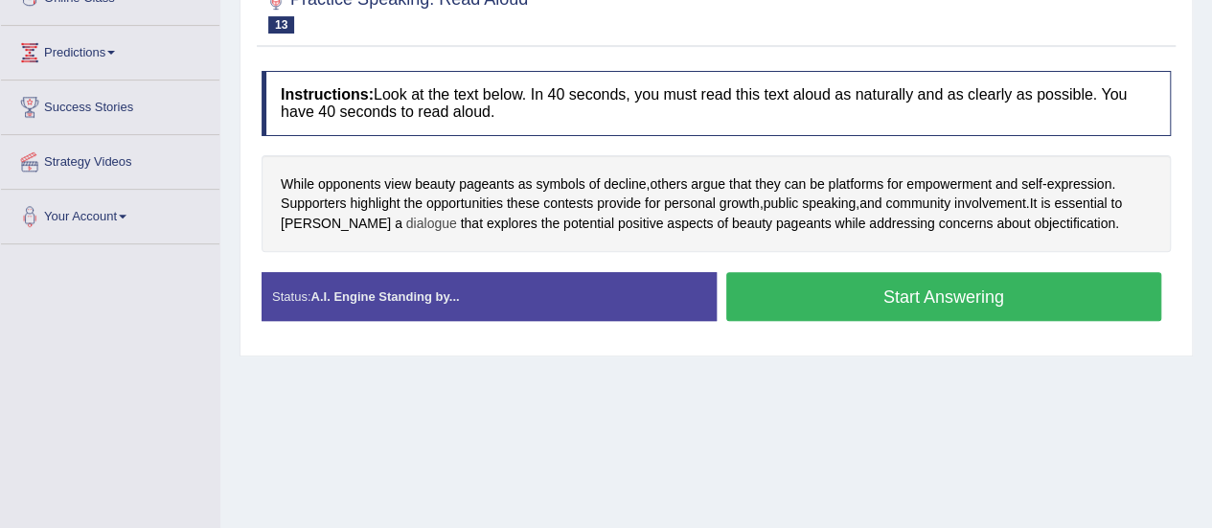
click at [406, 226] on span "dialogue" at bounding box center [431, 224] width 51 height 20
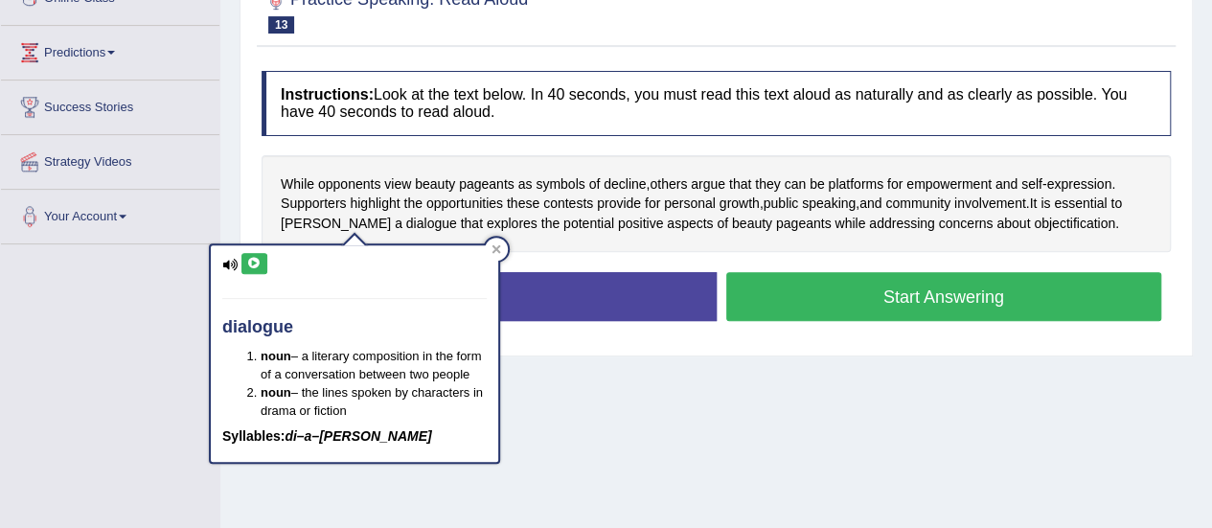
click at [243, 265] on button at bounding box center [254, 263] width 26 height 21
click at [255, 258] on icon at bounding box center [254, 263] width 14 height 11
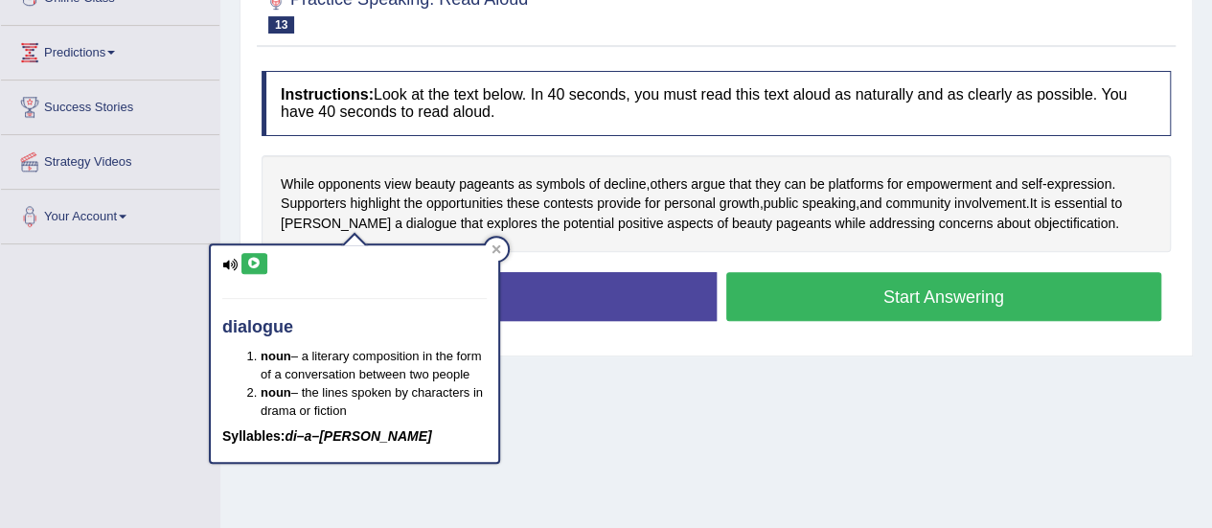
click at [255, 258] on icon at bounding box center [254, 263] width 14 height 11
click at [544, 367] on div "Home Practice Speaking: Read Aloud Objectification * Remember to use the device…" at bounding box center [715, 192] width 991 height 958
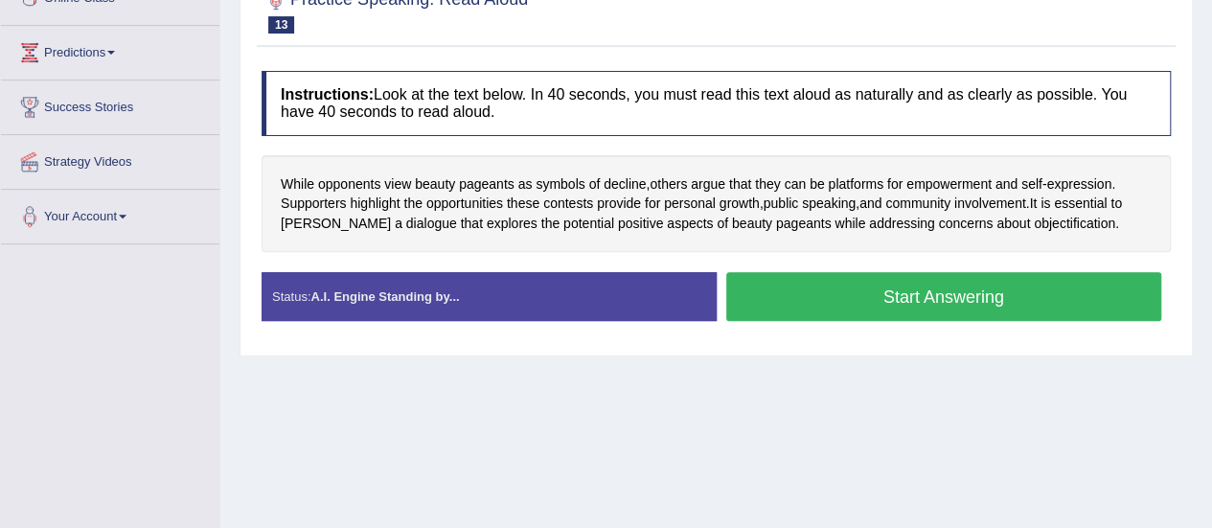
click at [748, 287] on button "Start Answering" at bounding box center [944, 296] width 436 height 49
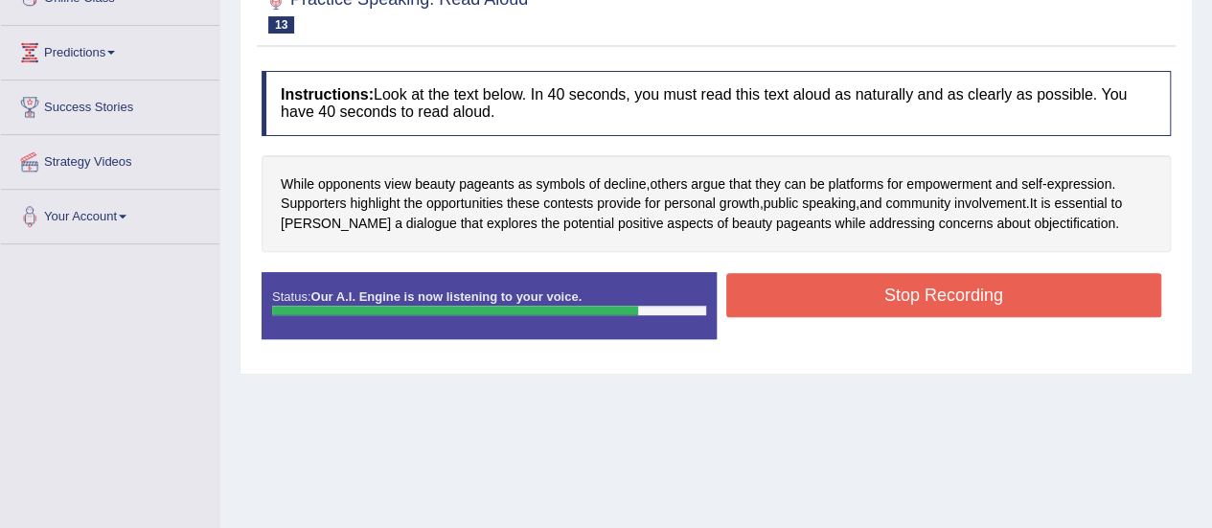
click at [747, 284] on button "Stop Recording" at bounding box center [944, 295] width 436 height 44
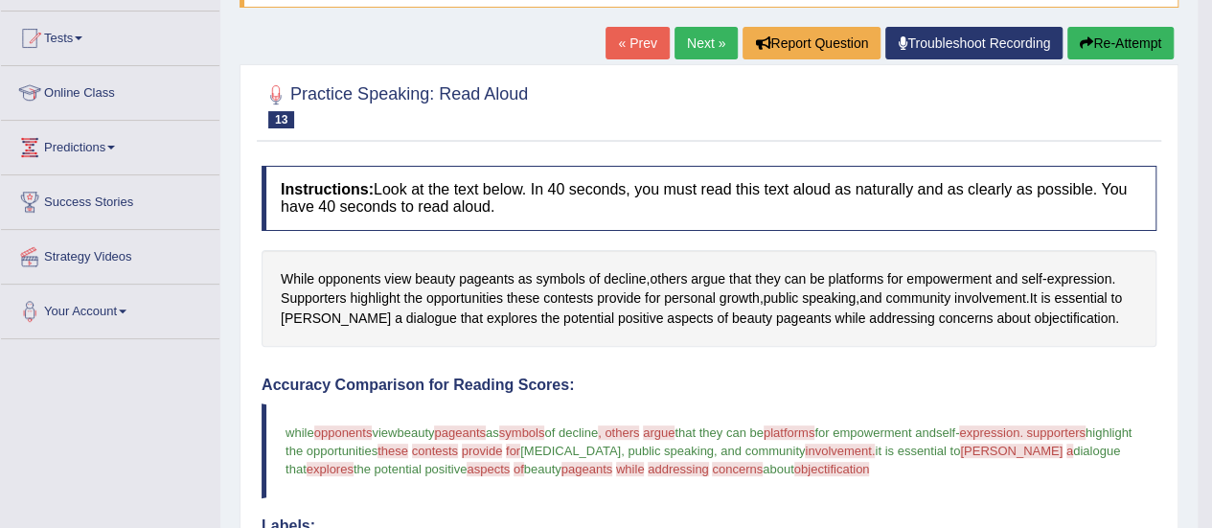
scroll to position [192, 0]
click at [1113, 38] on button "Re-Attempt" at bounding box center [1120, 44] width 106 height 33
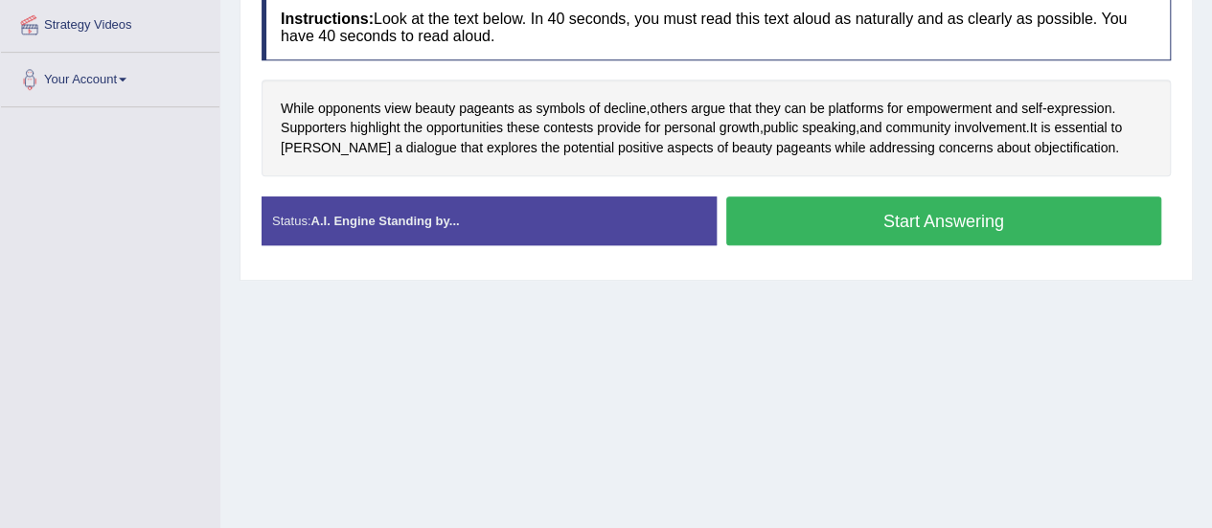
scroll to position [381, 0]
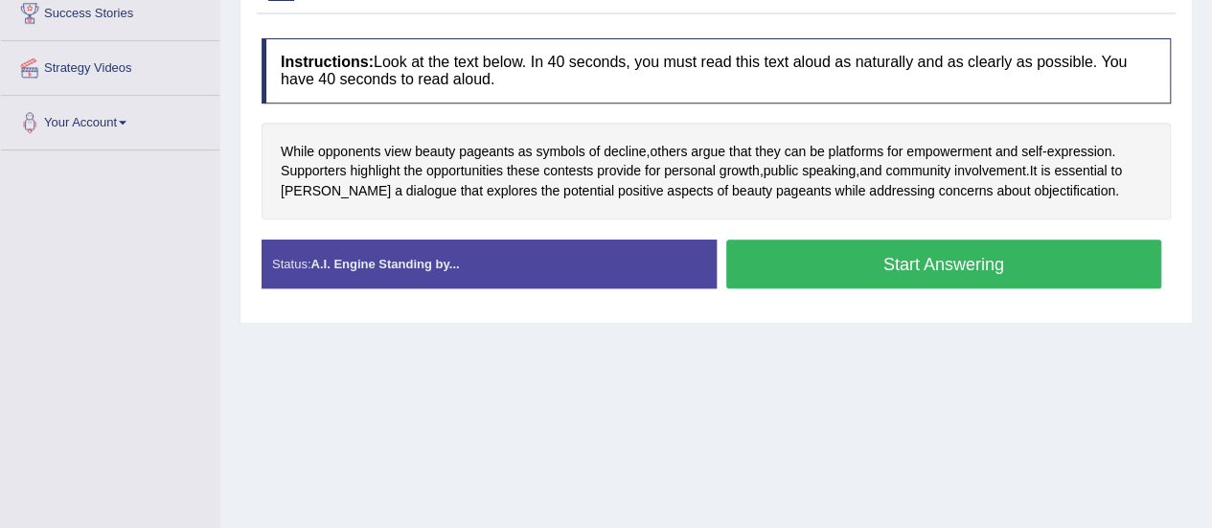
click at [899, 264] on button "Start Answering" at bounding box center [944, 263] width 436 height 49
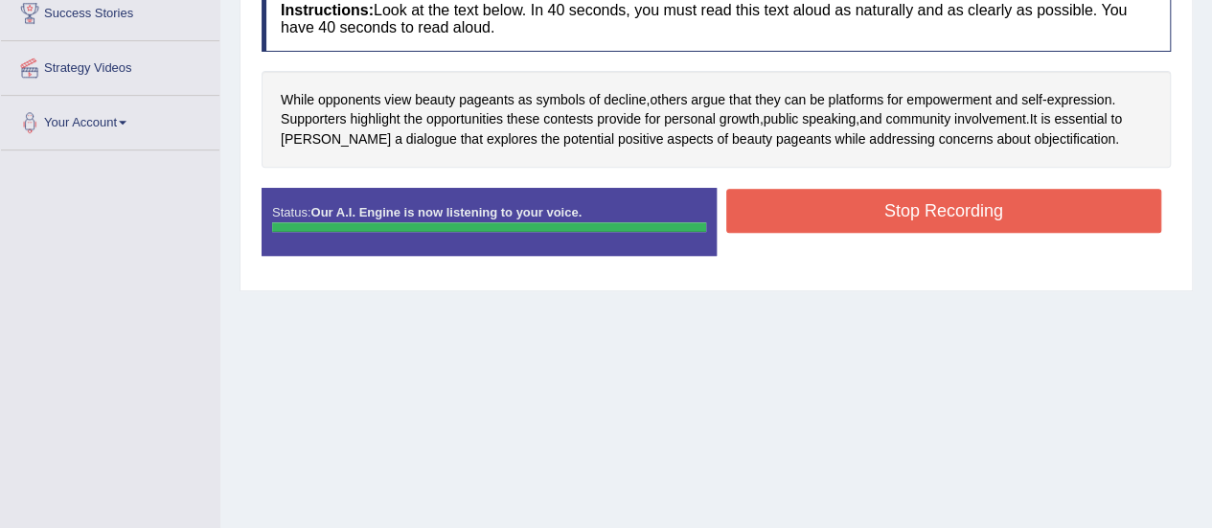
click at [902, 221] on button "Stop Recording" at bounding box center [944, 211] width 436 height 44
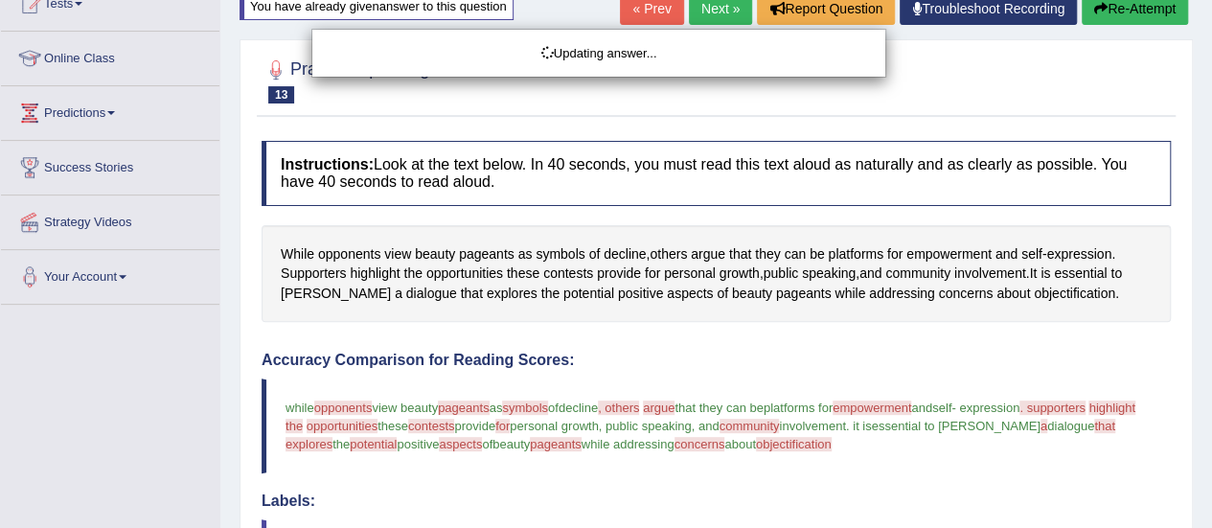
scroll to position [132, 0]
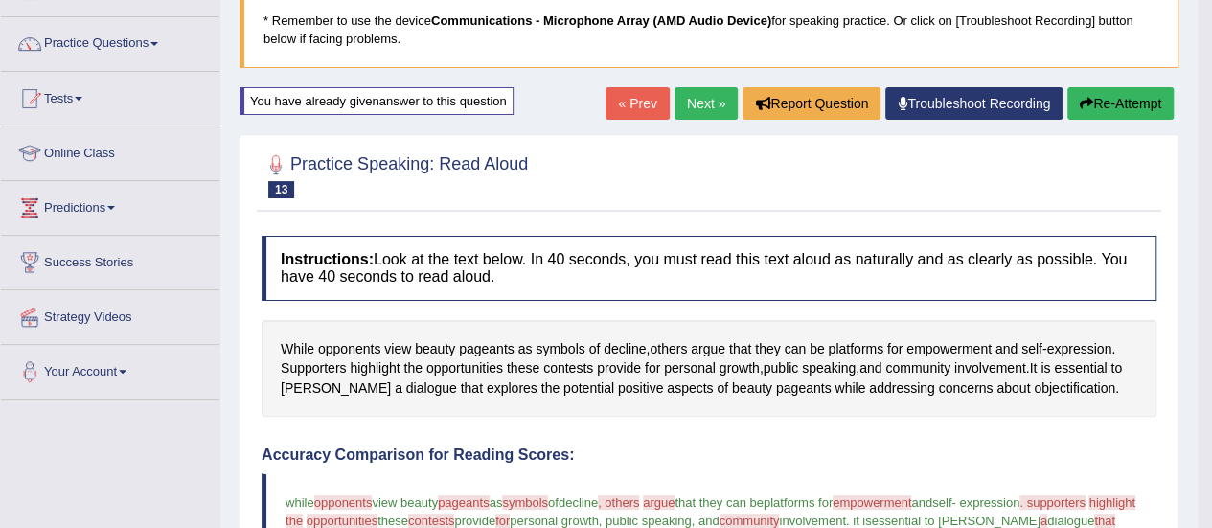
click at [1115, 106] on button "Re-Attempt" at bounding box center [1120, 103] width 106 height 33
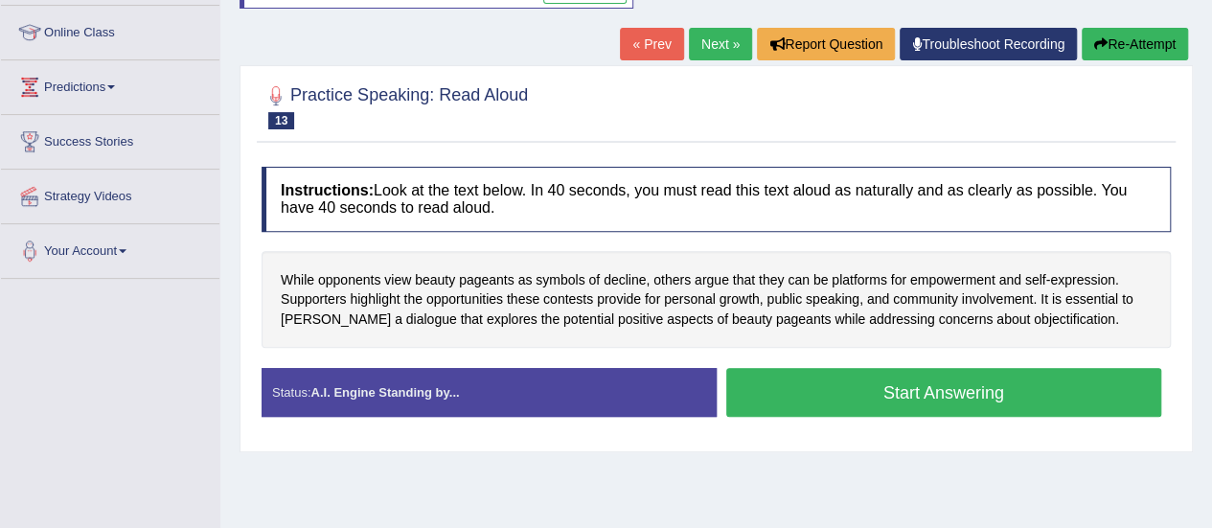
click at [1001, 424] on div "Status: A.I. Engine Standing by... Start Answering Stop Recording" at bounding box center [715, 402] width 909 height 68
click at [912, 390] on button "Start Answering" at bounding box center [944, 392] width 436 height 49
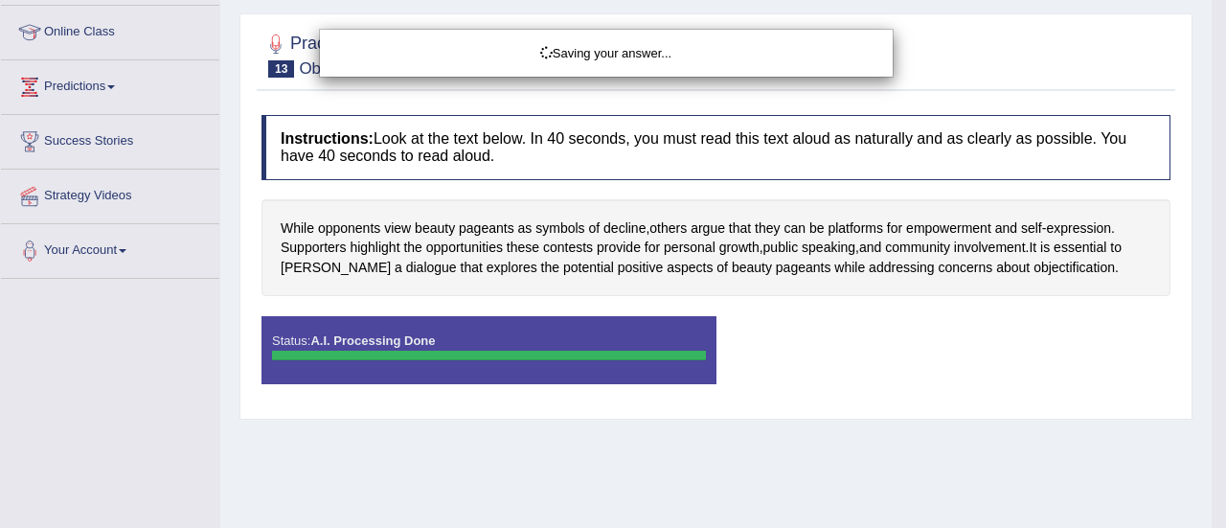
click at [490, 233] on div "Saving your answer..." at bounding box center [613, 264] width 1226 height 528
click at [487, 226] on div "Saving your answer..." at bounding box center [613, 264] width 1226 height 528
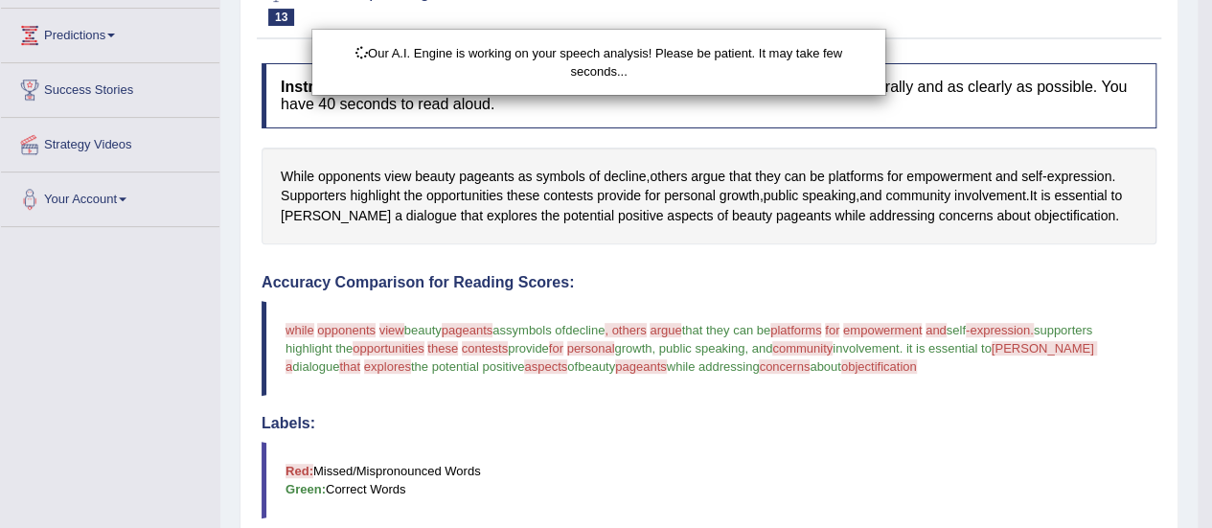
scroll to position [349, 0]
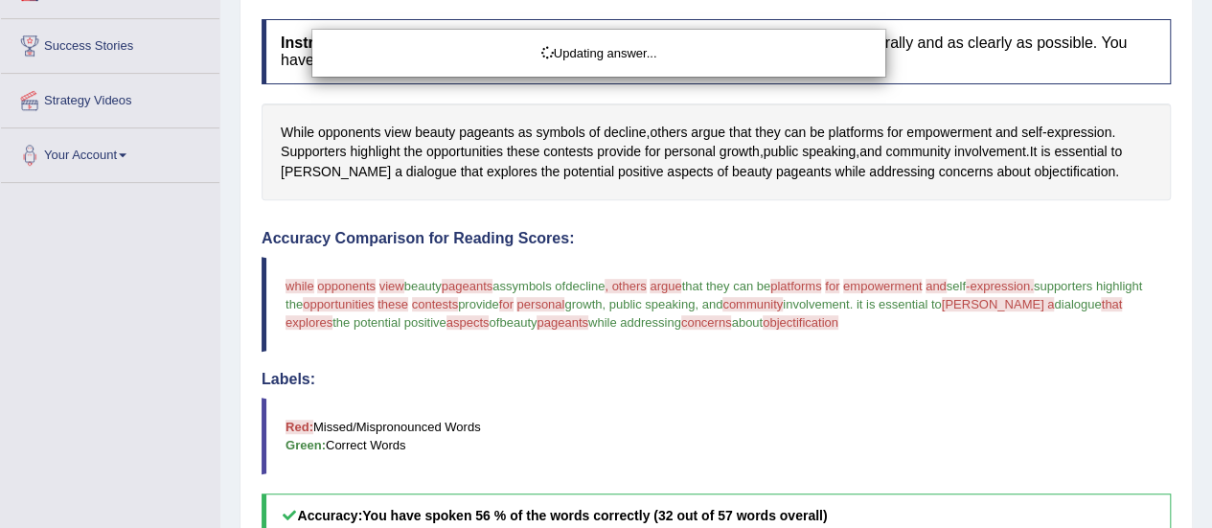
click at [484, 133] on div "Updating answer..." at bounding box center [606, 264] width 1212 height 528
click at [485, 131] on div "Updating answer..." at bounding box center [606, 264] width 1212 height 528
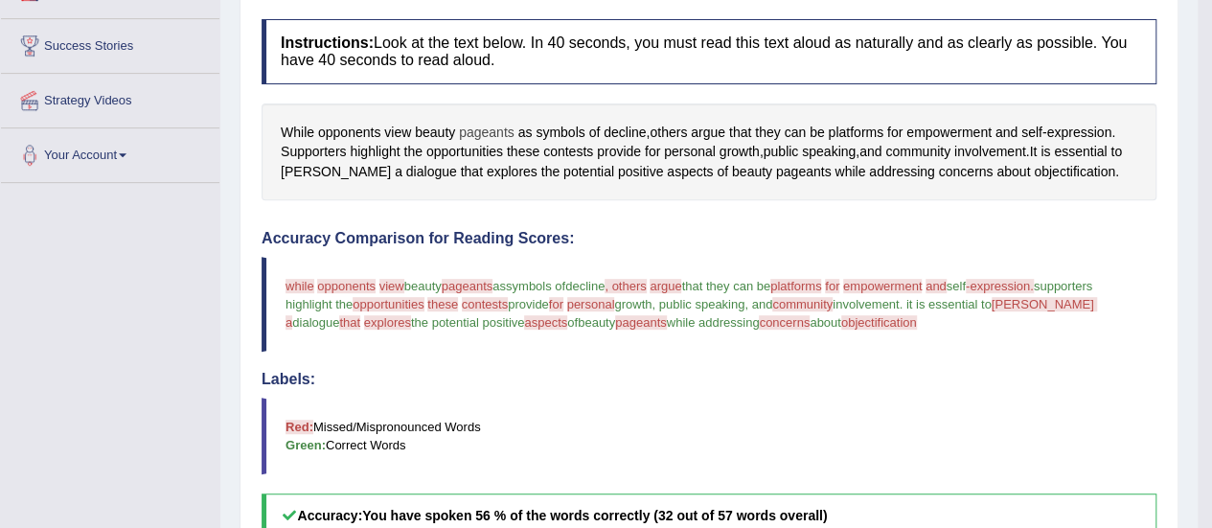
click at [471, 127] on span "pageants" at bounding box center [487, 133] width 56 height 20
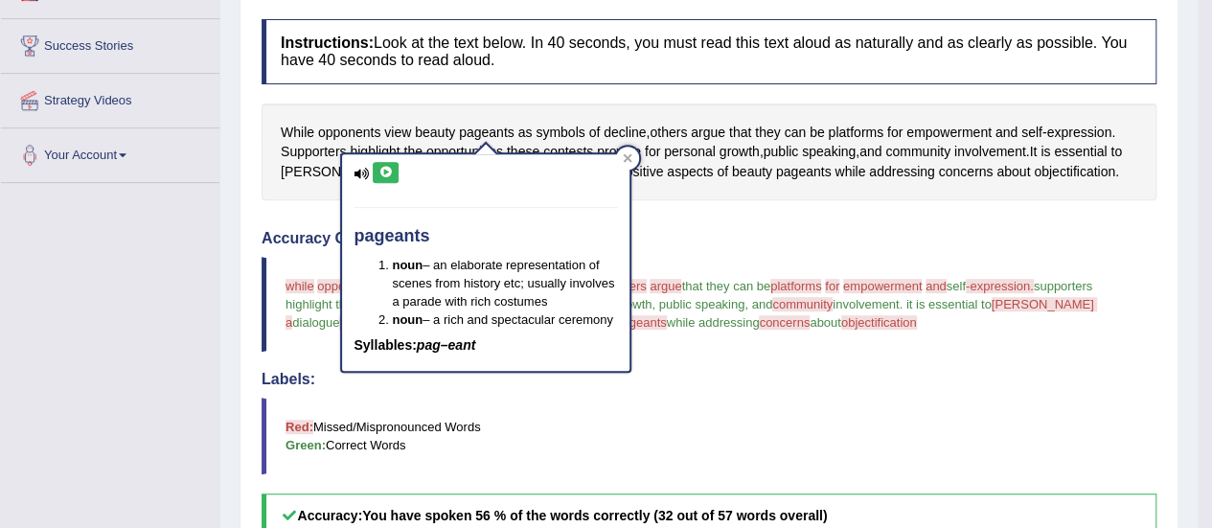
click at [390, 171] on icon at bounding box center [385, 172] width 14 height 11
click at [379, 171] on icon at bounding box center [385, 172] width 14 height 11
click at [388, 171] on icon at bounding box center [385, 172] width 14 height 11
click at [808, 231] on h4 "Accuracy Comparison for Reading Scores:" at bounding box center [708, 238] width 895 height 17
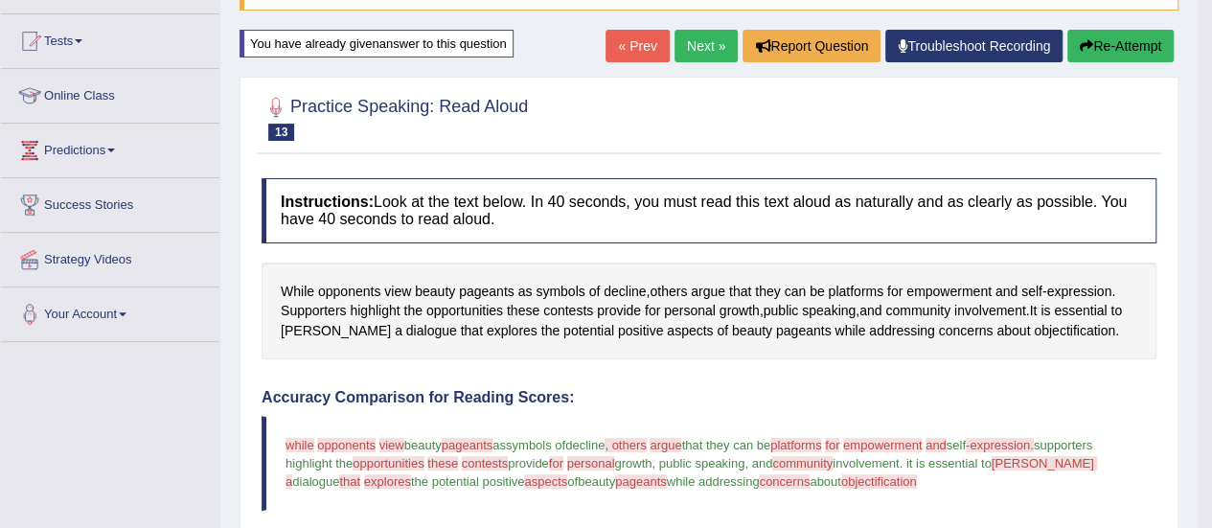
scroll to position [157, 0]
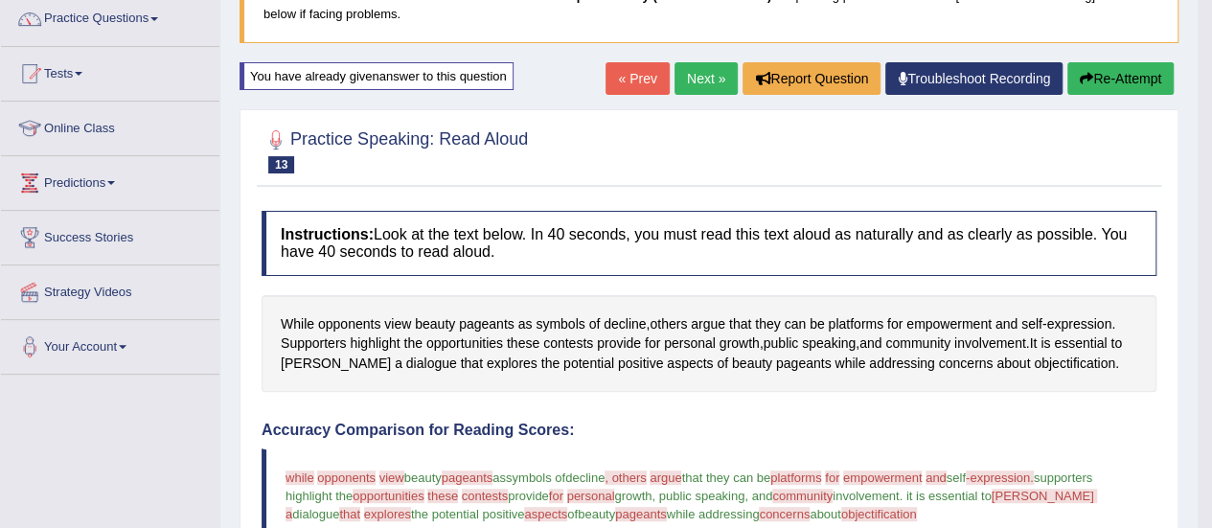
click at [1121, 78] on button "Re-Attempt" at bounding box center [1120, 78] width 106 height 33
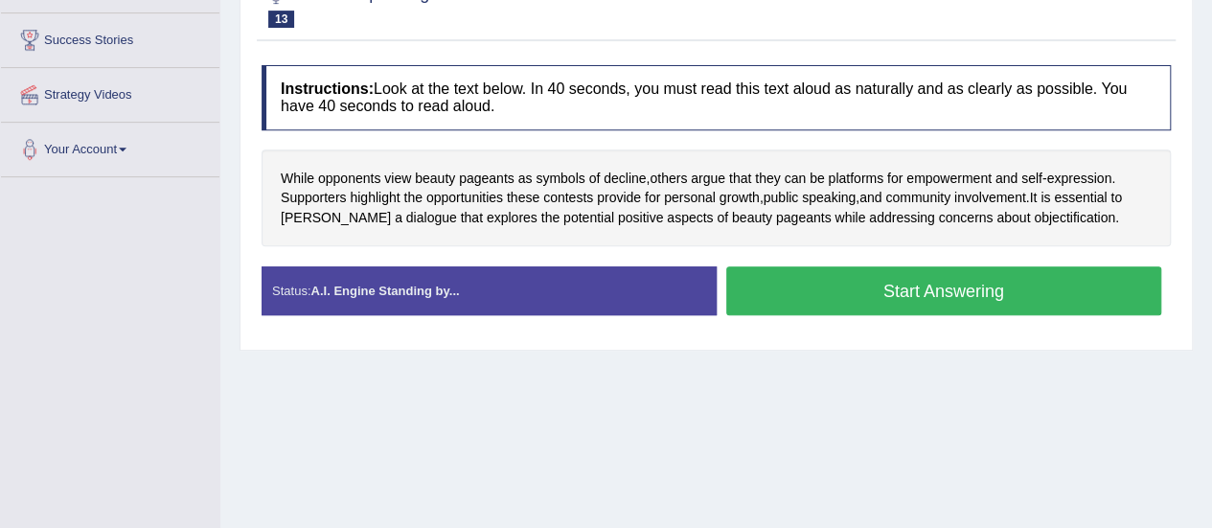
click at [879, 283] on button "Start Answering" at bounding box center [944, 290] width 436 height 49
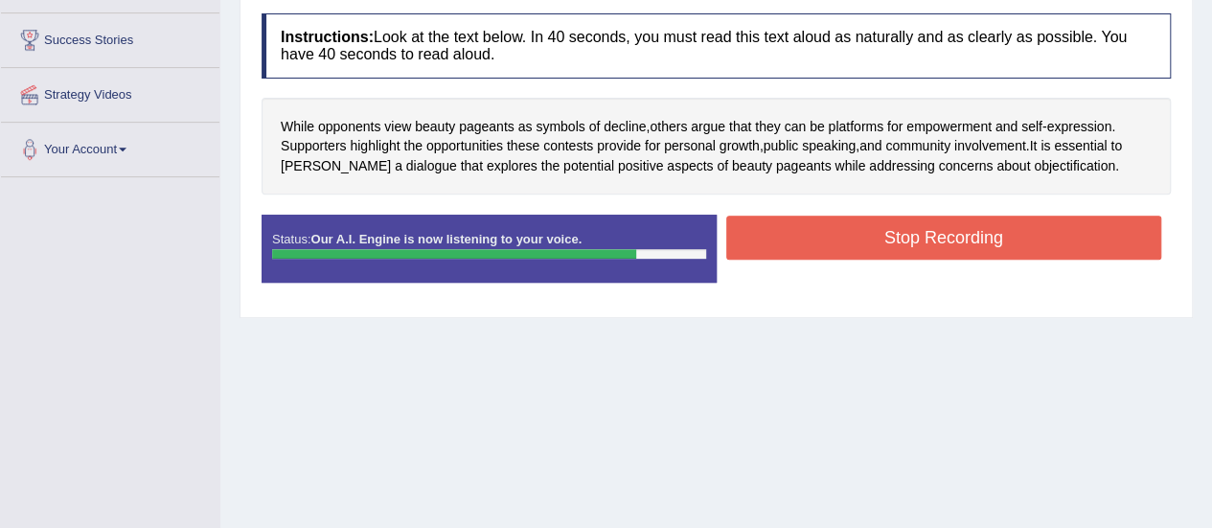
click at [908, 238] on button "Stop Recording" at bounding box center [944, 238] width 436 height 44
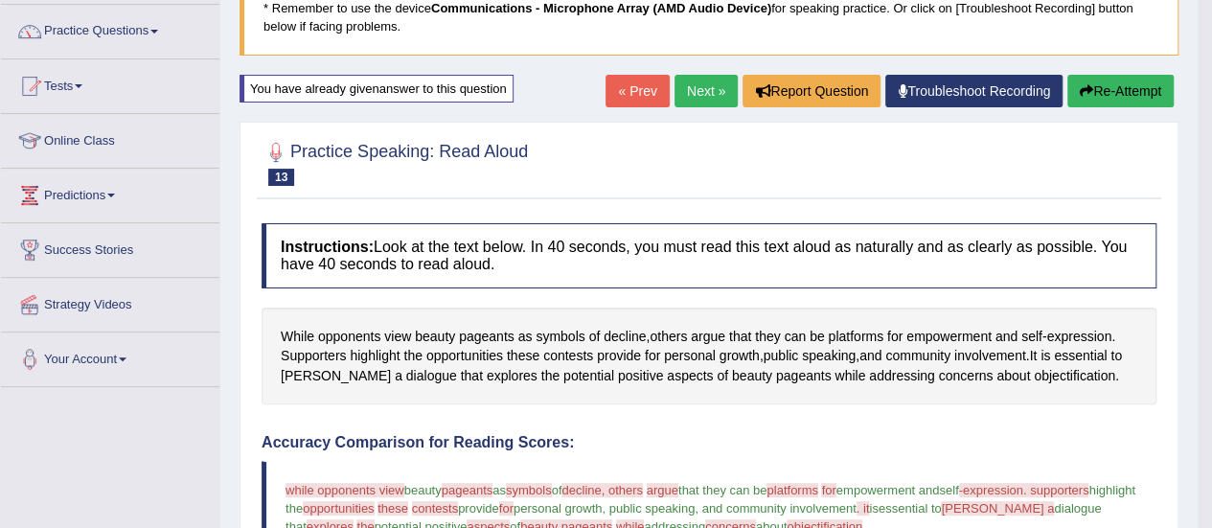
scroll to position [132, 0]
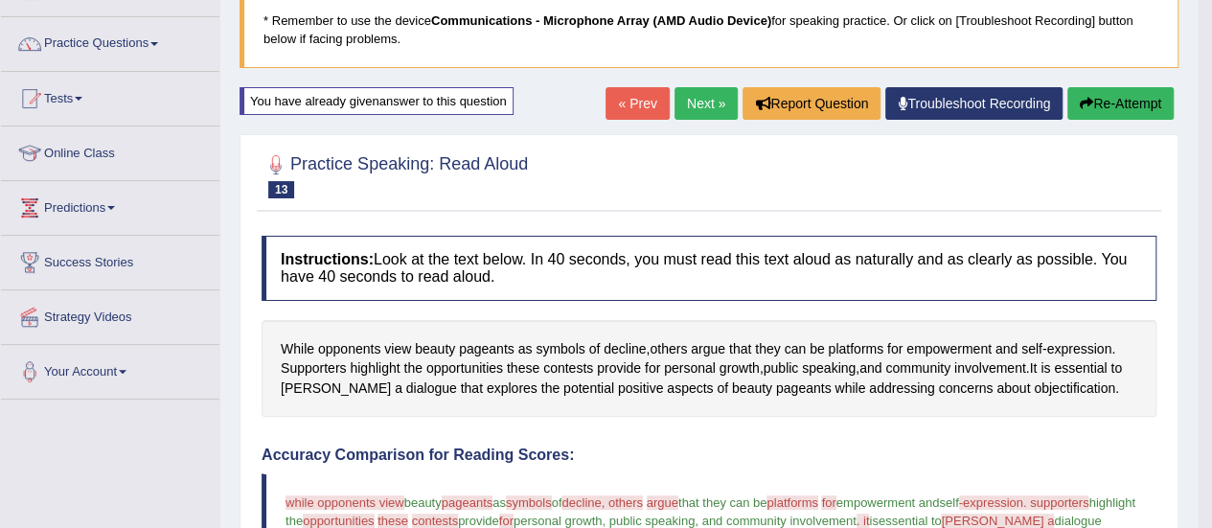
click at [704, 104] on link "Next »" at bounding box center [705, 103] width 63 height 33
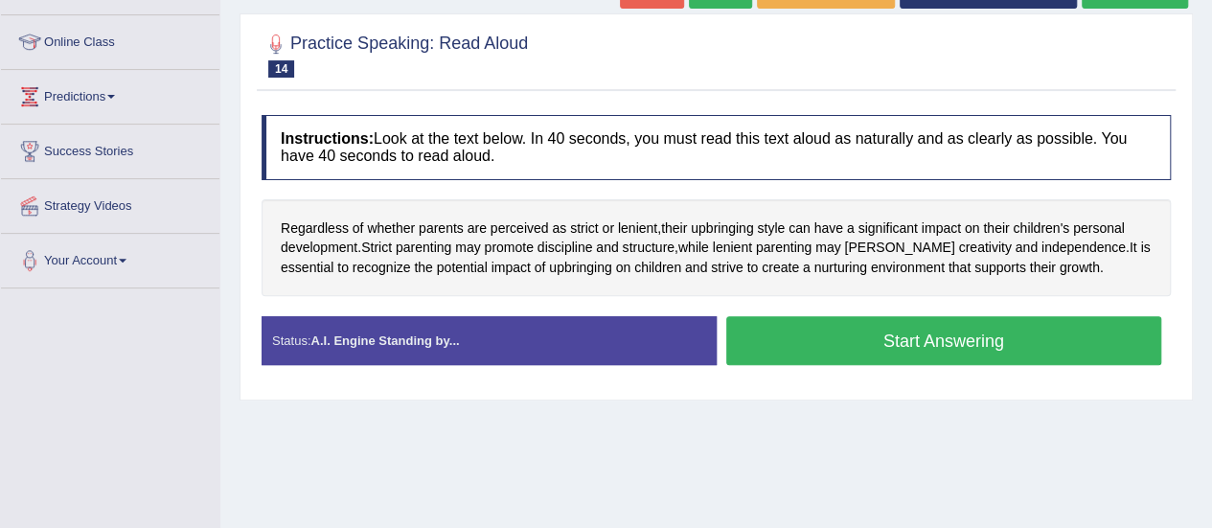
scroll to position [287, 0]
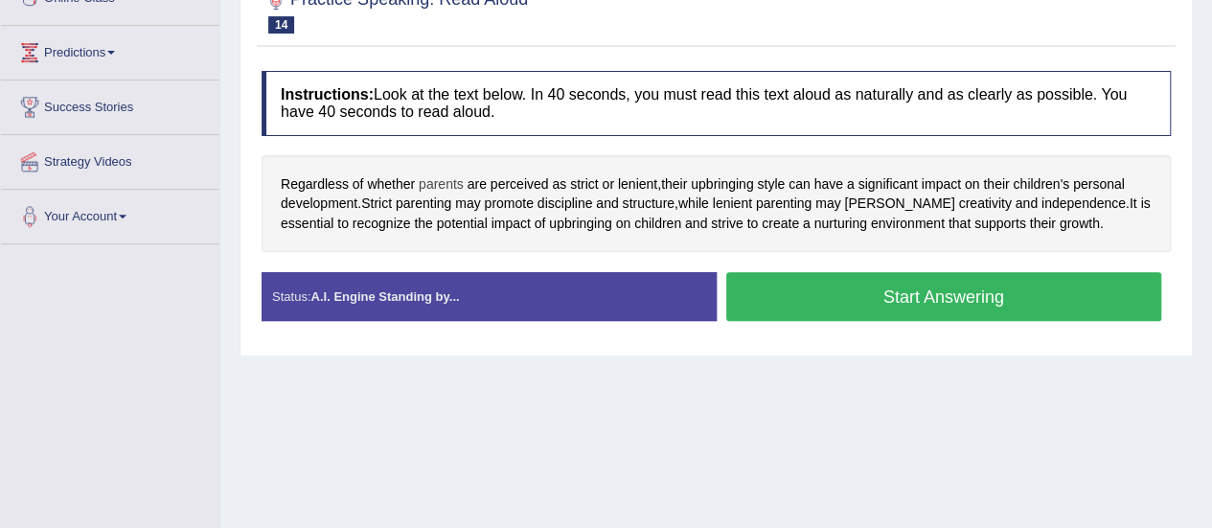
click at [452, 179] on span "parents" at bounding box center [441, 184] width 45 height 20
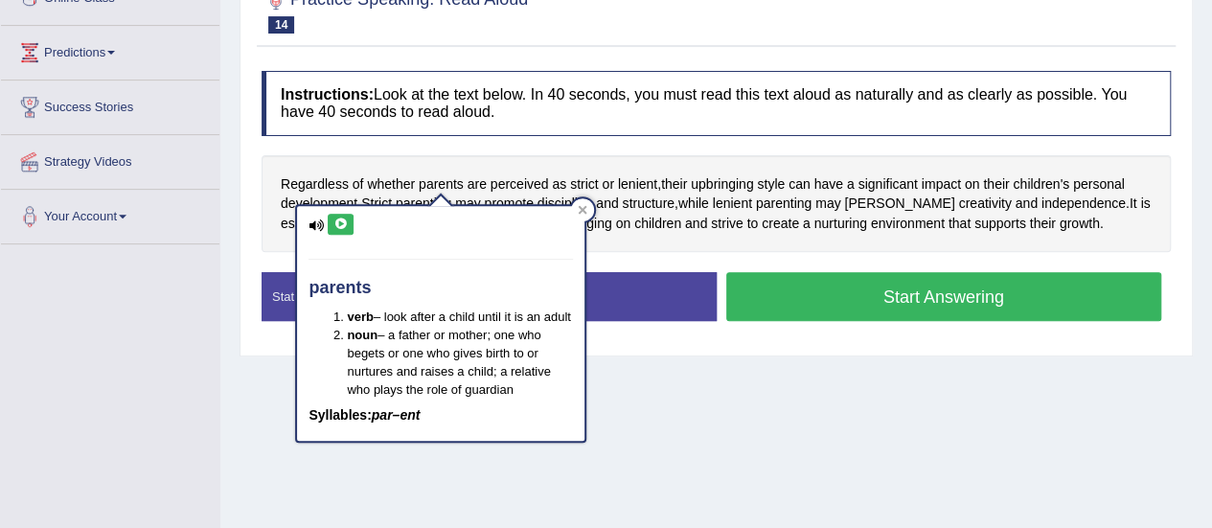
click at [333, 225] on icon at bounding box center [340, 223] width 14 height 11
click at [347, 218] on icon at bounding box center [340, 223] width 14 height 11
click at [345, 220] on icon at bounding box center [340, 223] width 14 height 11
click at [341, 223] on icon at bounding box center [340, 223] width 14 height 11
click at [724, 234] on div "Regardless of whether parents are perceived as strict or lenient , their upbrin…" at bounding box center [715, 204] width 909 height 98
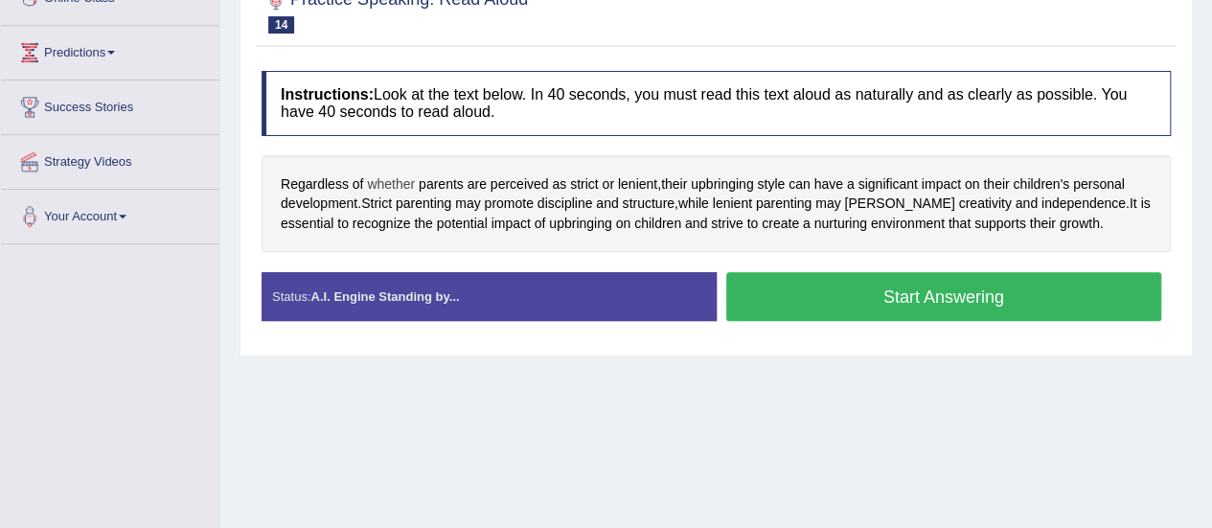
click at [391, 179] on span "whether" at bounding box center [391, 184] width 48 height 20
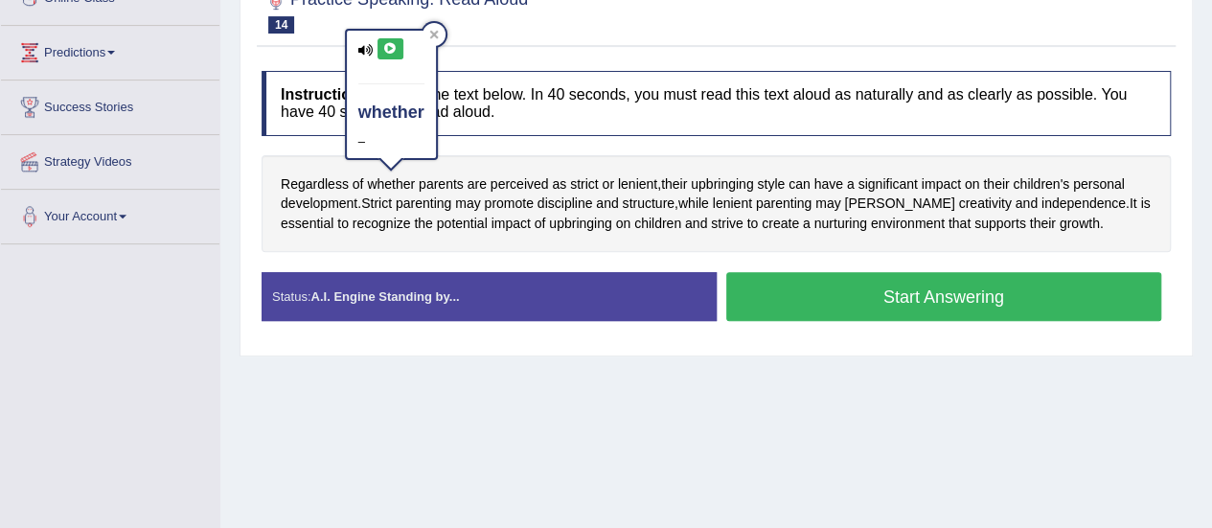
click at [386, 50] on icon at bounding box center [390, 48] width 14 height 11
click at [386, 49] on icon at bounding box center [390, 48] width 14 height 11
click at [391, 44] on icon at bounding box center [390, 48] width 14 height 11
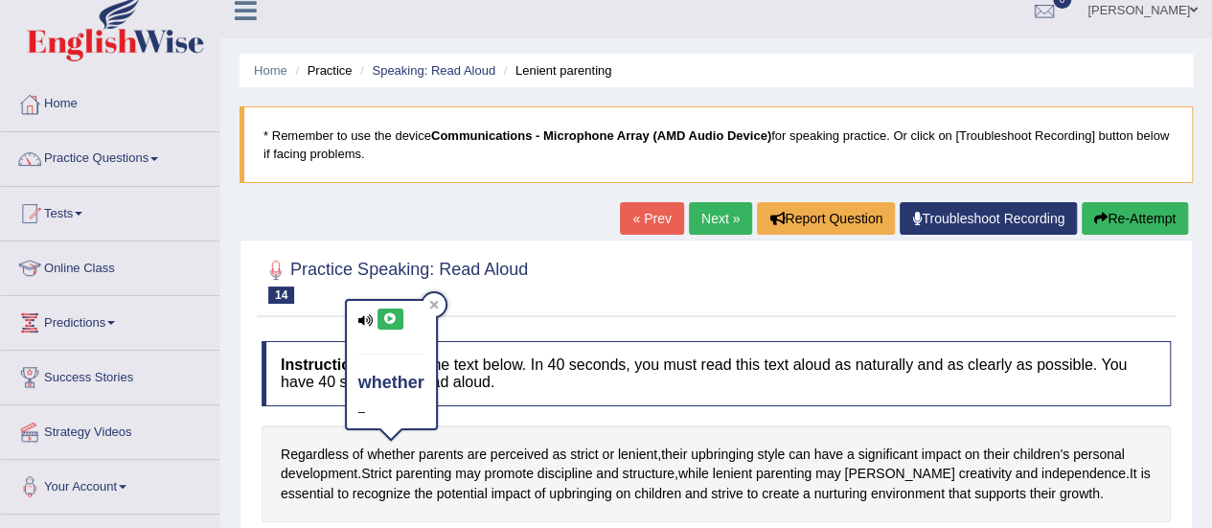
scroll to position [0, 0]
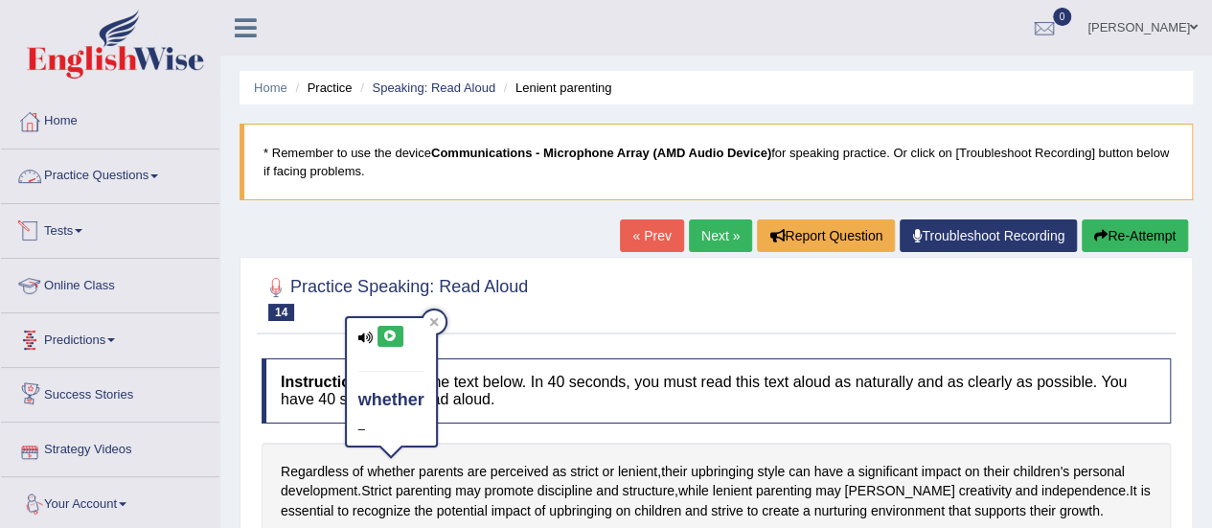
click at [161, 165] on link "Practice Questions" at bounding box center [110, 173] width 218 height 48
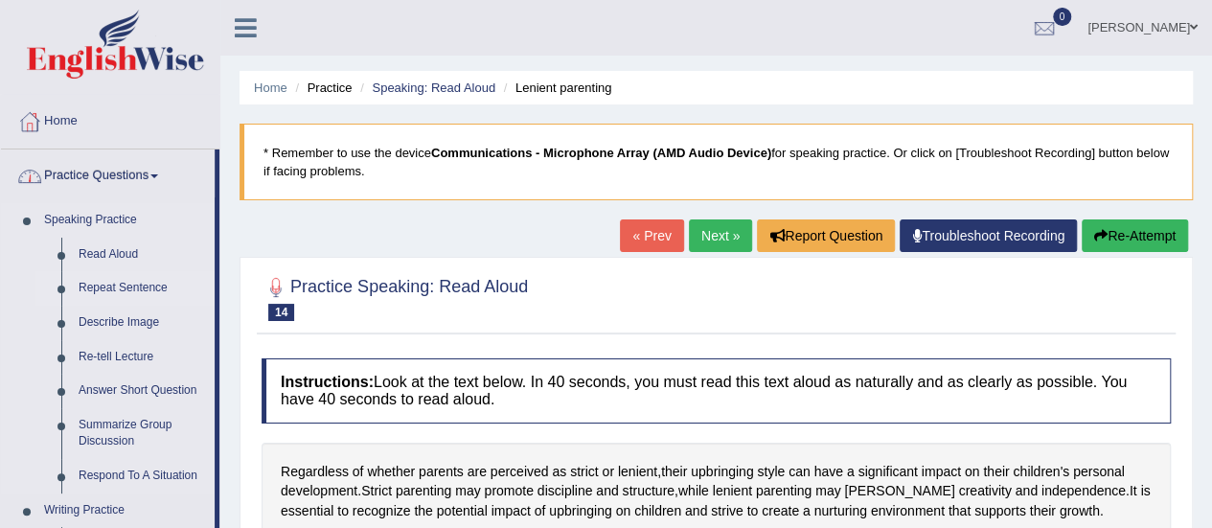
scroll to position [96, 0]
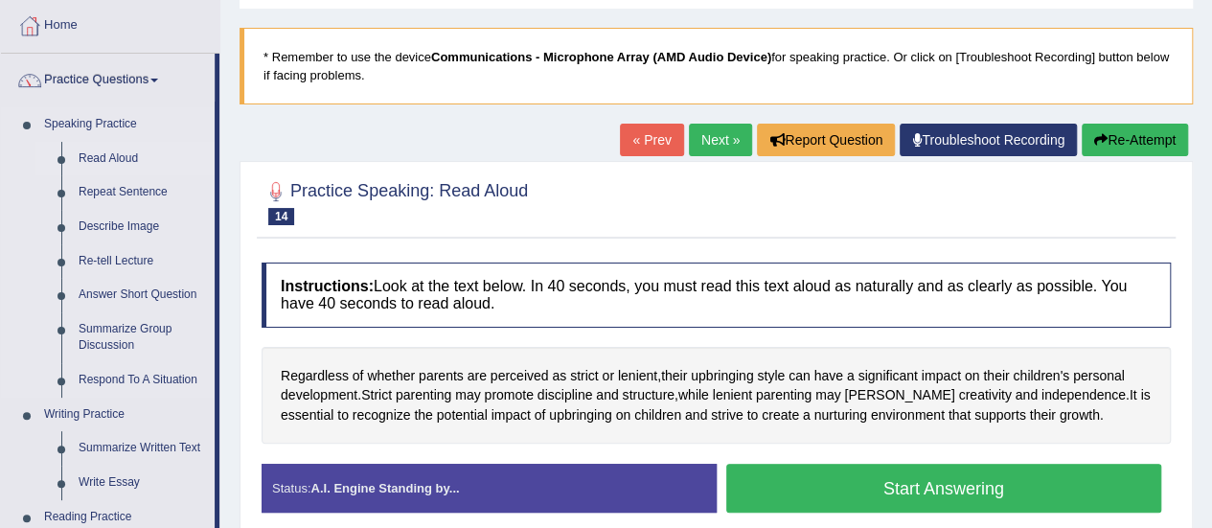
click at [134, 156] on link "Read Aloud" at bounding box center [142, 159] width 145 height 34
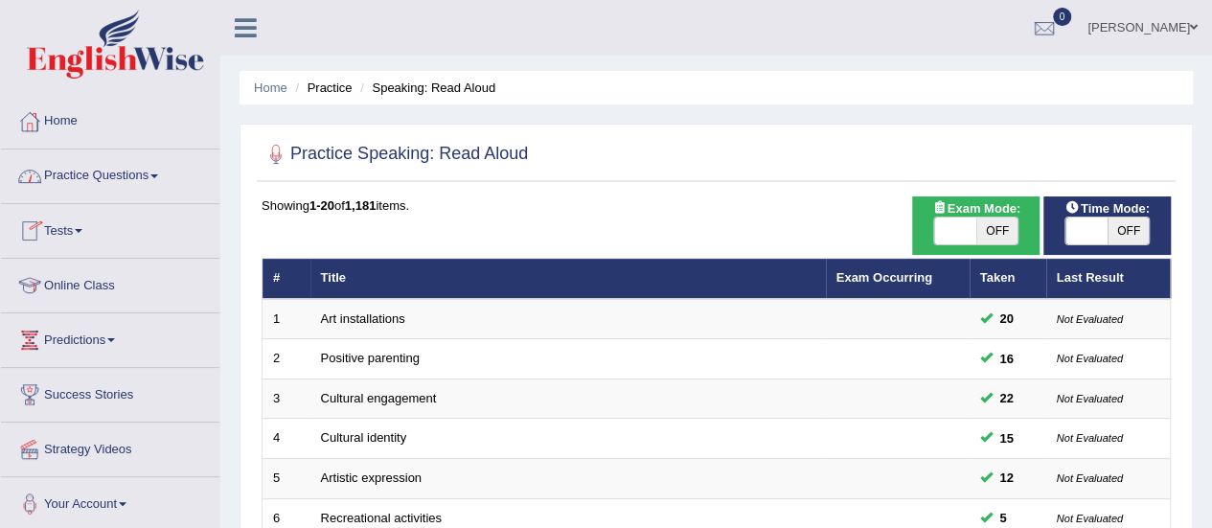
click at [96, 168] on link "Practice Questions" at bounding box center [110, 173] width 218 height 48
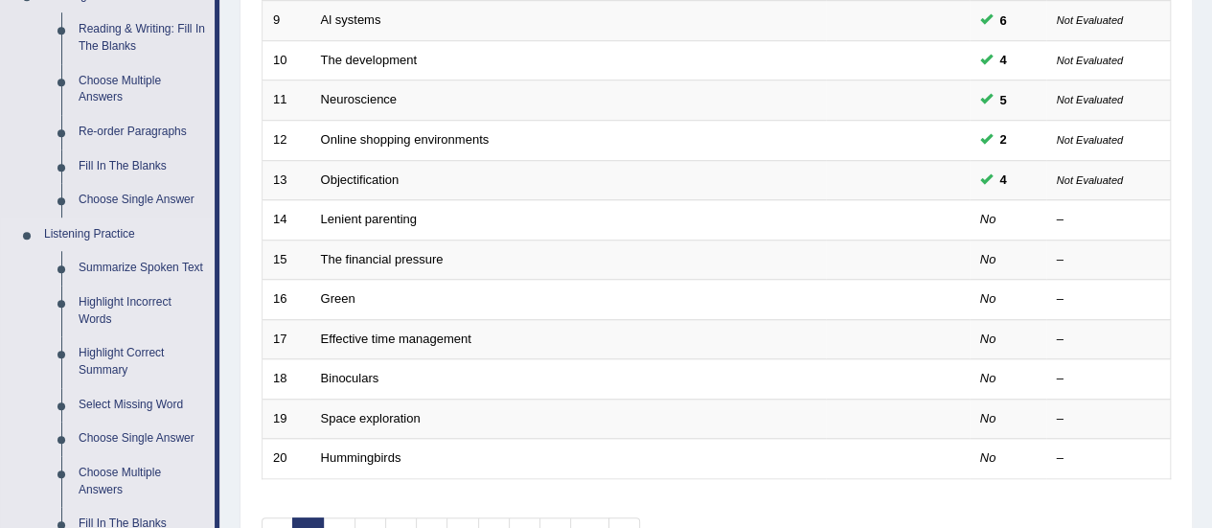
scroll to position [670, 0]
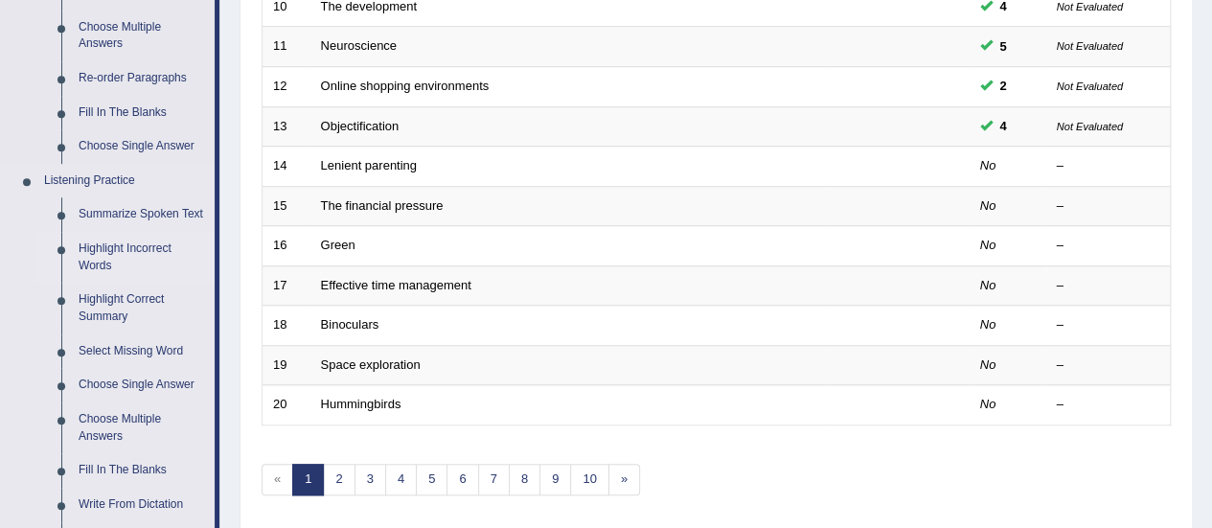
click at [155, 247] on link "Highlight Incorrect Words" at bounding box center [142, 257] width 145 height 51
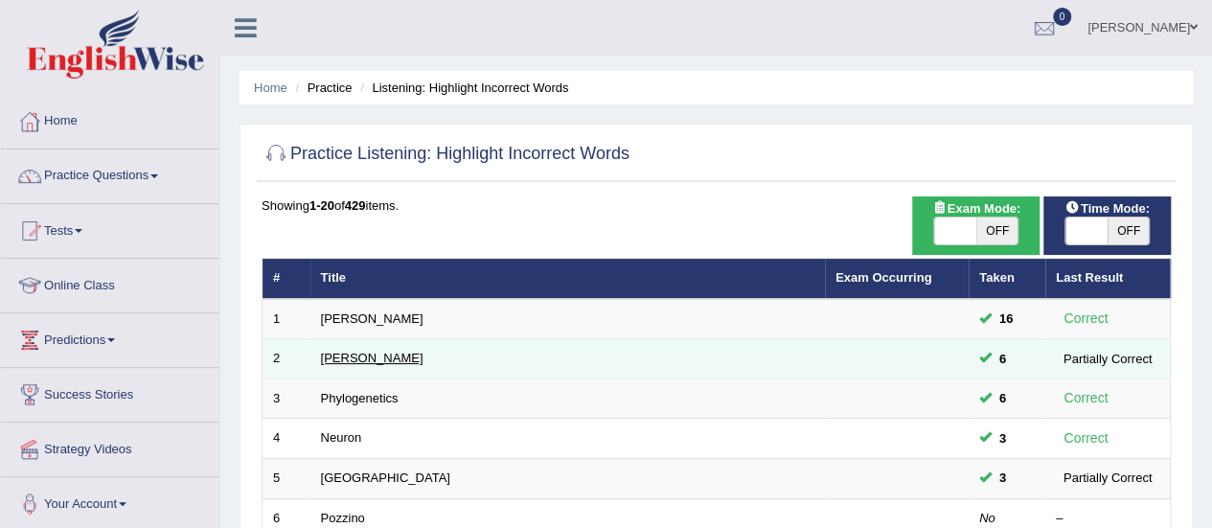
click at [333, 354] on link "[PERSON_NAME]" at bounding box center [372, 358] width 102 height 14
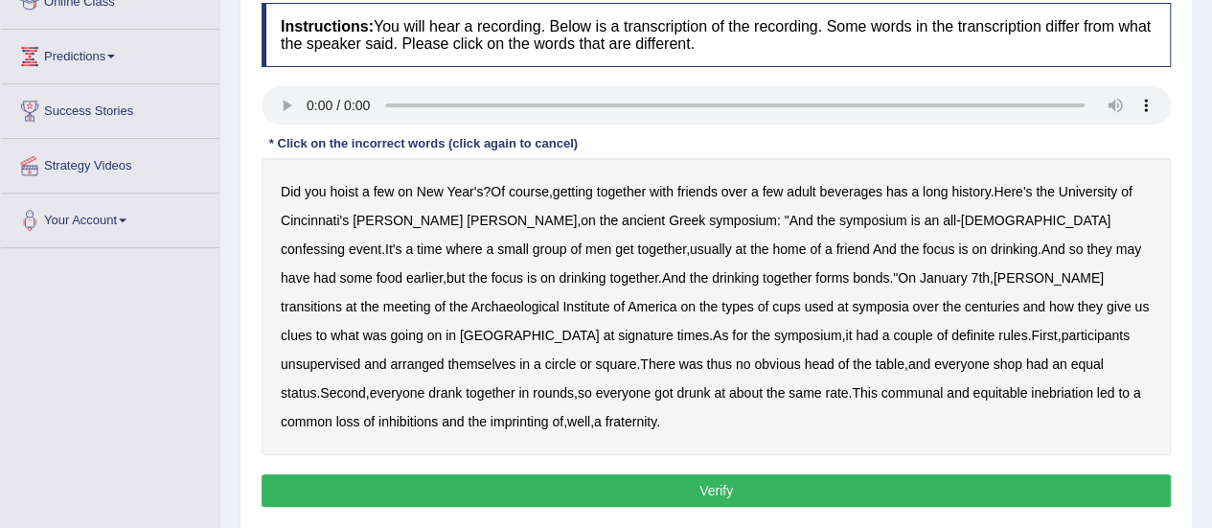
scroll to position [287, 0]
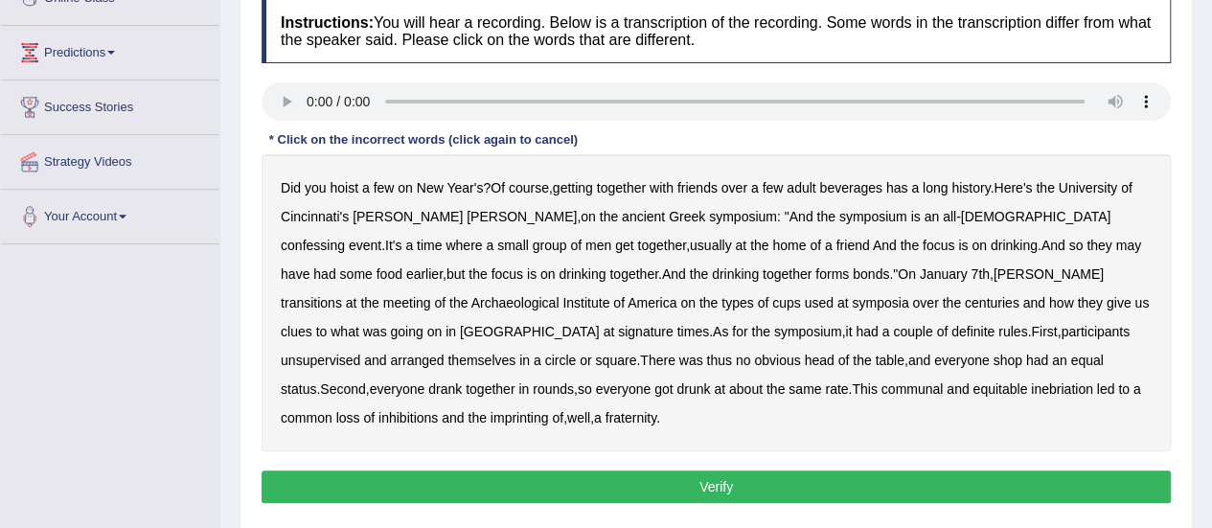
click at [294, 79] on div "Instructions: You will hear a recording. Below is a transcription of the record…" at bounding box center [716, 253] width 919 height 529
drag, startPoint x: 332, startPoint y: 217, endPoint x: 358, endPoint y: 215, distance: 26.0
click at [331, 217] on b "Cincinnati's" at bounding box center [315, 216] width 68 height 15
click at [345, 238] on b "confessing" at bounding box center [313, 245] width 64 height 15
click at [634, 263] on div "Did you hoist a few on New Year's ? Of course , getting together with friends o…" at bounding box center [715, 302] width 909 height 297
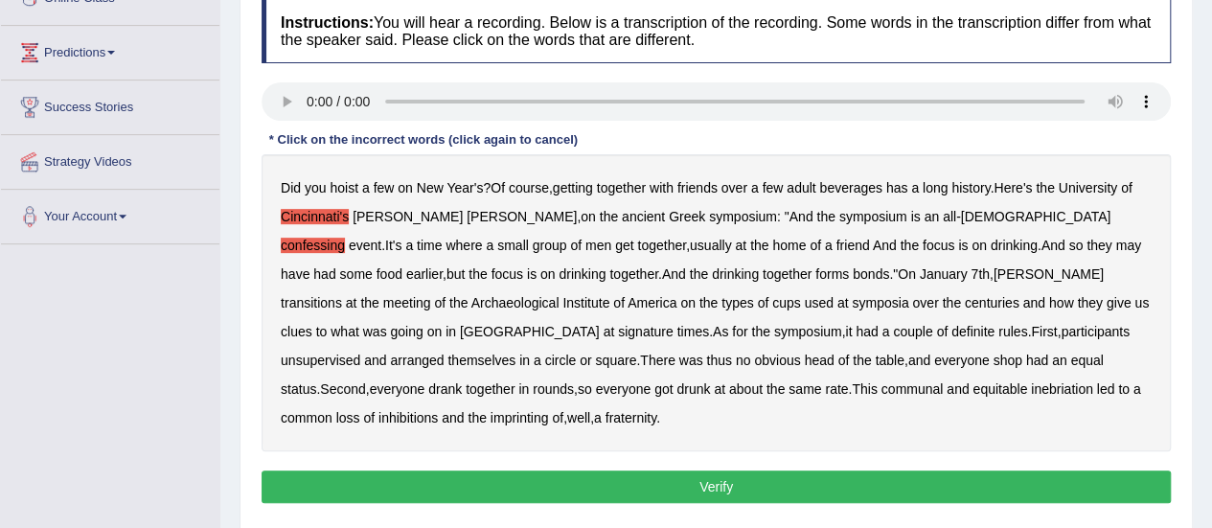
click at [852, 271] on b "bonds" at bounding box center [870, 273] width 36 height 15
click at [343, 212] on b "Cincinnati's" at bounding box center [315, 216] width 68 height 15
click at [964, 302] on b "centuries" at bounding box center [991, 302] width 55 height 15
drag, startPoint x: 649, startPoint y: 292, endPoint x: 728, endPoint y: 302, distance: 79.1
click at [654, 292] on div "Did you hoist a few on New Year's ? Of course , getting together with friends o…" at bounding box center [715, 302] width 909 height 297
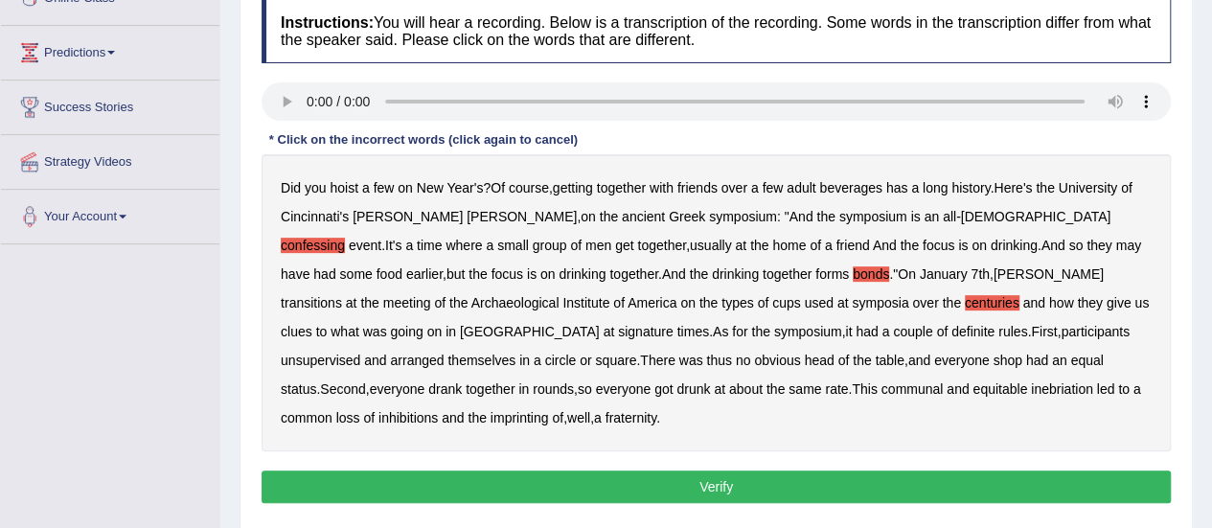
click at [360, 352] on b "unsupervised" at bounding box center [320, 359] width 79 height 15
click at [549, 410] on b "imprinting" at bounding box center [519, 417] width 58 height 15
click at [915, 470] on button "Verify" at bounding box center [715, 486] width 909 height 33
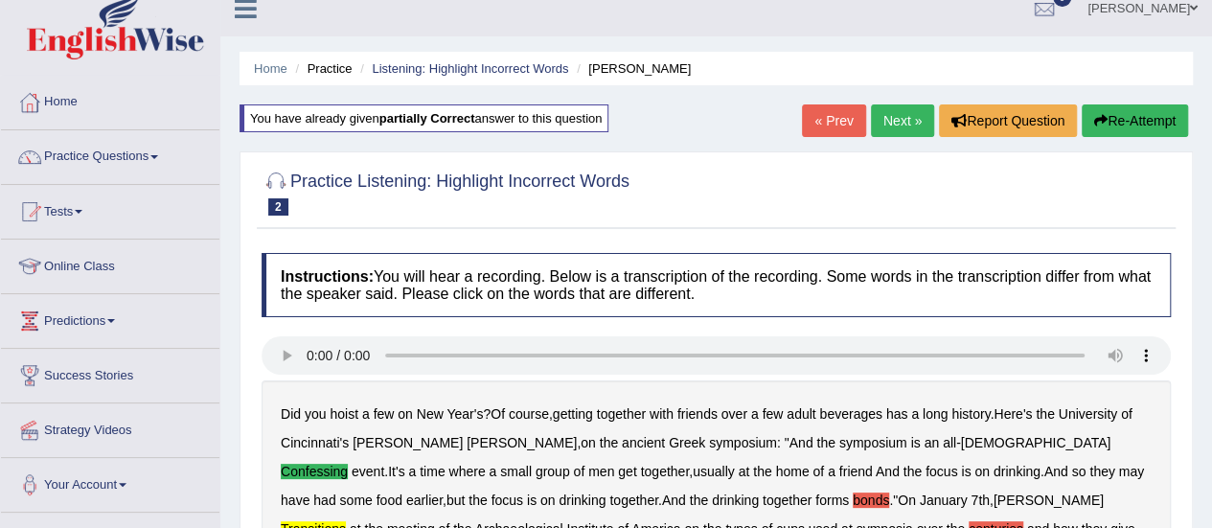
scroll to position [0, 0]
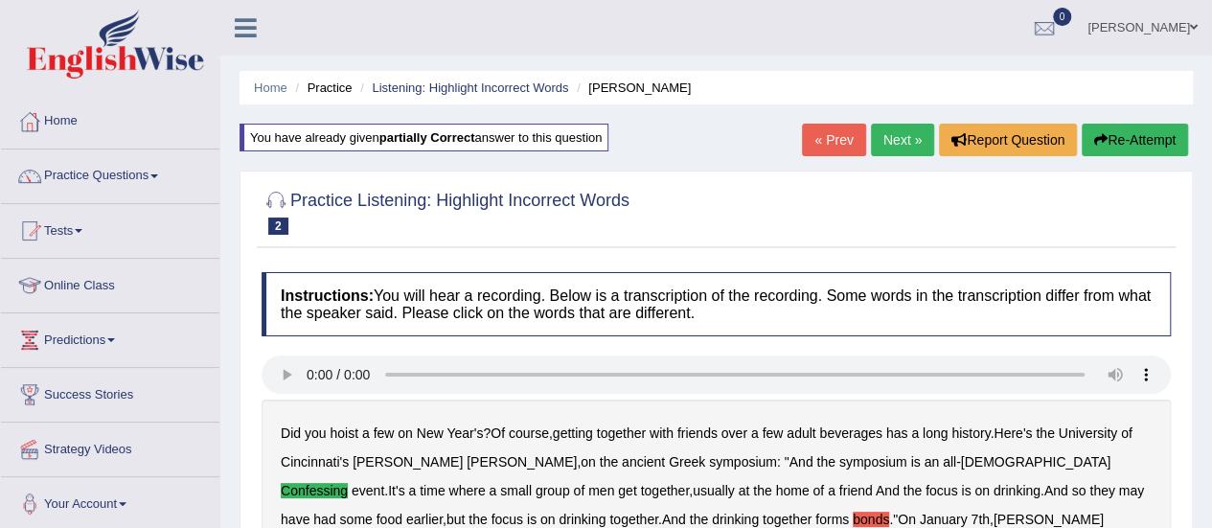
click at [1130, 127] on button "Re-Attempt" at bounding box center [1134, 140] width 106 height 33
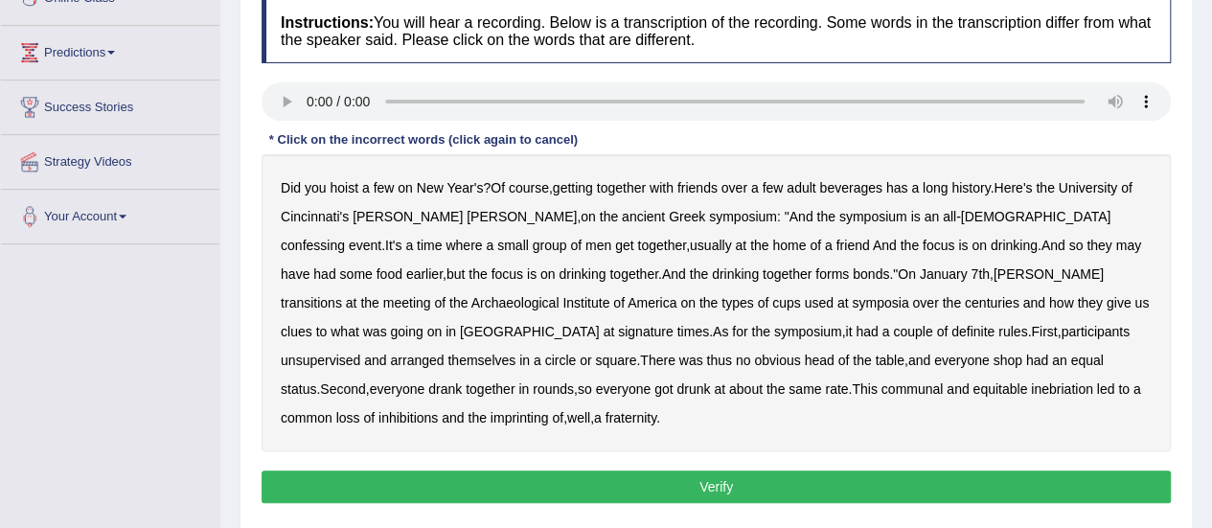
drag, startPoint x: 916, startPoint y: 212, endPoint x: 939, endPoint y: 206, distance: 23.7
click at [345, 238] on b "confessing" at bounding box center [313, 245] width 64 height 15
click at [819, 255] on div "Did you hoist a few on New Year's ? Of course , getting together with friends o…" at bounding box center [715, 302] width 909 height 297
click at [342, 295] on b "transitions" at bounding box center [311, 302] width 61 height 15
click at [992, 352] on b "shop" at bounding box center [1006, 359] width 29 height 15
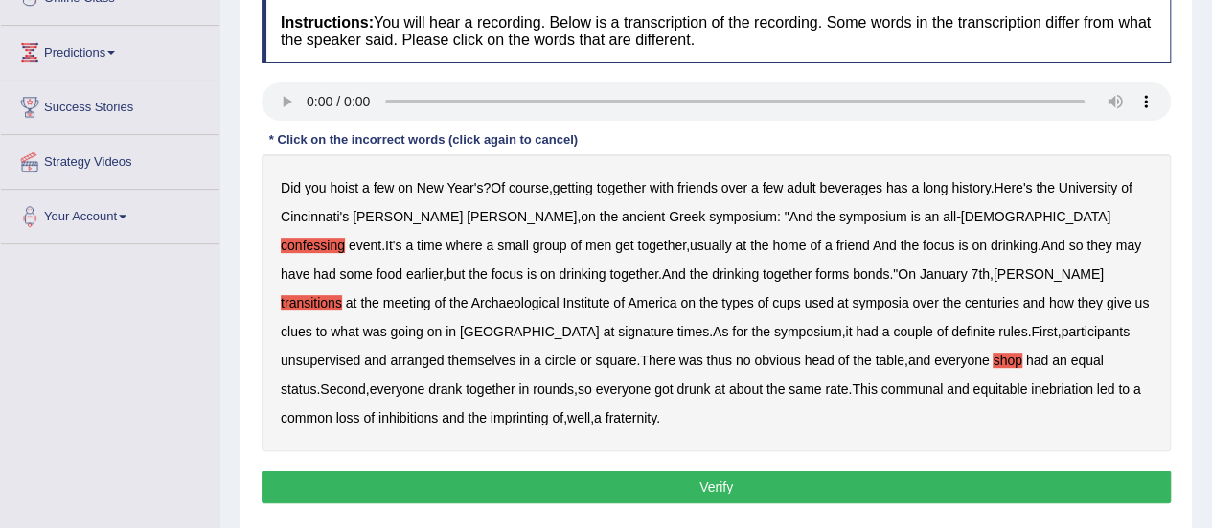
click at [585, 470] on button "Verify" at bounding box center [715, 486] width 909 height 33
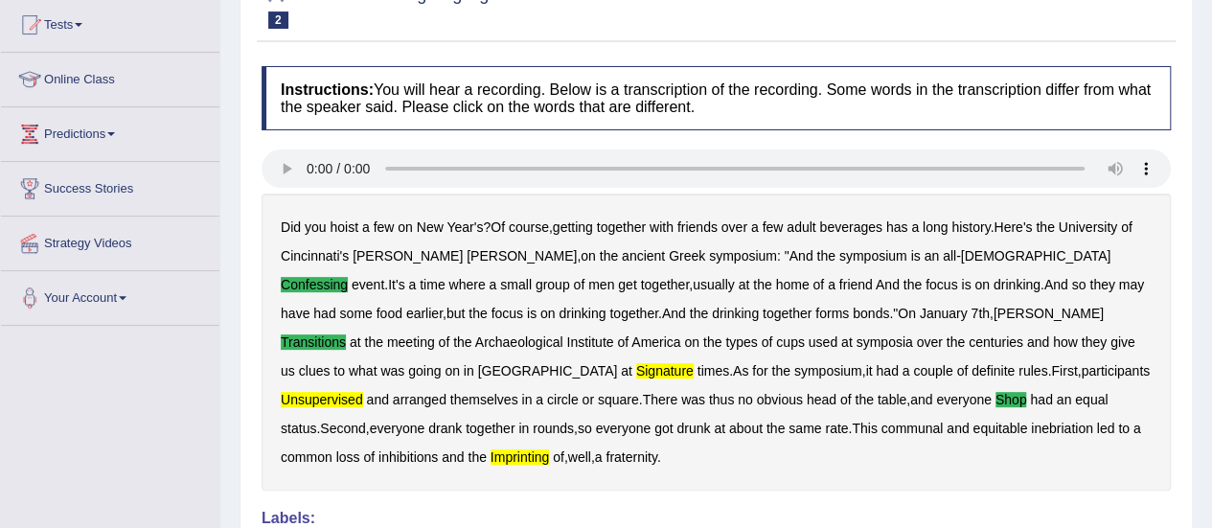
scroll to position [96, 0]
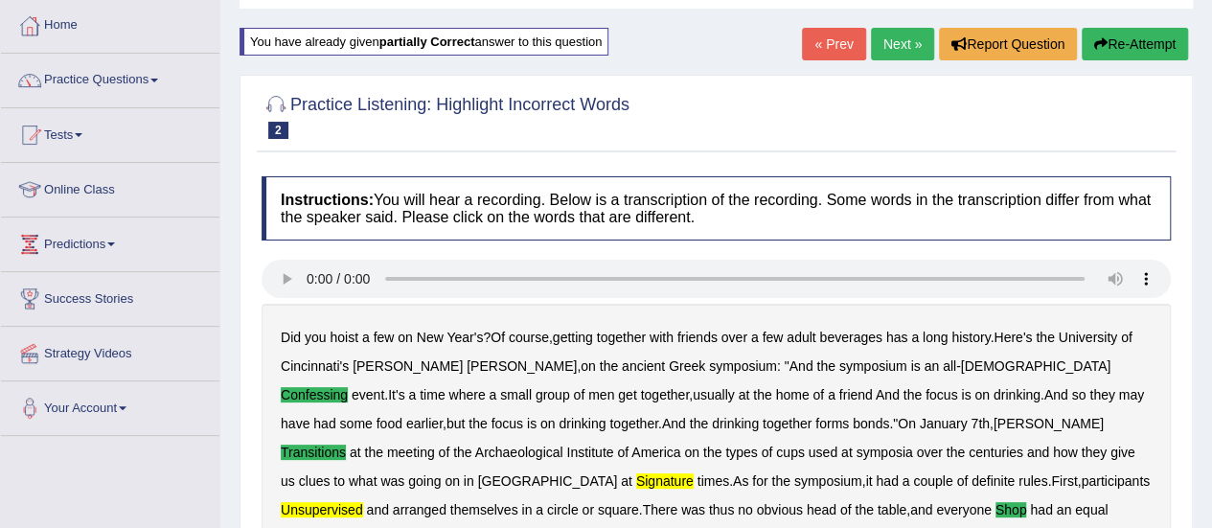
click at [1097, 38] on icon "button" at bounding box center [1100, 43] width 13 height 13
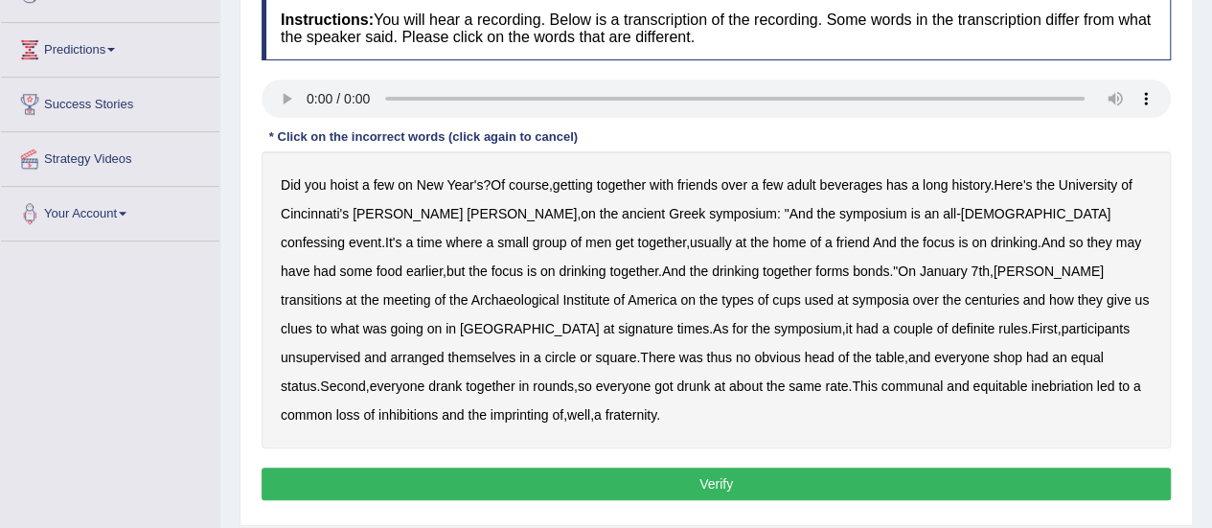
scroll to position [287, 0]
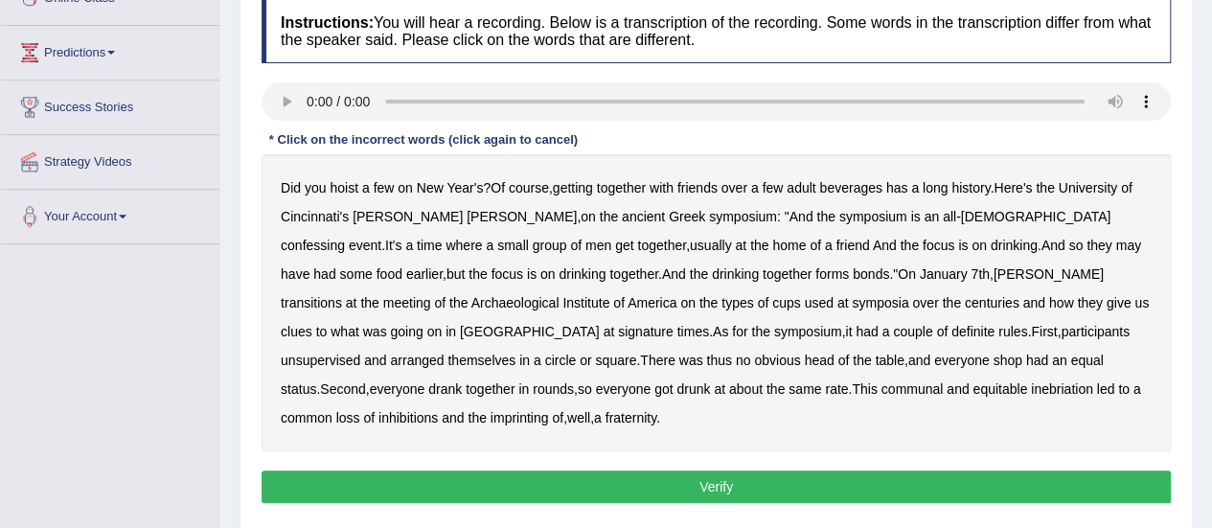
click at [345, 238] on b "confessing" at bounding box center [313, 245] width 64 height 15
click at [673, 324] on b "signature" at bounding box center [646, 331] width 56 height 15
click at [360, 352] on b "unsupervised" at bounding box center [320, 359] width 79 height 15
click at [874, 355] on b "table" at bounding box center [888, 359] width 29 height 15
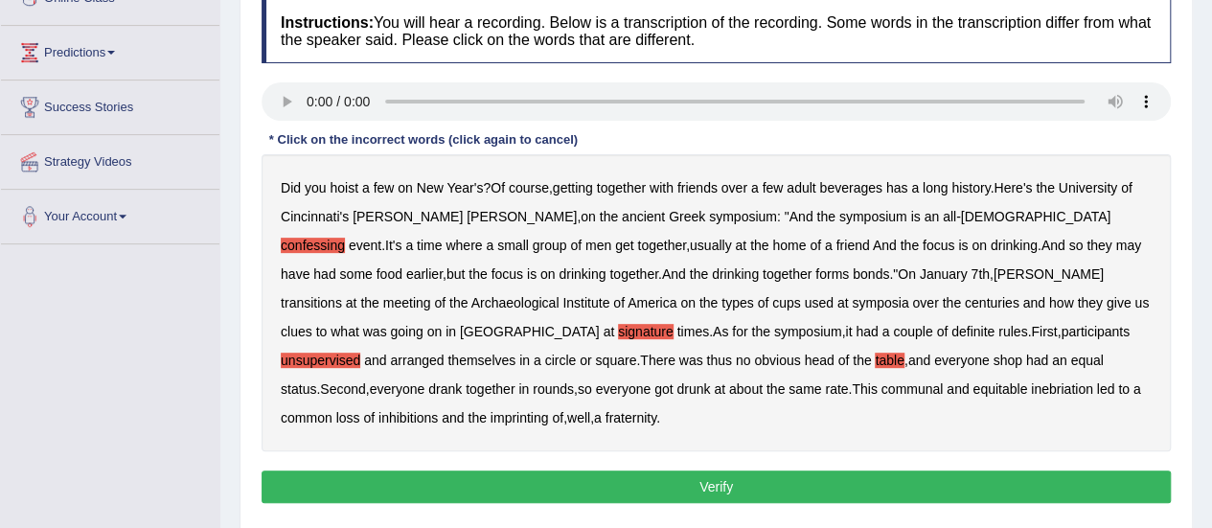
click at [465, 346] on div "Did you hoist a few on New Year's ? Of course , getting together with friends o…" at bounding box center [715, 302] width 909 height 297
click at [874, 353] on b "table" at bounding box center [888, 359] width 29 height 15
click at [342, 295] on b "transitions" at bounding box center [311, 302] width 61 height 15
click at [804, 354] on b "head" at bounding box center [819, 359] width 30 height 15
click at [970, 435] on div "Instructions: You will hear a recording. Below is a transcription of the record…" at bounding box center [716, 253] width 919 height 529
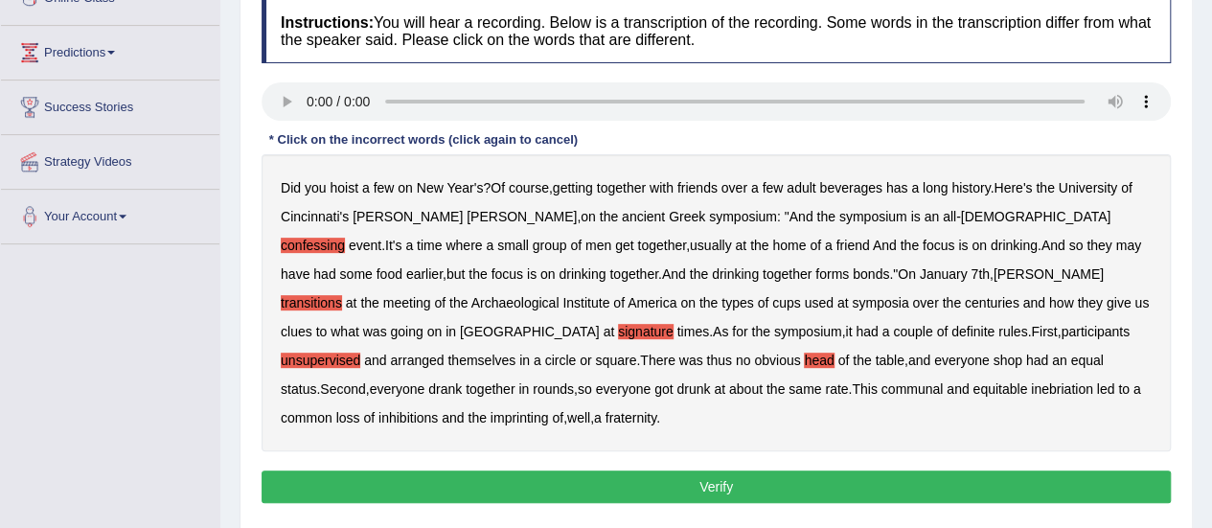
click at [965, 470] on button "Verify" at bounding box center [715, 486] width 909 height 33
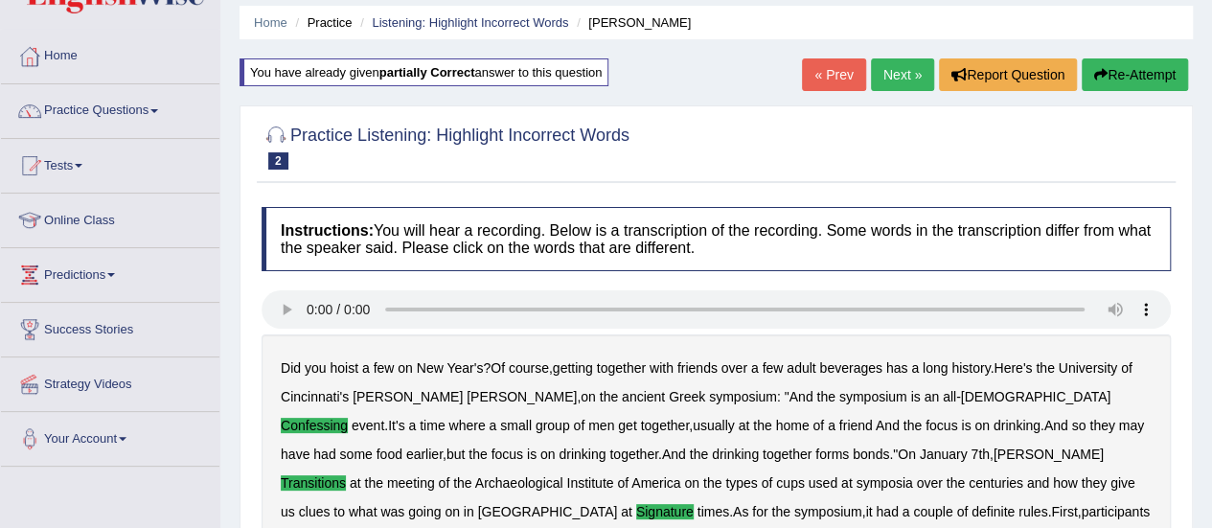
scroll to position [96, 0]
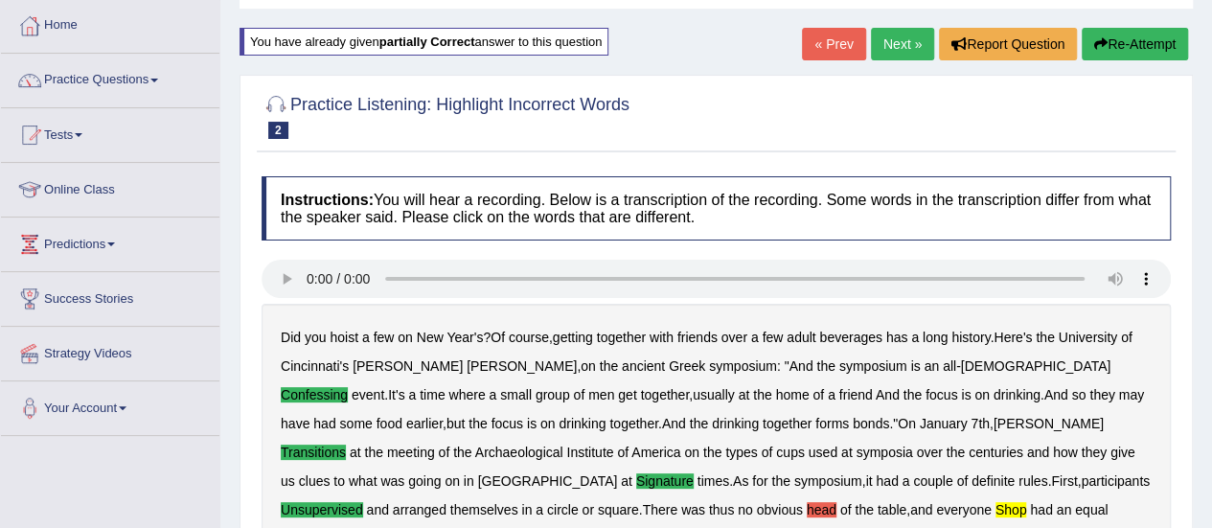
click at [1121, 33] on button "Re-Attempt" at bounding box center [1134, 44] width 106 height 33
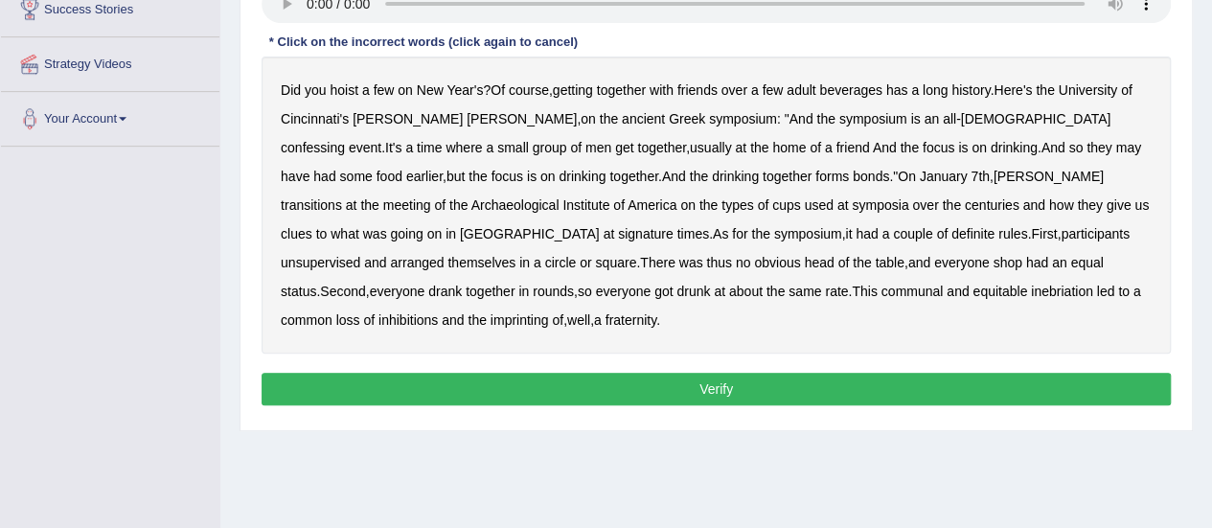
scroll to position [429, 0]
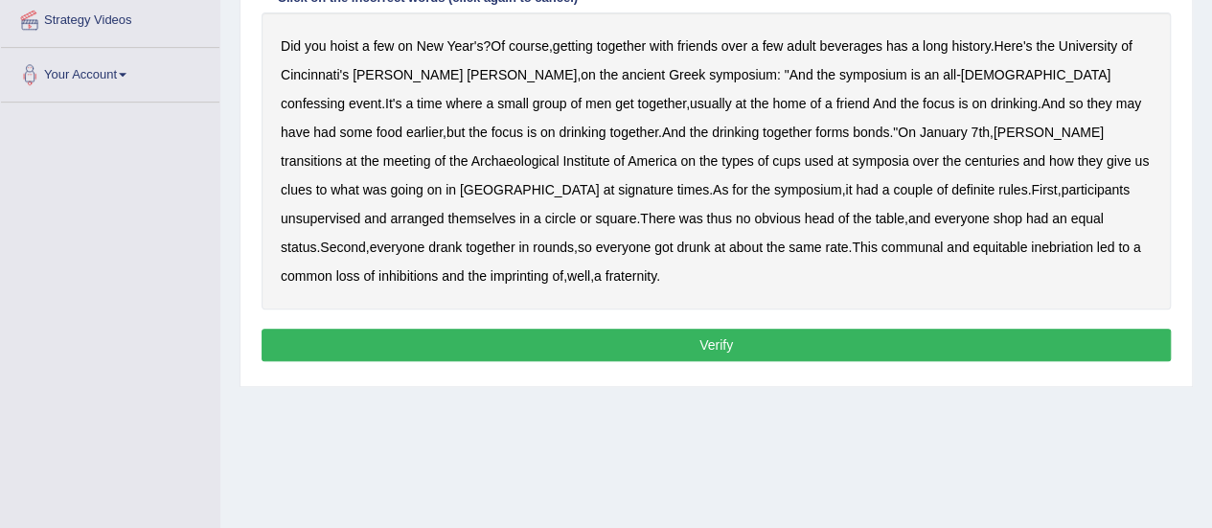
click at [672, 329] on button "Verify" at bounding box center [715, 345] width 909 height 33
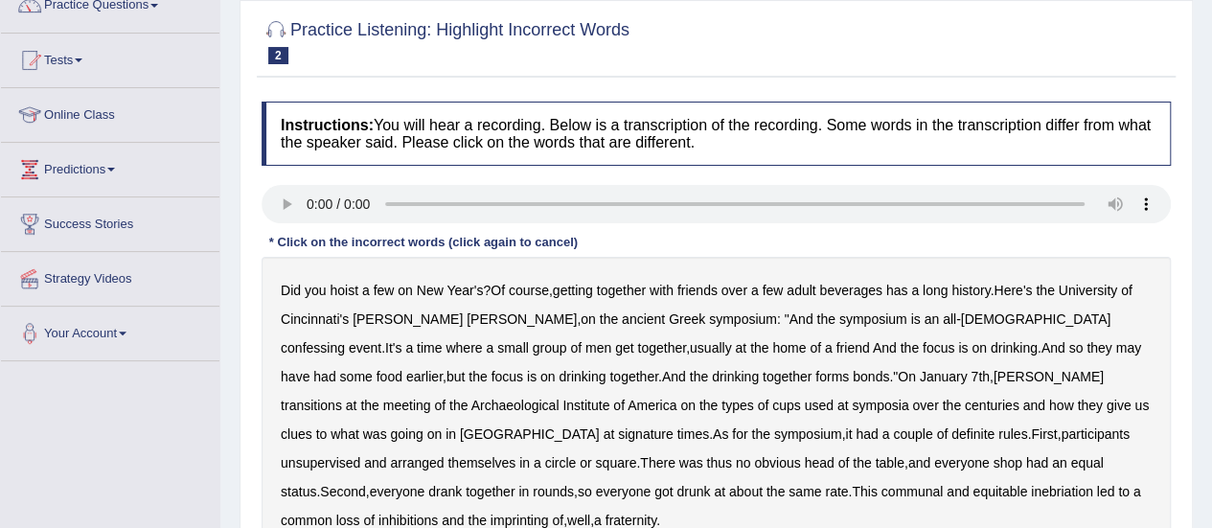
scroll to position [142, 0]
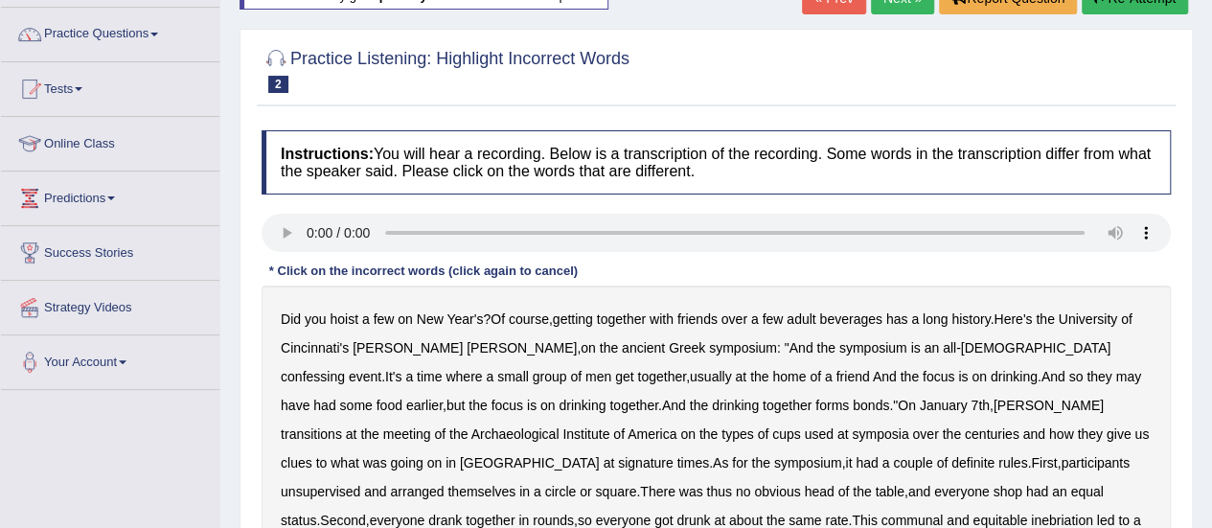
click at [345, 369] on b "confessing" at bounding box center [313, 376] width 64 height 15
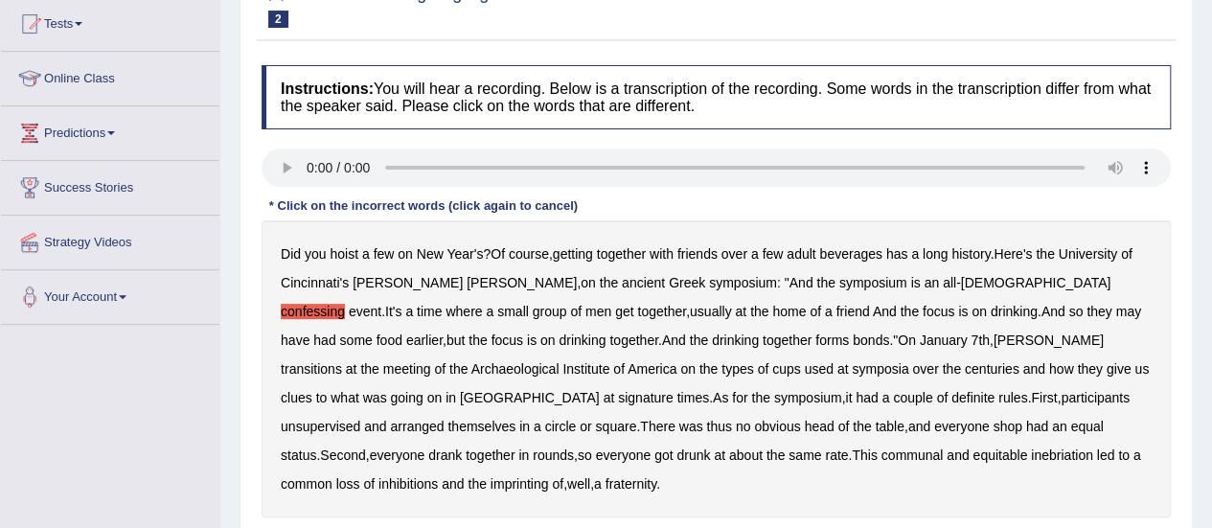
scroll to position [238, 0]
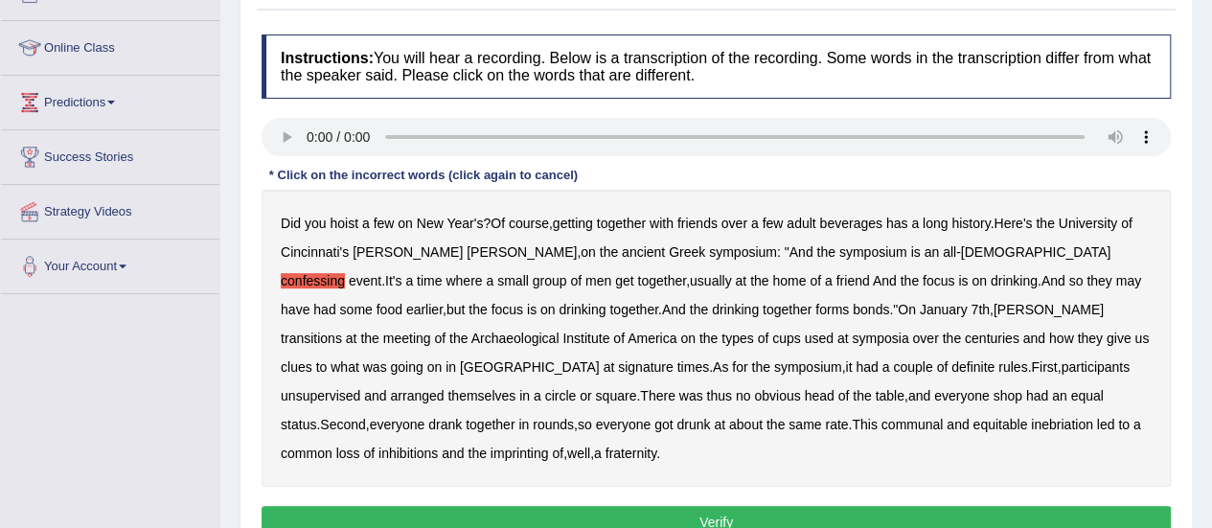
click at [342, 330] on b "transitions" at bounding box center [311, 337] width 61 height 15
click at [673, 359] on b "signature" at bounding box center [646, 366] width 56 height 15
click at [360, 388] on b "unsupervised" at bounding box center [320, 395] width 79 height 15
click at [992, 388] on b "shop" at bounding box center [1006, 395] width 29 height 15
click at [549, 445] on b "imprinting" at bounding box center [519, 452] width 58 height 15
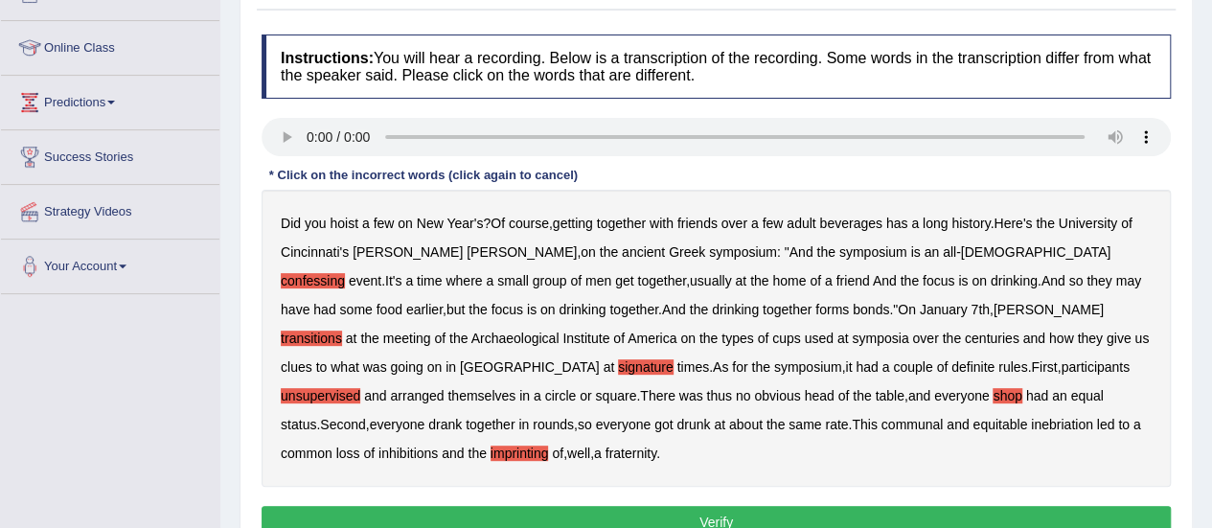
click at [909, 506] on button "Verify" at bounding box center [715, 522] width 909 height 33
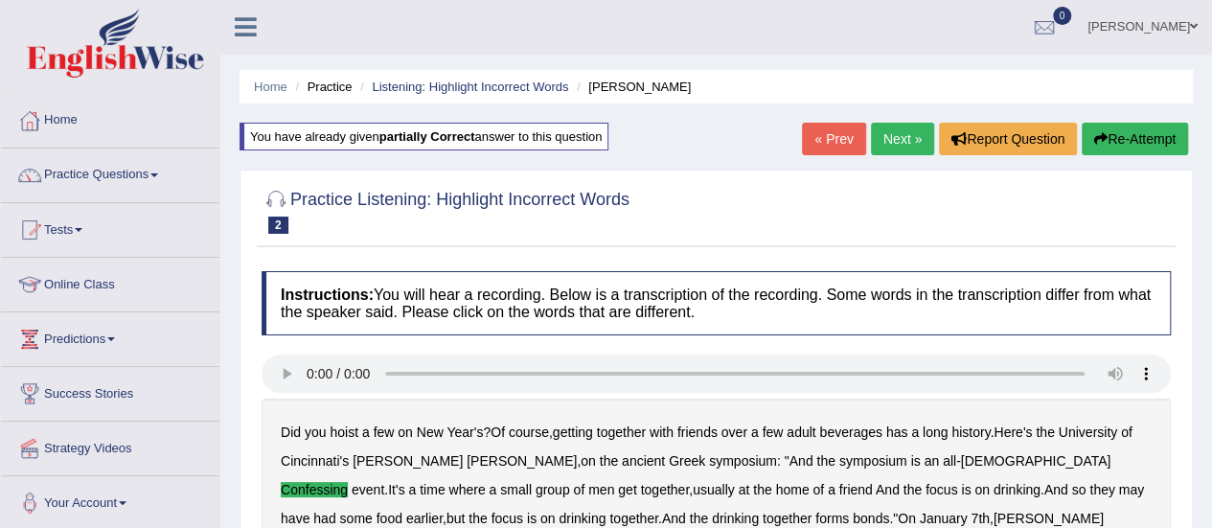
scroll to position [0, 0]
click at [903, 150] on link "Next »" at bounding box center [902, 140] width 63 height 33
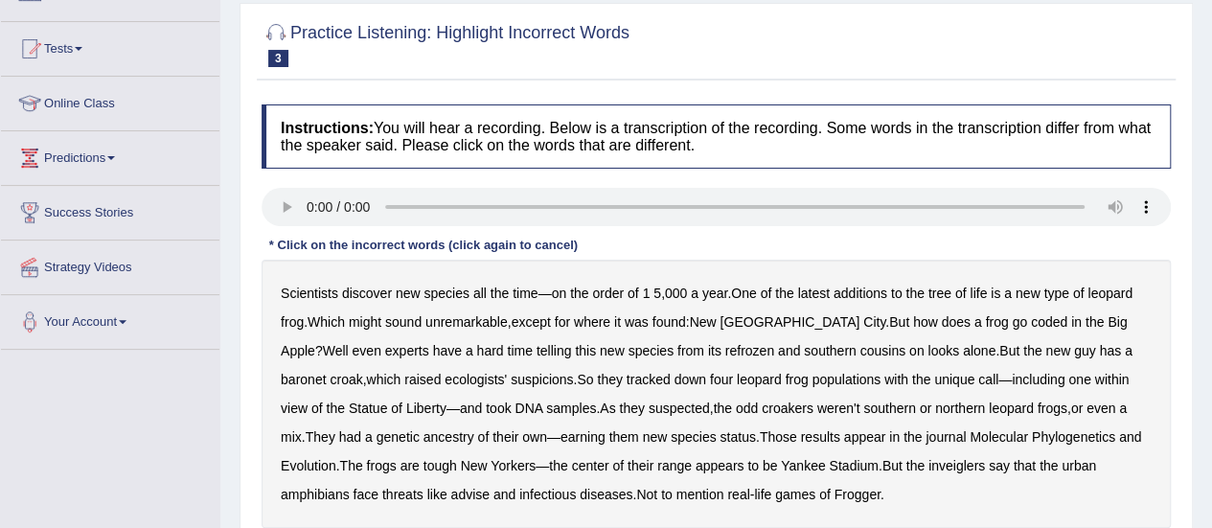
scroll to position [192, 0]
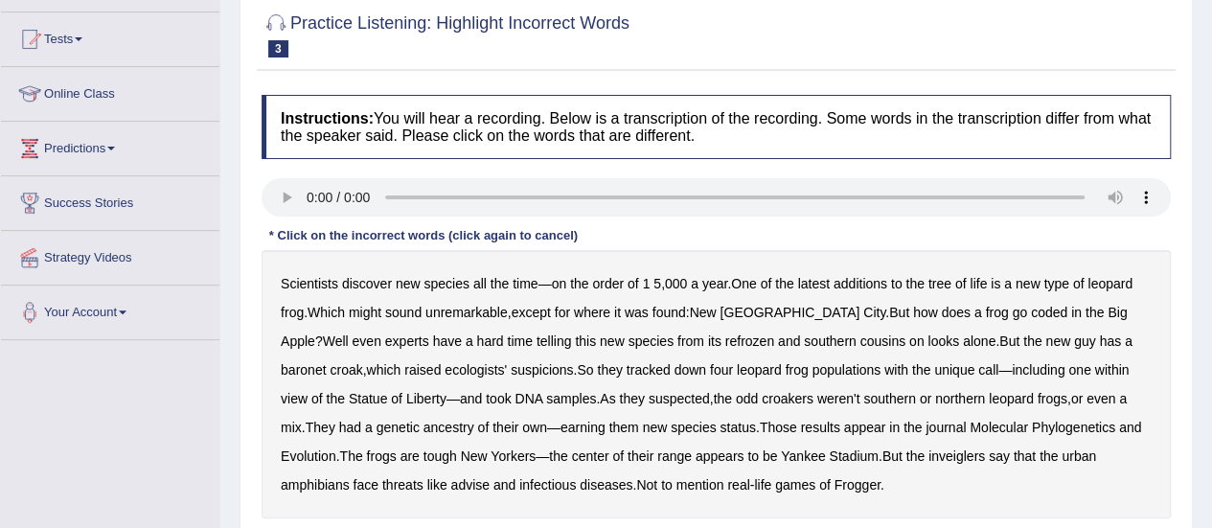
click at [942, 309] on b "does" at bounding box center [956, 312] width 29 height 15
drag, startPoint x: 630, startPoint y: 342, endPoint x: 682, endPoint y: 339, distance: 51.8
click at [725, 341] on b "refrozen" at bounding box center [749, 340] width 49 height 15
click at [326, 362] on b "baronet" at bounding box center [303, 369] width 45 height 15
click at [736, 392] on b "odd" at bounding box center [747, 398] width 22 height 15
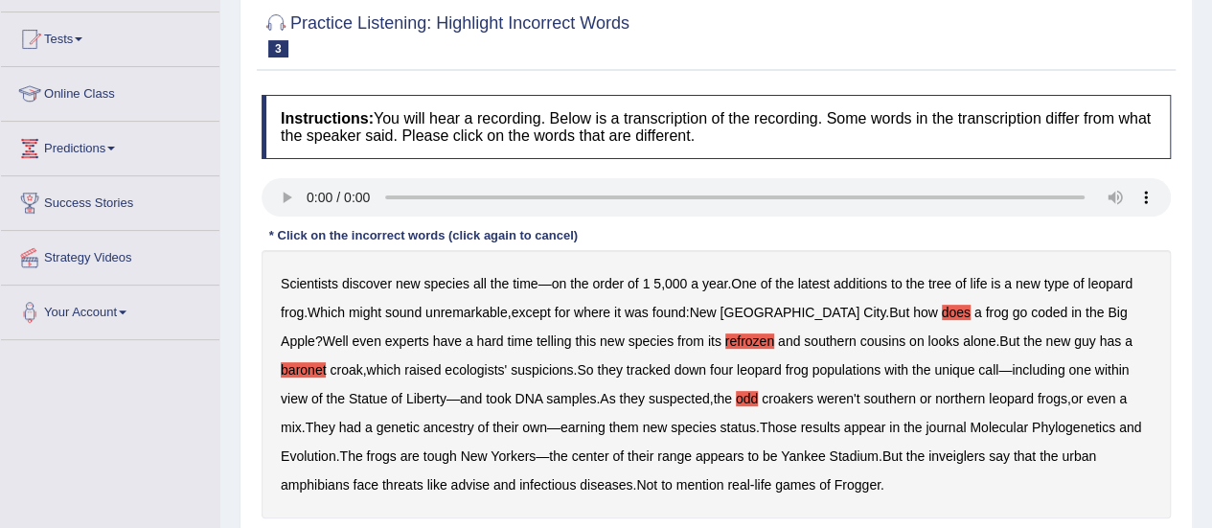
click at [928, 453] on b "inveiglers" at bounding box center [956, 455] width 57 height 15
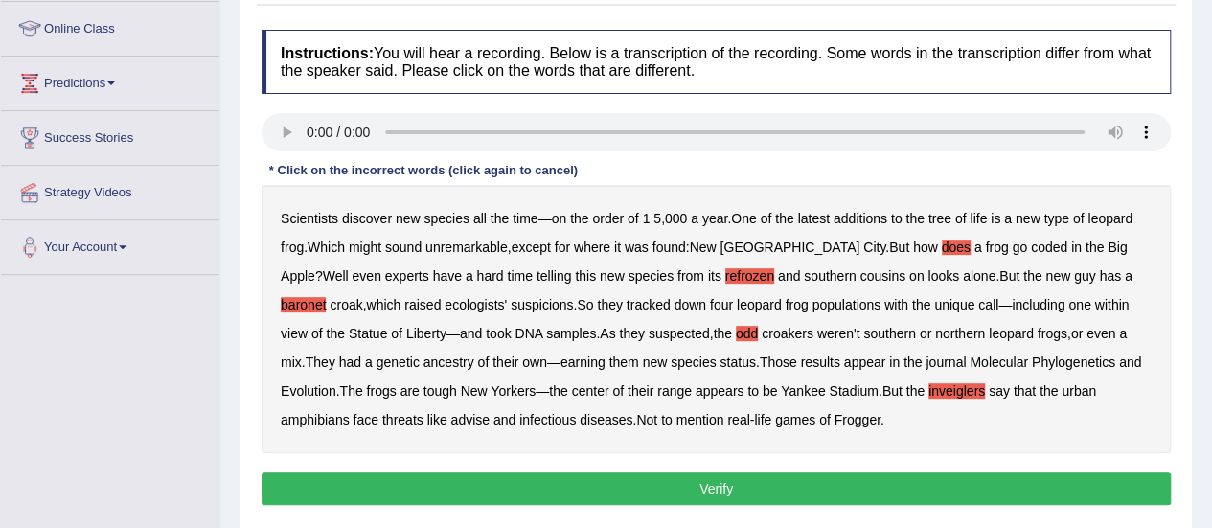
scroll to position [287, 0]
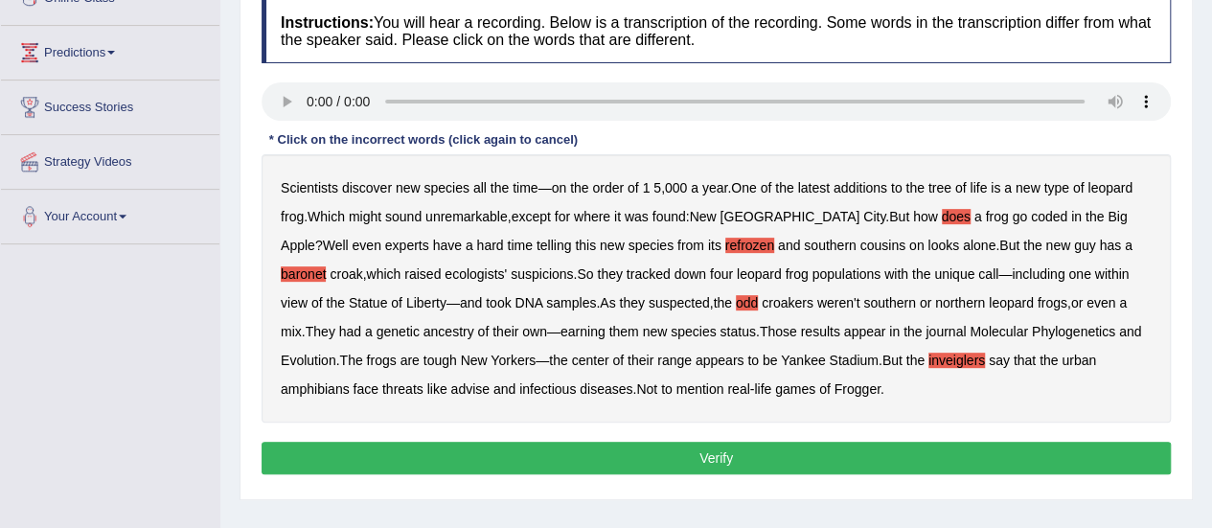
click at [715, 454] on button "Verify" at bounding box center [715, 458] width 909 height 33
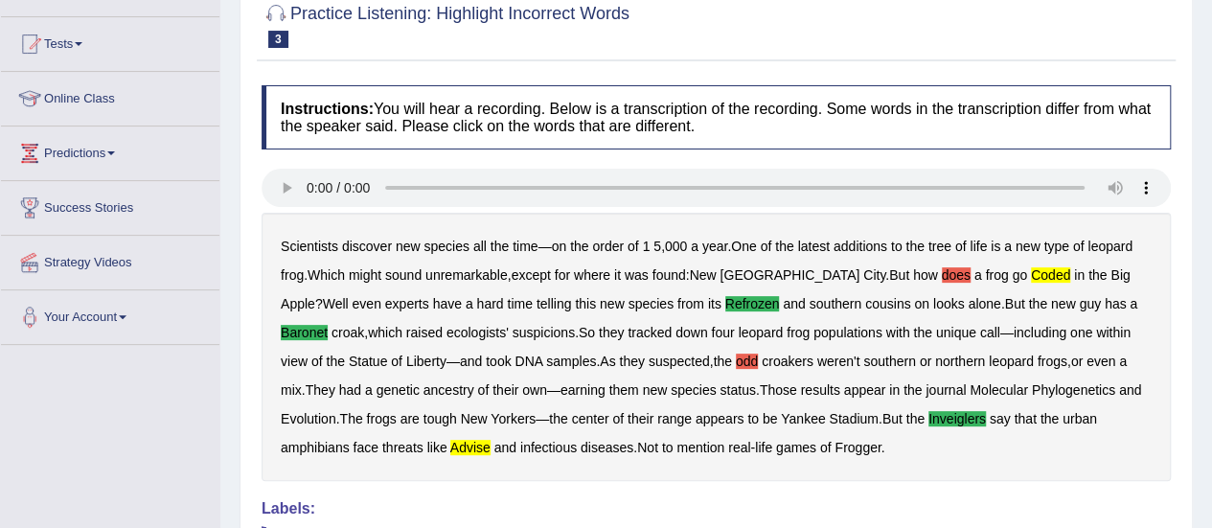
scroll to position [23, 0]
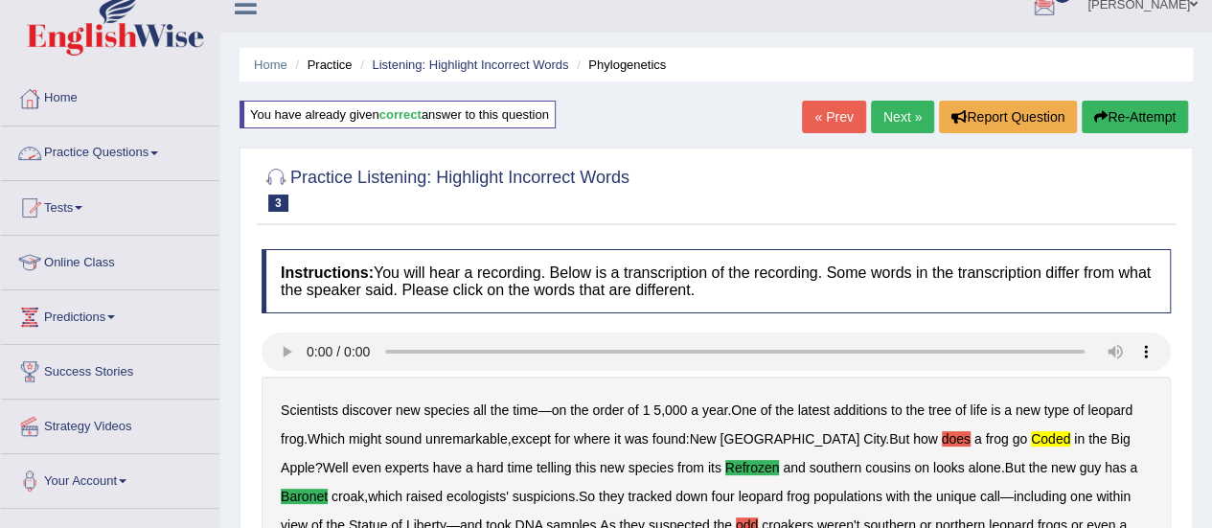
click at [73, 159] on link "Practice Questions" at bounding box center [110, 150] width 218 height 48
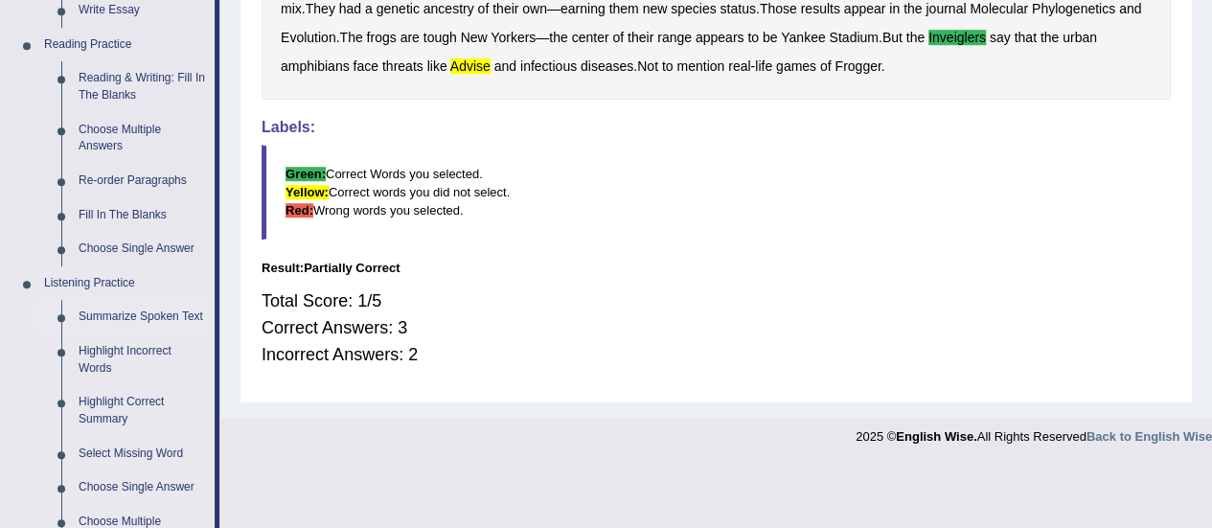
scroll to position [598, 0]
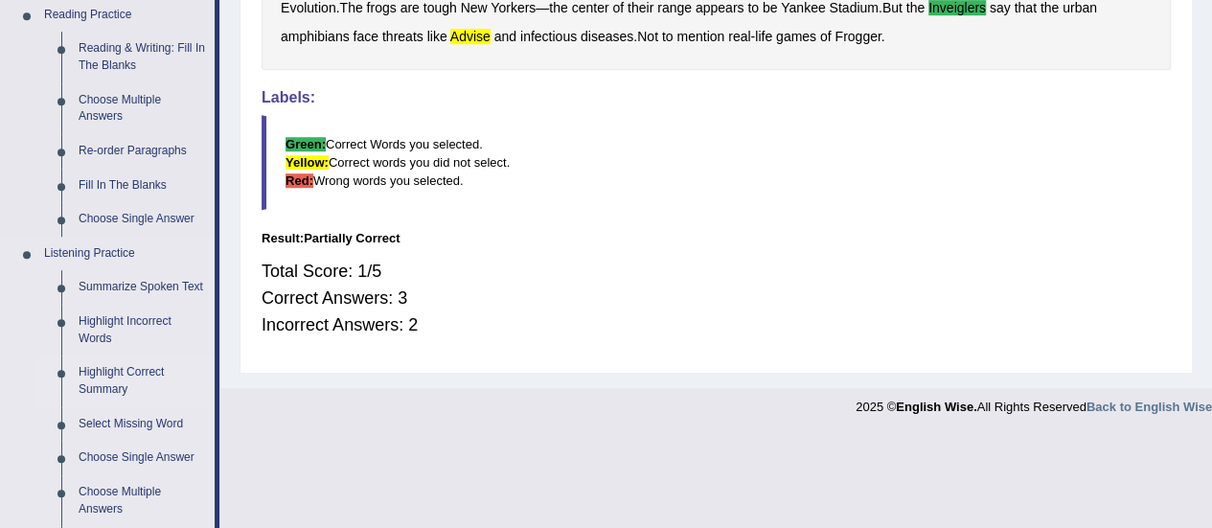
click at [115, 359] on link "Highlight Correct Summary" at bounding box center [142, 380] width 145 height 51
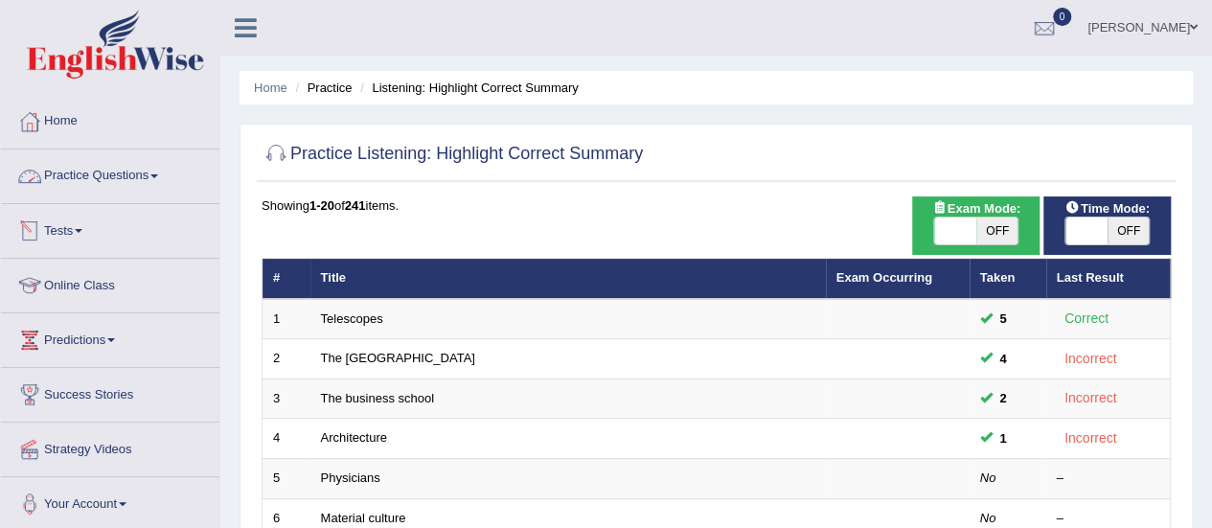
click at [107, 193] on link "Practice Questions" at bounding box center [110, 173] width 218 height 48
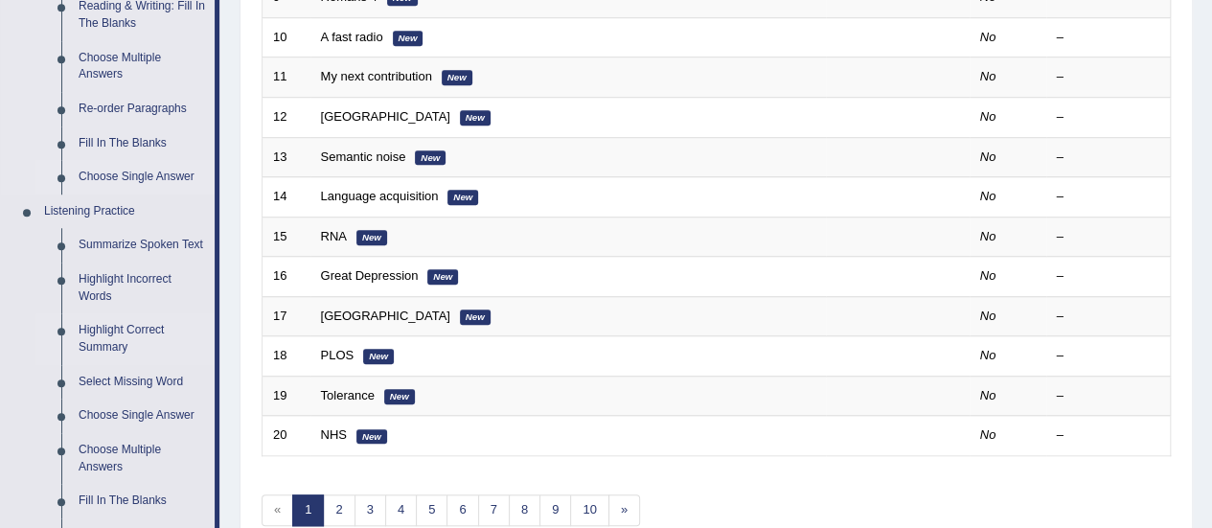
scroll to position [670, 0]
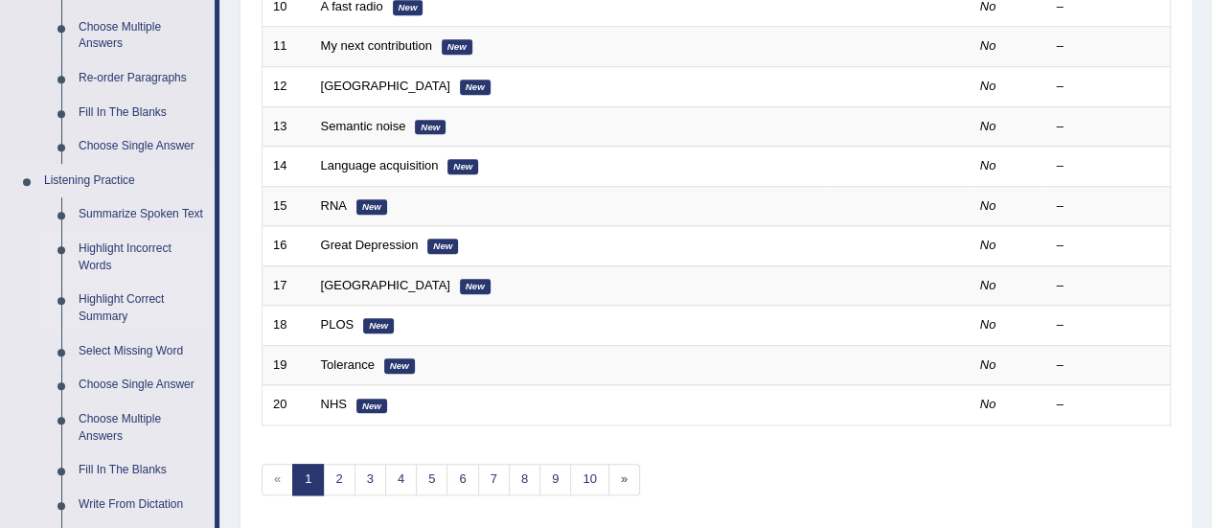
click at [146, 254] on link "Highlight Incorrect Words" at bounding box center [142, 257] width 145 height 51
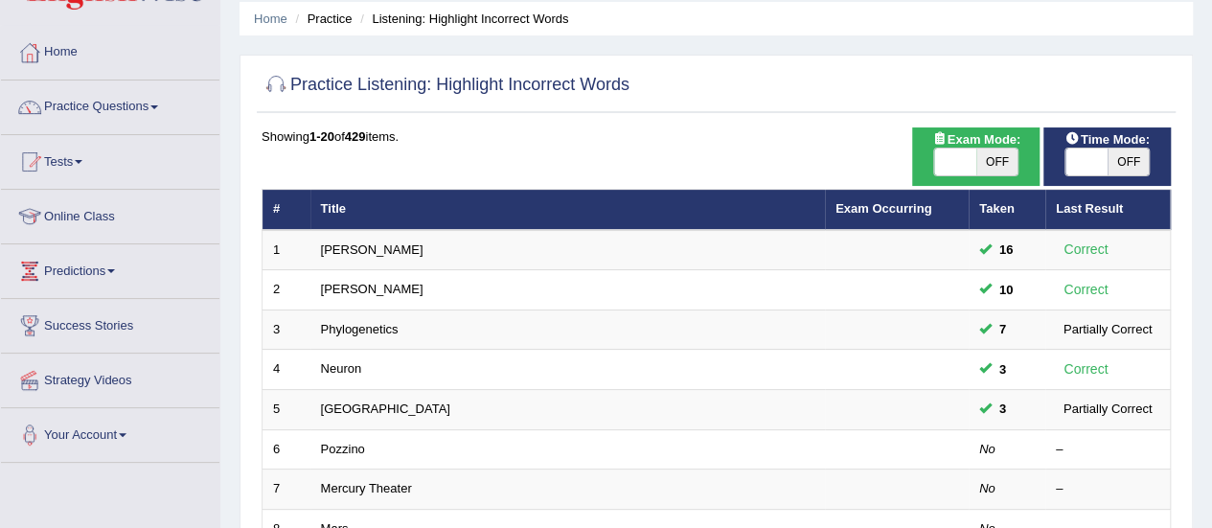
scroll to position [96, 0]
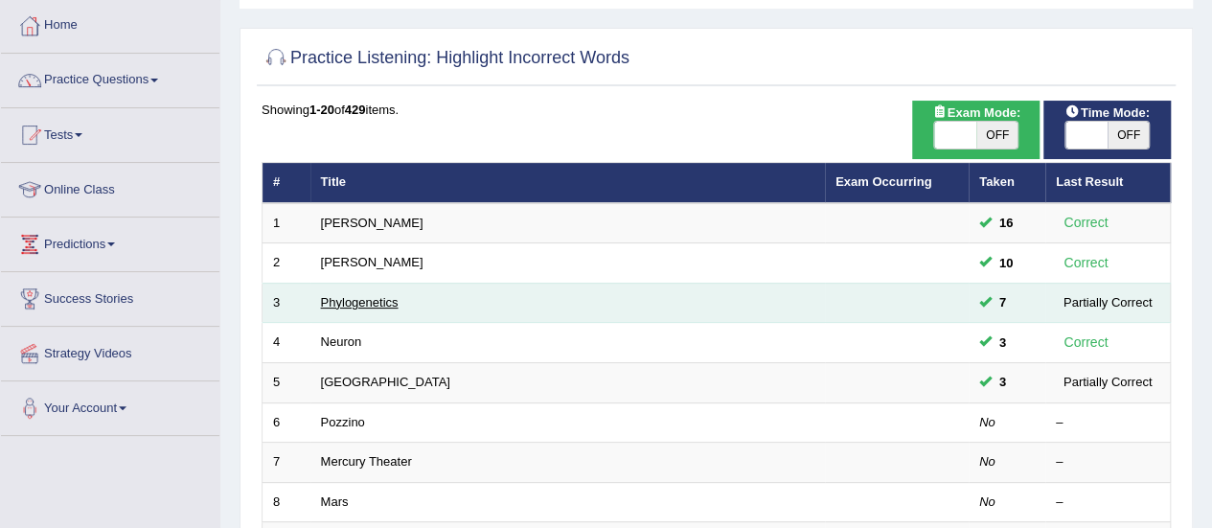
click at [368, 298] on link "Phylogenetics" at bounding box center [360, 302] width 78 height 14
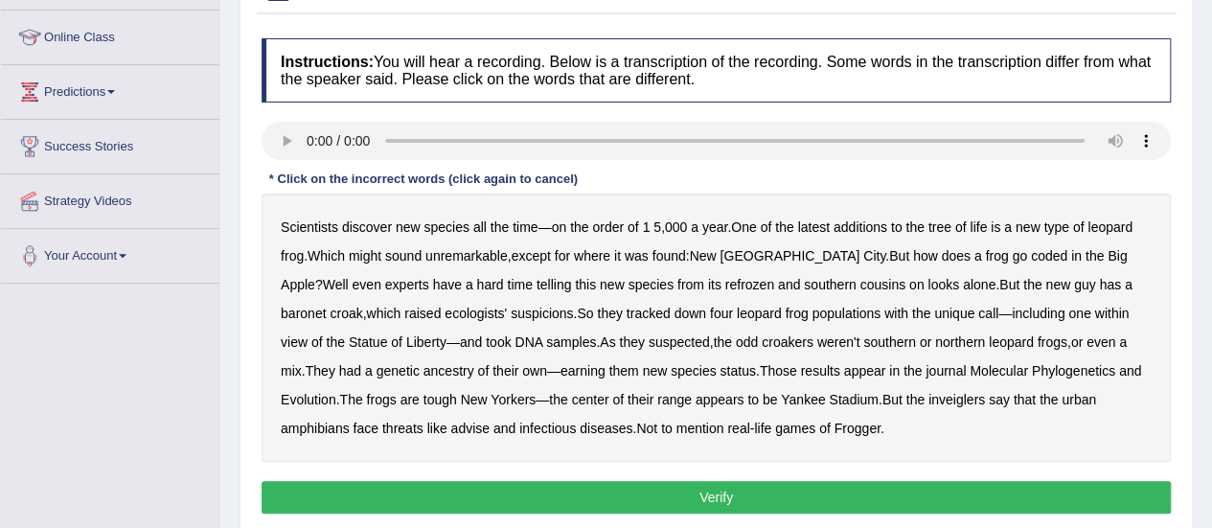
scroll to position [287, 0]
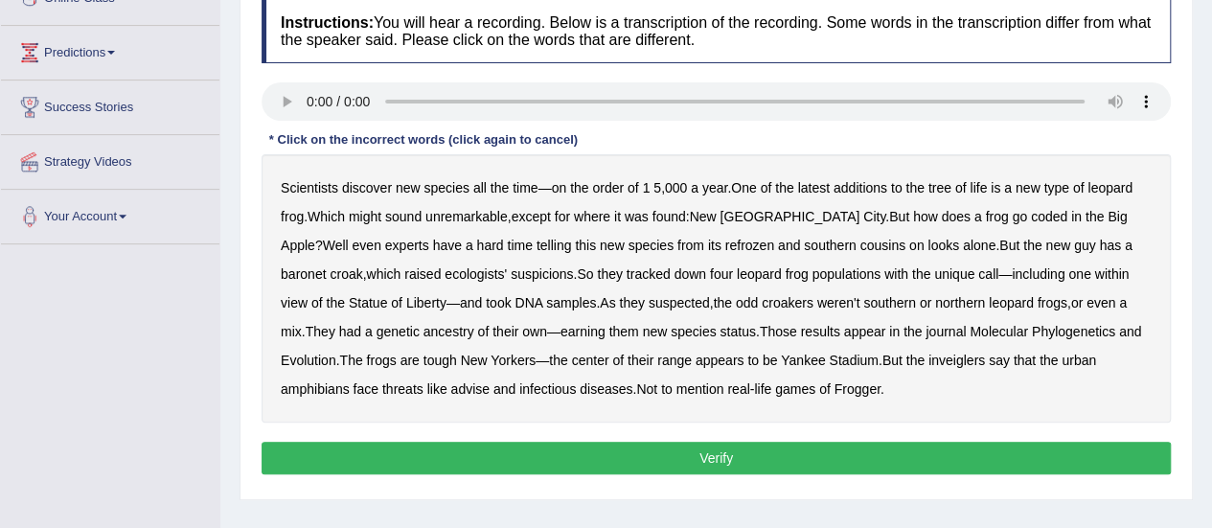
click at [1031, 214] on b "coded" at bounding box center [1049, 216] width 36 height 15
click at [725, 240] on b "refrozen" at bounding box center [749, 245] width 49 height 15
click at [928, 352] on b "inveiglers" at bounding box center [956, 359] width 57 height 15
click at [942, 209] on b "does" at bounding box center [956, 216] width 29 height 15
click at [326, 266] on b "baronet" at bounding box center [303, 273] width 45 height 15
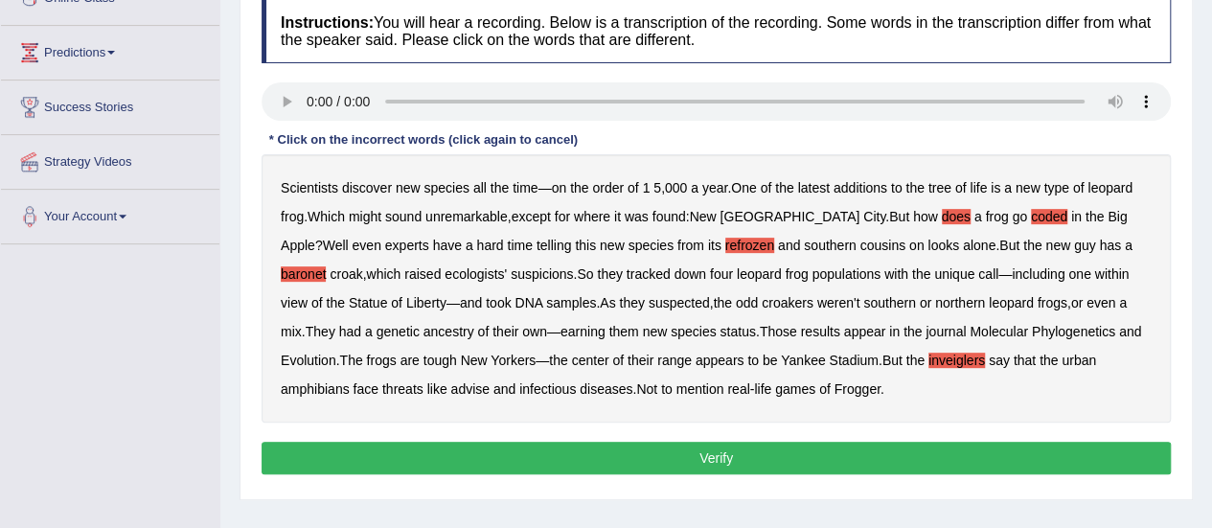
click at [510, 442] on button "Verify" at bounding box center [715, 458] width 909 height 33
